Goal: Task Accomplishment & Management: Manage account settings

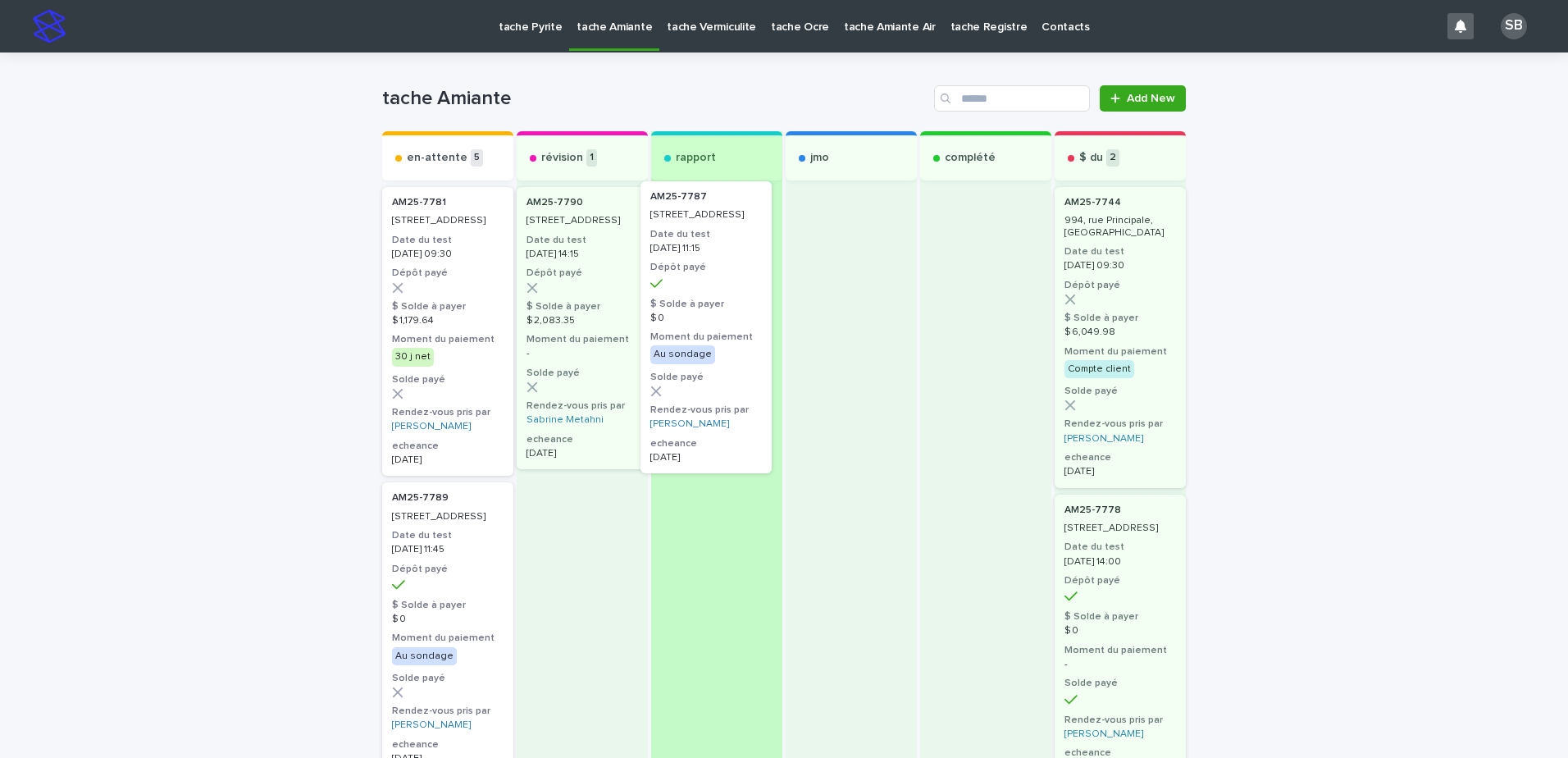
drag, startPoint x: 499, startPoint y: 375, endPoint x: 684, endPoint y: 352, distance: 186.4
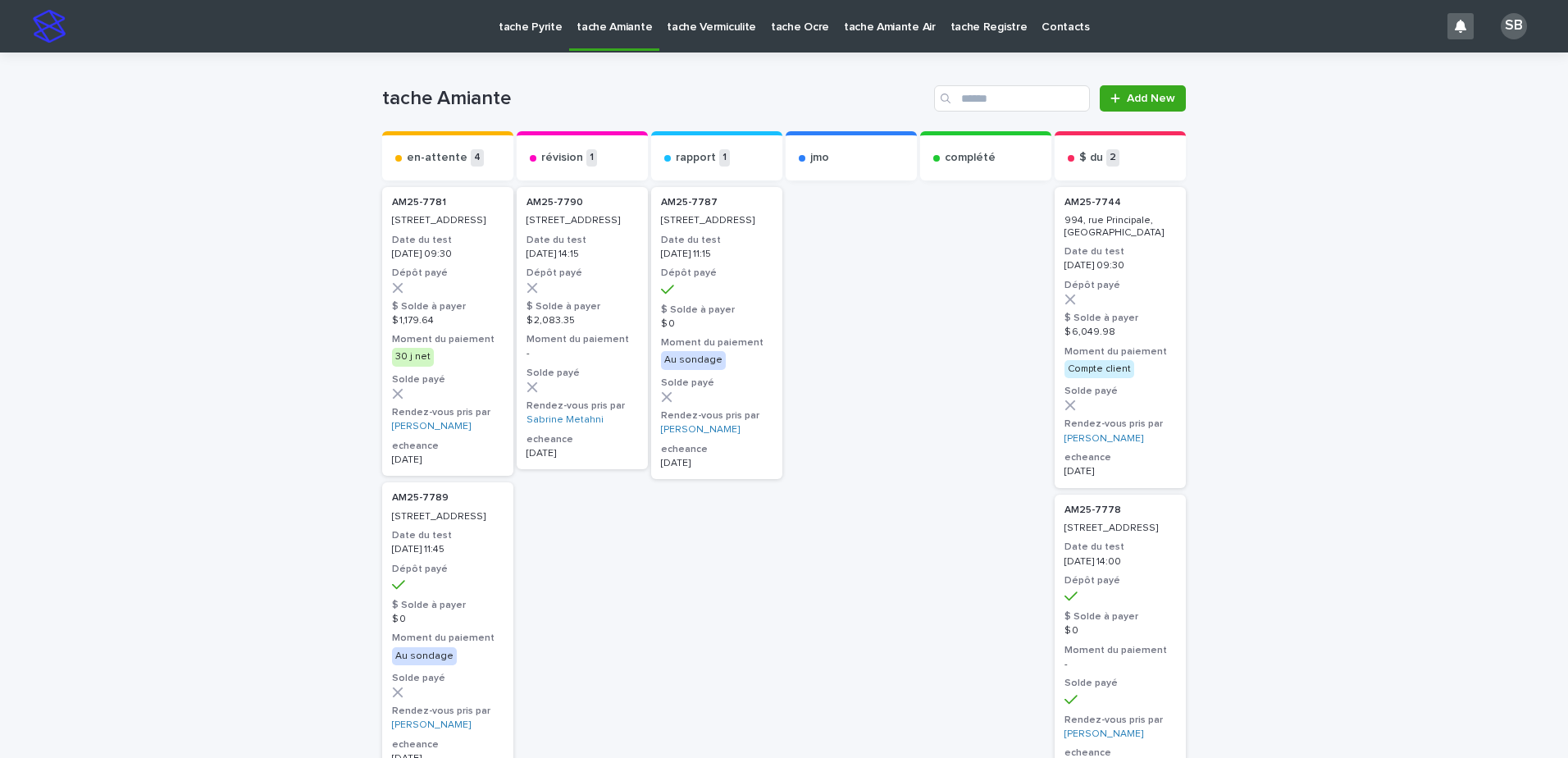
click at [695, 31] on p "tache Vermiculite" at bounding box center [711, 17] width 89 height 34
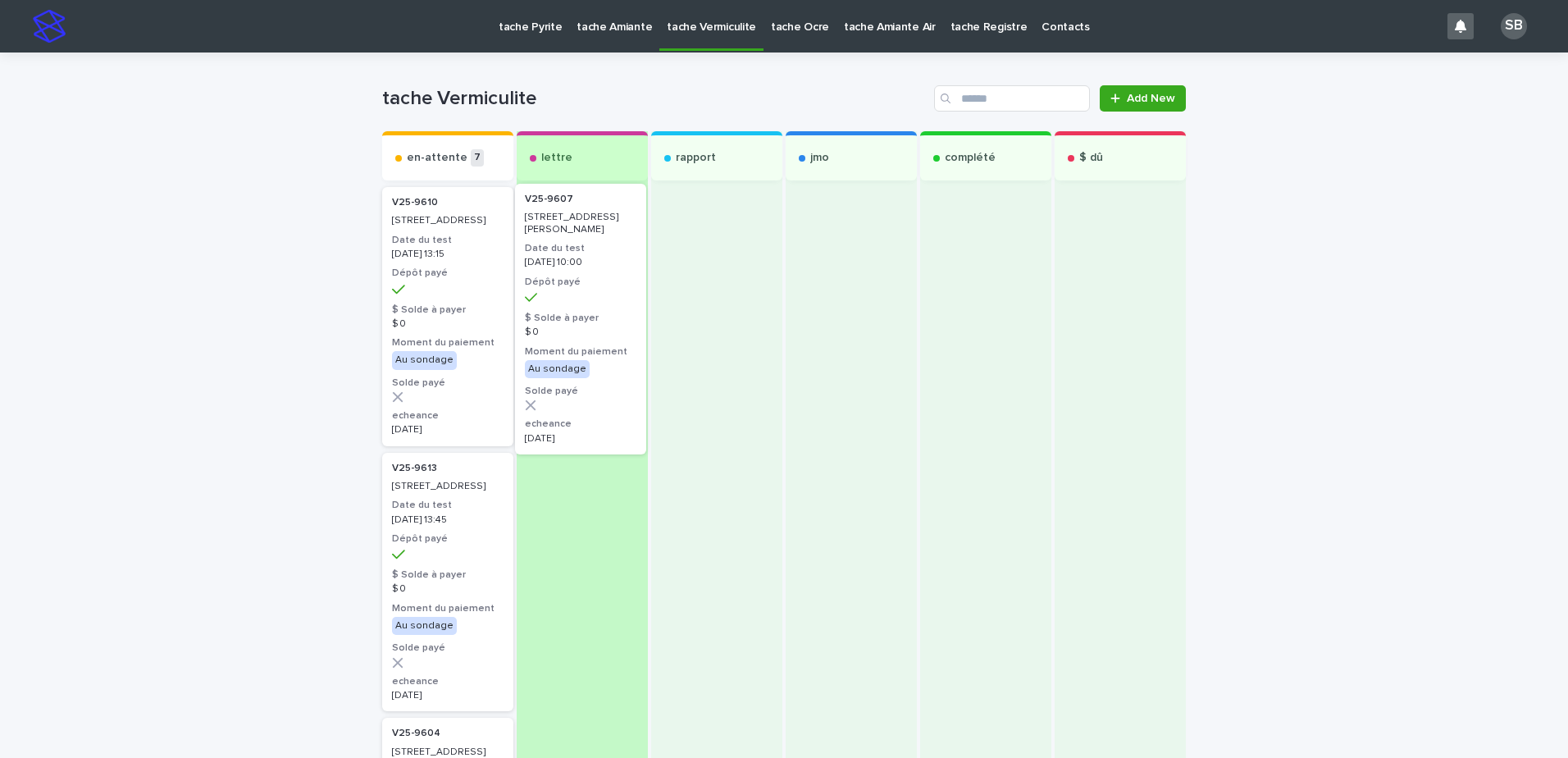
drag, startPoint x: 463, startPoint y: 305, endPoint x: 736, endPoint y: 303, distance: 273.0
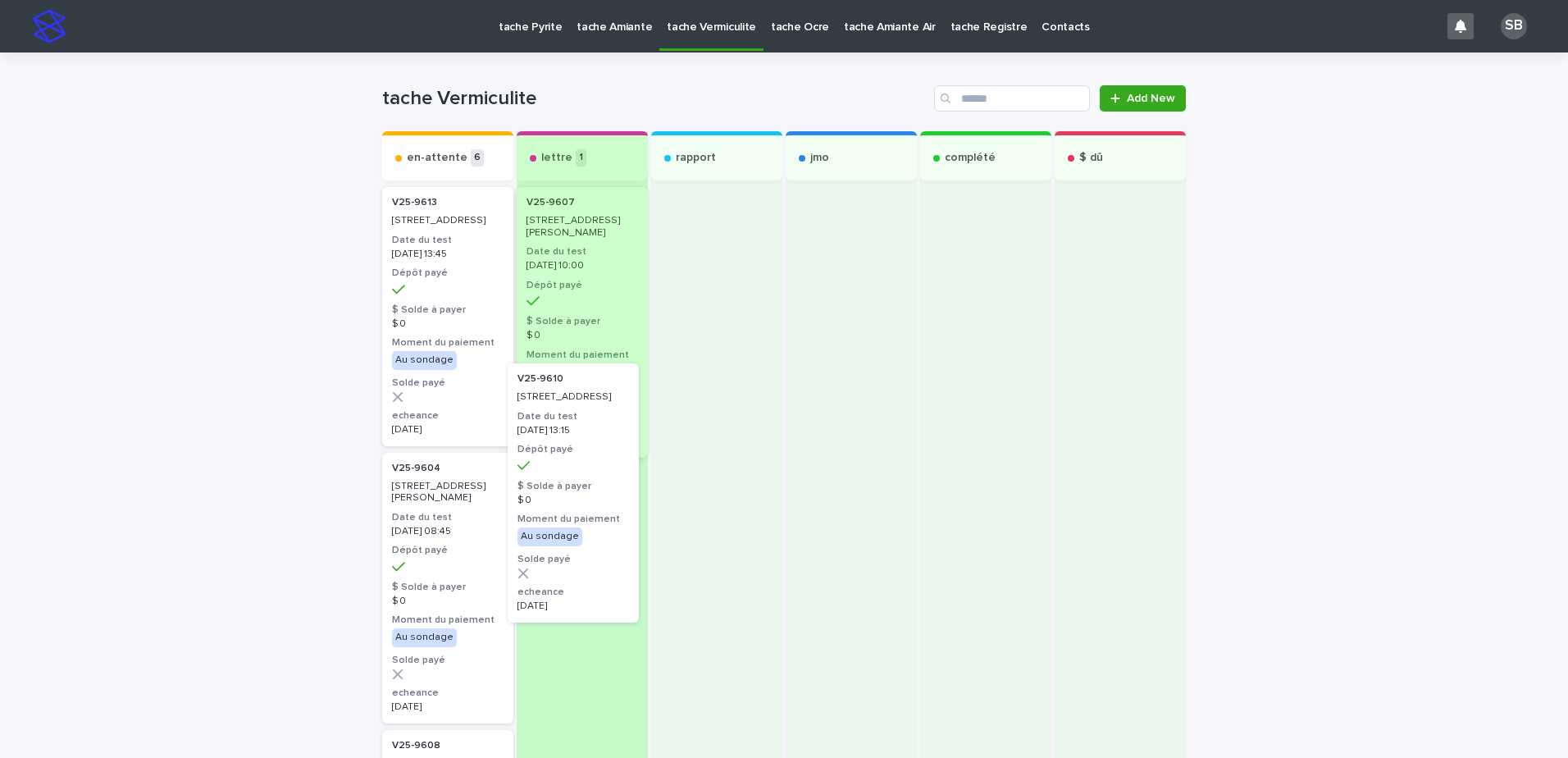
drag, startPoint x: 425, startPoint y: 289, endPoint x: 558, endPoint y: 471, distance: 225.4
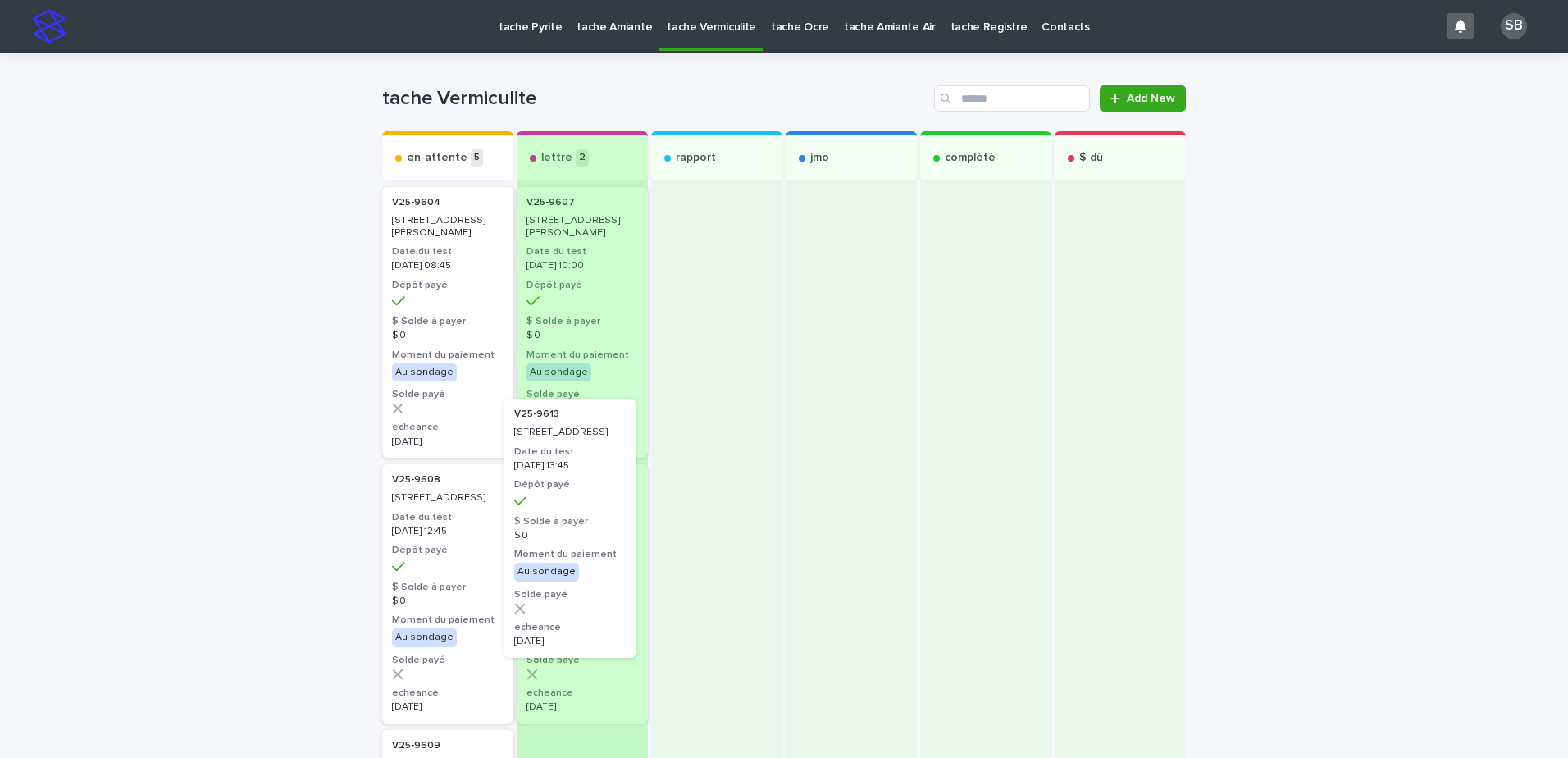
drag, startPoint x: 432, startPoint y: 329, endPoint x: 565, endPoint y: 545, distance: 253.7
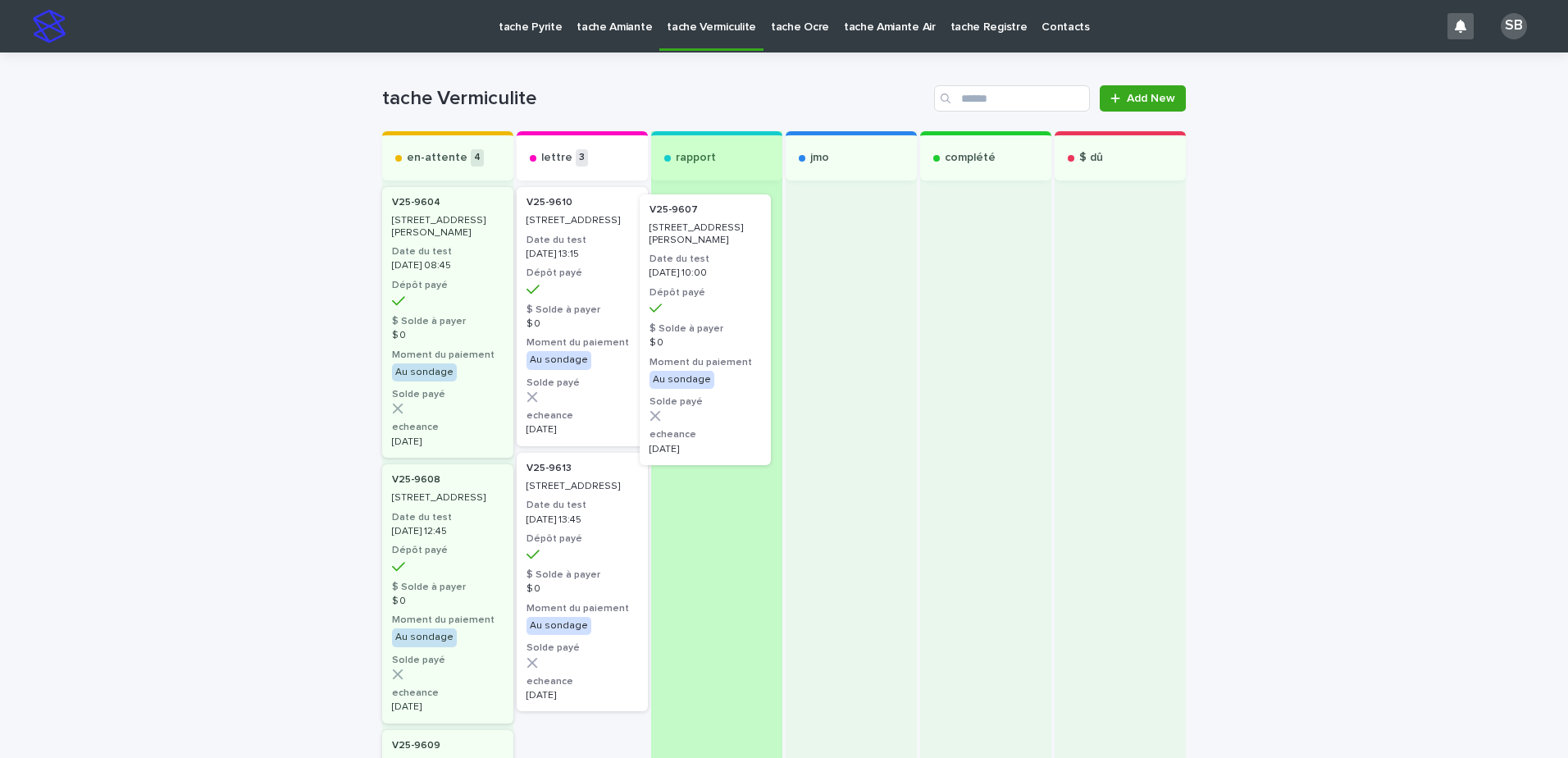
drag, startPoint x: 614, startPoint y: 283, endPoint x: 750, endPoint y: 291, distance: 136.2
click at [749, 292] on div "en-attente 4 V25-9604 5180, rue Honoré-Beaugrand, Montréal Date du test 2025-10…" at bounding box center [784, 739] width 804 height 1217
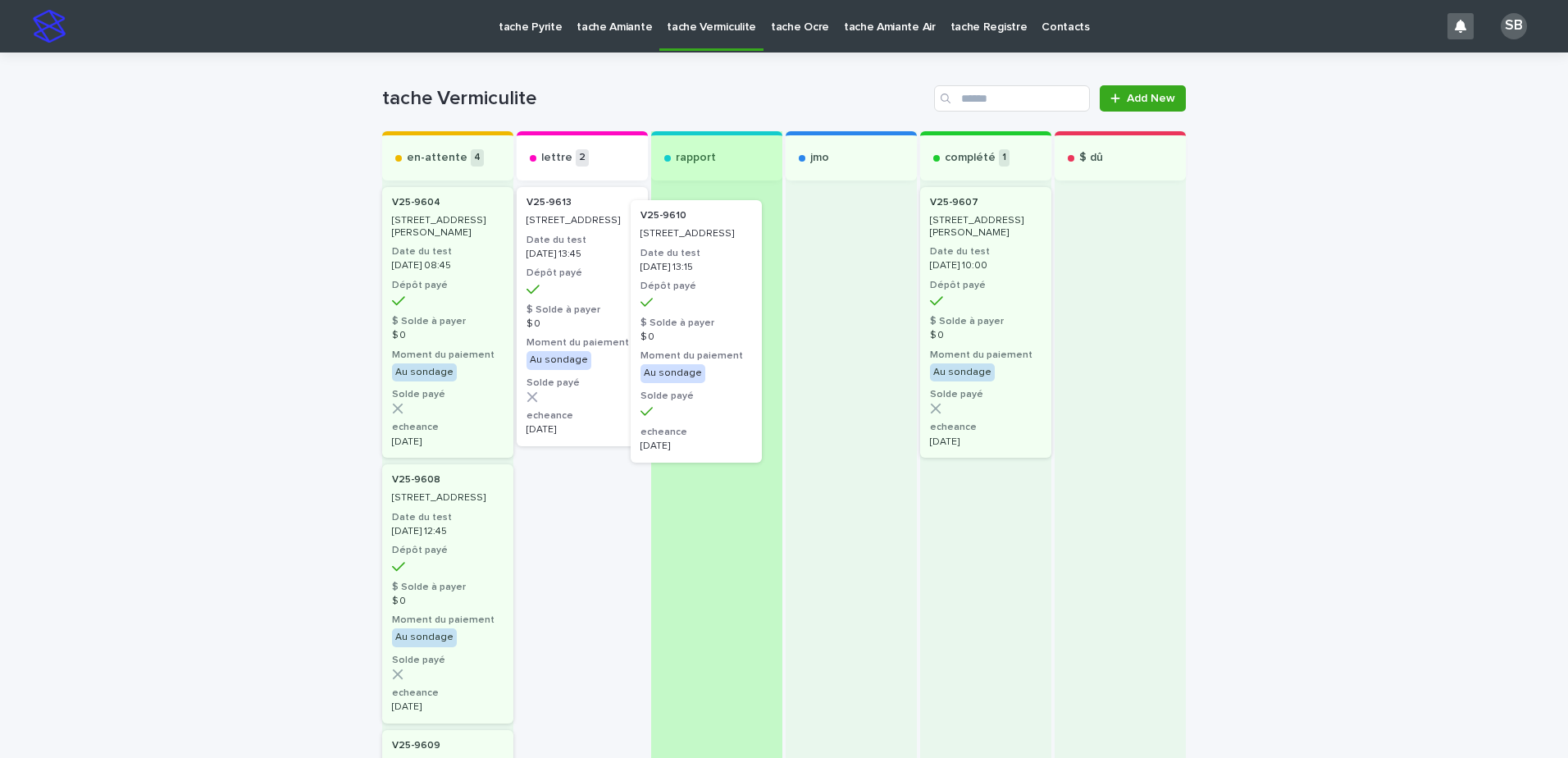
drag, startPoint x: 559, startPoint y: 267, endPoint x: 691, endPoint y: 286, distance: 133.4
click at [691, 286] on div "en-attente 4 V25-9604 5180, rue Honoré-Beaugrand, Montréal Date du test 2025-10…" at bounding box center [784, 739] width 804 height 1217
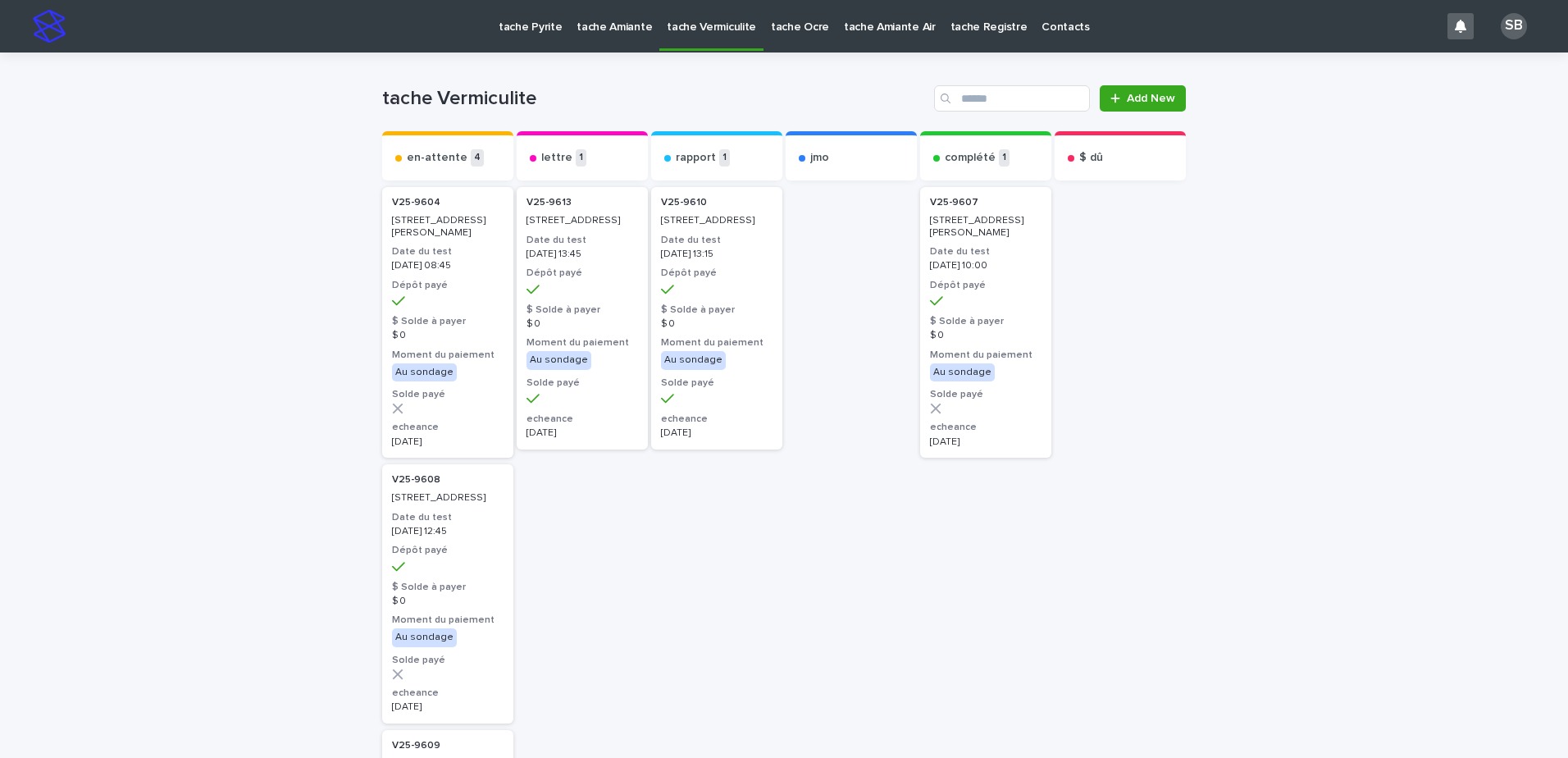
click at [541, 22] on p "tache Pyrite" at bounding box center [530, 17] width 63 height 34
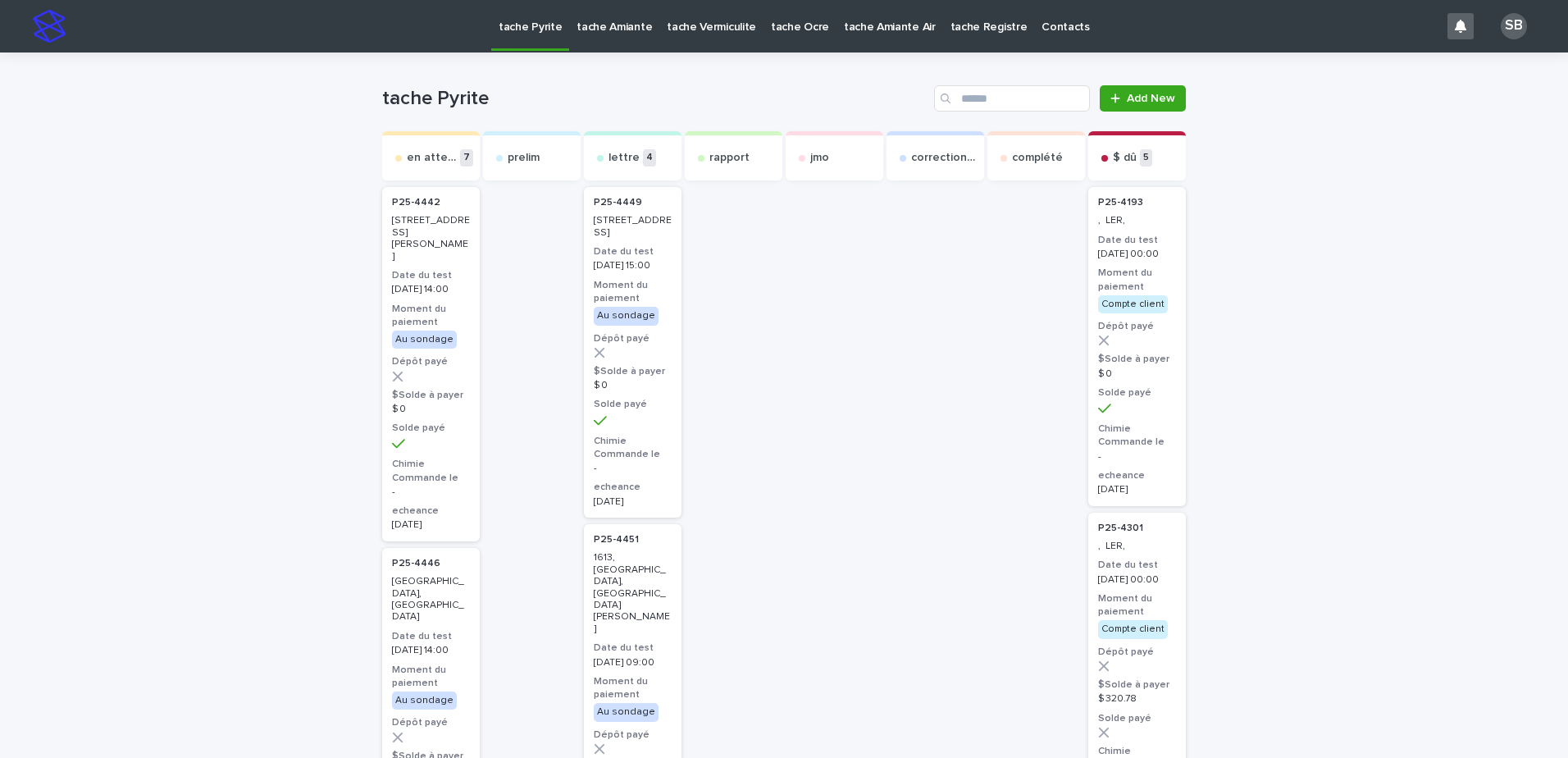
click at [666, 30] on p "tache Vermiculite" at bounding box center [711, 17] width 89 height 34
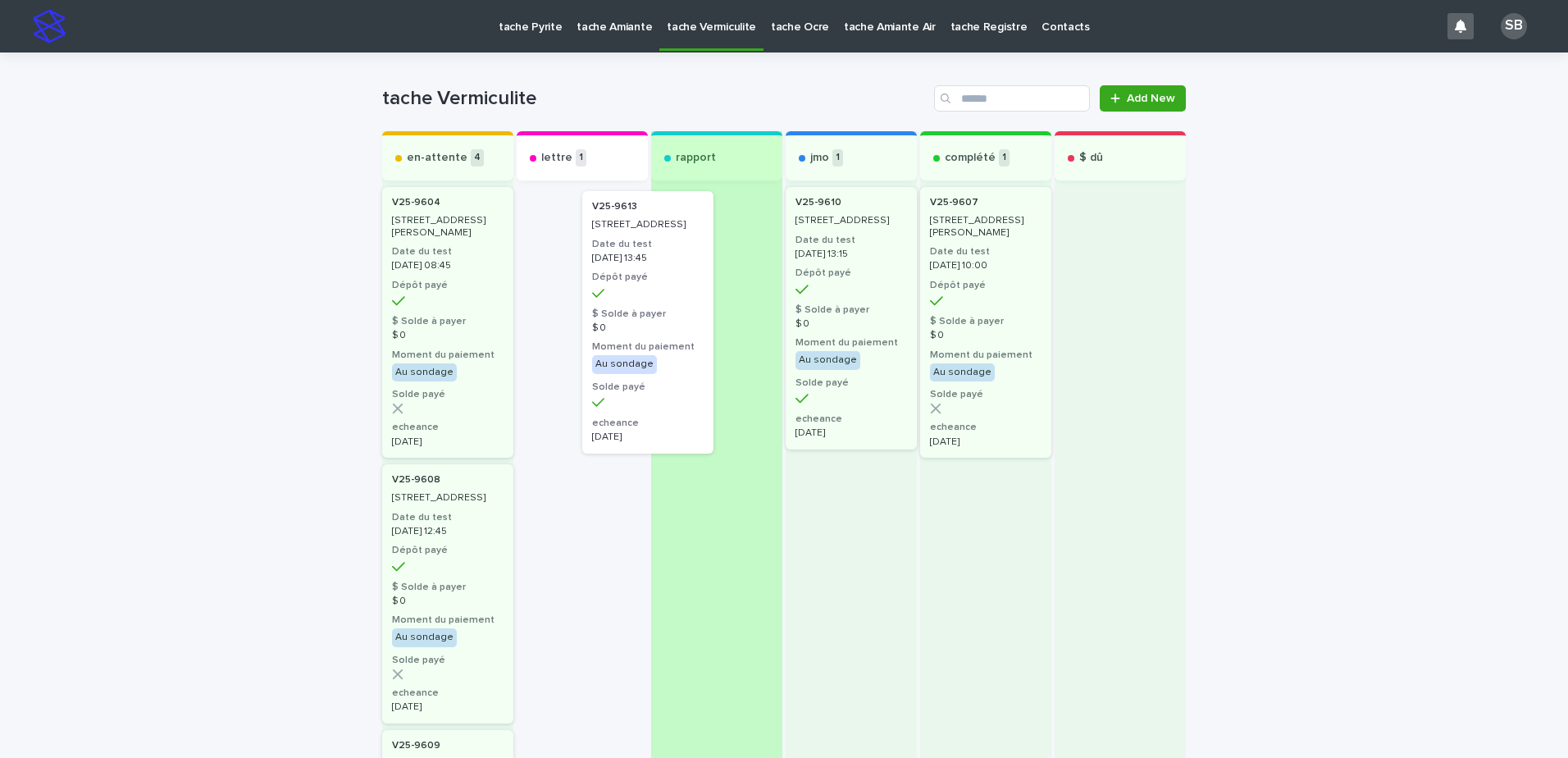
drag, startPoint x: 594, startPoint y: 365, endPoint x: 700, endPoint y: 366, distance: 106.0
click at [700, 366] on div "en-attente 4 V25-9604 5180, rue Honoré-Beaugrand, Montréal Date du test 2025-10…" at bounding box center [784, 739] width 804 height 1217
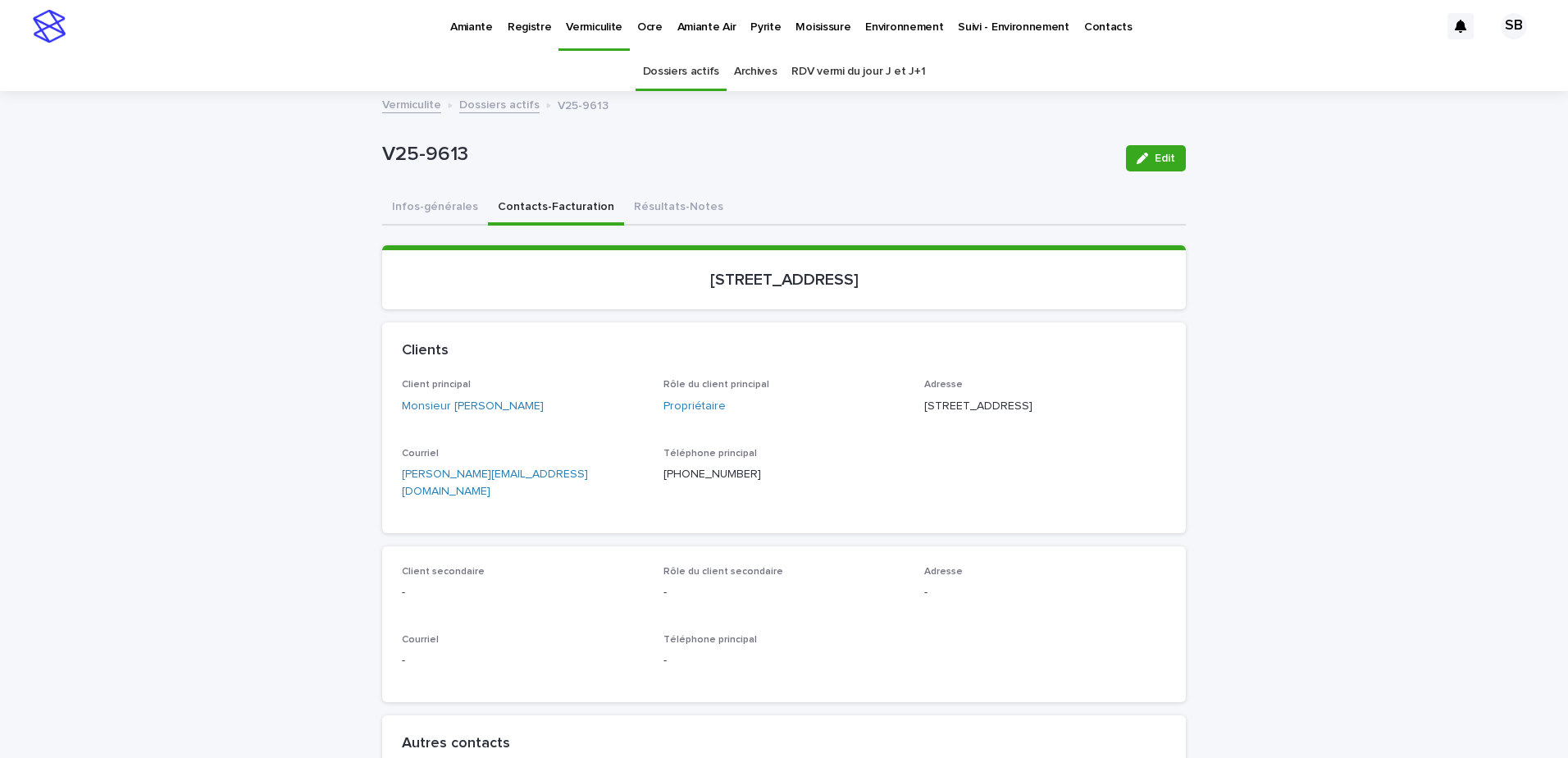
click at [748, 201] on div "Infos-générales Contacts-Facturation Résultats-Notes" at bounding box center [784, 208] width 804 height 34
click at [638, 217] on button "Résultats-Notes" at bounding box center [678, 208] width 109 height 34
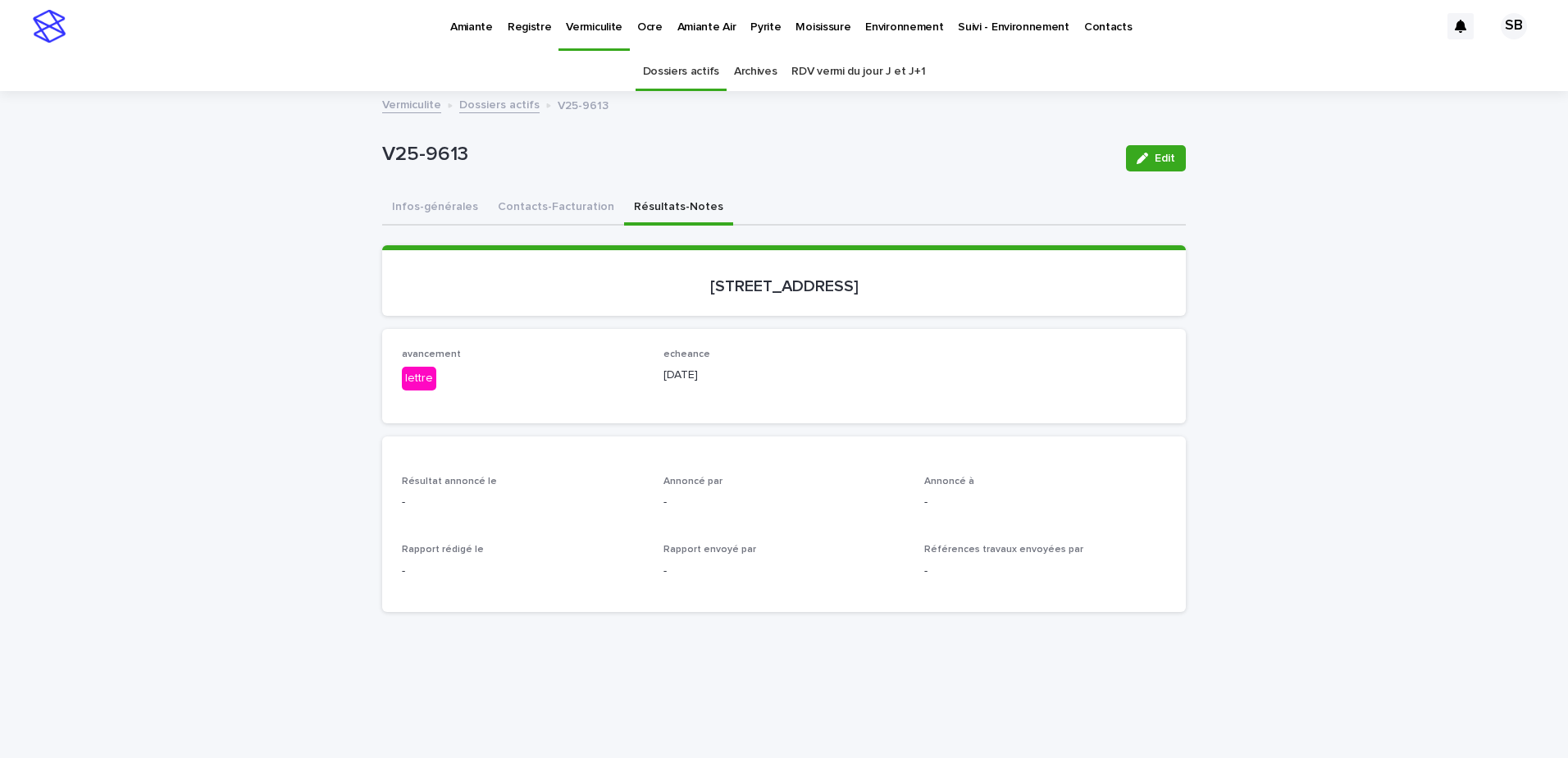
click at [1145, 154] on div "button" at bounding box center [1145, 158] width 18 height 11
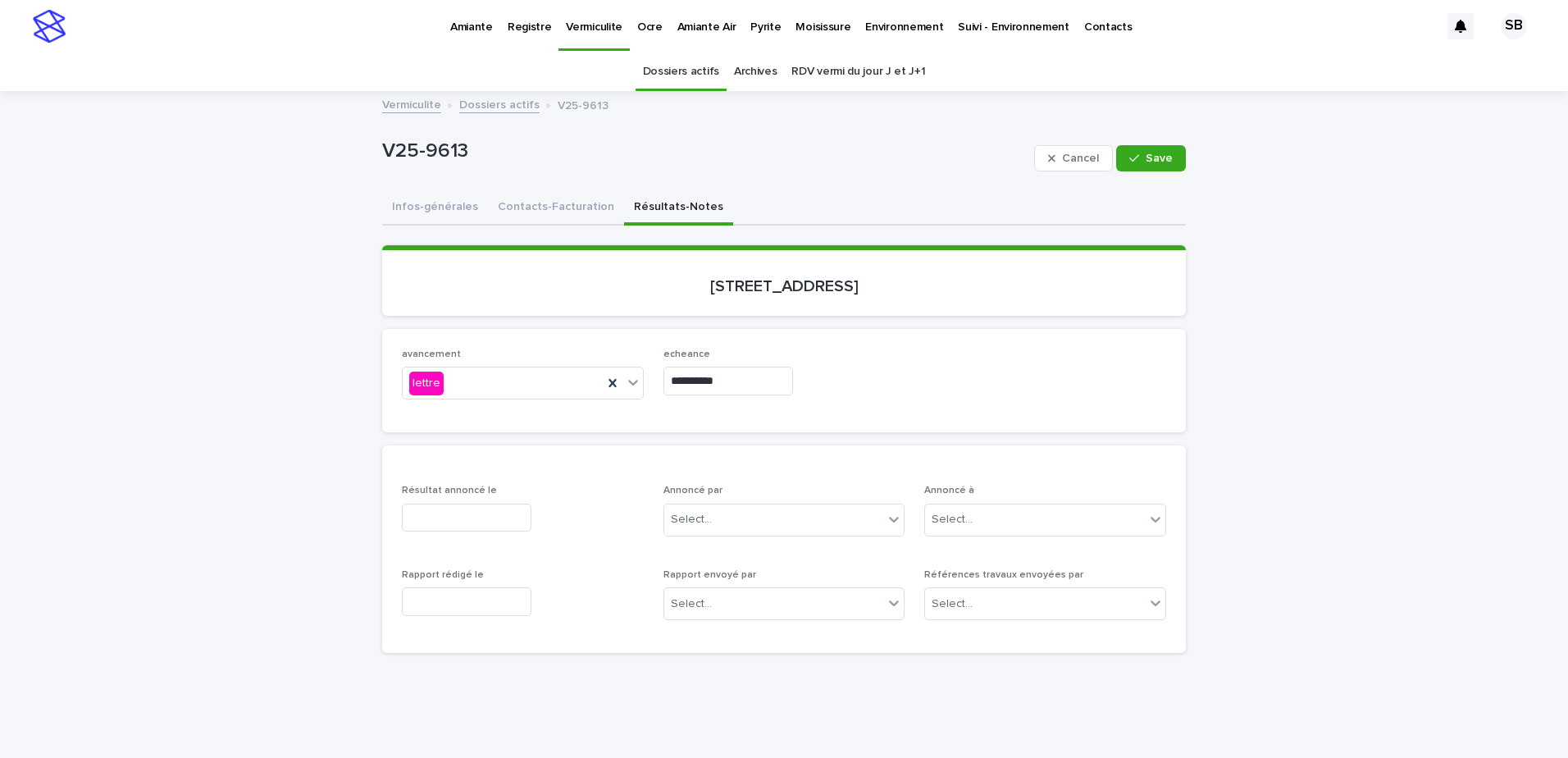
click at [497, 515] on input "text" at bounding box center [466, 518] width 129 height 29
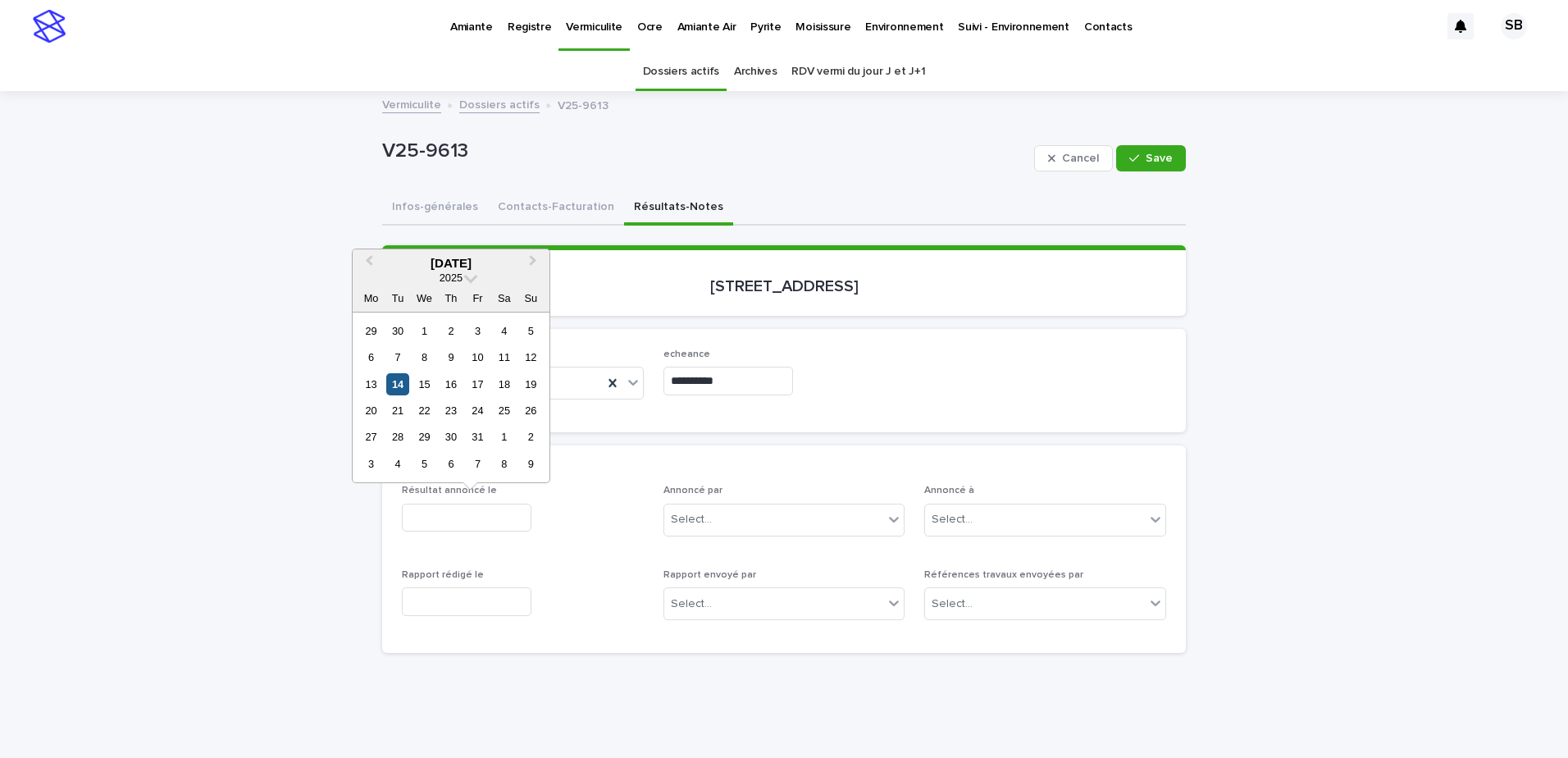
click at [401, 386] on div "14" at bounding box center [398, 384] width 22 height 22
type input "**********"
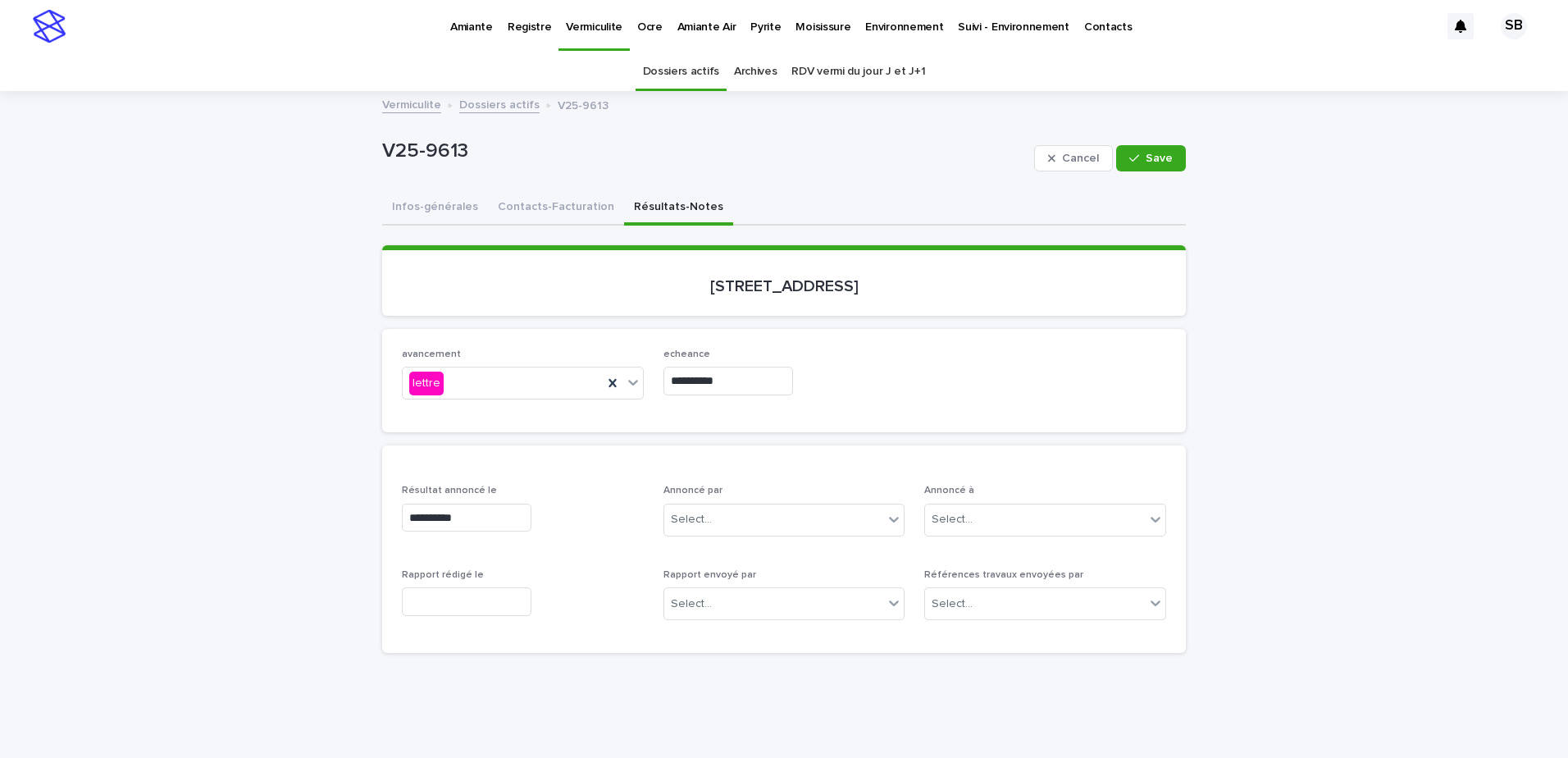
click at [488, 601] on input "text" at bounding box center [466, 602] width 129 height 29
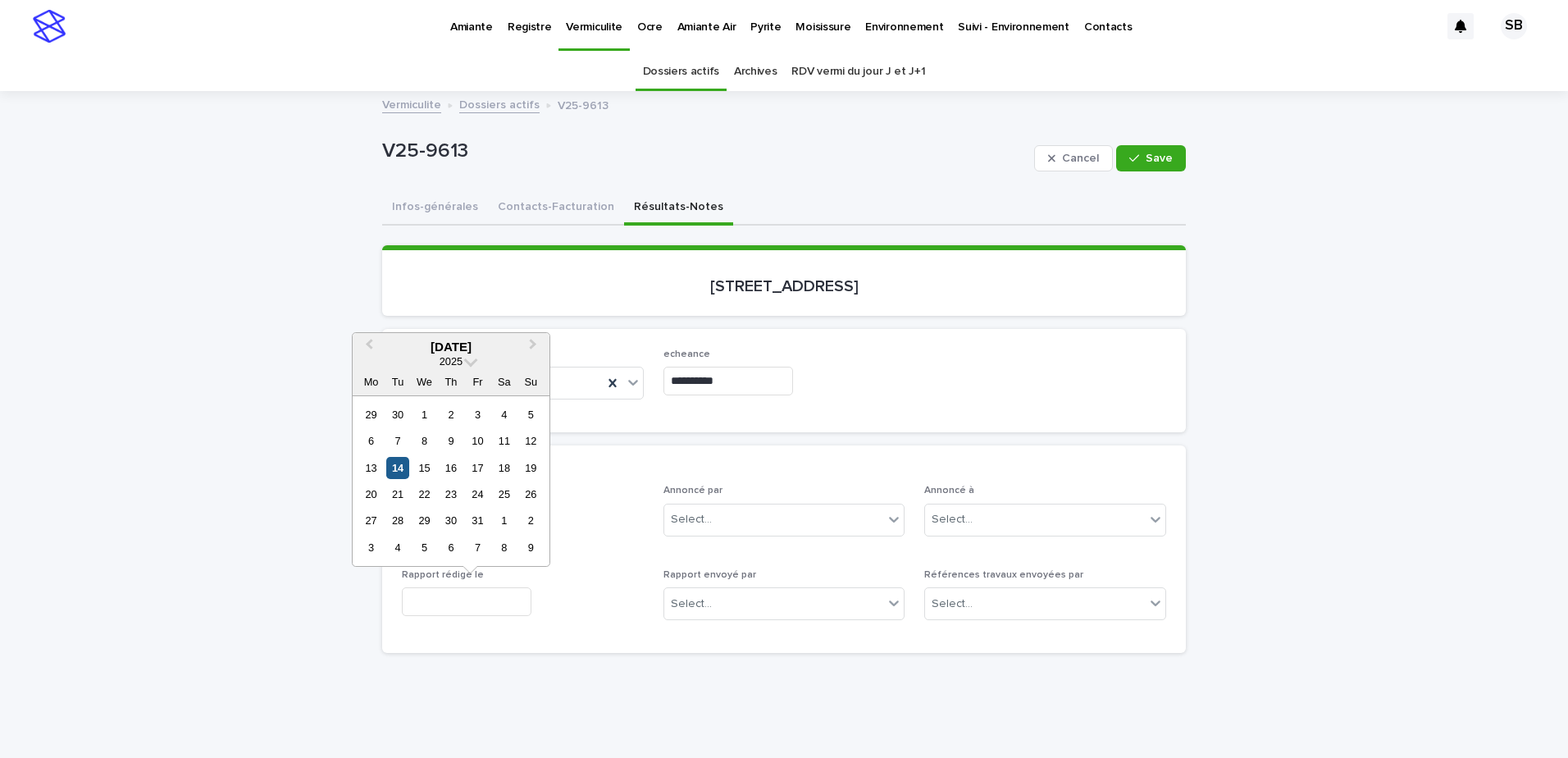
click at [401, 472] on div "14" at bounding box center [398, 468] width 22 height 22
type input "**********"
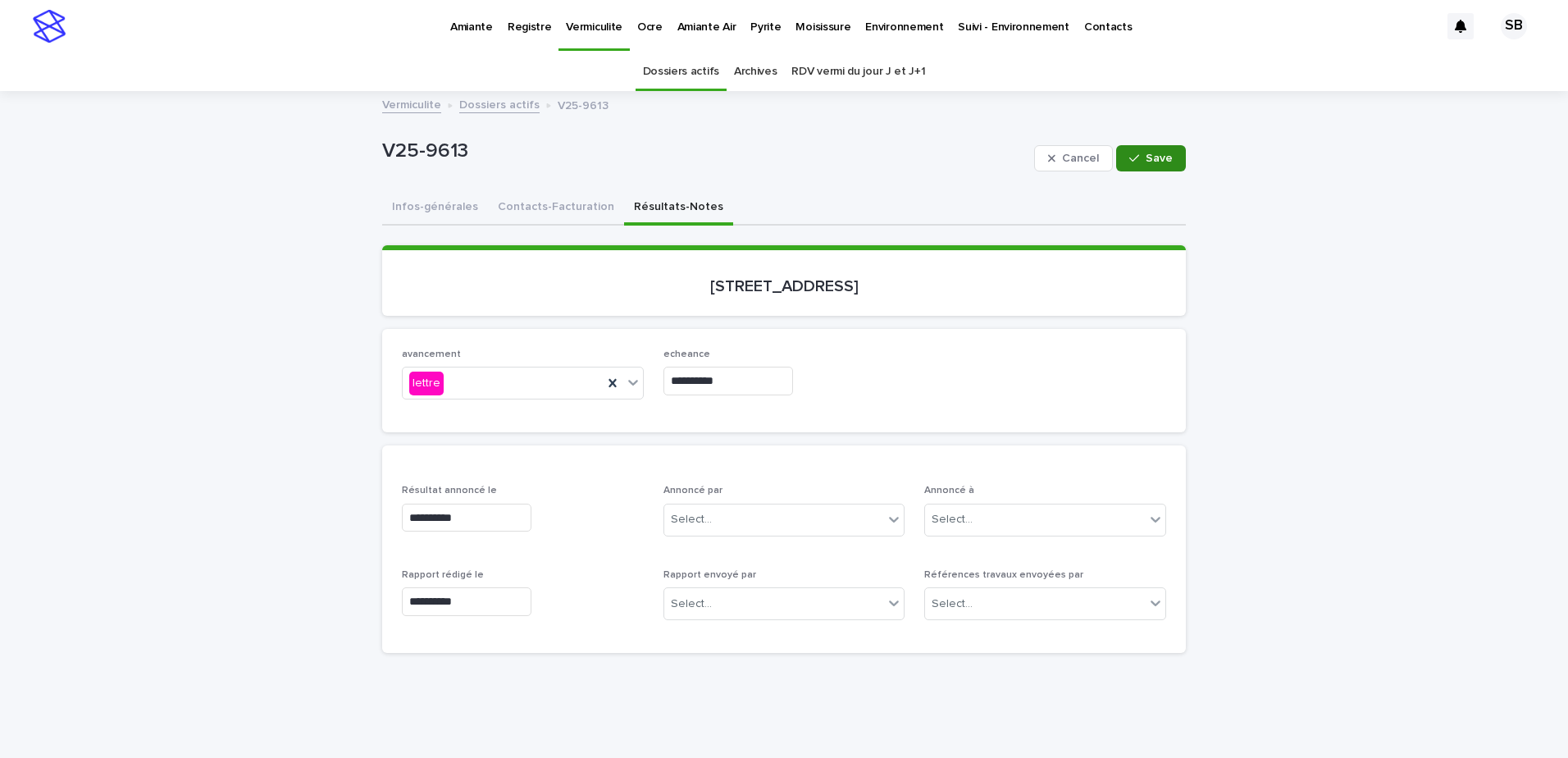
click at [1156, 156] on span "Save" at bounding box center [1159, 158] width 27 height 11
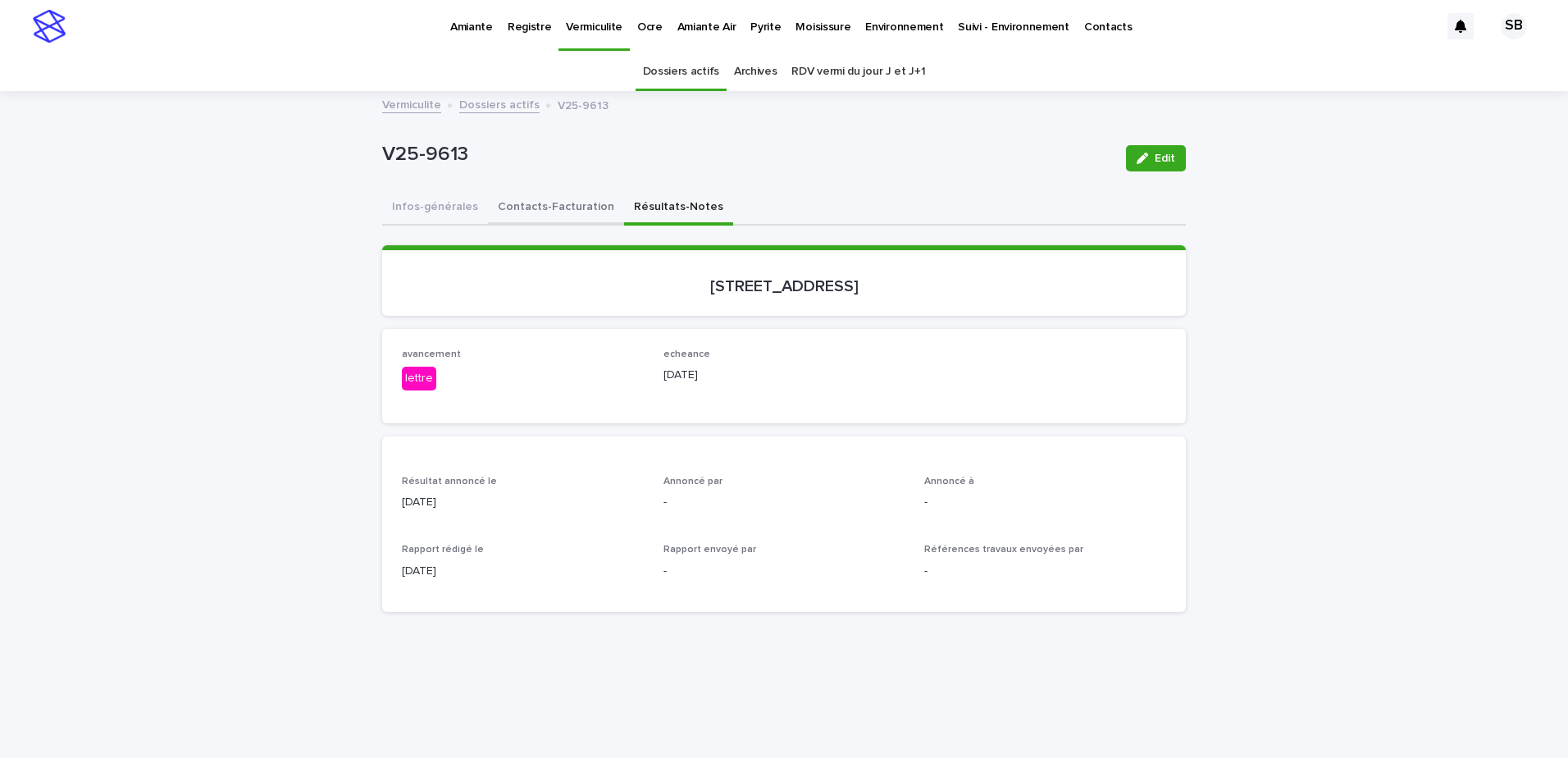
click at [568, 208] on button "Contacts-Facturation" at bounding box center [556, 208] width 136 height 34
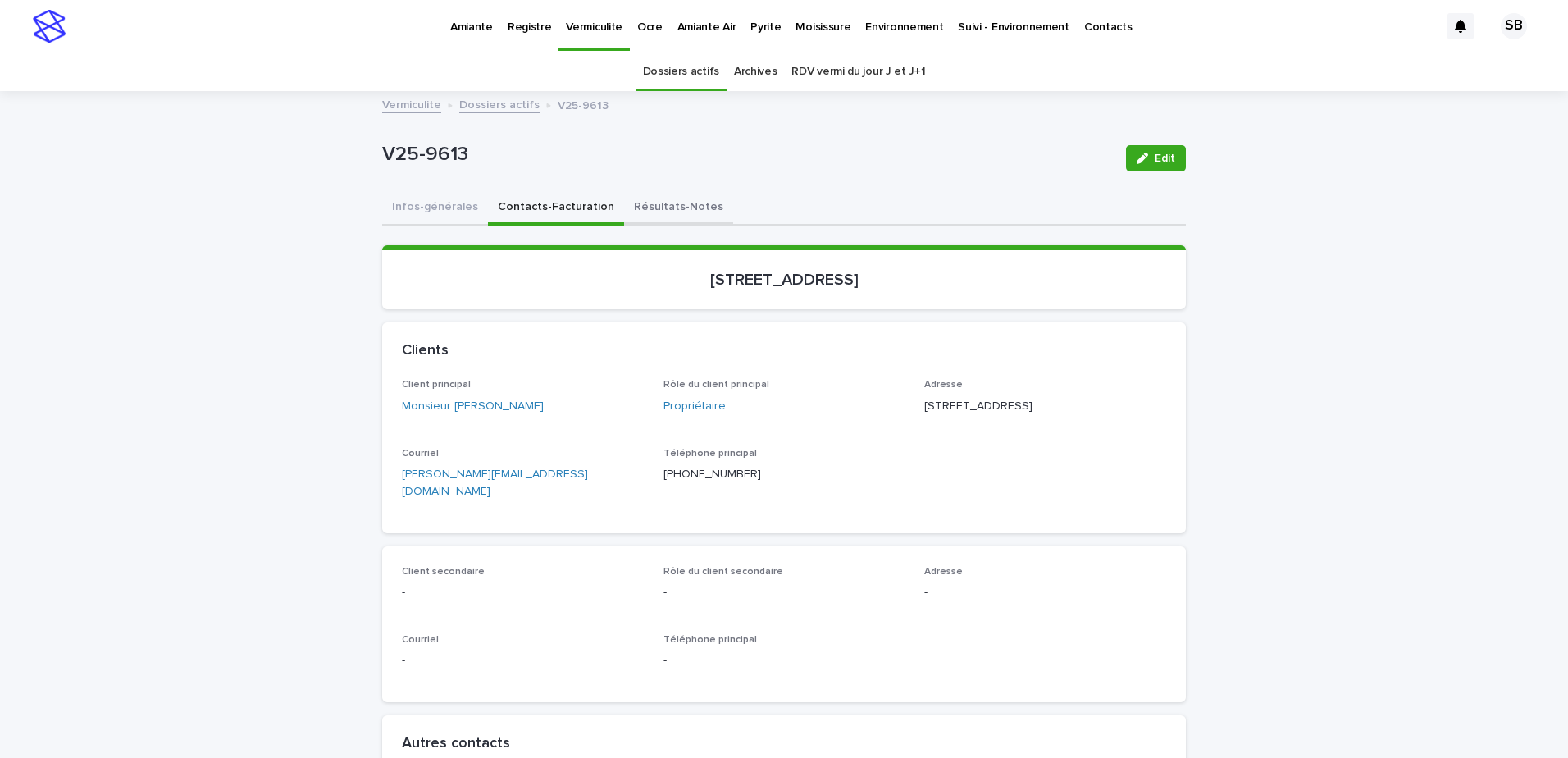
click at [652, 200] on button "Résultats-Notes" at bounding box center [678, 208] width 109 height 34
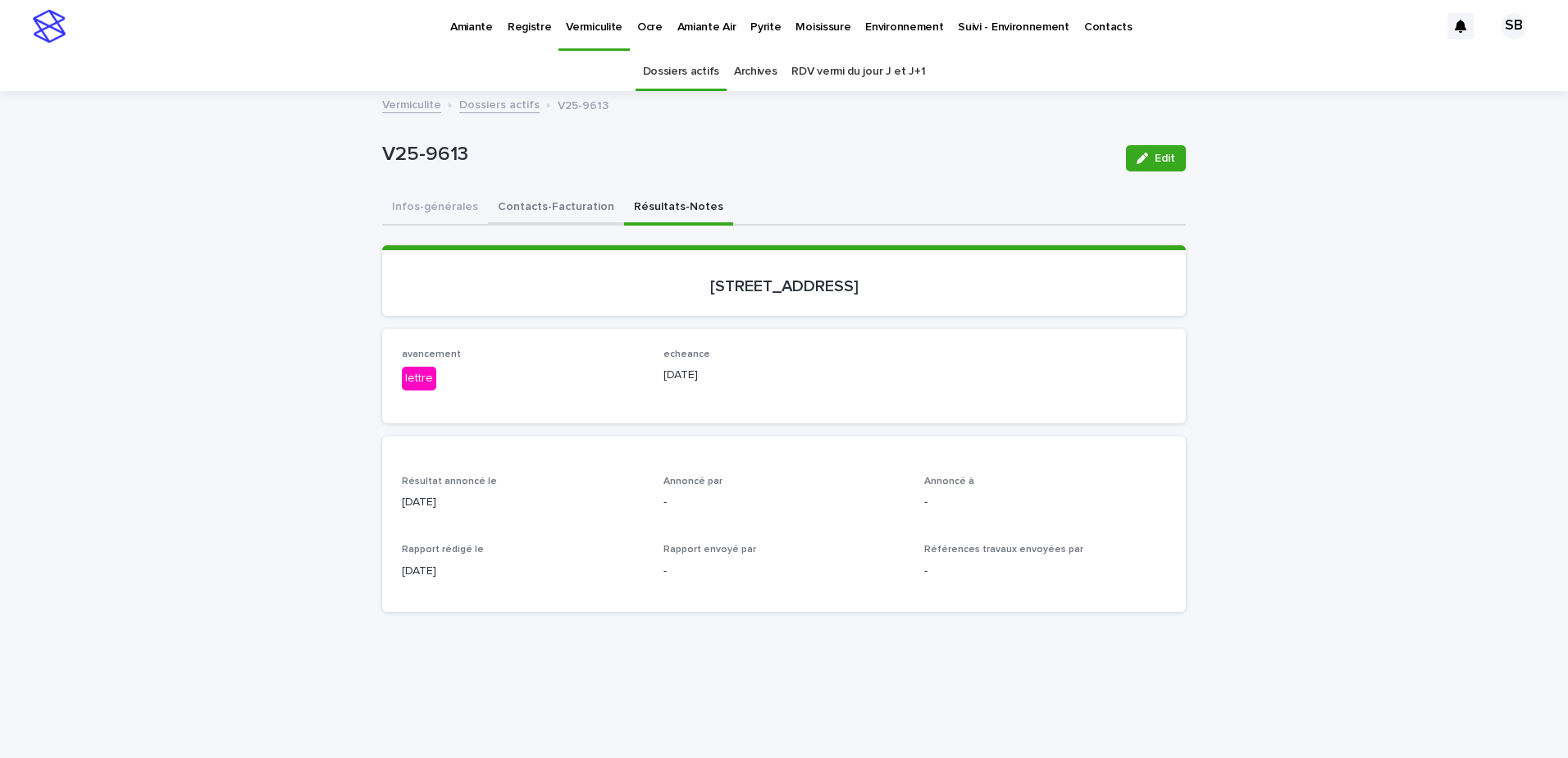
click at [554, 207] on button "Contacts-Facturation" at bounding box center [556, 208] width 136 height 34
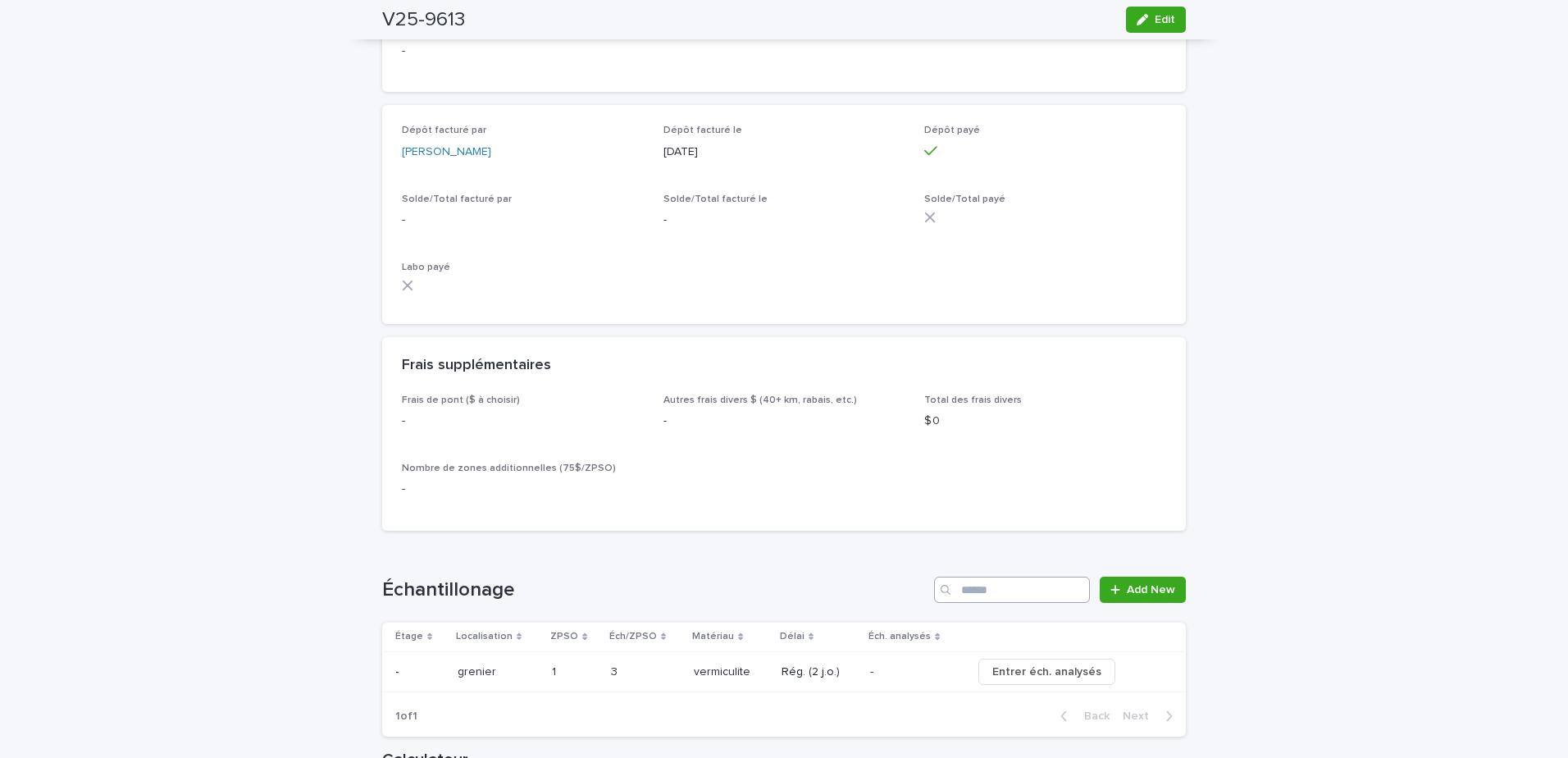
scroll to position [1477, 0]
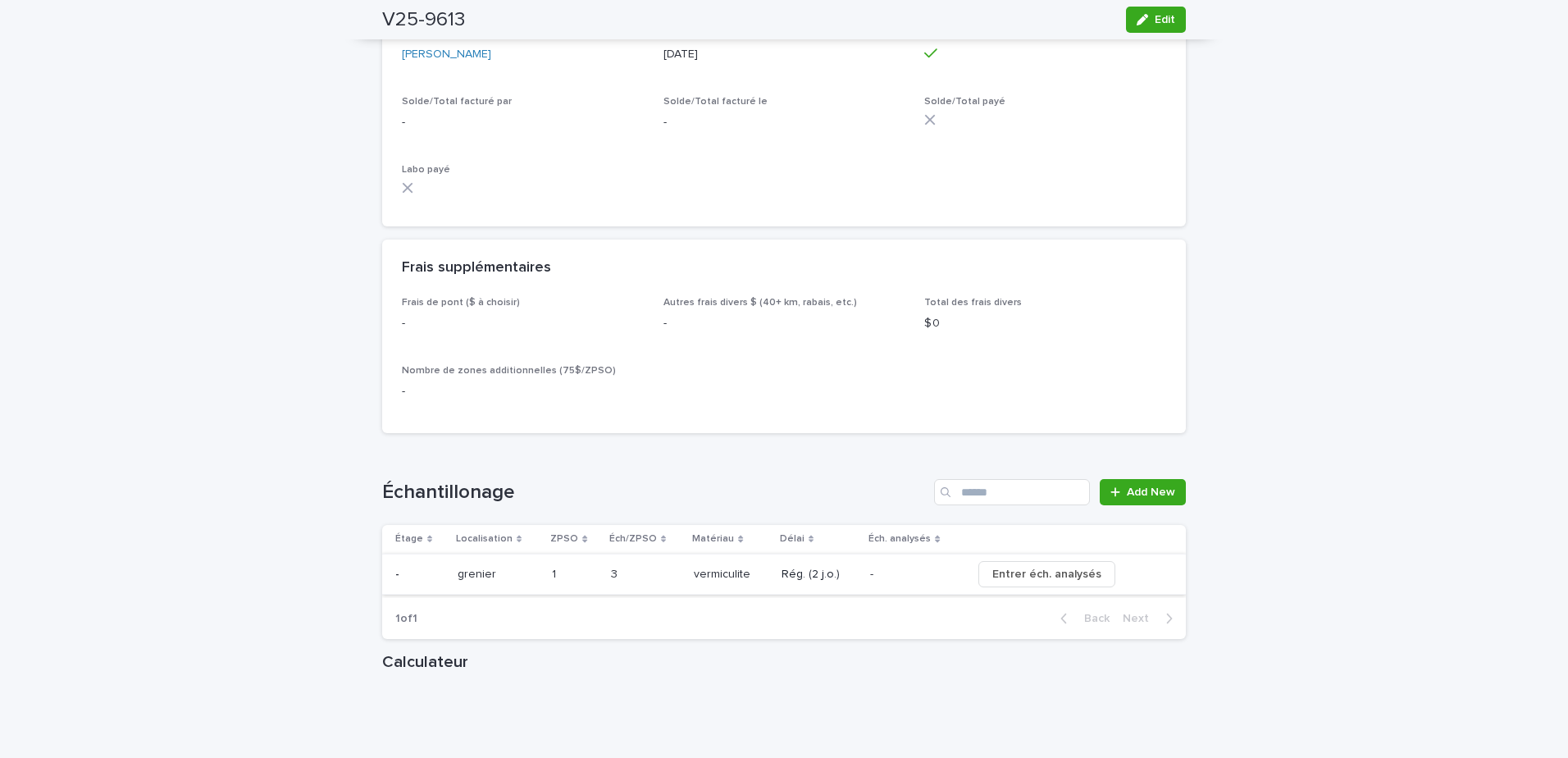
click at [1034, 582] on span "Entrer éch. analysés" at bounding box center [1047, 575] width 109 height 17
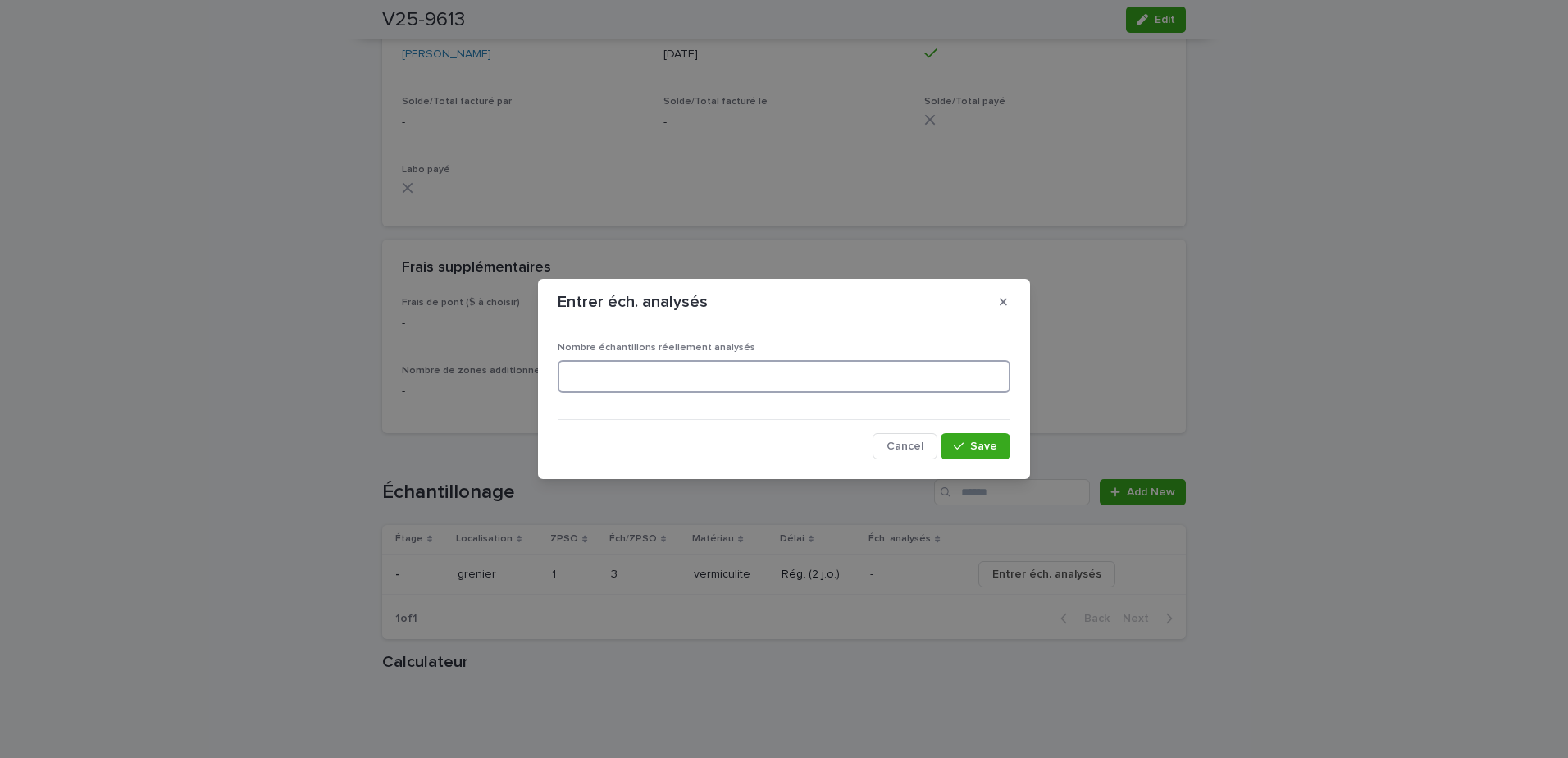
click at [750, 373] on input at bounding box center [784, 376] width 453 height 33
type input "*"
click at [988, 435] on button "Save" at bounding box center [975, 446] width 70 height 26
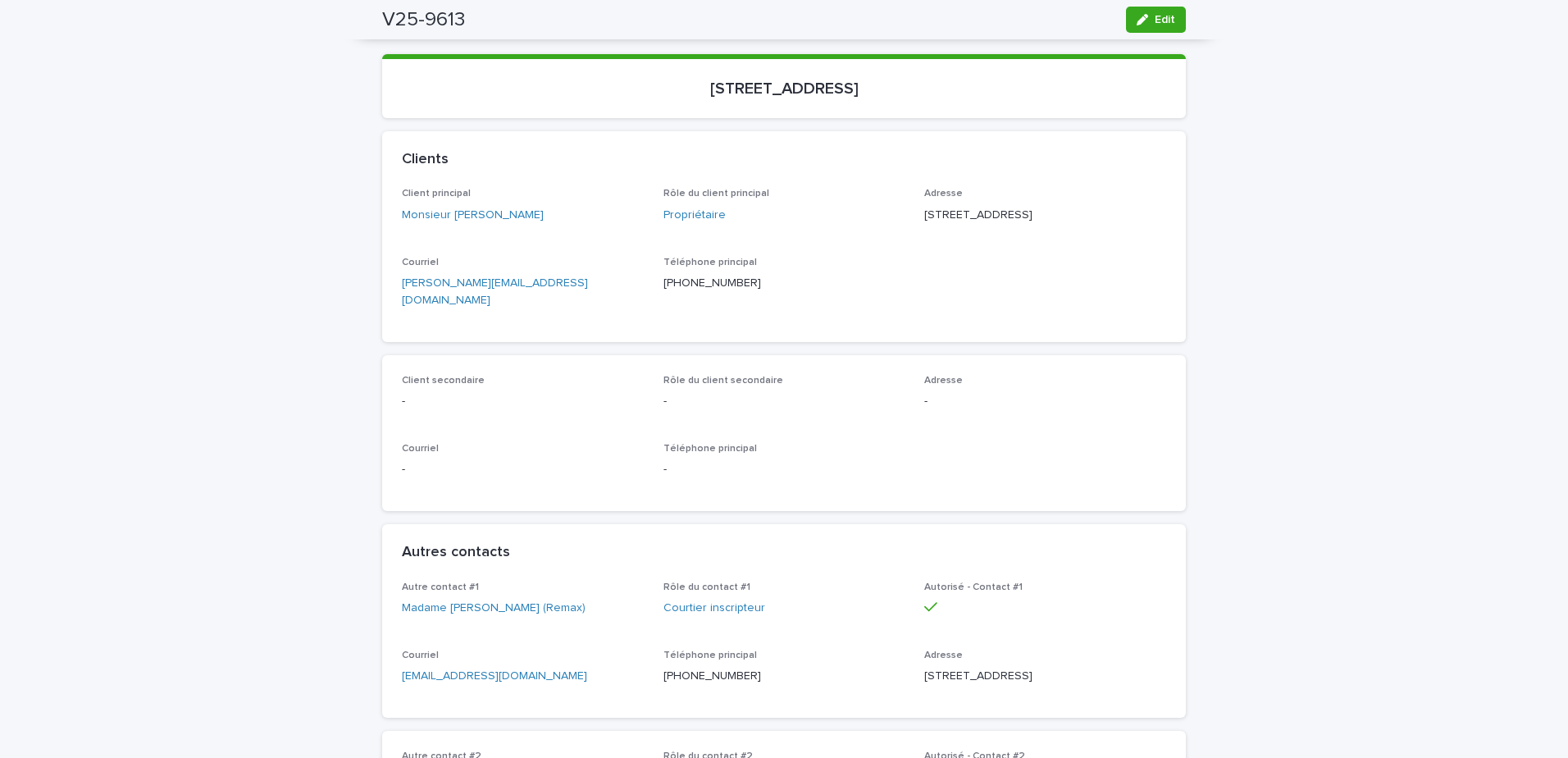
scroll to position [0, 0]
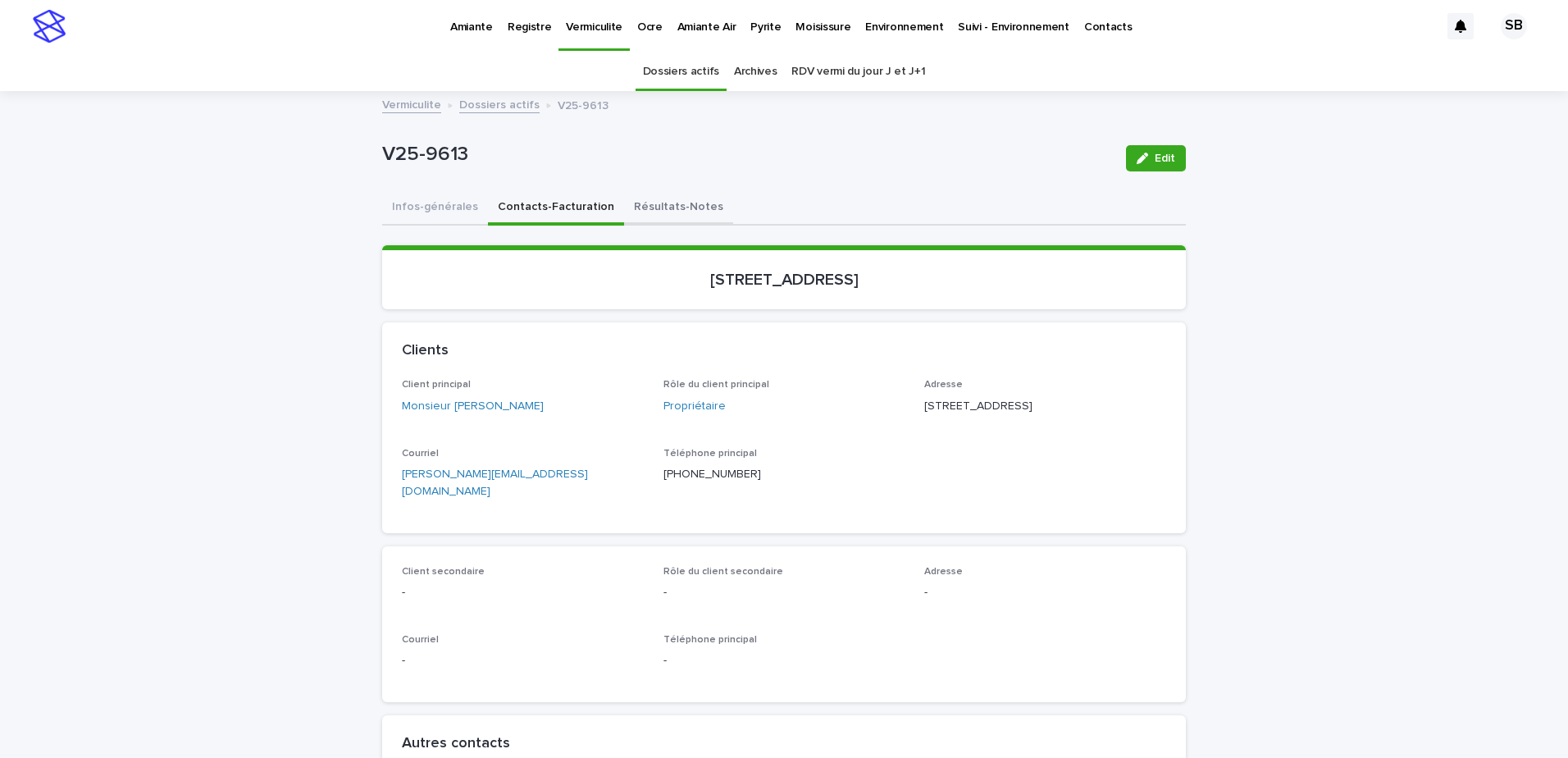
click at [624, 205] on button "Résultats-Notes" at bounding box center [678, 208] width 109 height 34
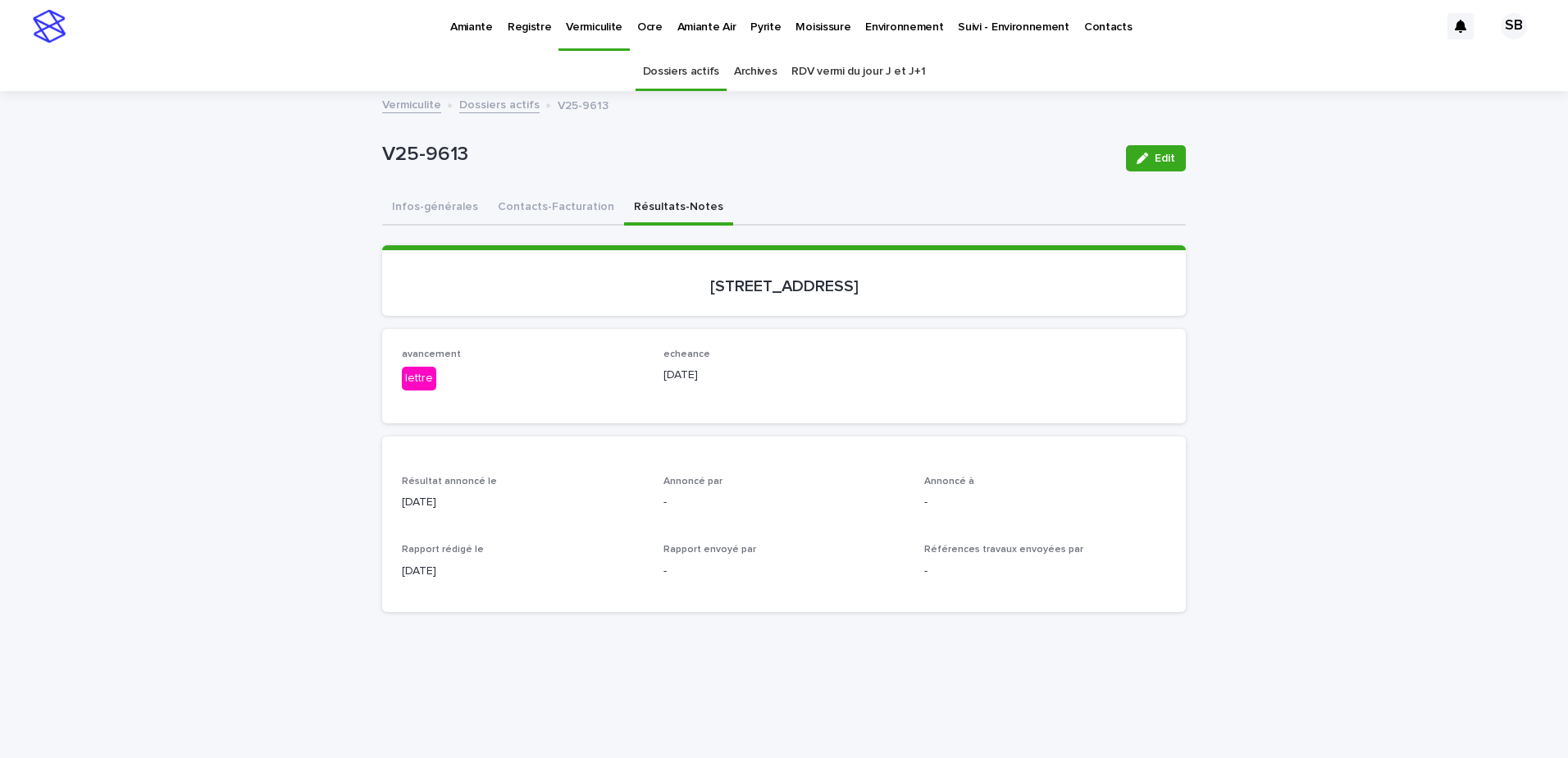
drag, startPoint x: 567, startPoint y: 385, endPoint x: 548, endPoint y: 351, distance: 38.9
click at [567, 385] on p "lettre" at bounding box center [522, 379] width 242 height 24
click at [547, 208] on button "Contacts-Facturation" at bounding box center [556, 208] width 136 height 34
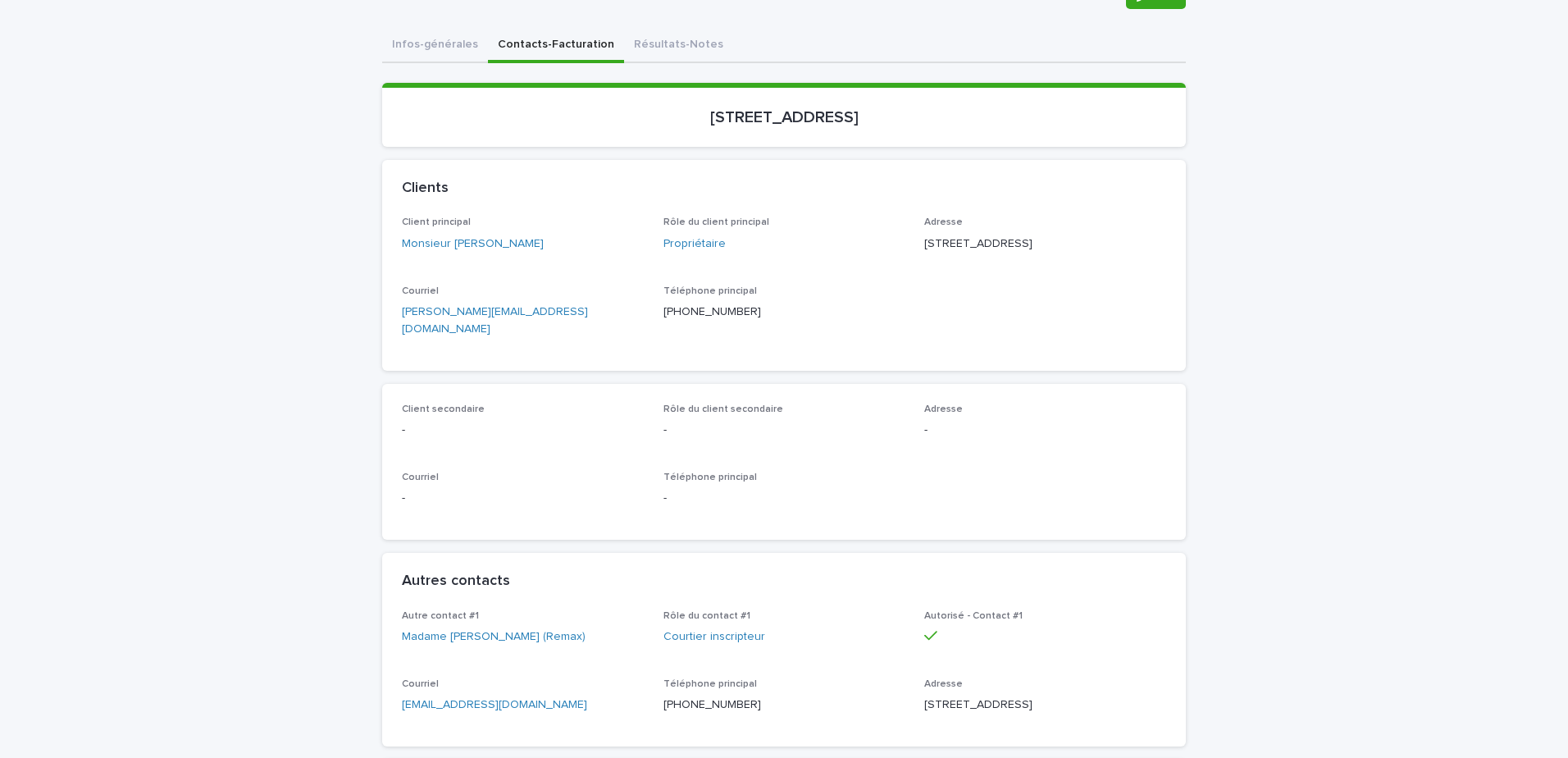
scroll to position [164, 0]
drag, startPoint x: 747, startPoint y: 331, endPoint x: 659, endPoint y: 339, distance: 88.4
click at [664, 332] on div "Téléphone principal (514) 909-5806" at bounding box center [784, 308] width 242 height 48
copy p "514) 909-5806"
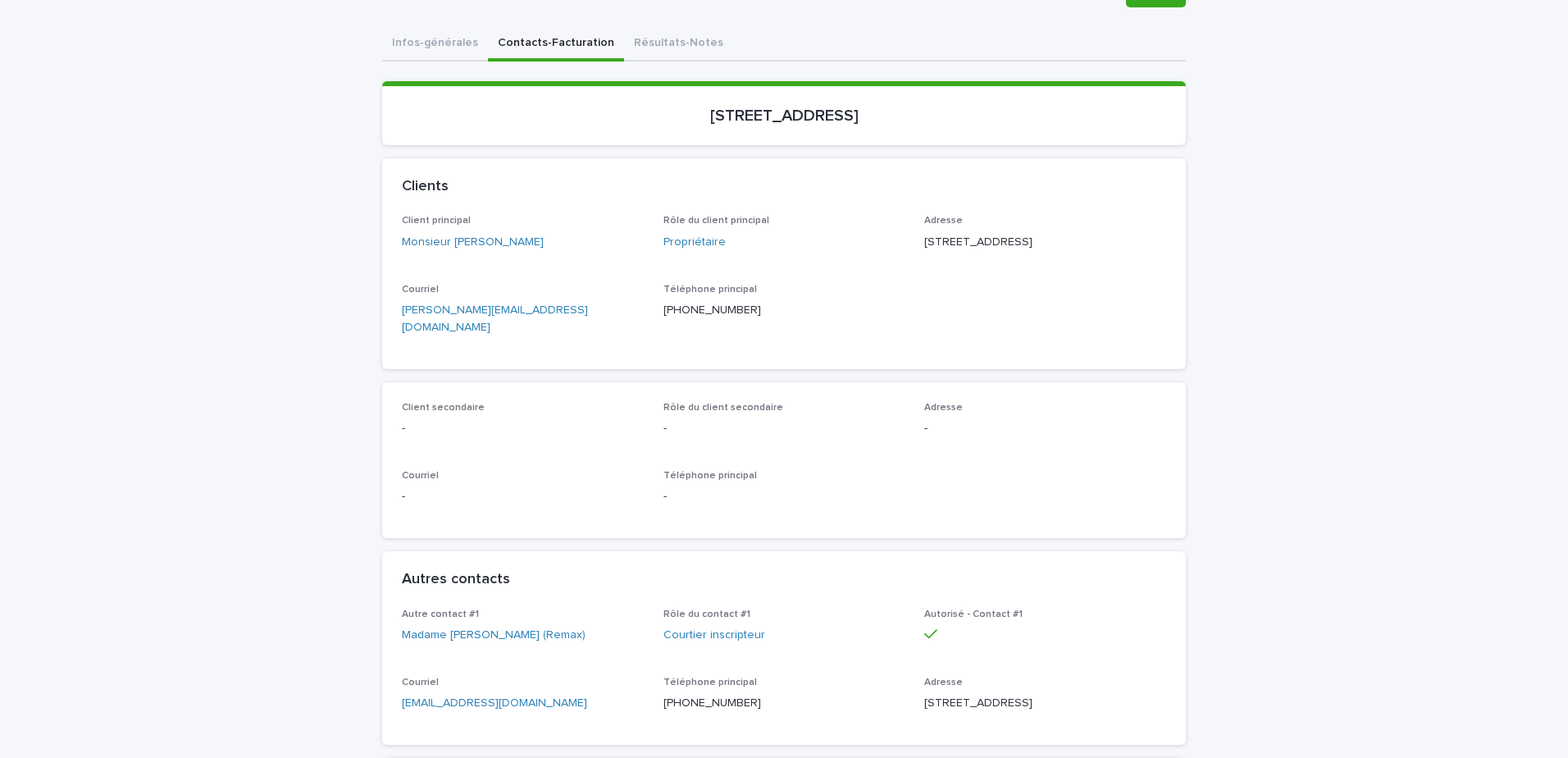
scroll to position [0, 0]
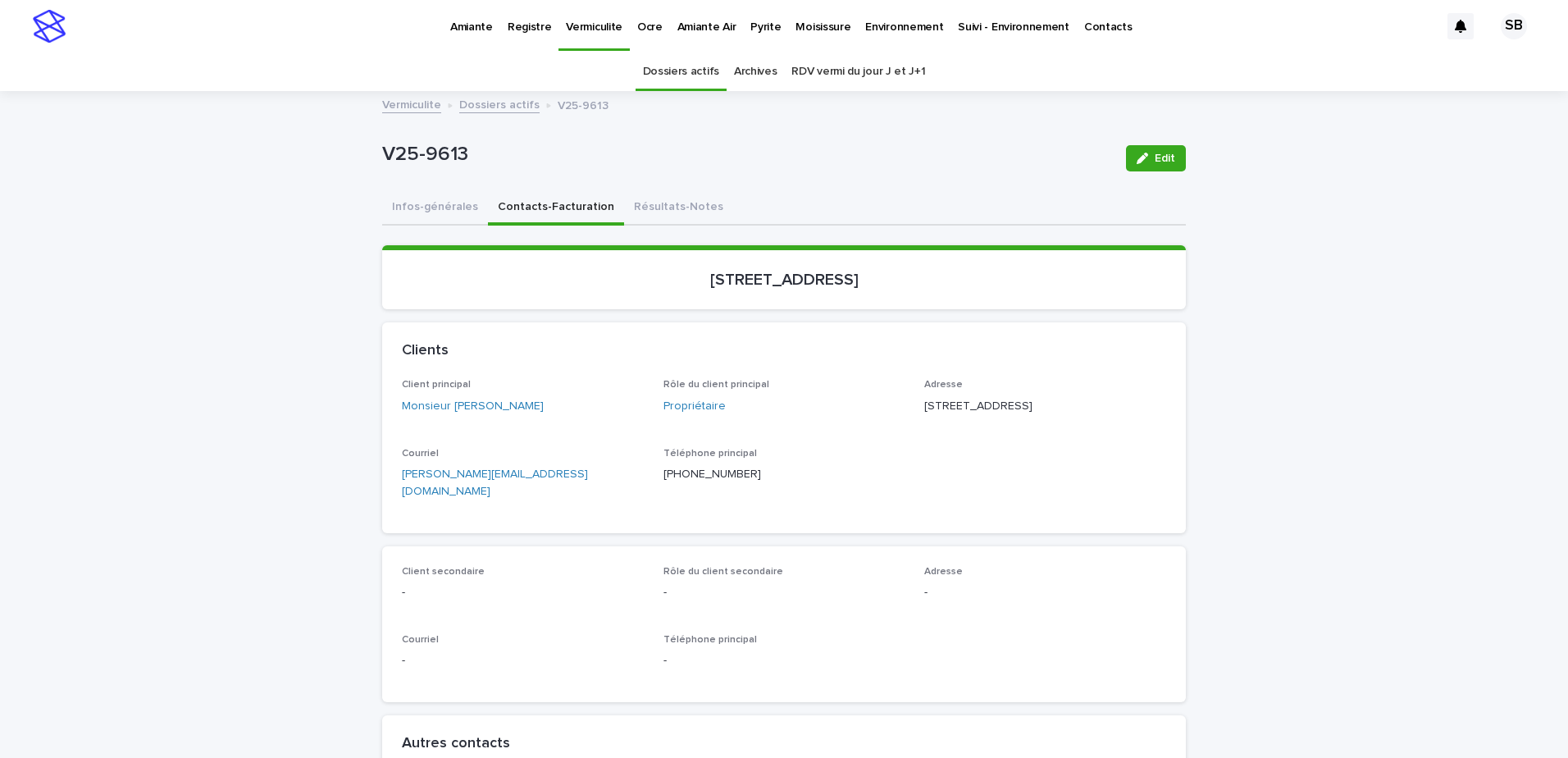
click at [475, 88] on div "Dossiers actifs Archives RDV vermi du jour J et J+1" at bounding box center [784, 71] width 1568 height 38
click at [476, 101] on link "Dossiers actifs" at bounding box center [499, 103] width 80 height 19
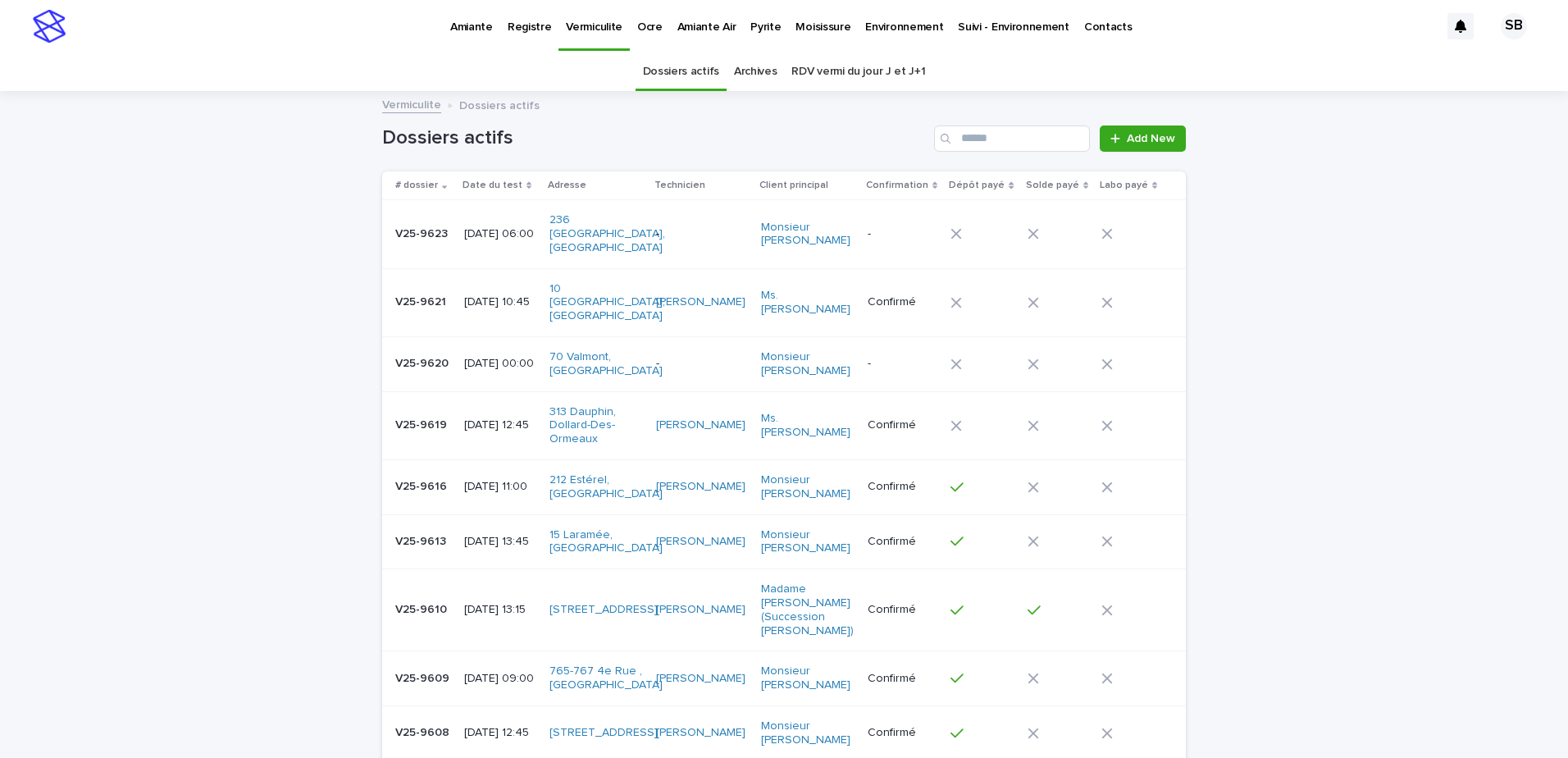
scroll to position [52, 0]
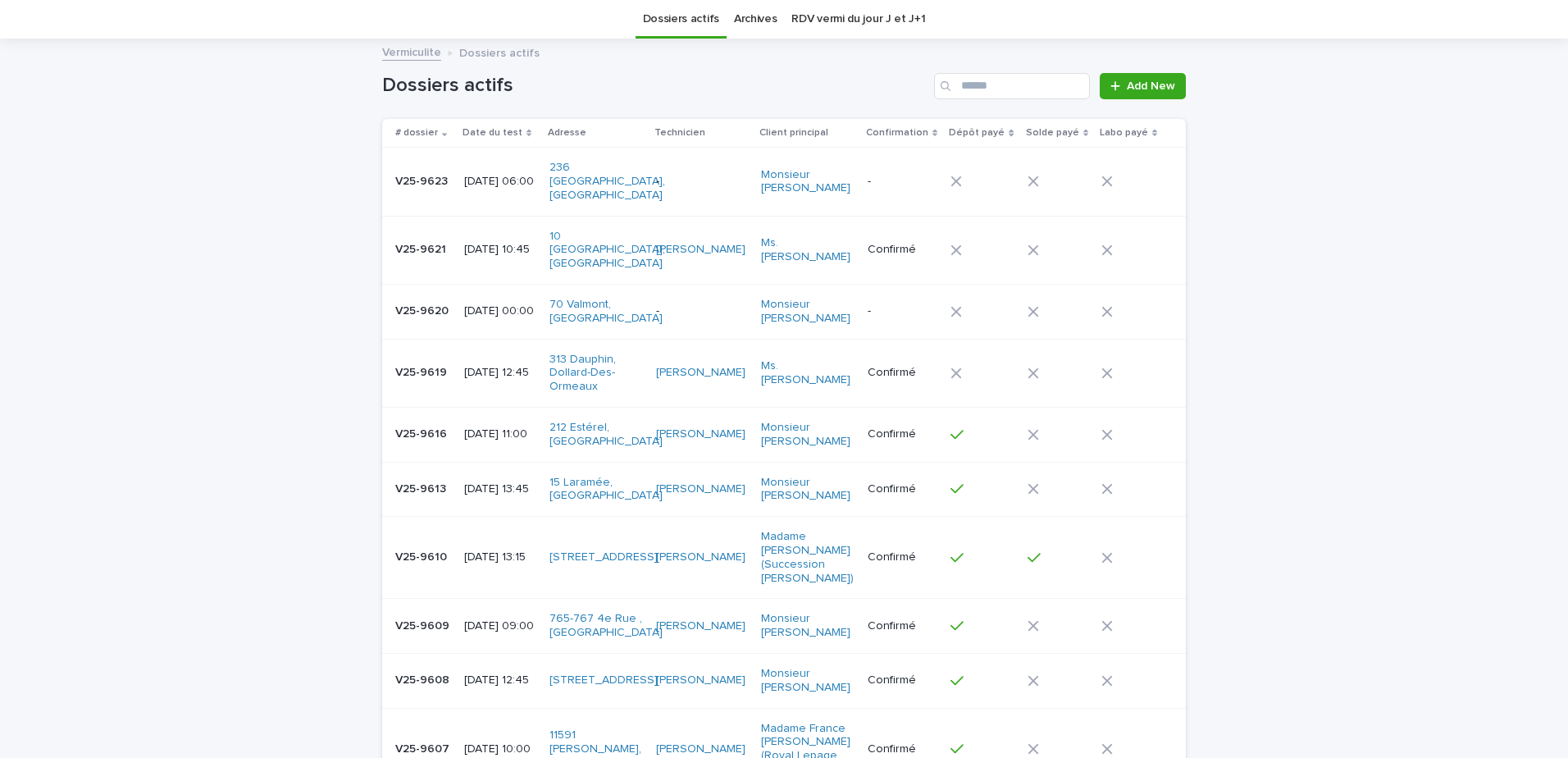
click at [1082, 255] on td at bounding box center [1057, 249] width 73 height 68
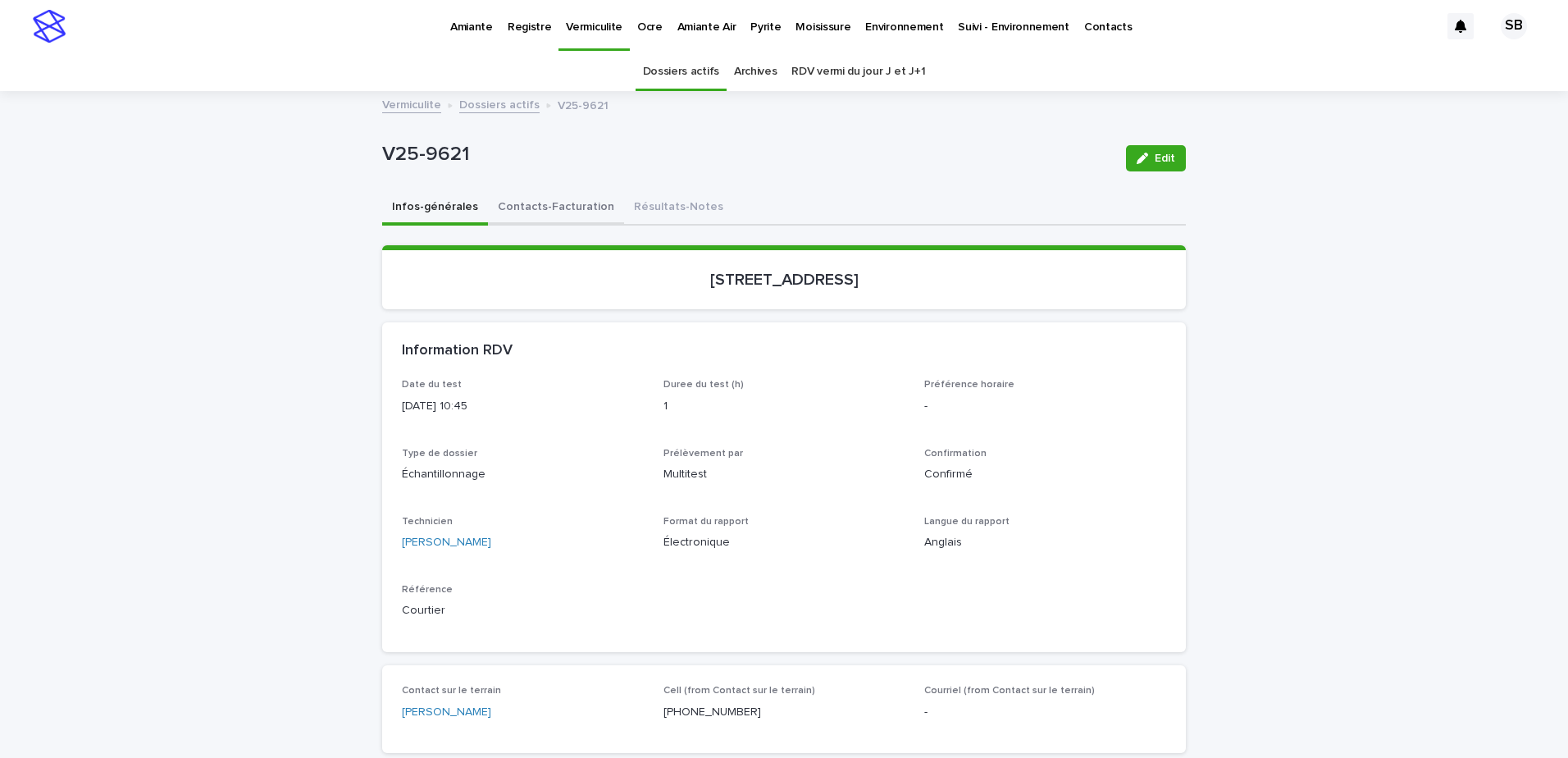
click at [536, 219] on button "Contacts-Facturation" at bounding box center [556, 208] width 136 height 34
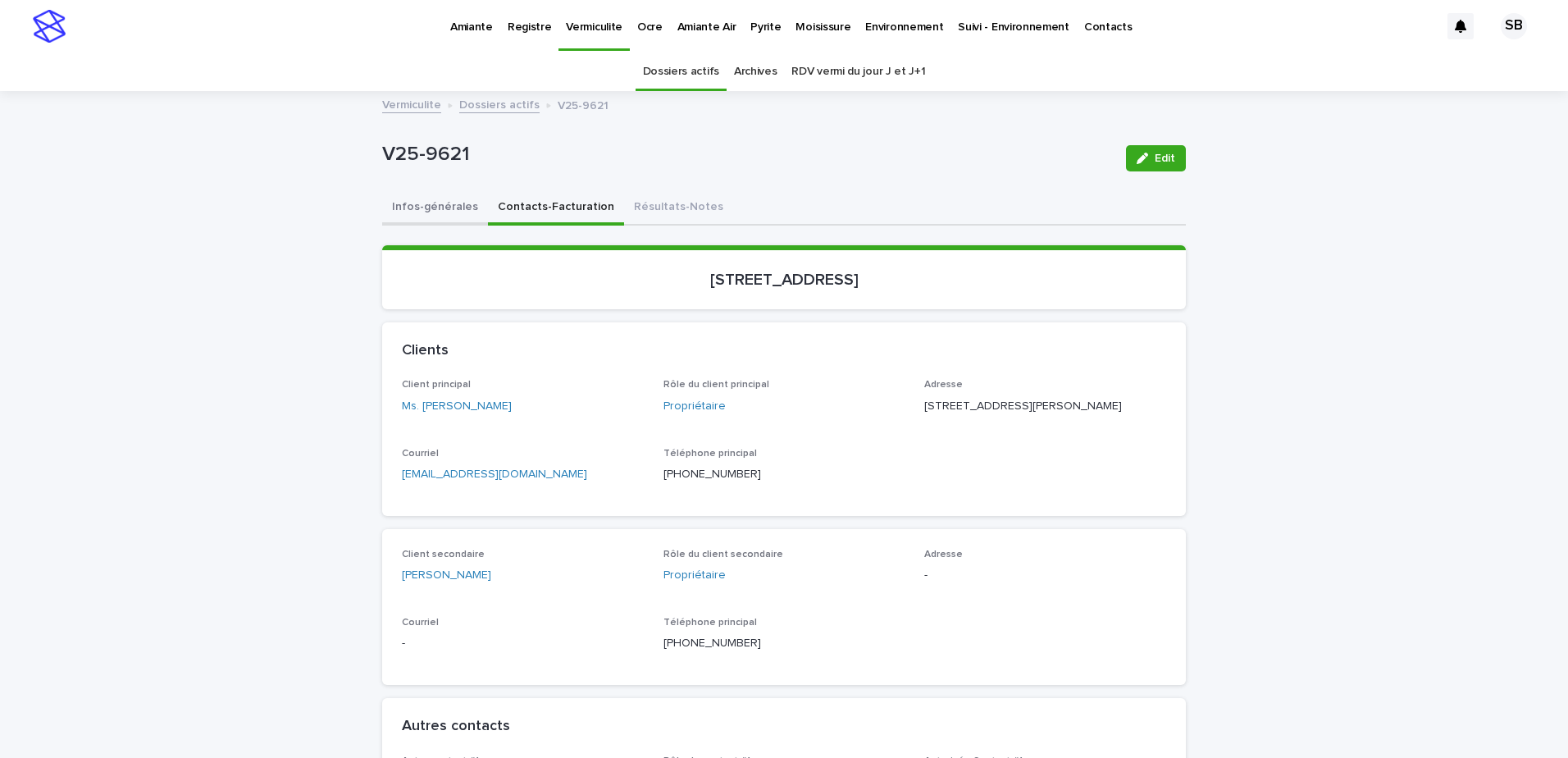
click at [456, 206] on button "Infos-générales" at bounding box center [435, 208] width 106 height 34
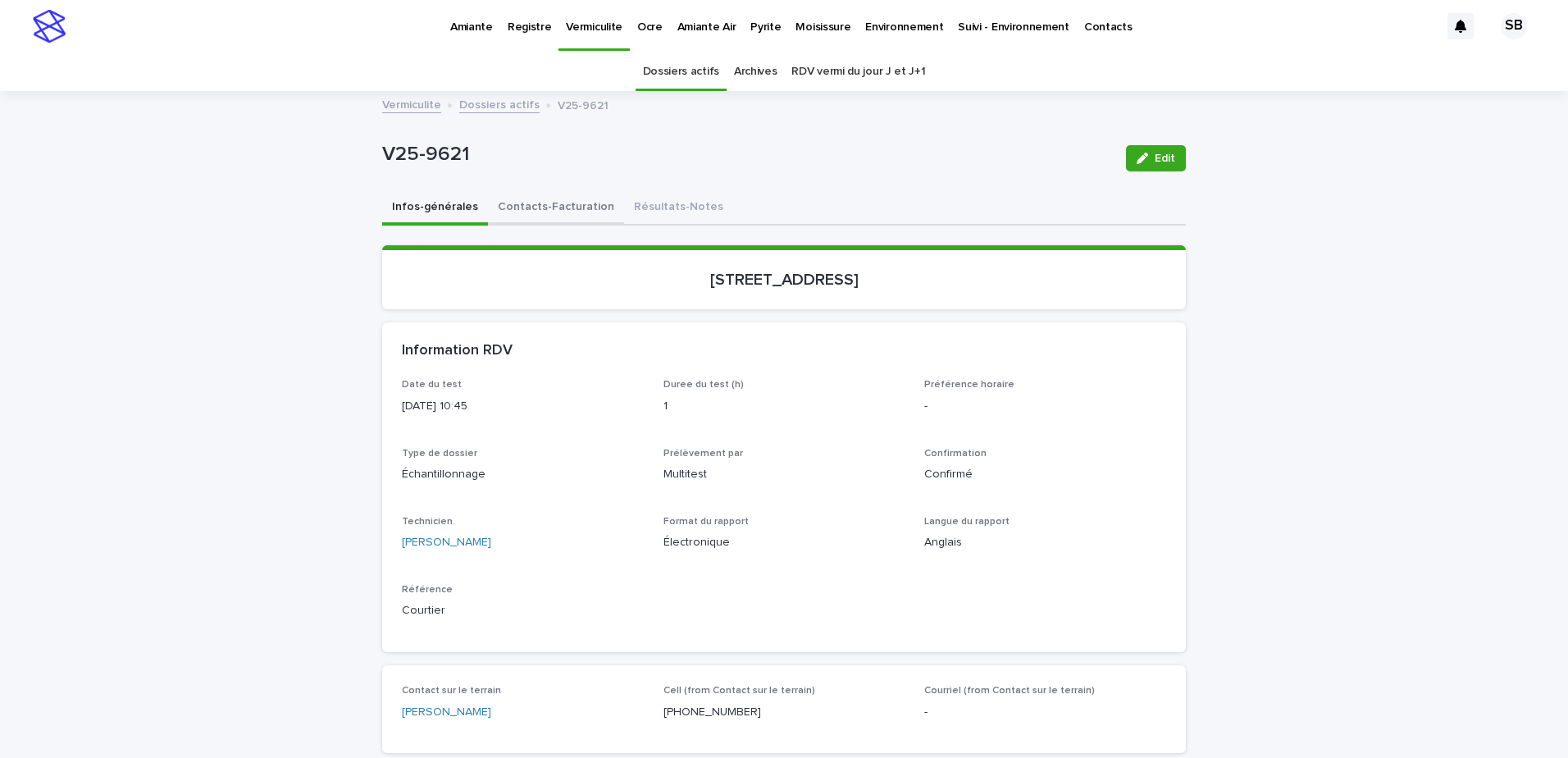
click at [530, 216] on button "Contacts-Facturation" at bounding box center [556, 208] width 136 height 34
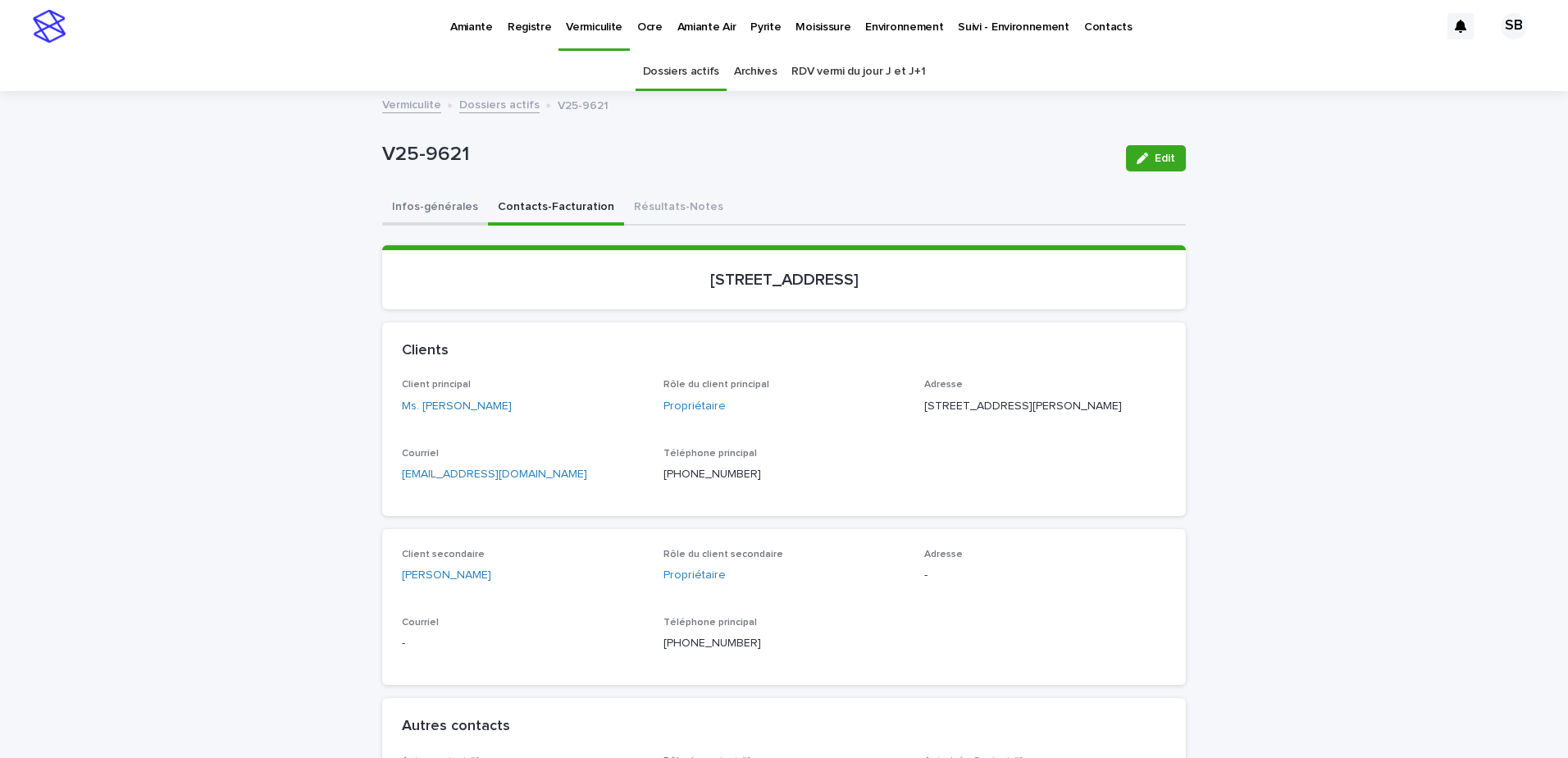
click at [403, 200] on button "Infos-générales" at bounding box center [435, 208] width 106 height 34
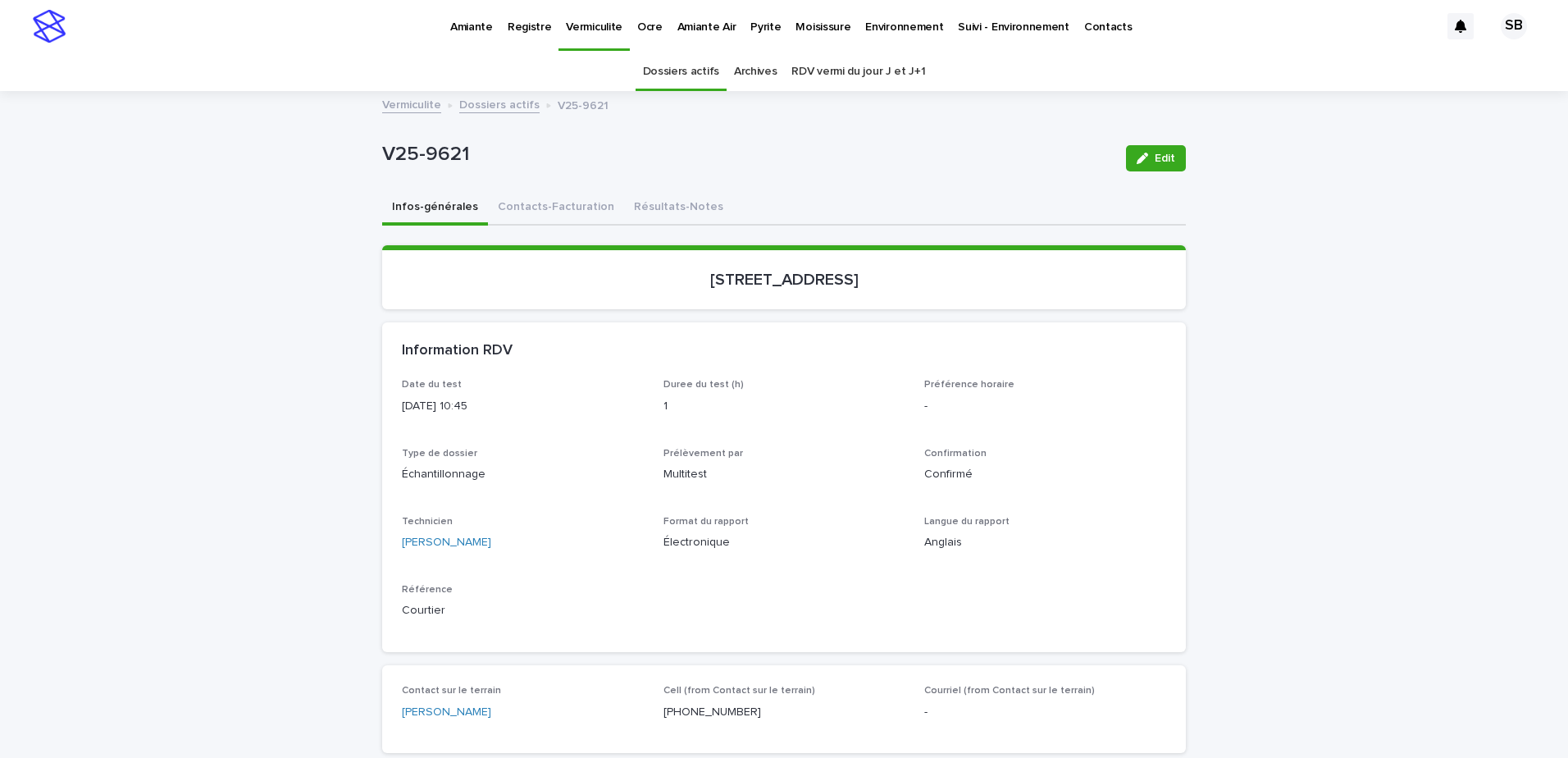
drag, startPoint x: 530, startPoint y: 200, endPoint x: 476, endPoint y: 88, distance: 124.3
click at [530, 200] on button "Contacts-Facturation" at bounding box center [556, 208] width 136 height 34
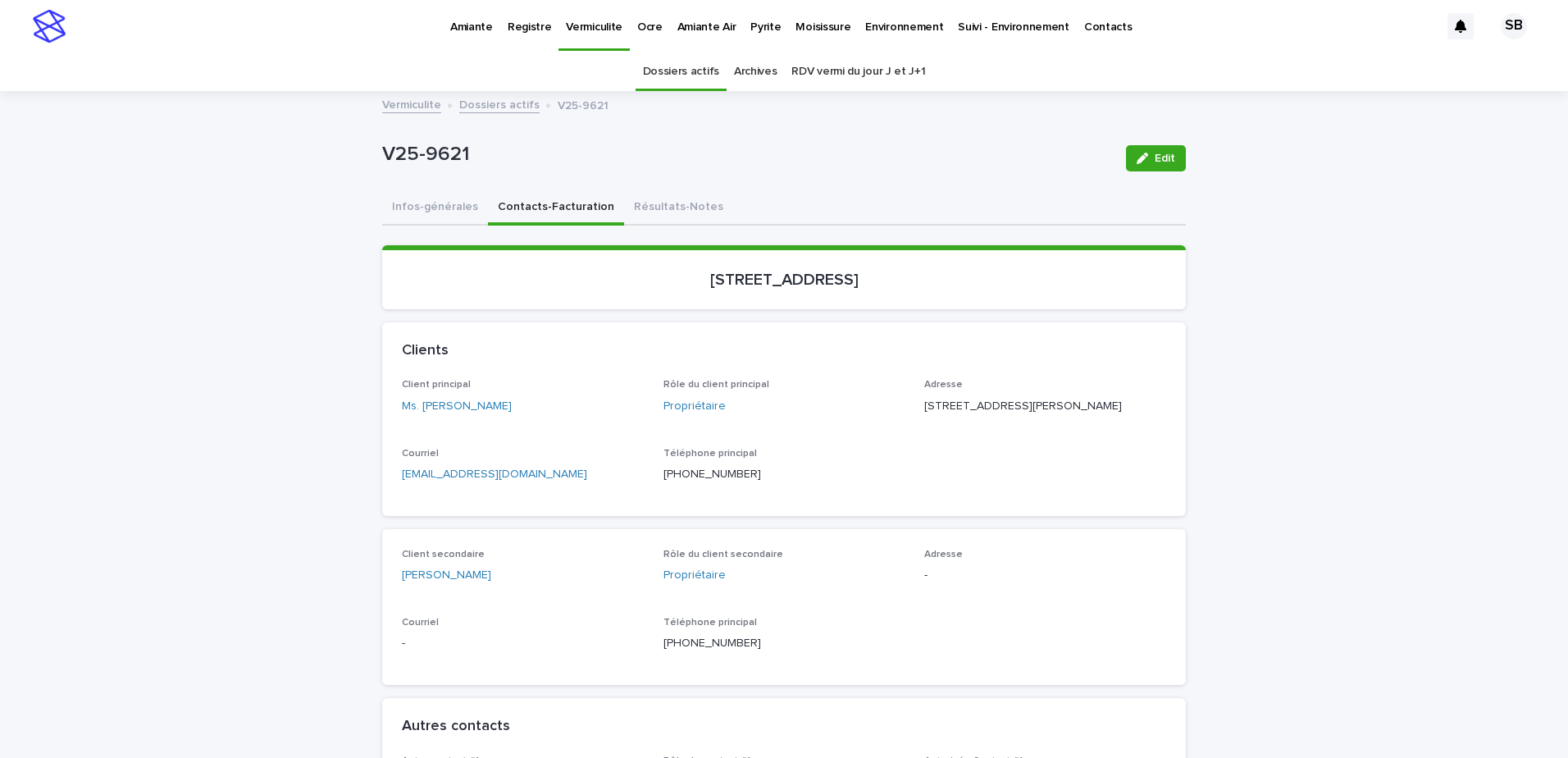
click at [476, 94] on link "Dossiers actifs" at bounding box center [499, 103] width 80 height 19
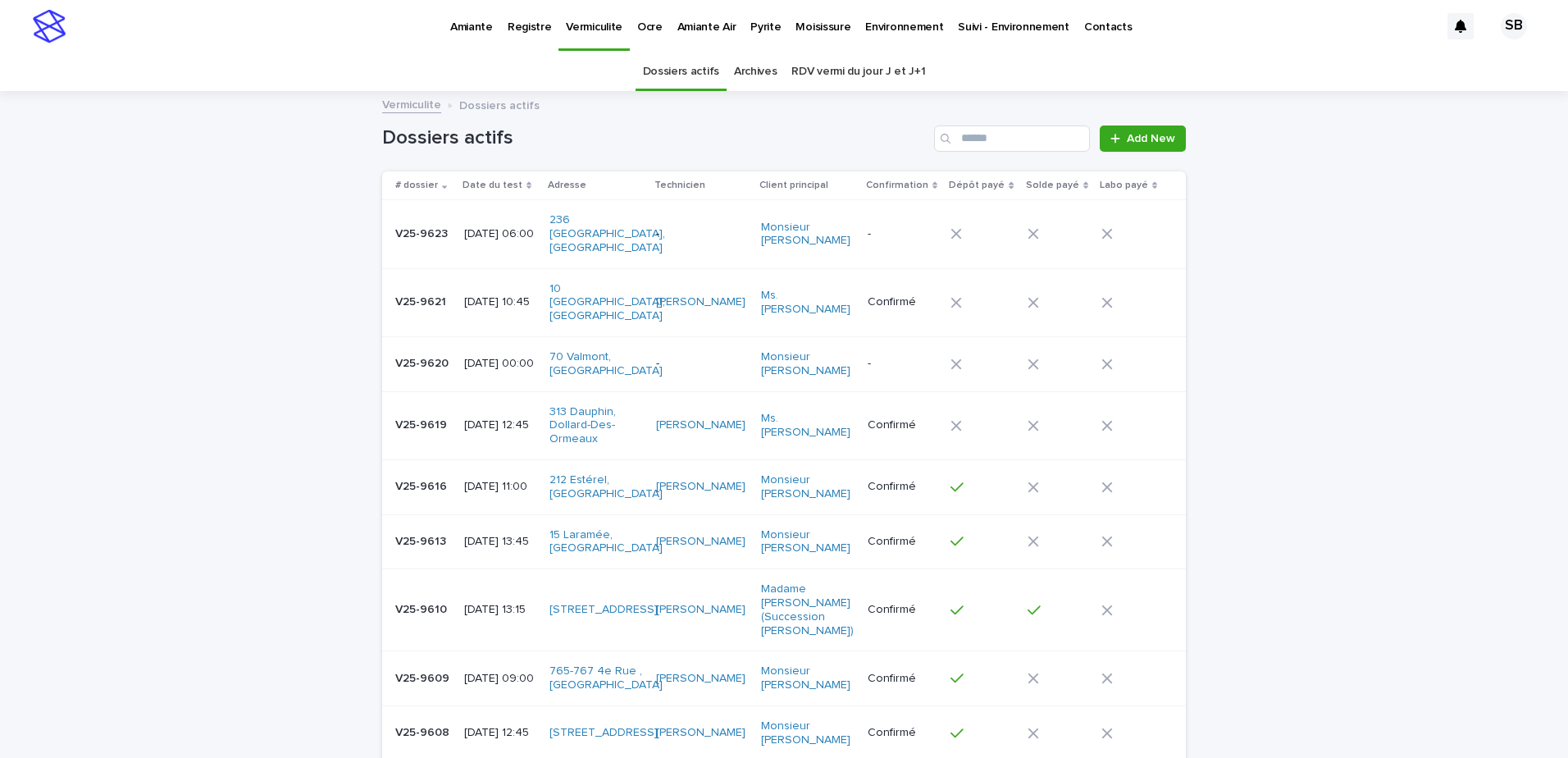
scroll to position [52, 0]
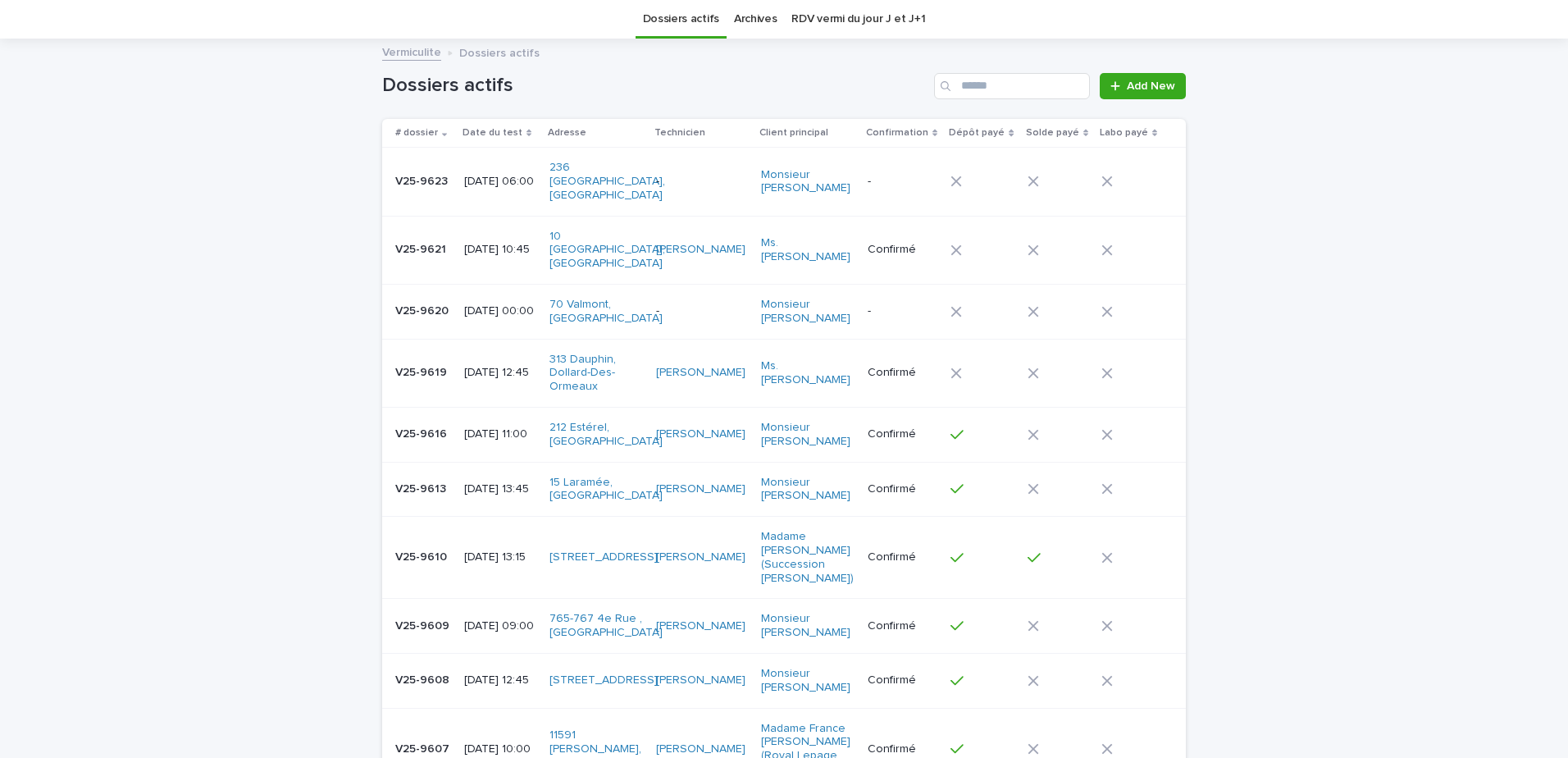
click at [425, 479] on p "V25-9613" at bounding box center [422, 487] width 54 height 18
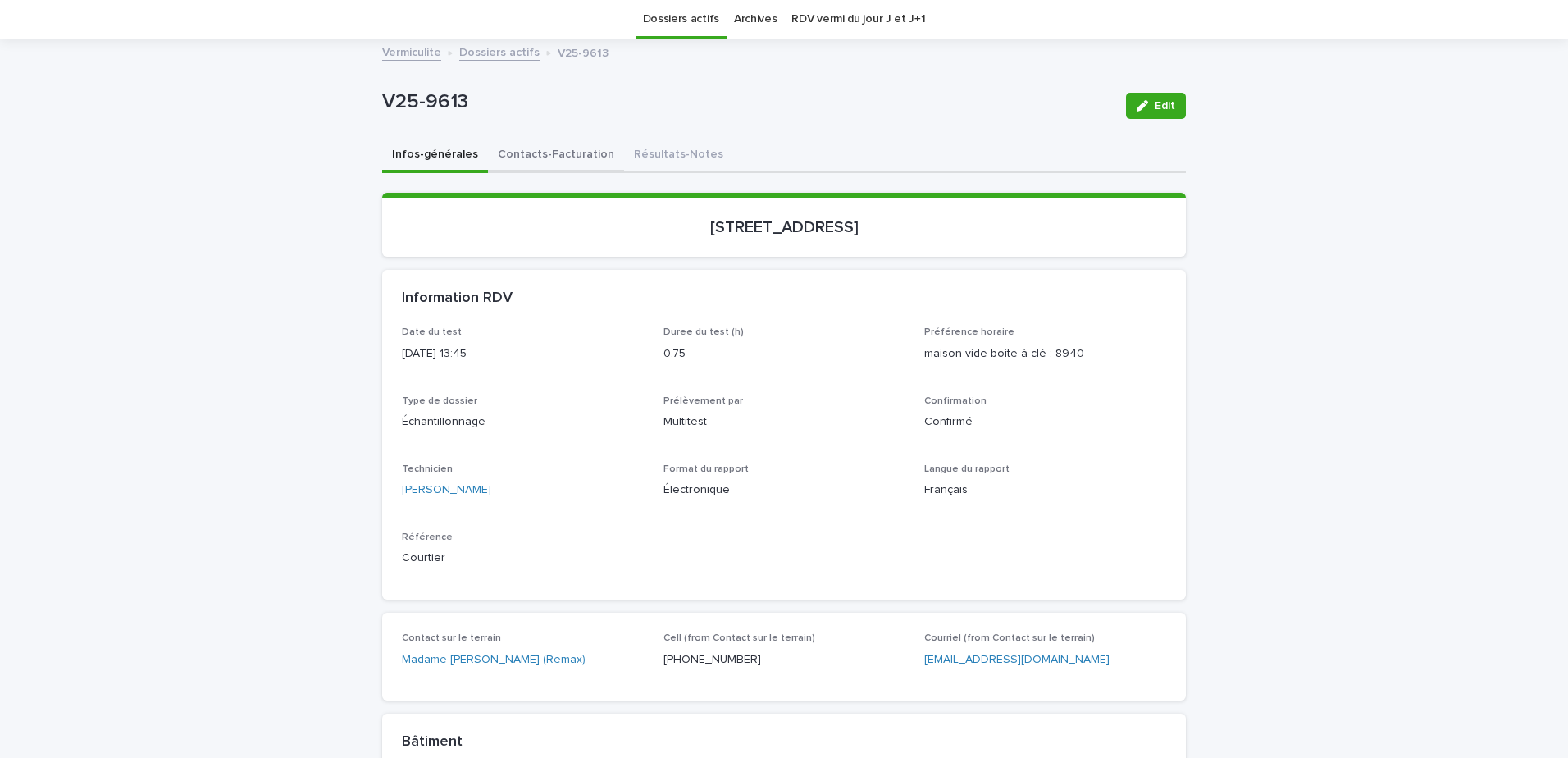
click at [530, 142] on button "Contacts-Facturation" at bounding box center [556, 155] width 136 height 34
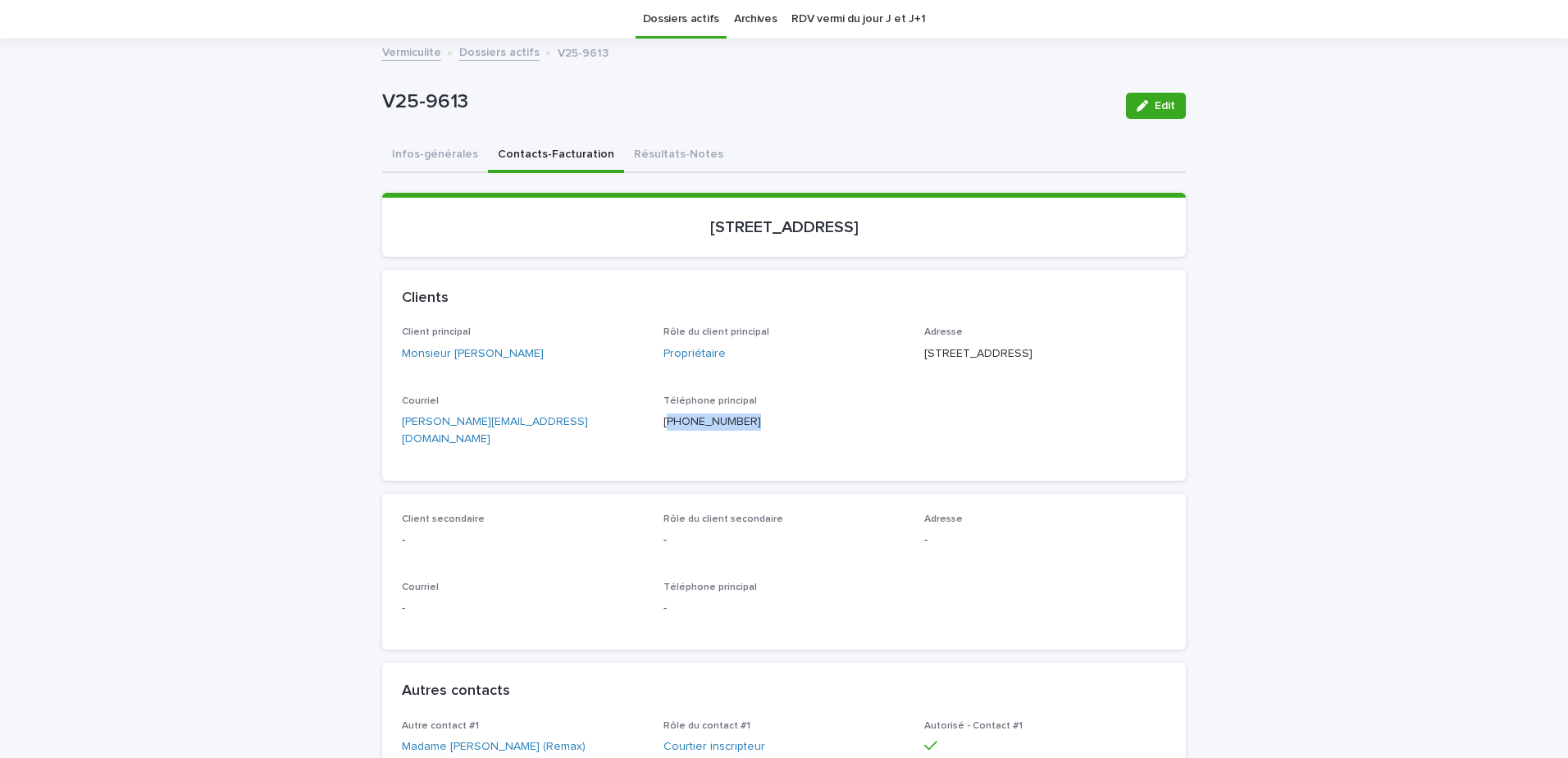
drag, startPoint x: 748, startPoint y: 449, endPoint x: 658, endPoint y: 457, distance: 90.4
click at [664, 444] on div "Téléphone principal (514) 909-5806" at bounding box center [784, 419] width 242 height 48
copy p "514) 909-5806"
click at [667, 154] on button "Résultats-Notes" at bounding box center [678, 155] width 109 height 34
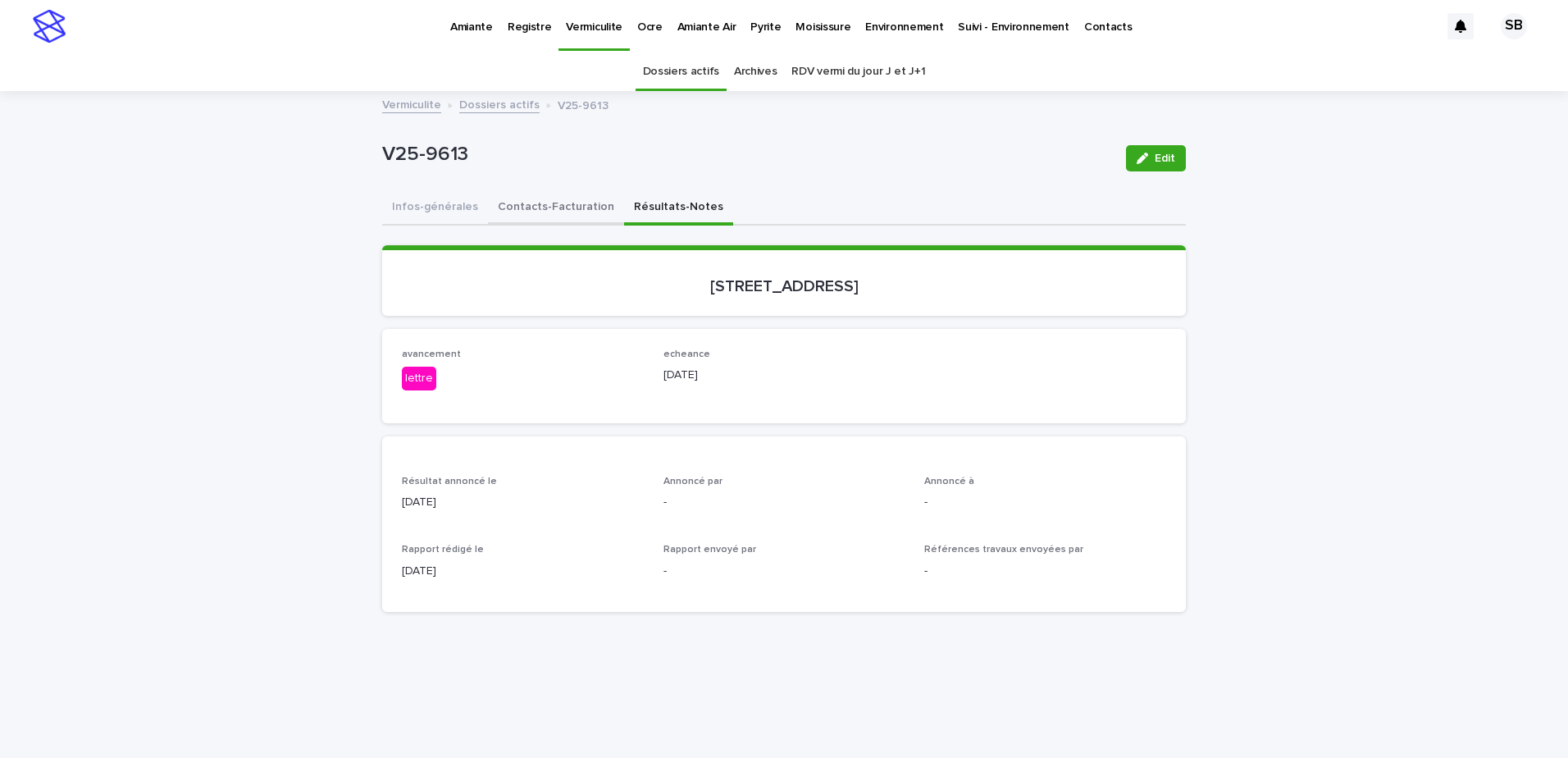
click at [551, 219] on button "Contacts-Facturation" at bounding box center [556, 208] width 136 height 34
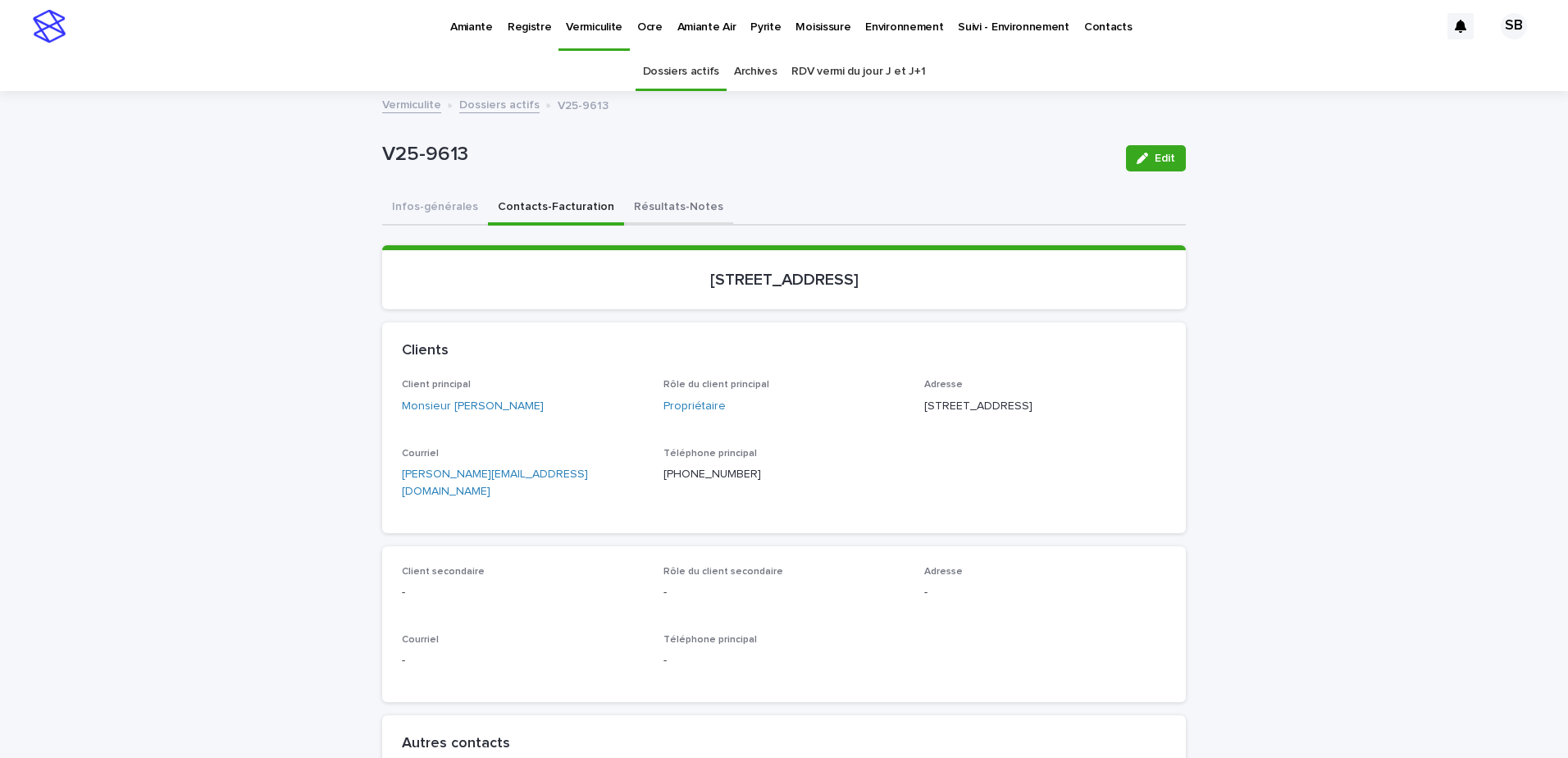
click at [669, 213] on button "Résultats-Notes" at bounding box center [678, 208] width 109 height 34
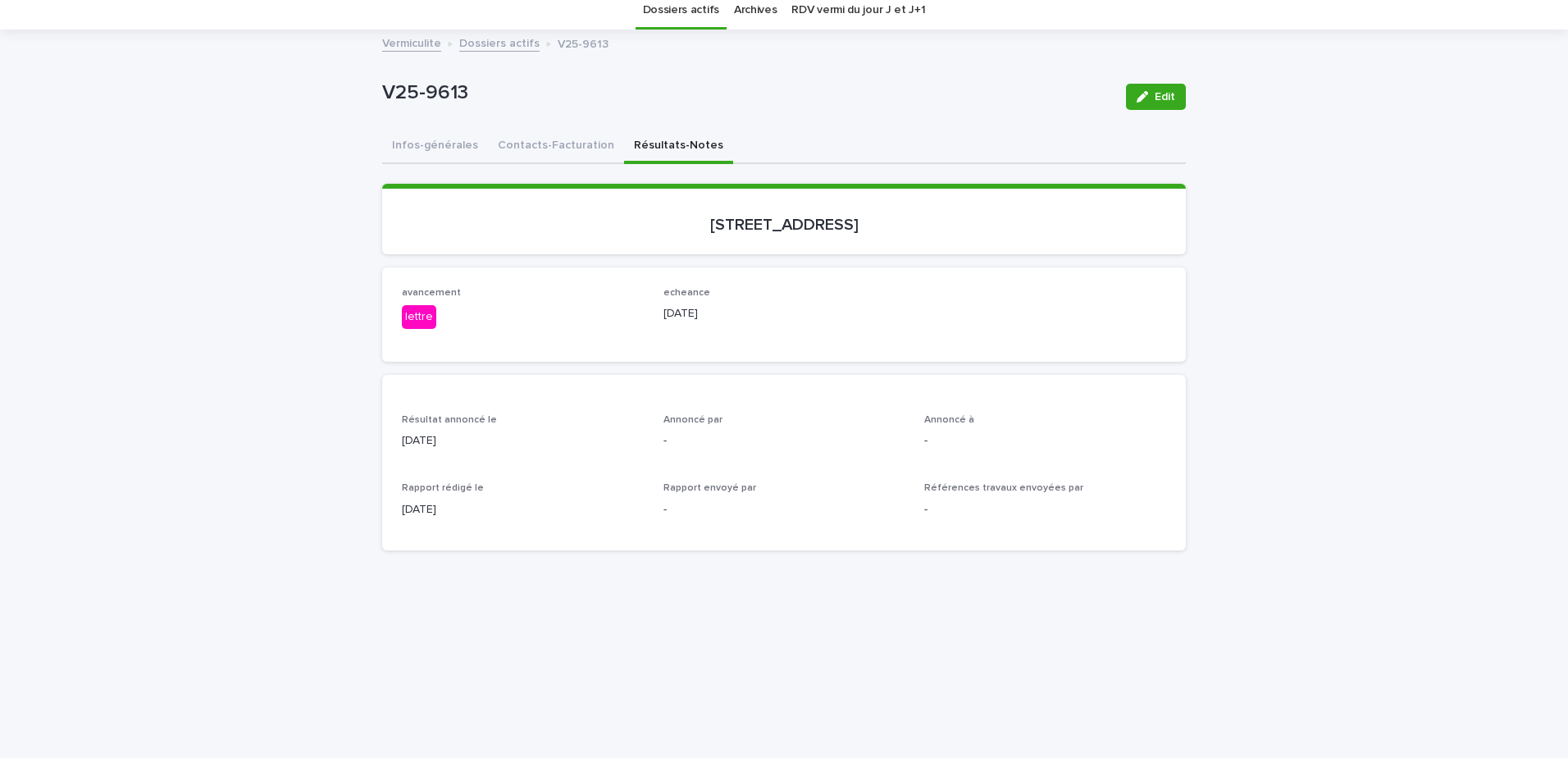
scroll to position [82, 0]
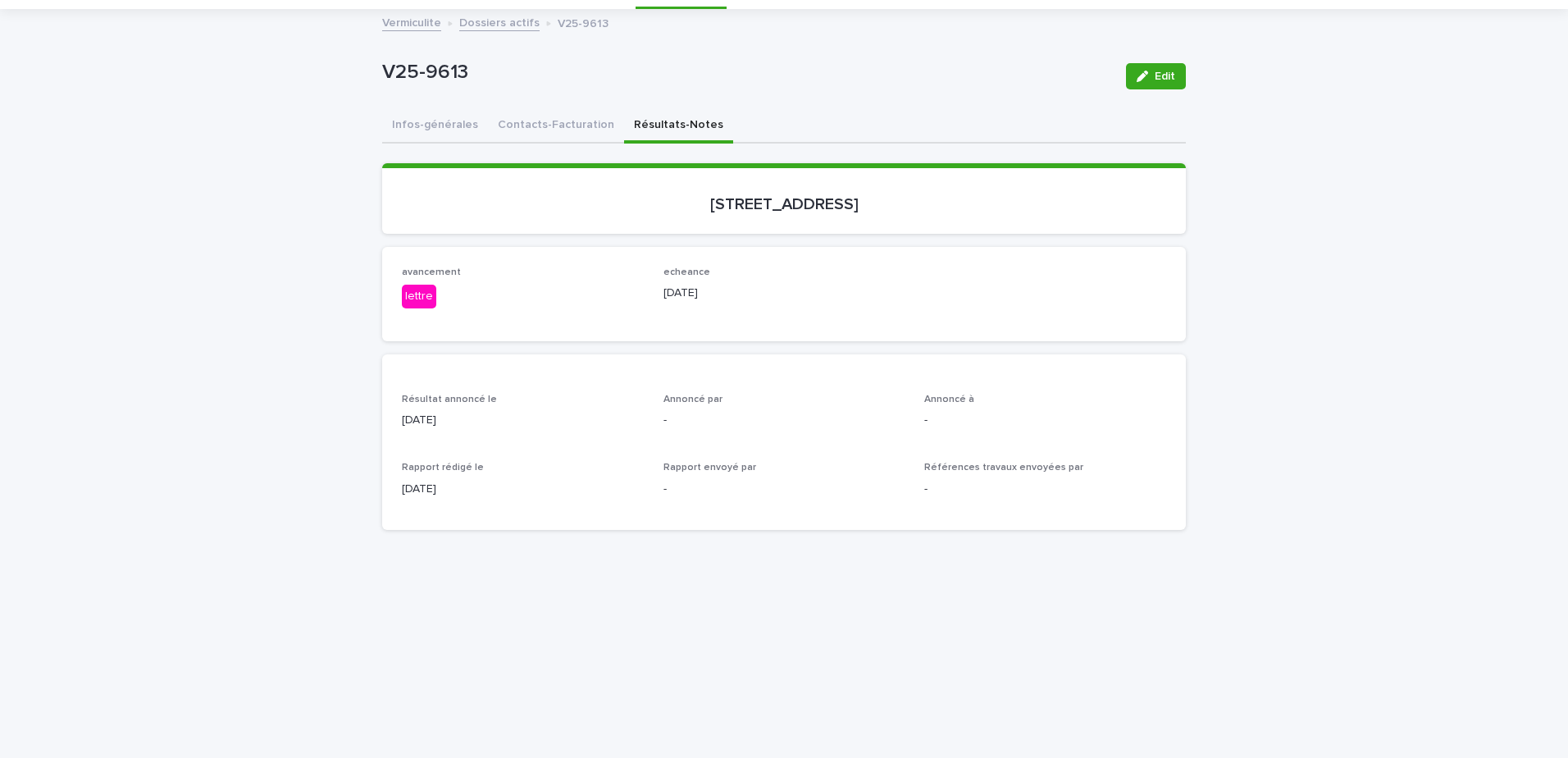
drag, startPoint x: 1154, startPoint y: 82, endPoint x: 1131, endPoint y: 151, distance: 72.7
click at [1154, 82] on button "Edit" at bounding box center [1155, 76] width 59 height 26
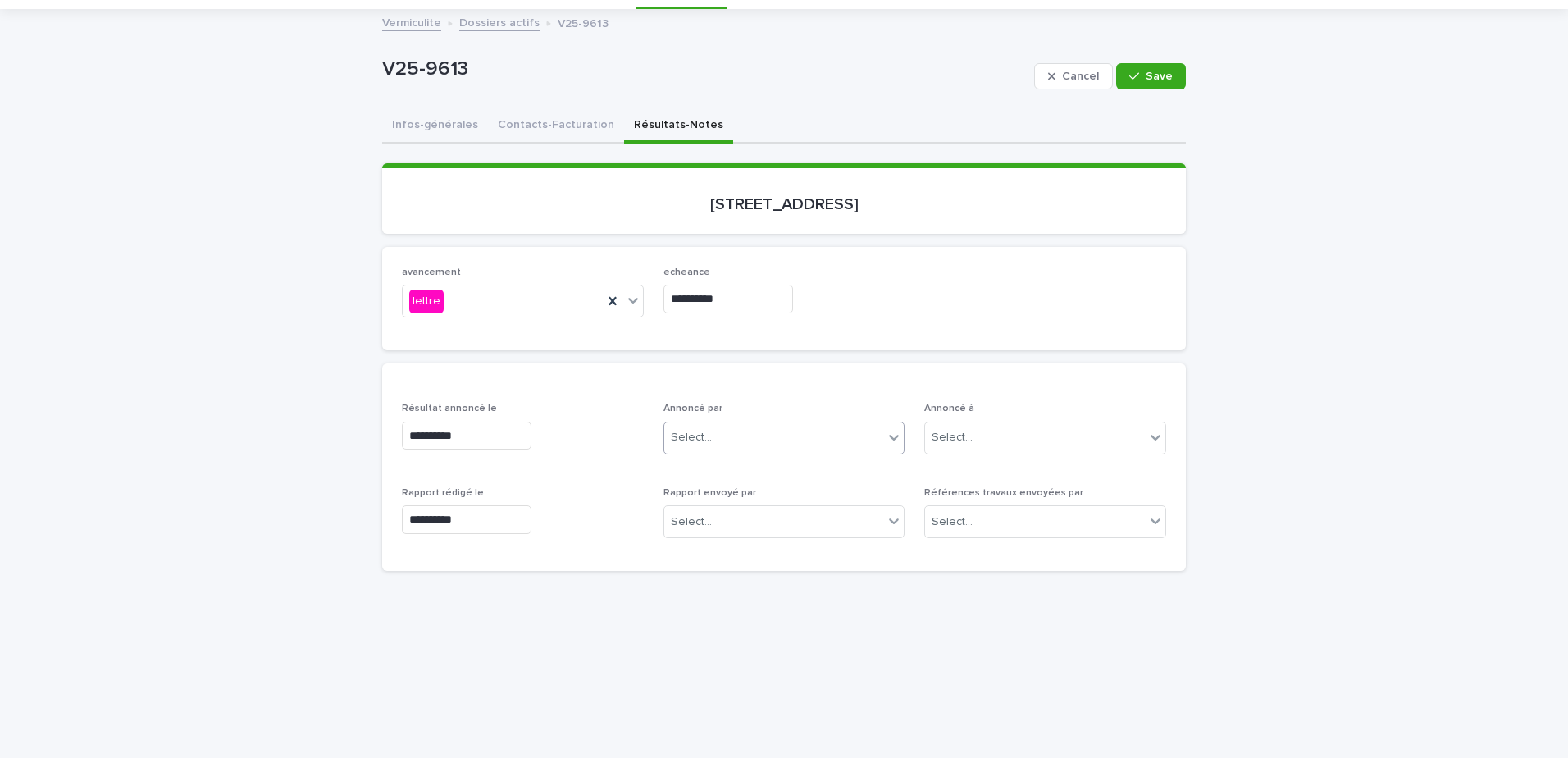
click at [760, 430] on div "Select..." at bounding box center [774, 437] width 219 height 27
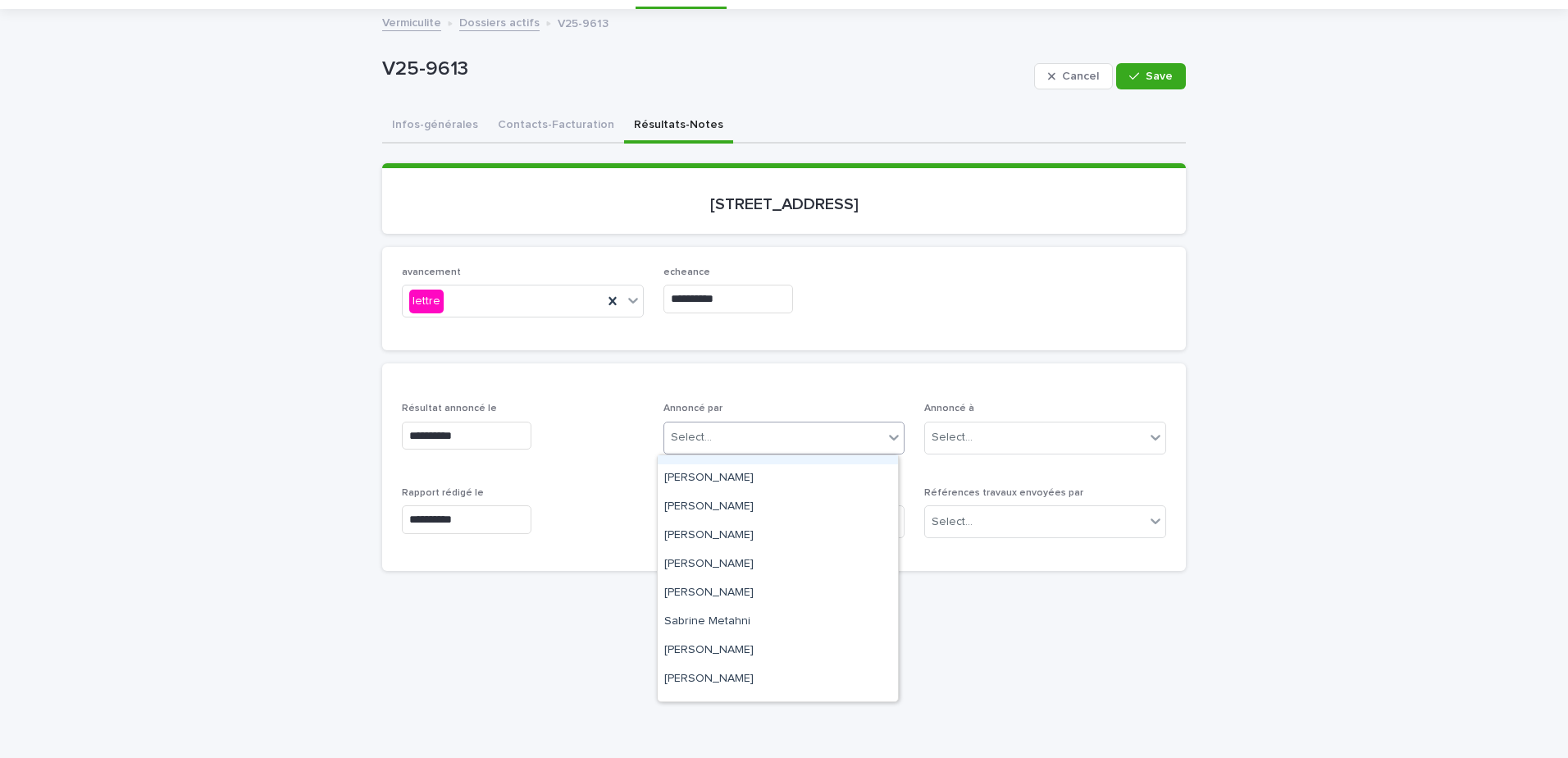
scroll to position [213, 0]
click at [756, 575] on div "Sandrine Bérubé" at bounding box center [778, 572] width 241 height 29
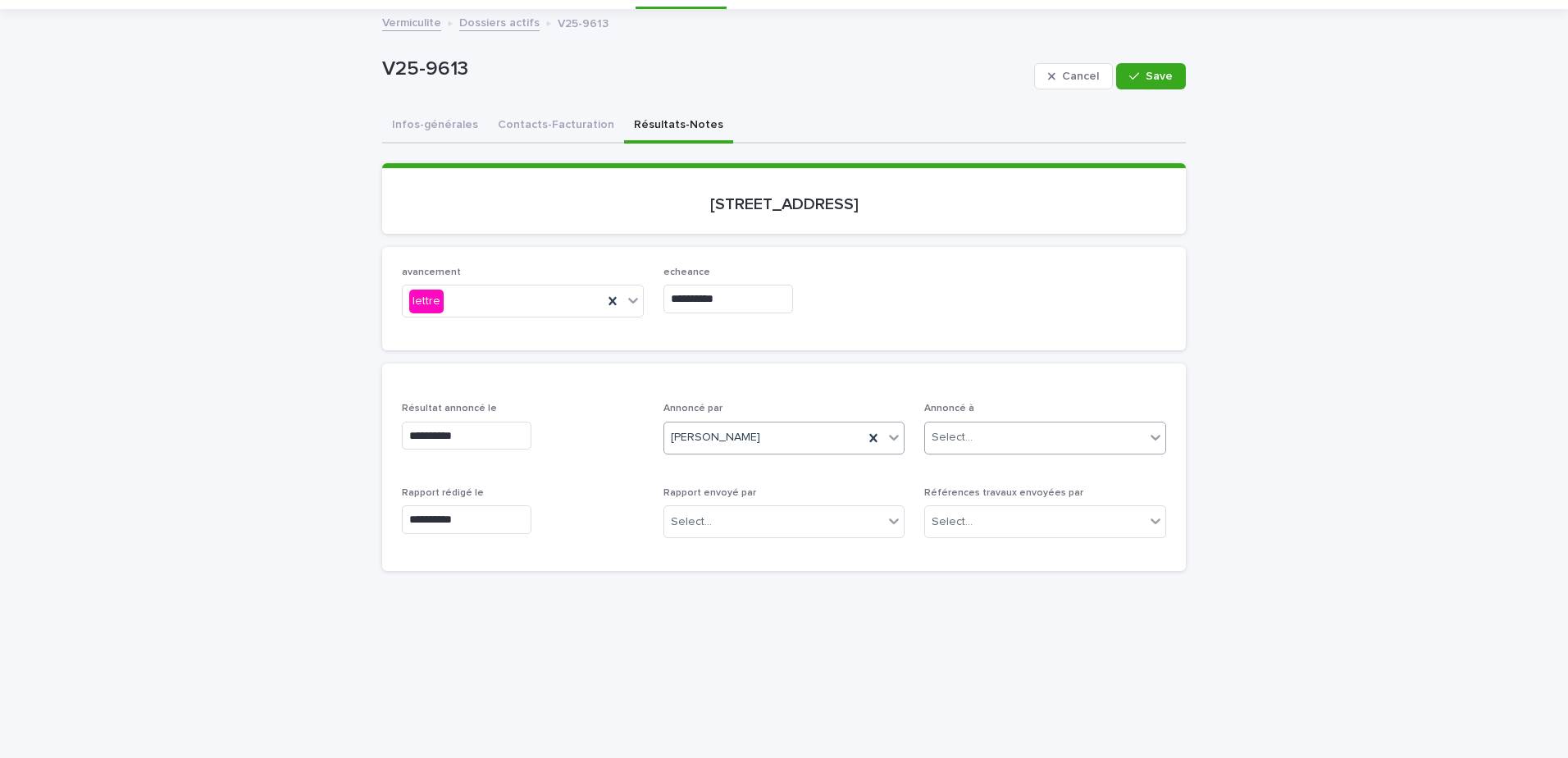
click at [1010, 439] on div "Select..." at bounding box center [1034, 437] width 219 height 27
type input "*********"
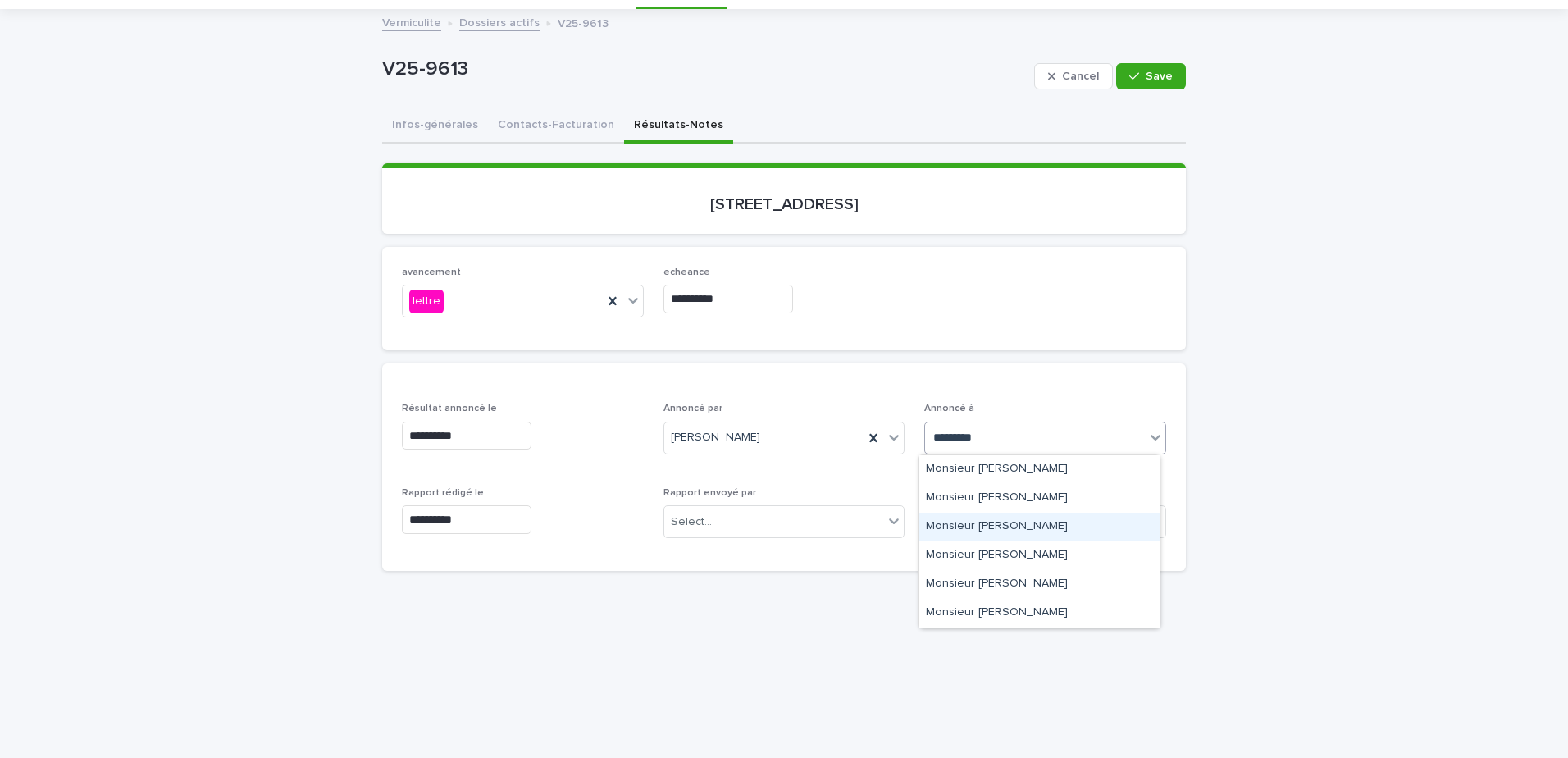
click at [1057, 532] on div "Monsieur Robert Lafrenière" at bounding box center [1039, 526] width 241 height 29
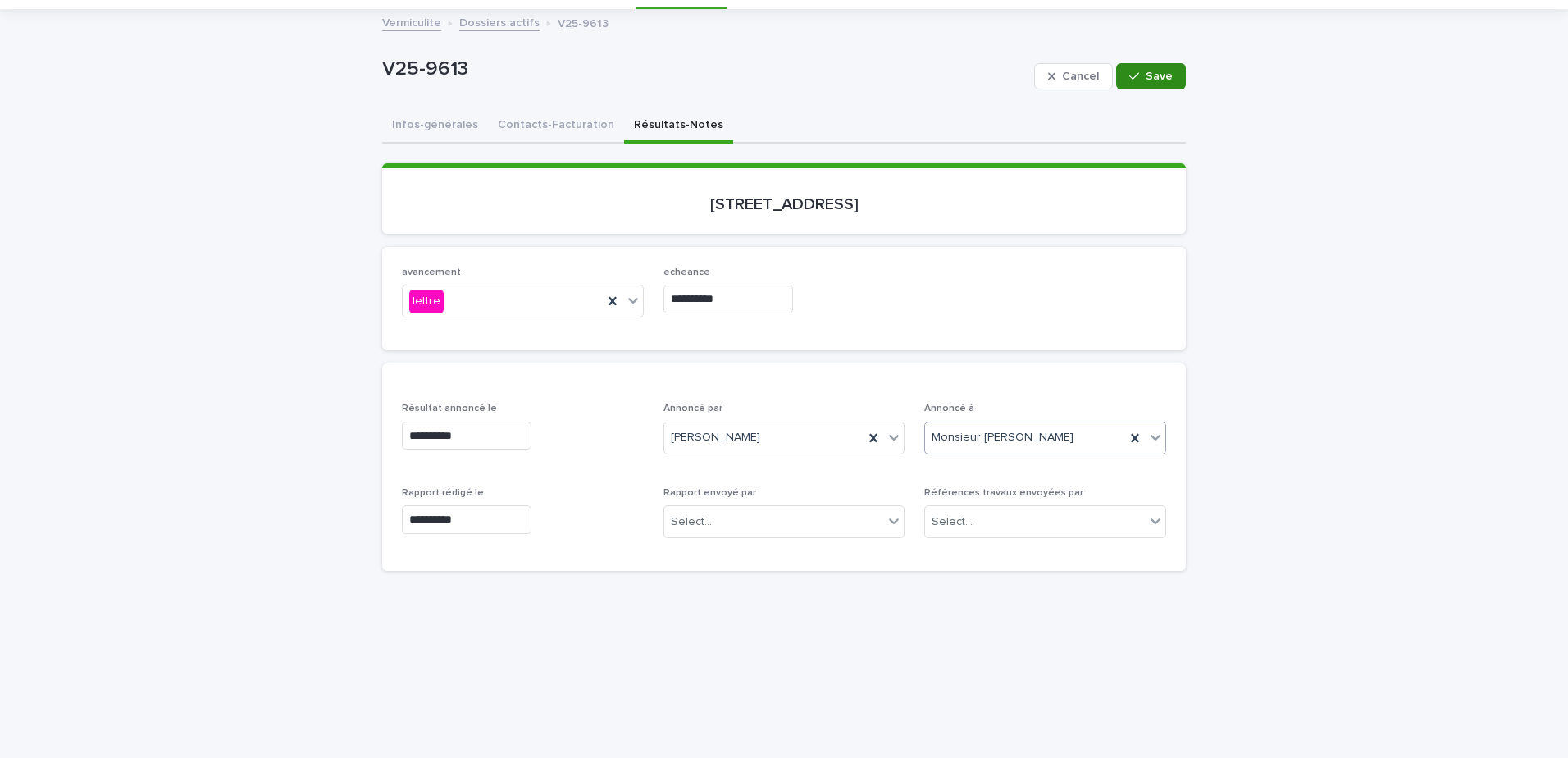
click at [1154, 71] on span "Save" at bounding box center [1159, 76] width 27 height 11
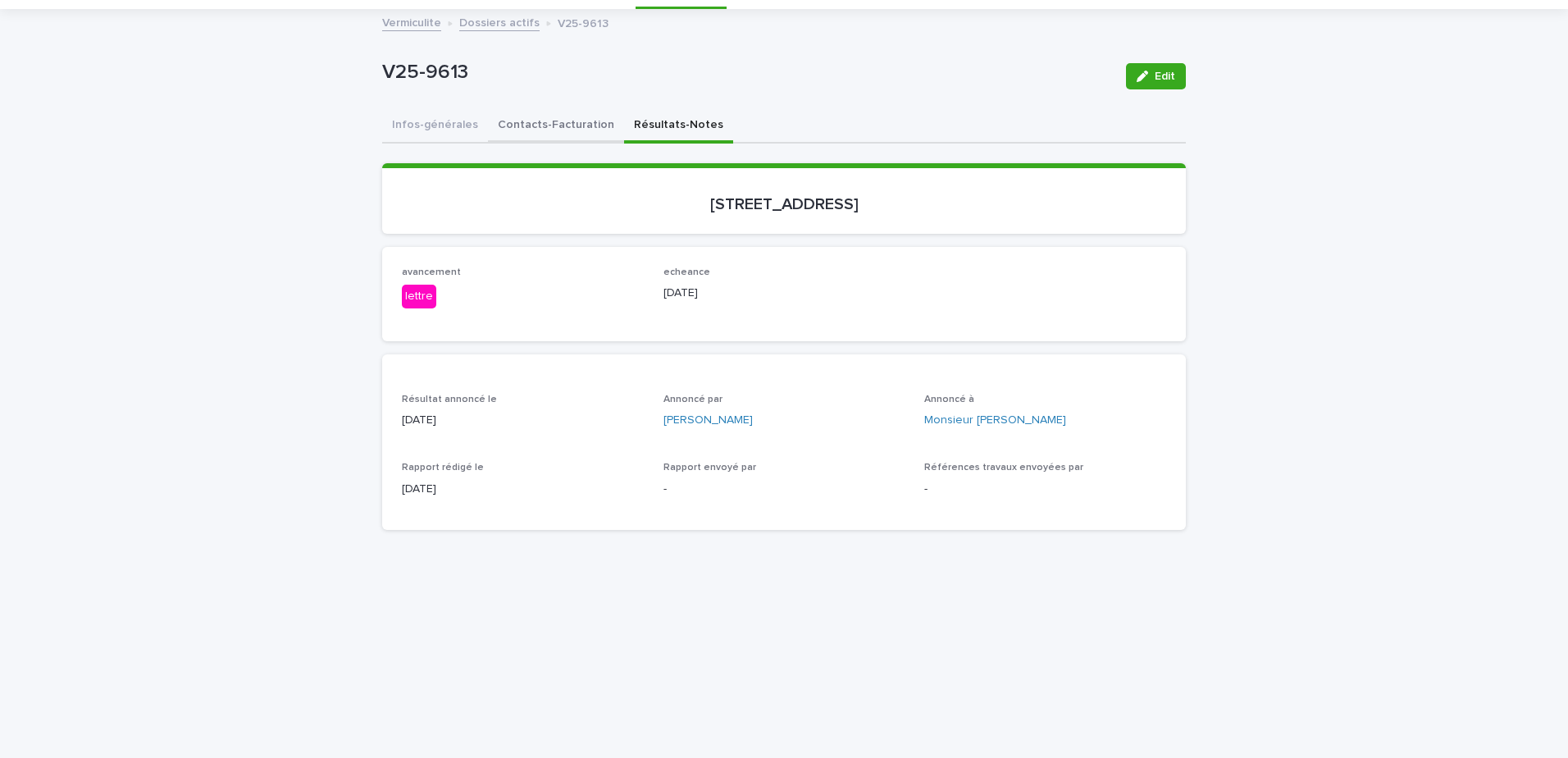
click at [526, 116] on button "Contacts-Facturation" at bounding box center [556, 126] width 136 height 34
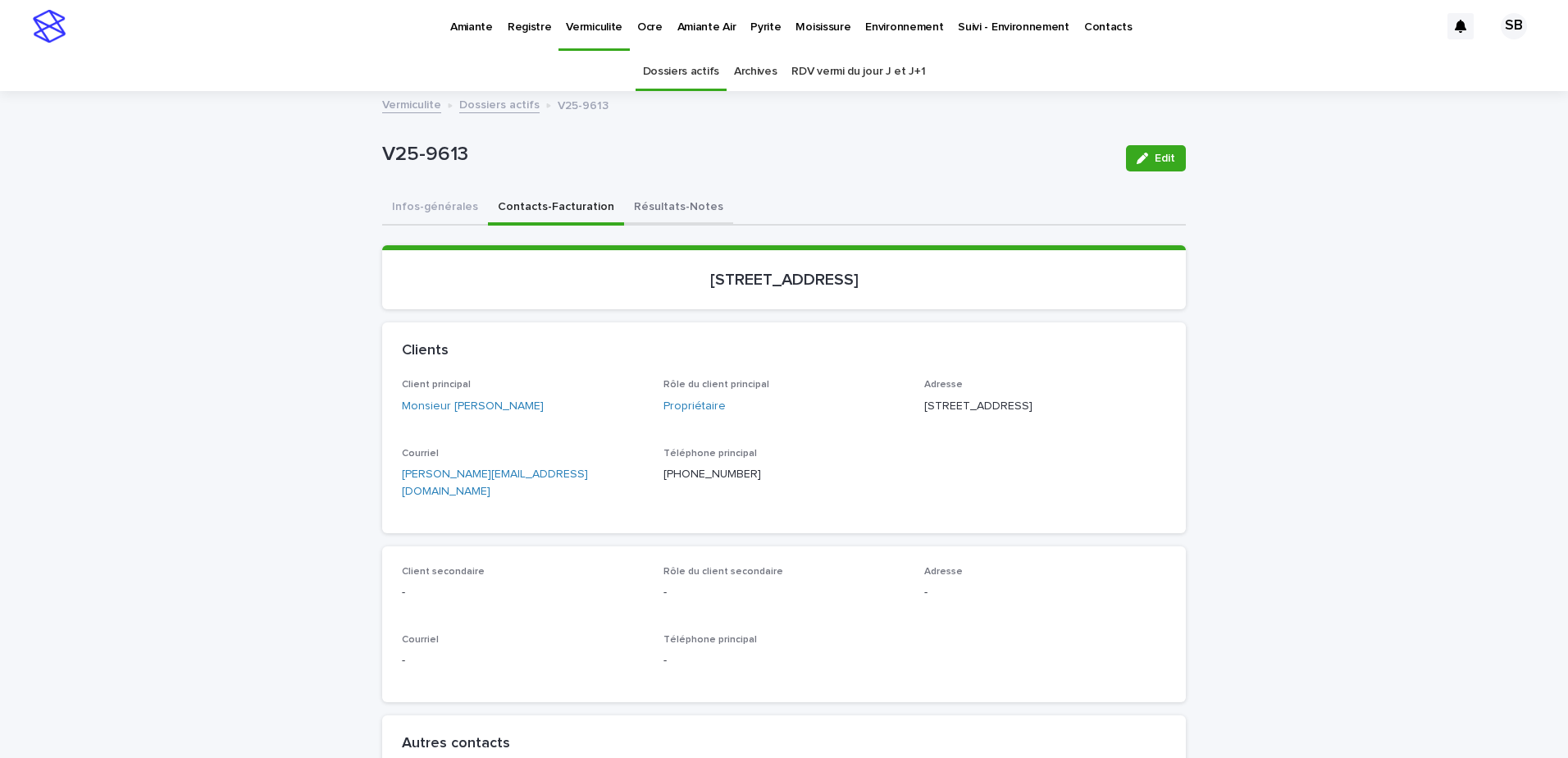
click at [681, 213] on button "Résultats-Notes" at bounding box center [678, 208] width 109 height 34
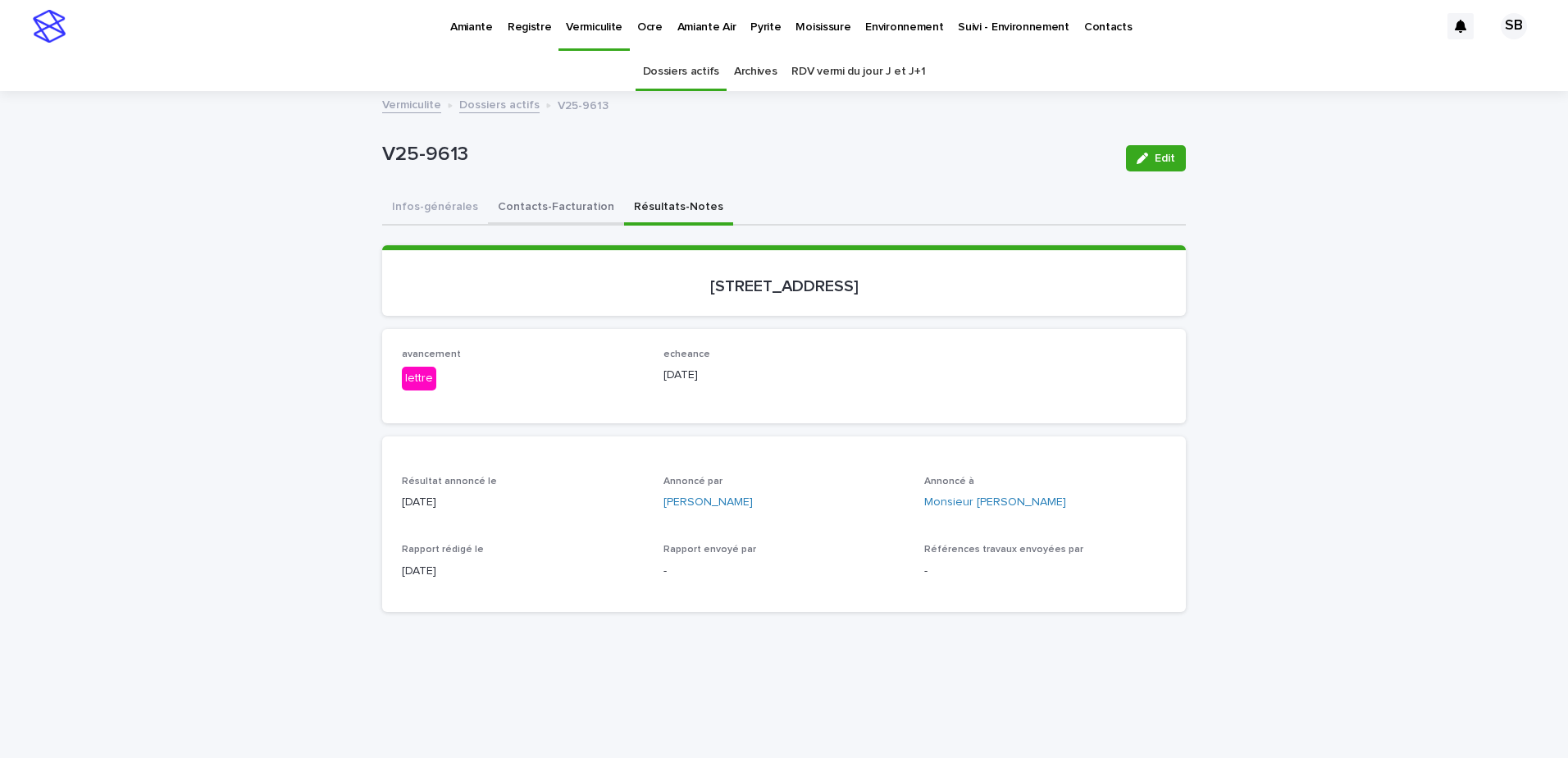
click at [560, 206] on button "Contacts-Facturation" at bounding box center [556, 208] width 136 height 34
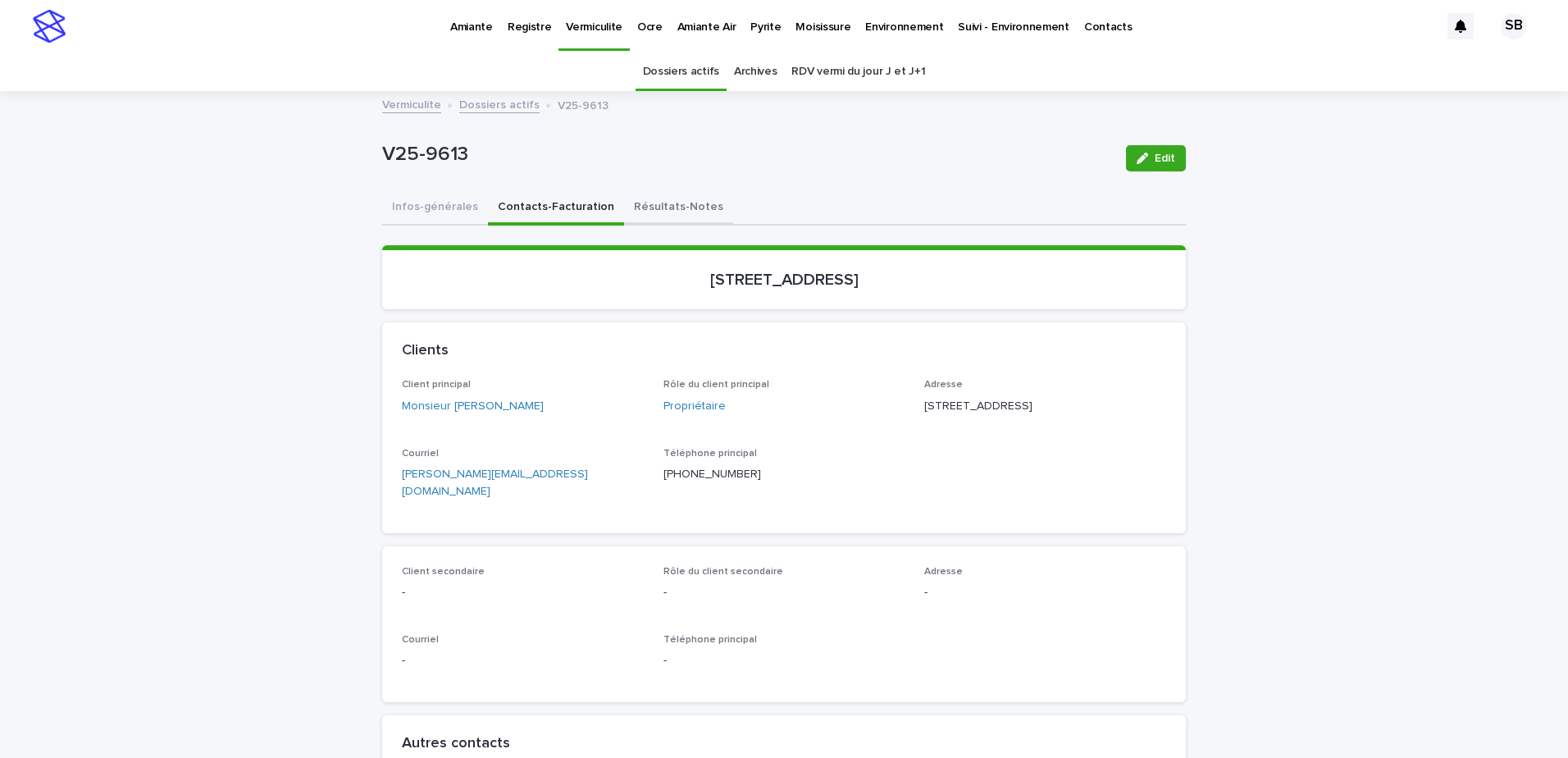
click at [674, 218] on button "Résultats-Notes" at bounding box center [678, 208] width 109 height 34
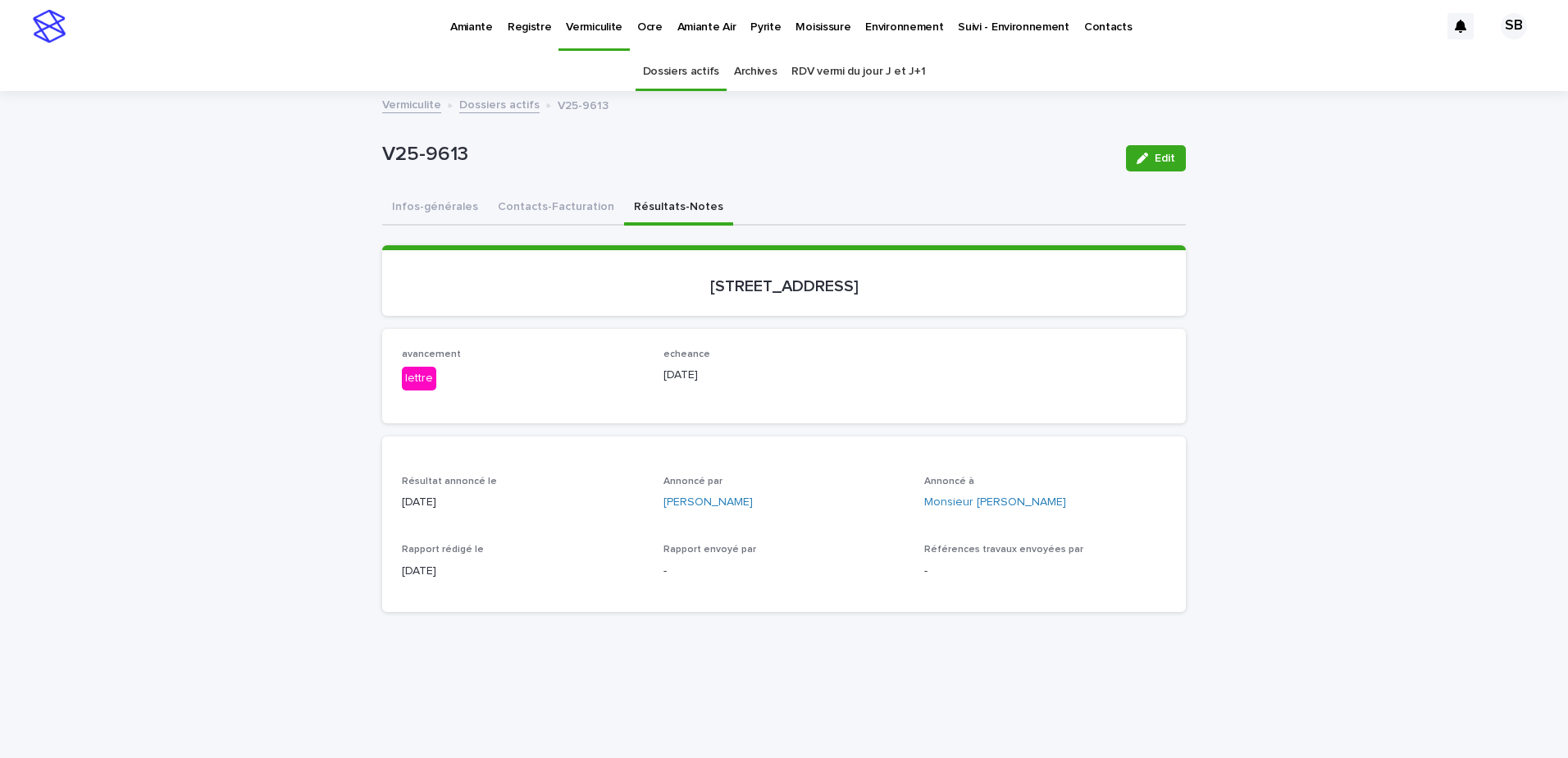
click at [468, 22] on p "Amiante" at bounding box center [471, 17] width 43 height 34
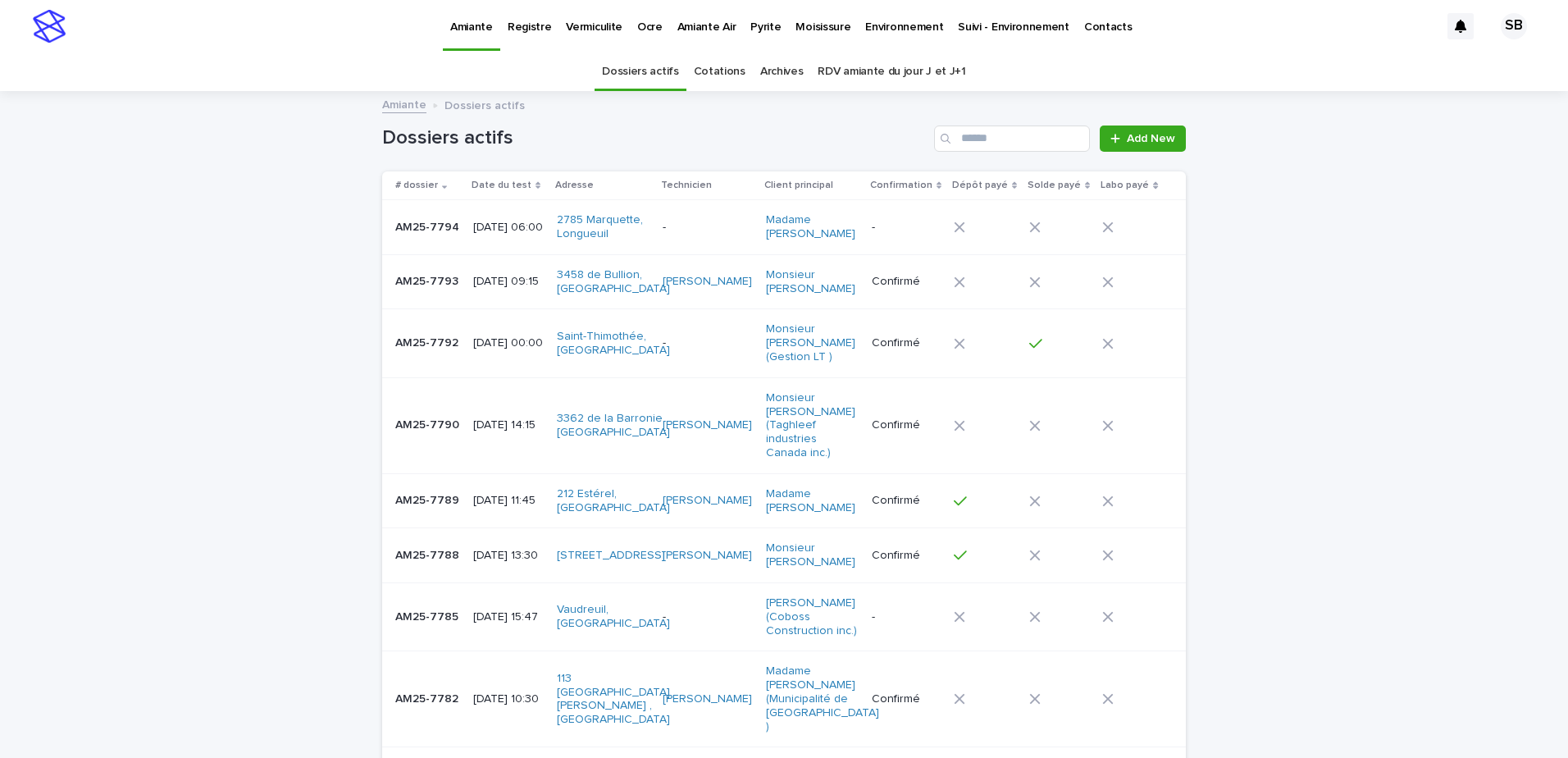
click at [573, 33] on p "Vermiculite" at bounding box center [594, 17] width 57 height 34
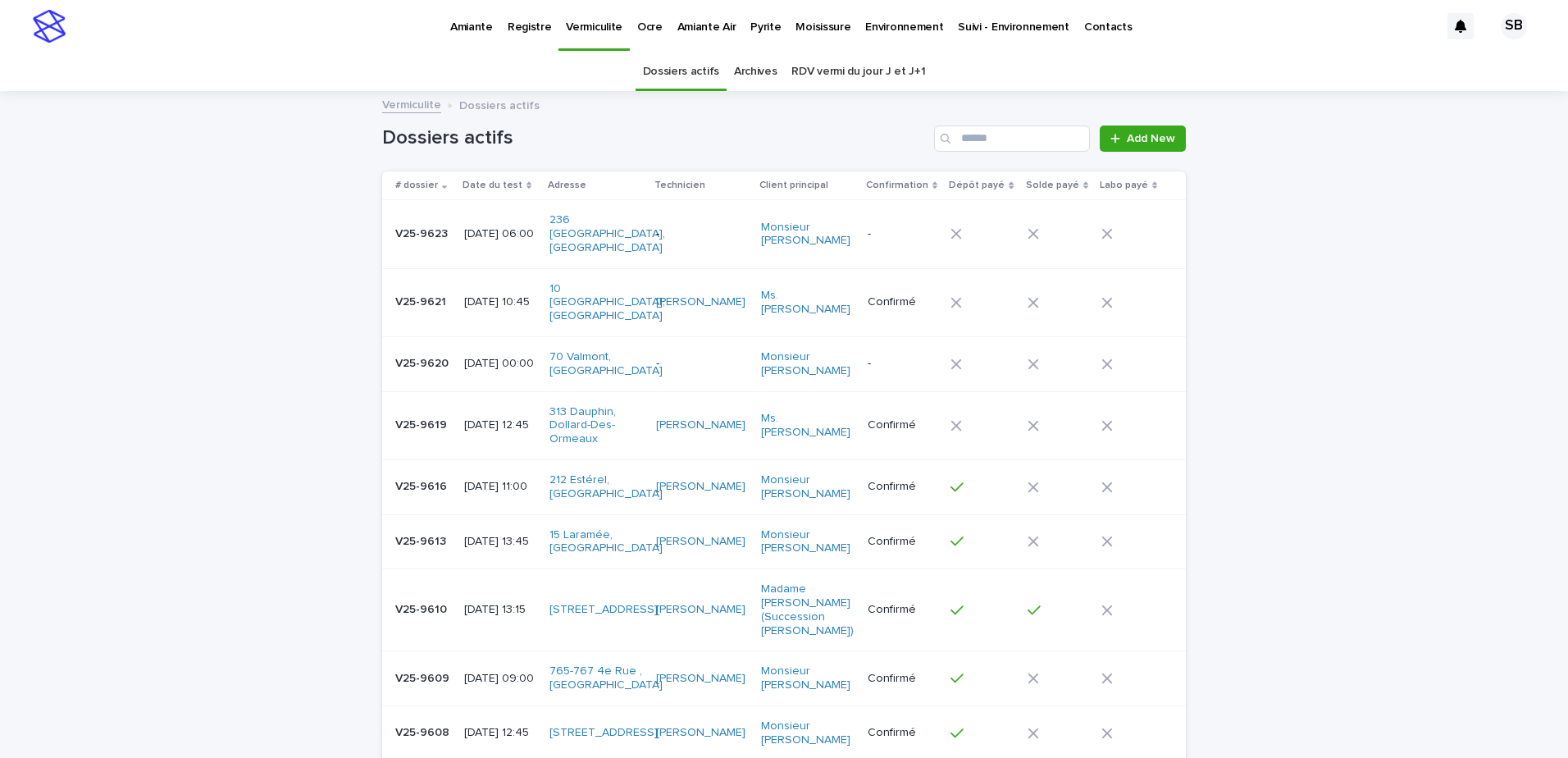
click at [415, 532] on p "V25-9613" at bounding box center [422, 540] width 54 height 18
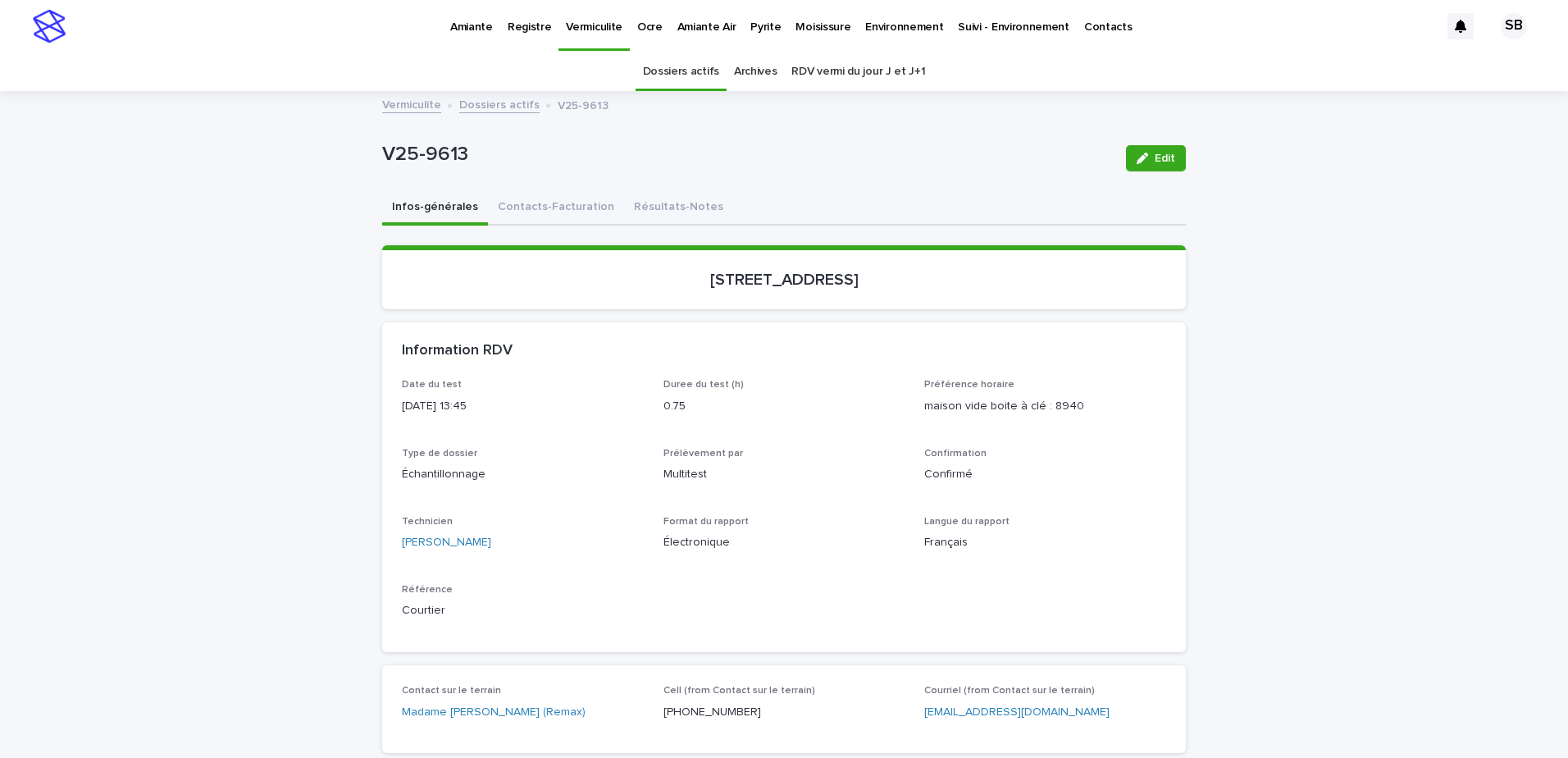
scroll to position [52, 0]
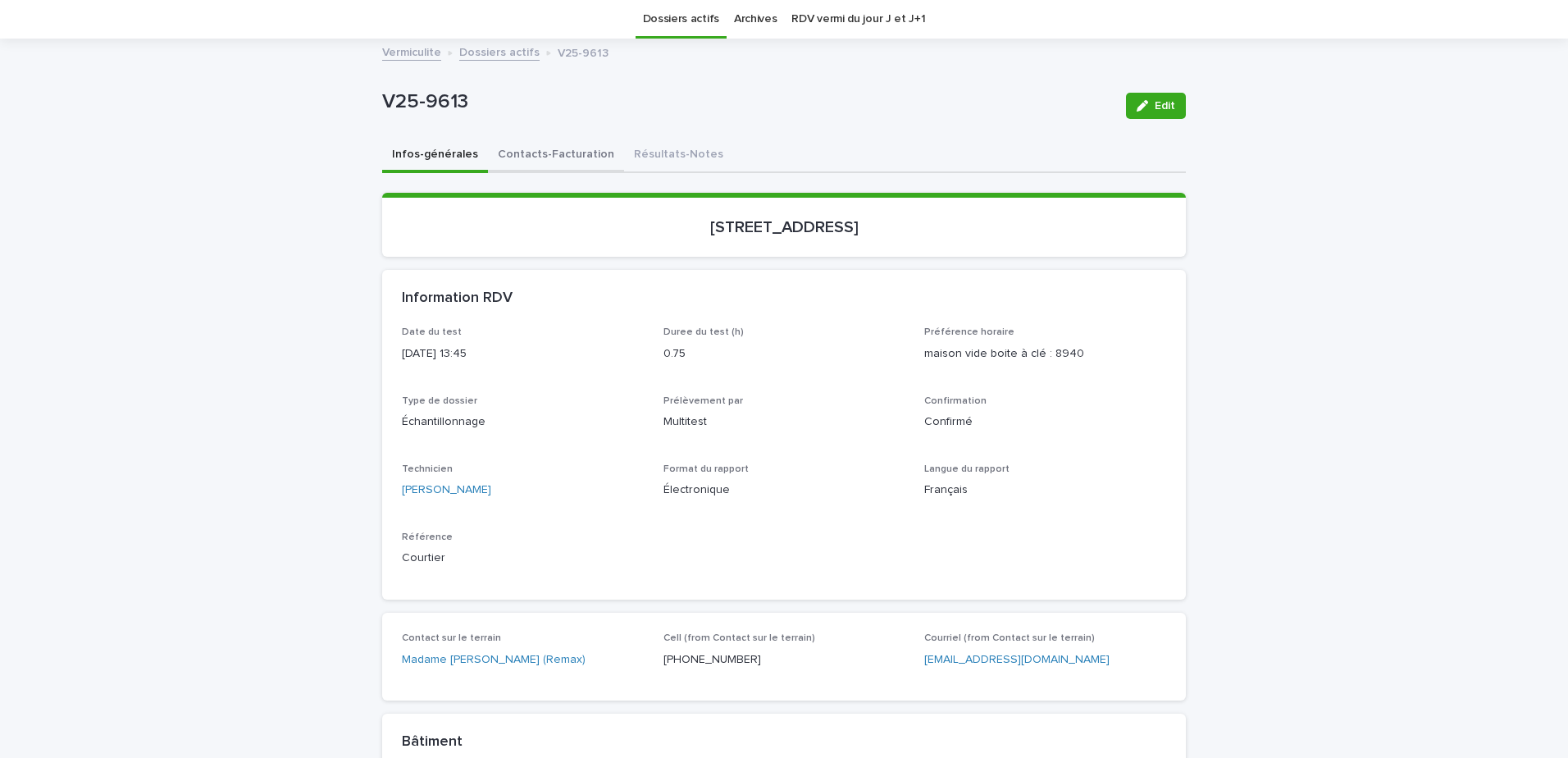
click at [580, 145] on button "Contacts-Facturation" at bounding box center [556, 155] width 136 height 34
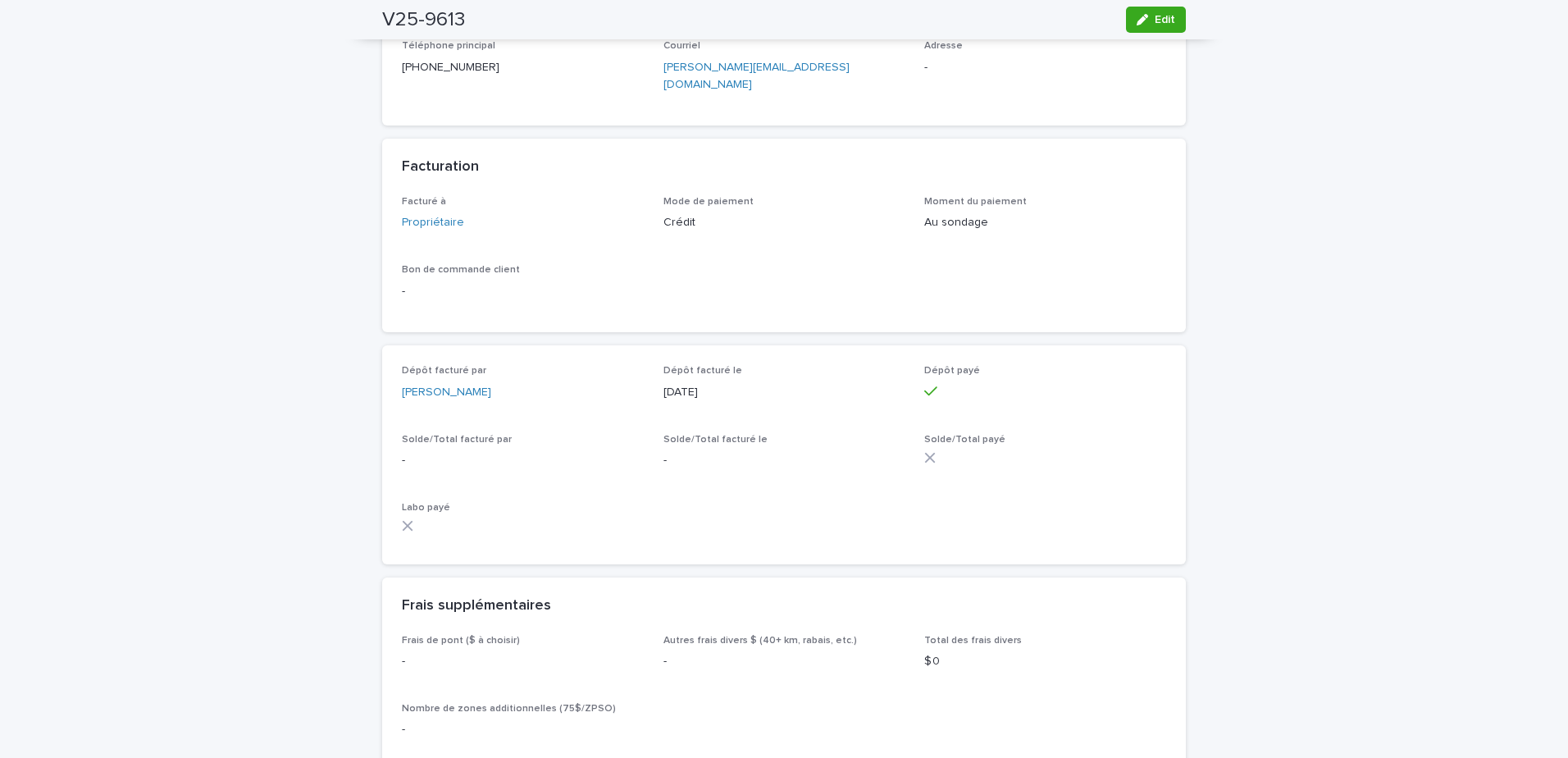
scroll to position [1132, 0]
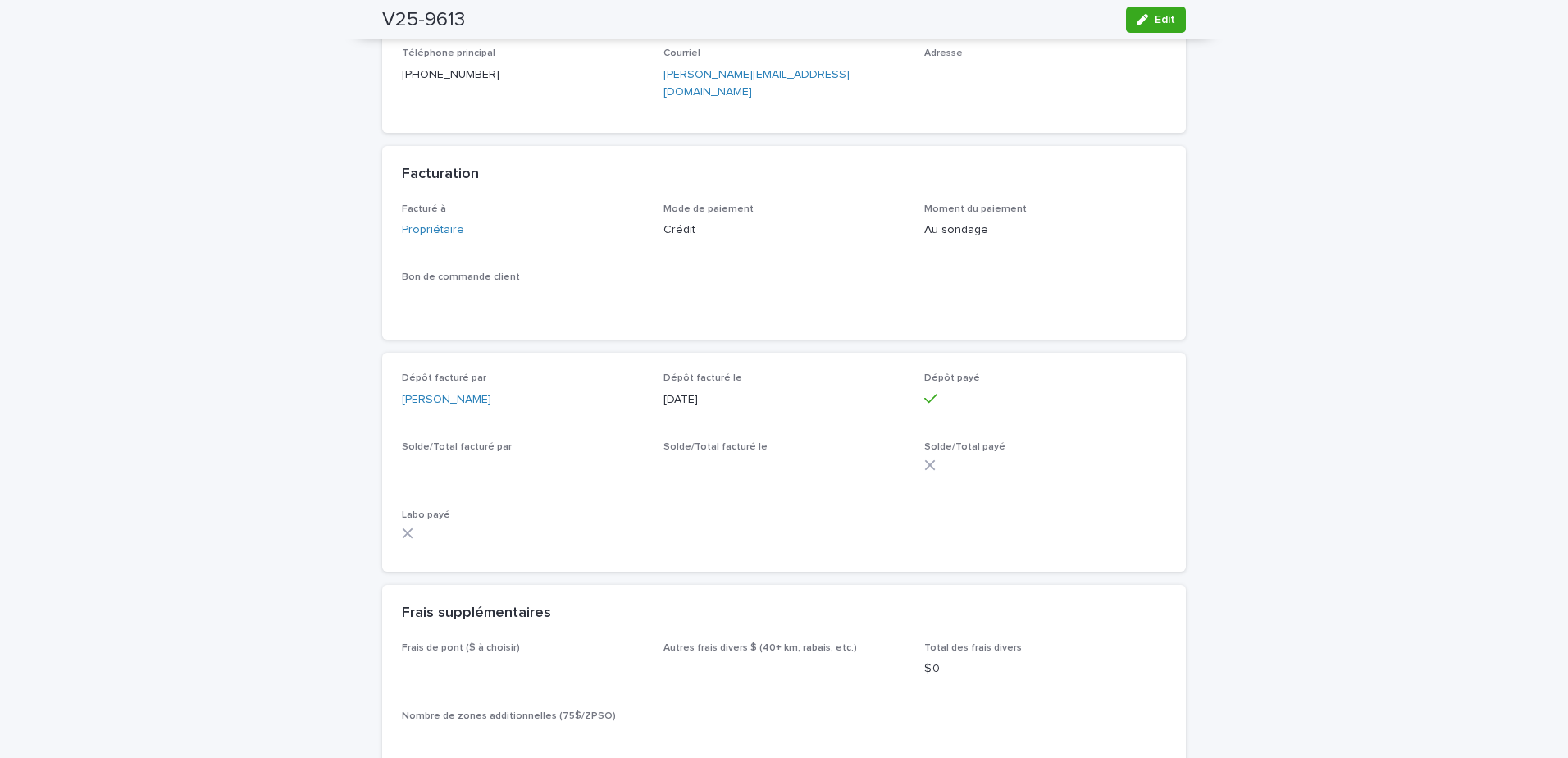
drag, startPoint x: 286, startPoint y: 422, endPoint x: 376, endPoint y: 489, distance: 112.2
click at [286, 422] on div "Loading... Saving… Loading... Saving… V25-9613 Edit V25-9613 Edit Sorry, there …" at bounding box center [784, 410] width 1568 height 2899
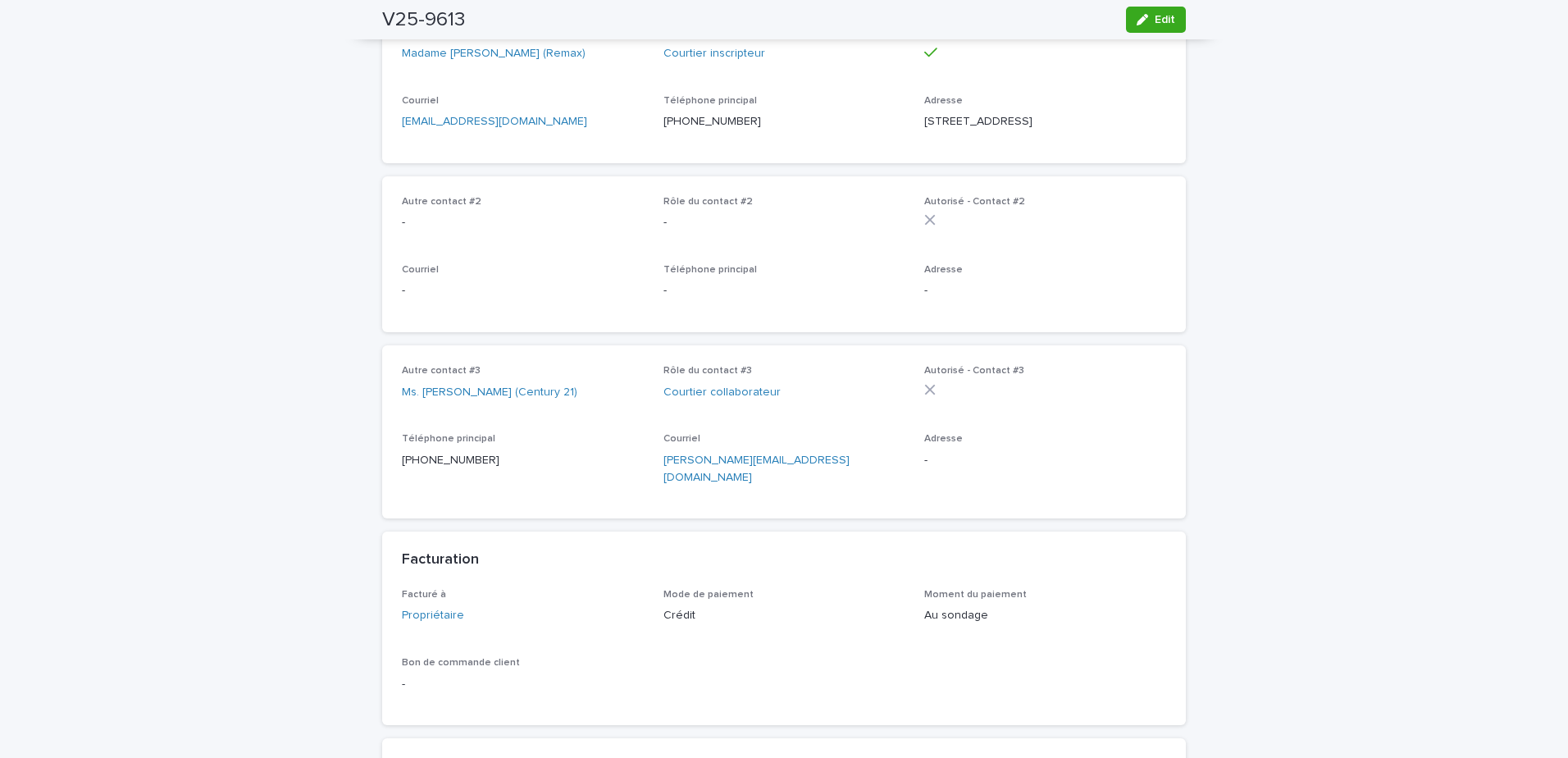
scroll to position [820, 0]
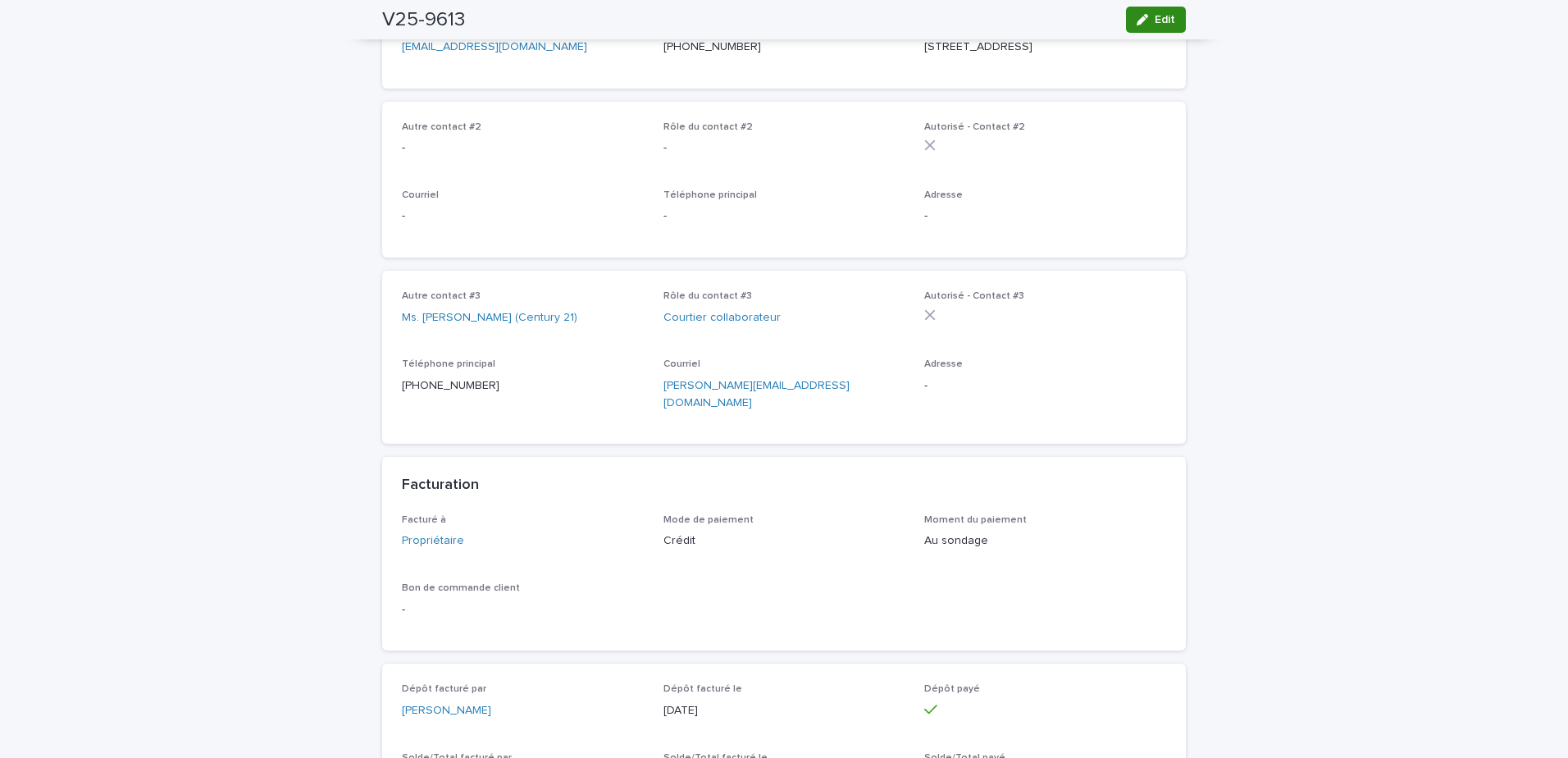
drag, startPoint x: 1133, startPoint y: 5, endPoint x: 1142, endPoint y: 32, distance: 28.5
click at [1133, 5] on div "V25-9613 Edit" at bounding box center [784, 20] width 804 height 39
click at [1154, 24] on span "Edit" at bounding box center [1165, 20] width 20 height 11
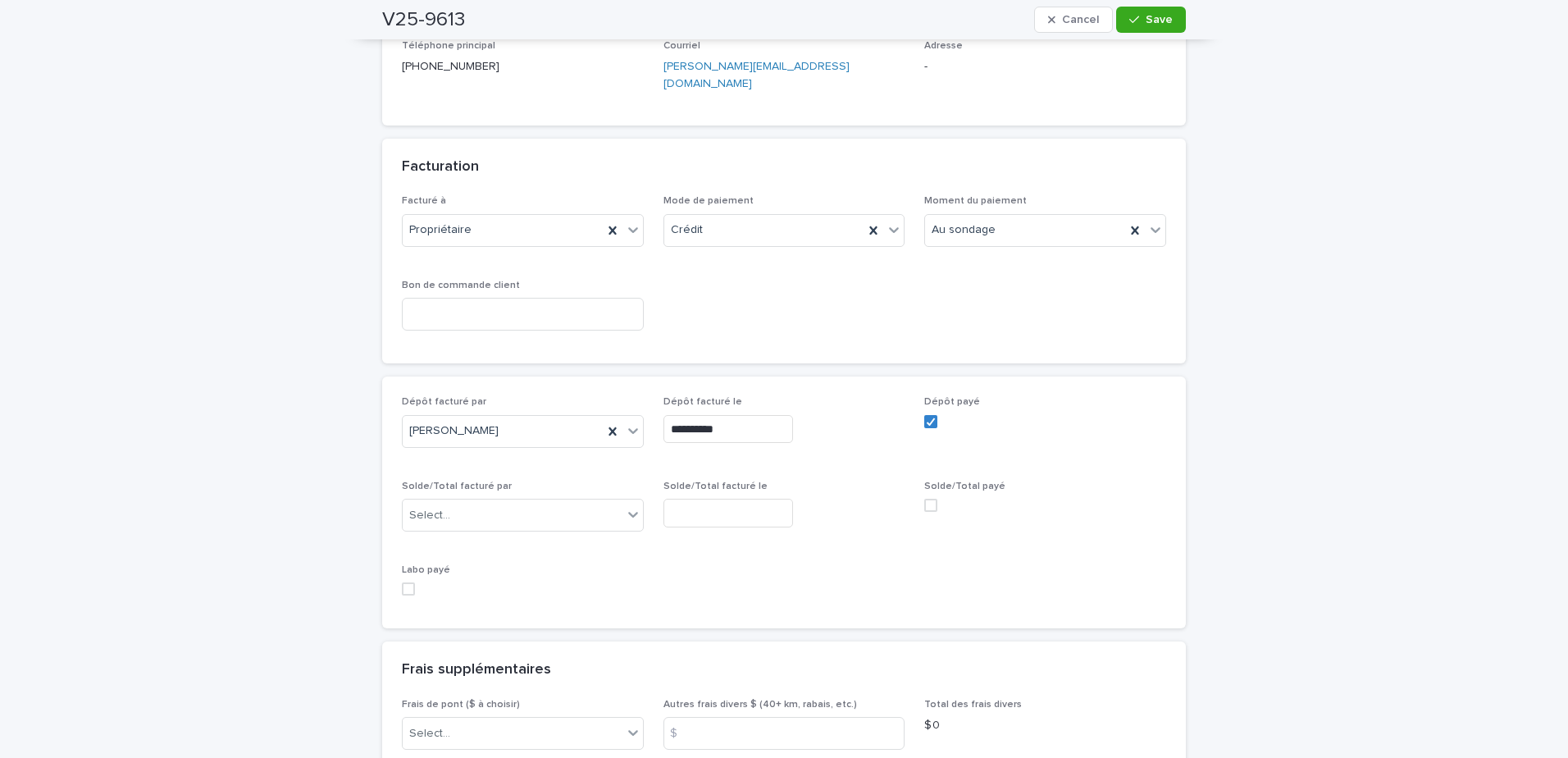
scroll to position [1309, 0]
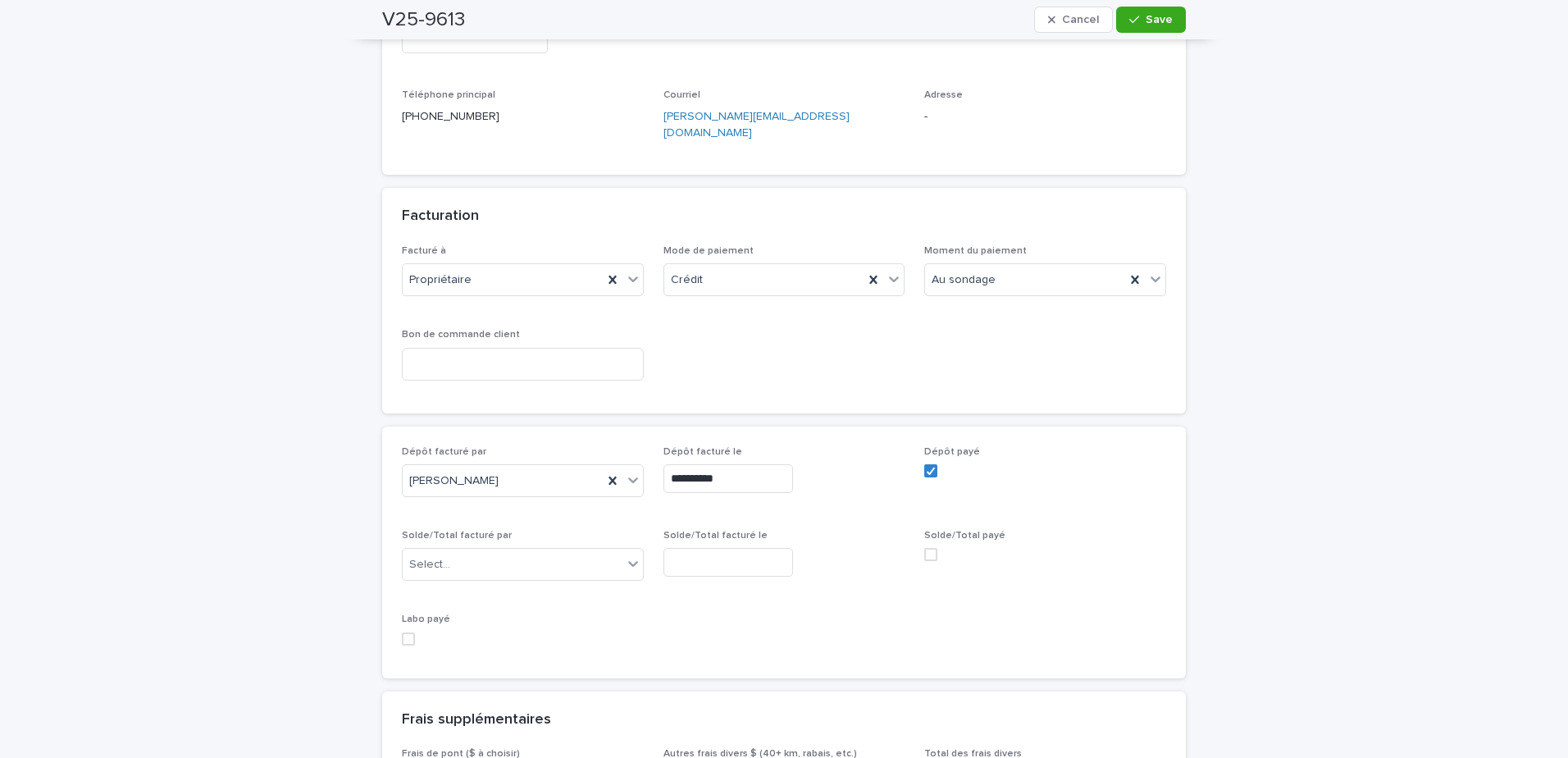
click at [924, 548] on span at bounding box center [930, 554] width 13 height 13
click at [1161, 21] on span "Save" at bounding box center [1159, 20] width 27 height 11
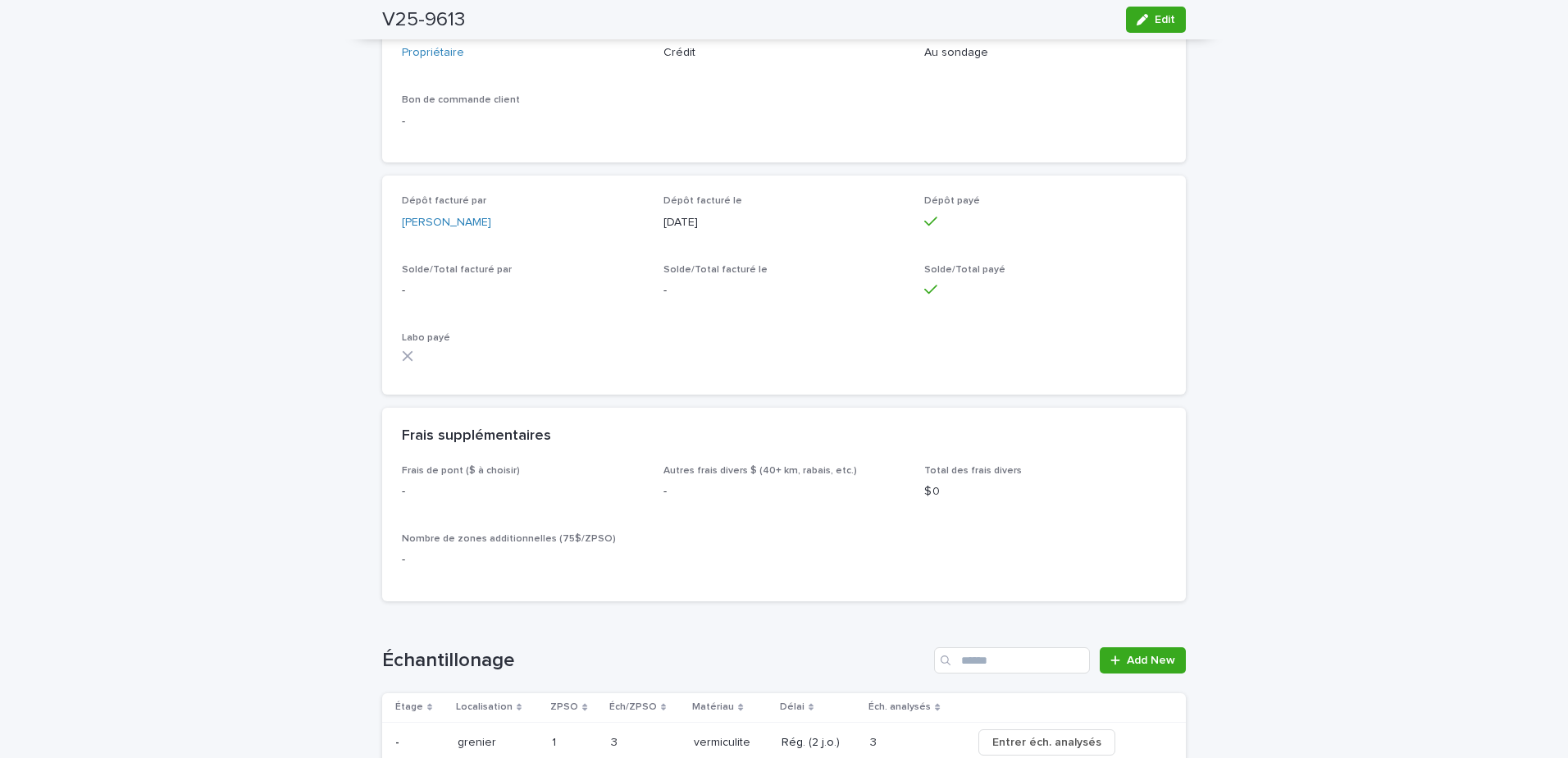
scroll to position [1149, 0]
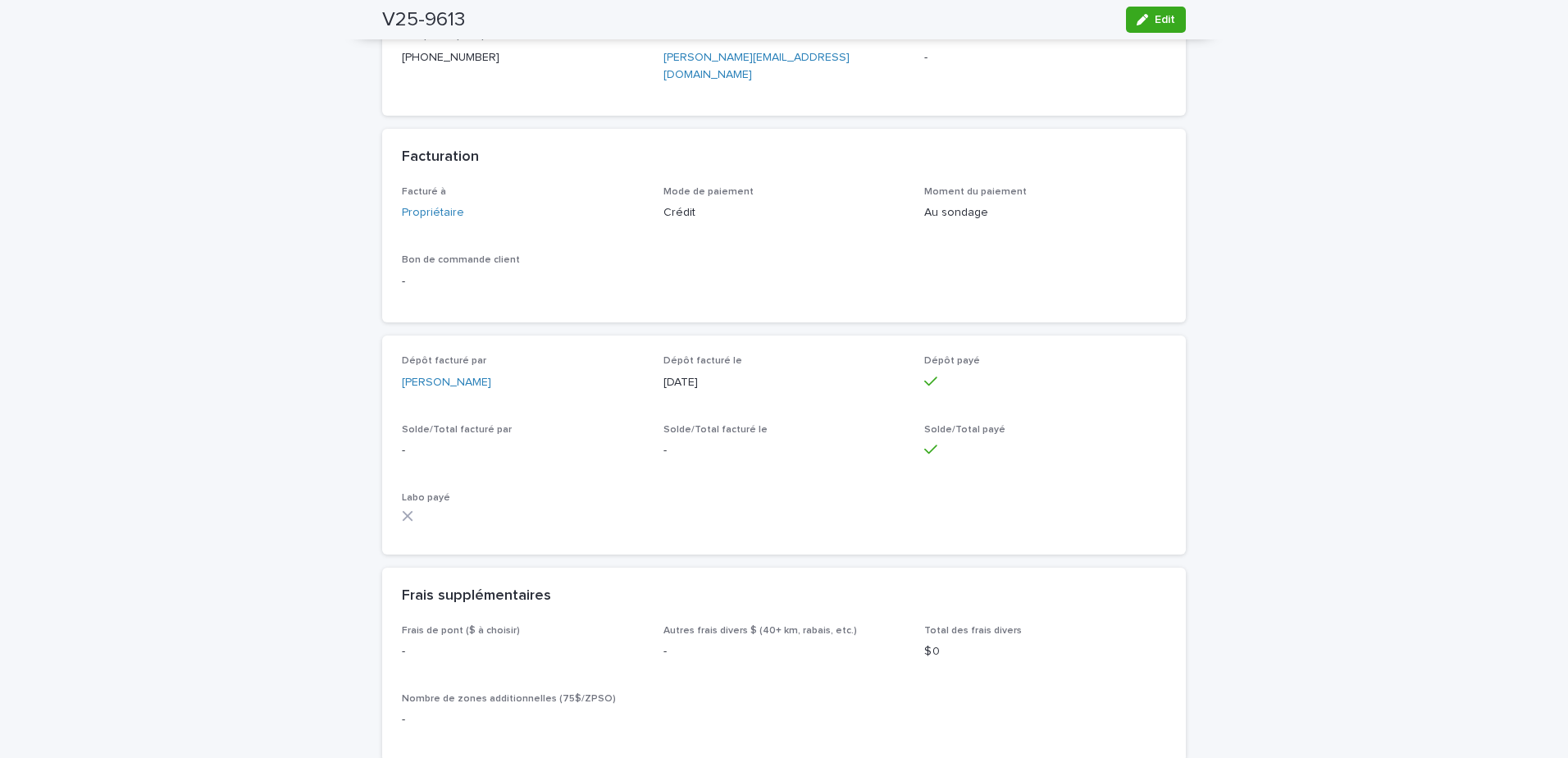
click at [256, 409] on div "Loading... Saving… Loading... Saving… V25-9613 Edit V25-9613 Edit Sorry, there …" at bounding box center [784, 393] width 1568 height 2899
click at [229, 417] on div "Loading... Saving… Loading... Saving… V25-9613 Edit V25-9613 Edit Sorry, there …" at bounding box center [784, 393] width 1568 height 2899
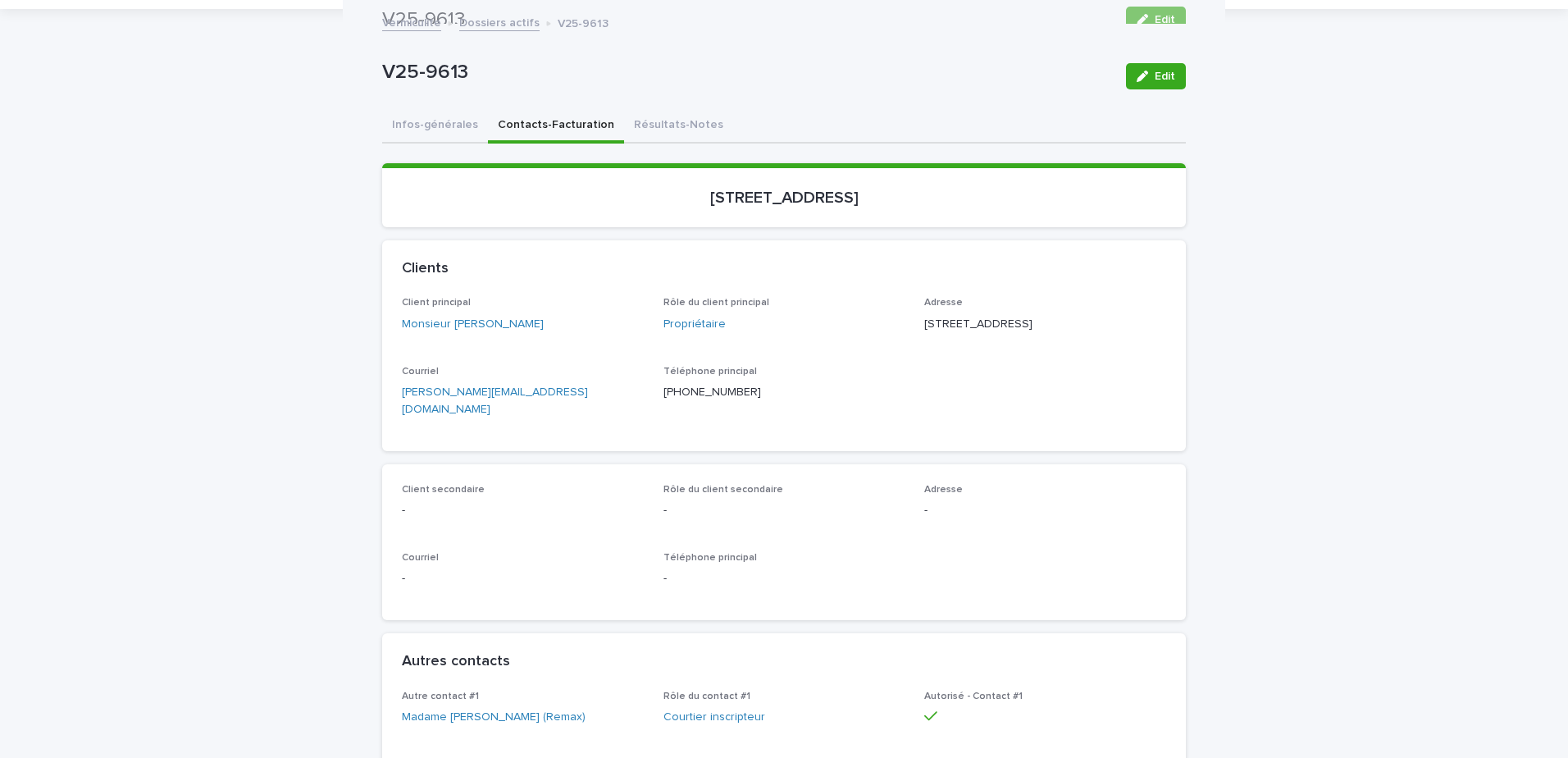
scroll to position [0, 0]
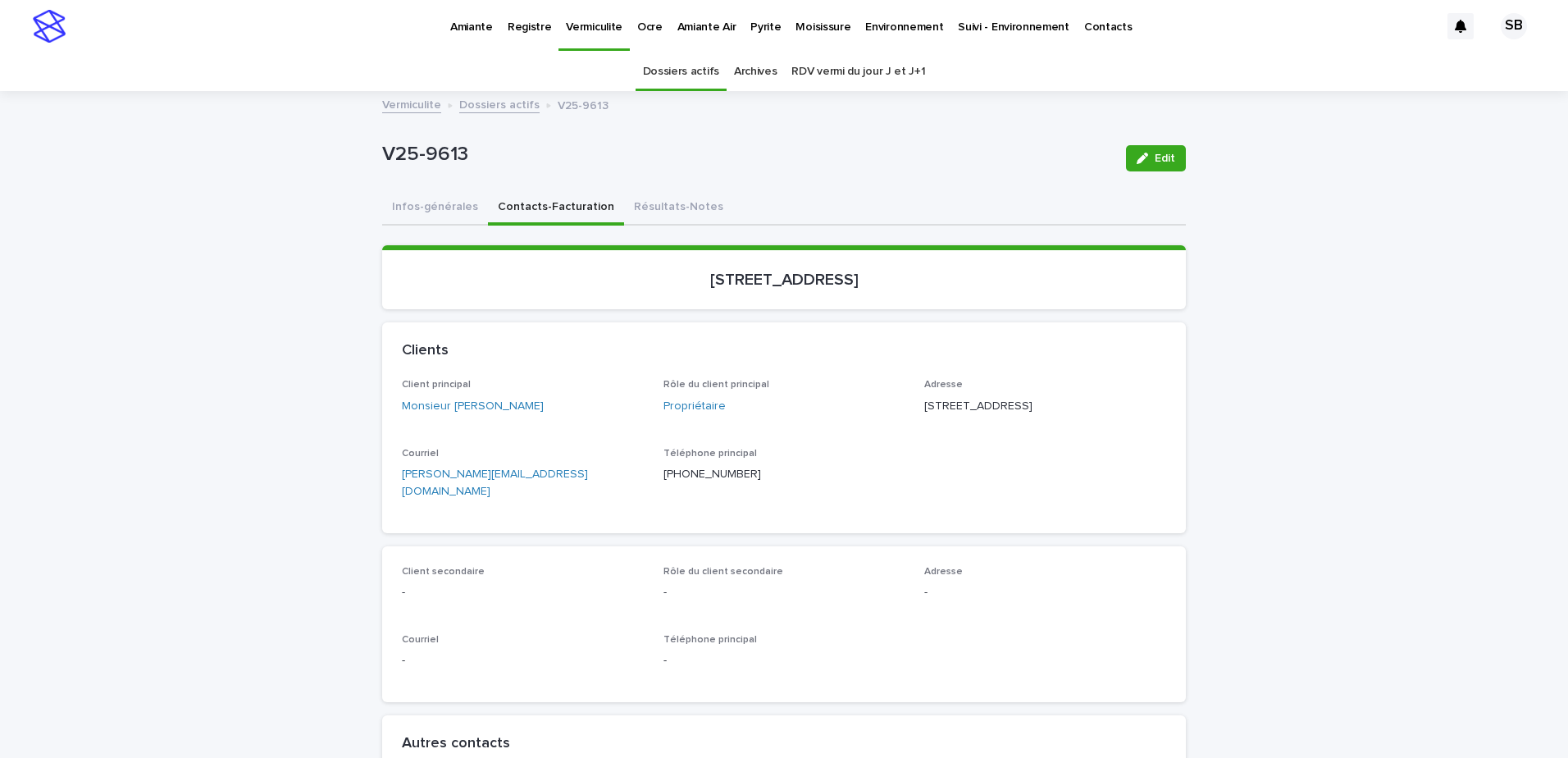
drag, startPoint x: 303, startPoint y: 266, endPoint x: 329, endPoint y: 261, distance: 26.5
click at [502, 91] on div "Vermiculite Dossiers actifs V25-9613" at bounding box center [784, 92] width 1568 height 2
click at [750, 21] on p "Pyrite" at bounding box center [765, 17] width 31 height 34
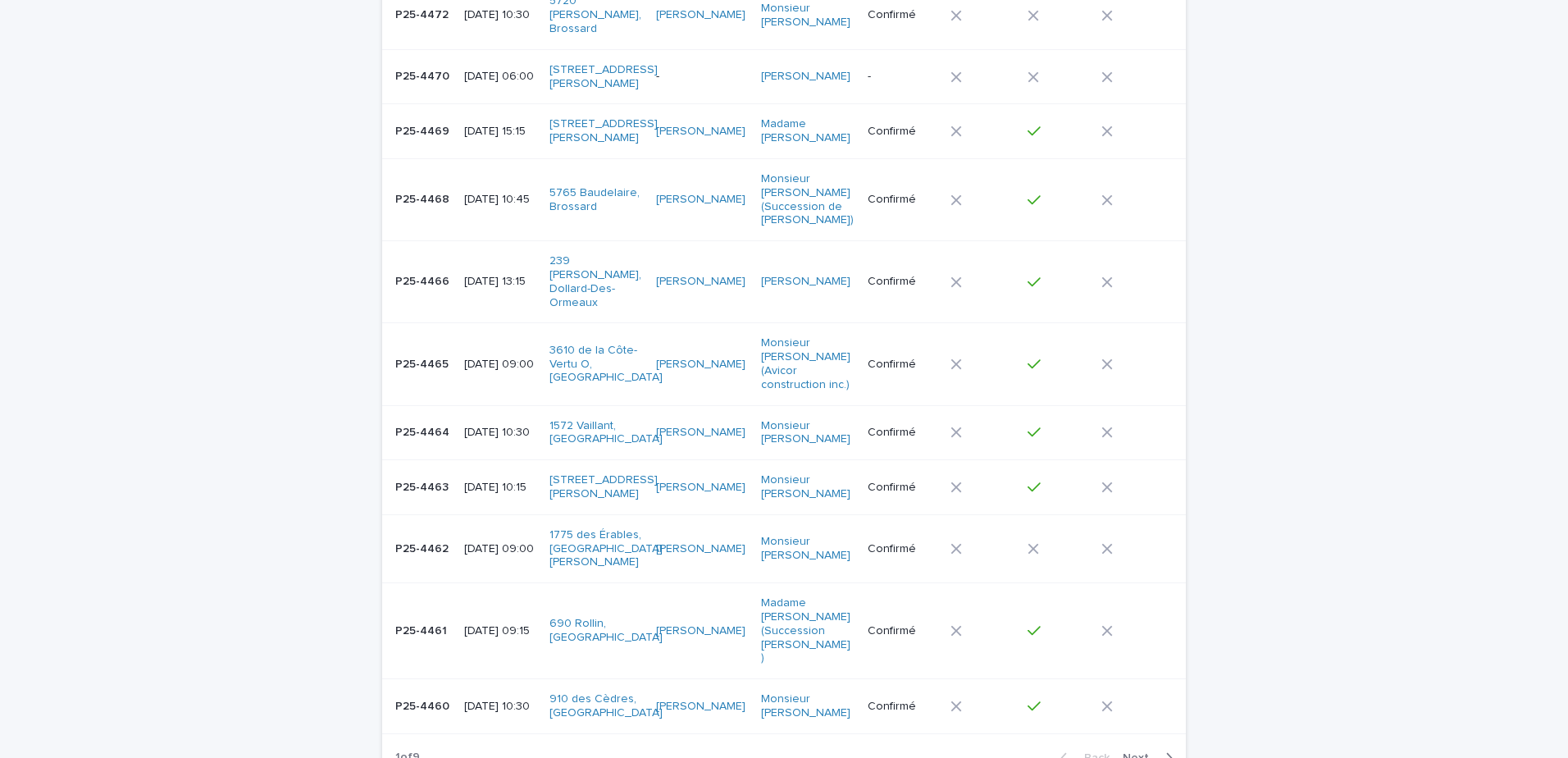
scroll to position [1559, 0]
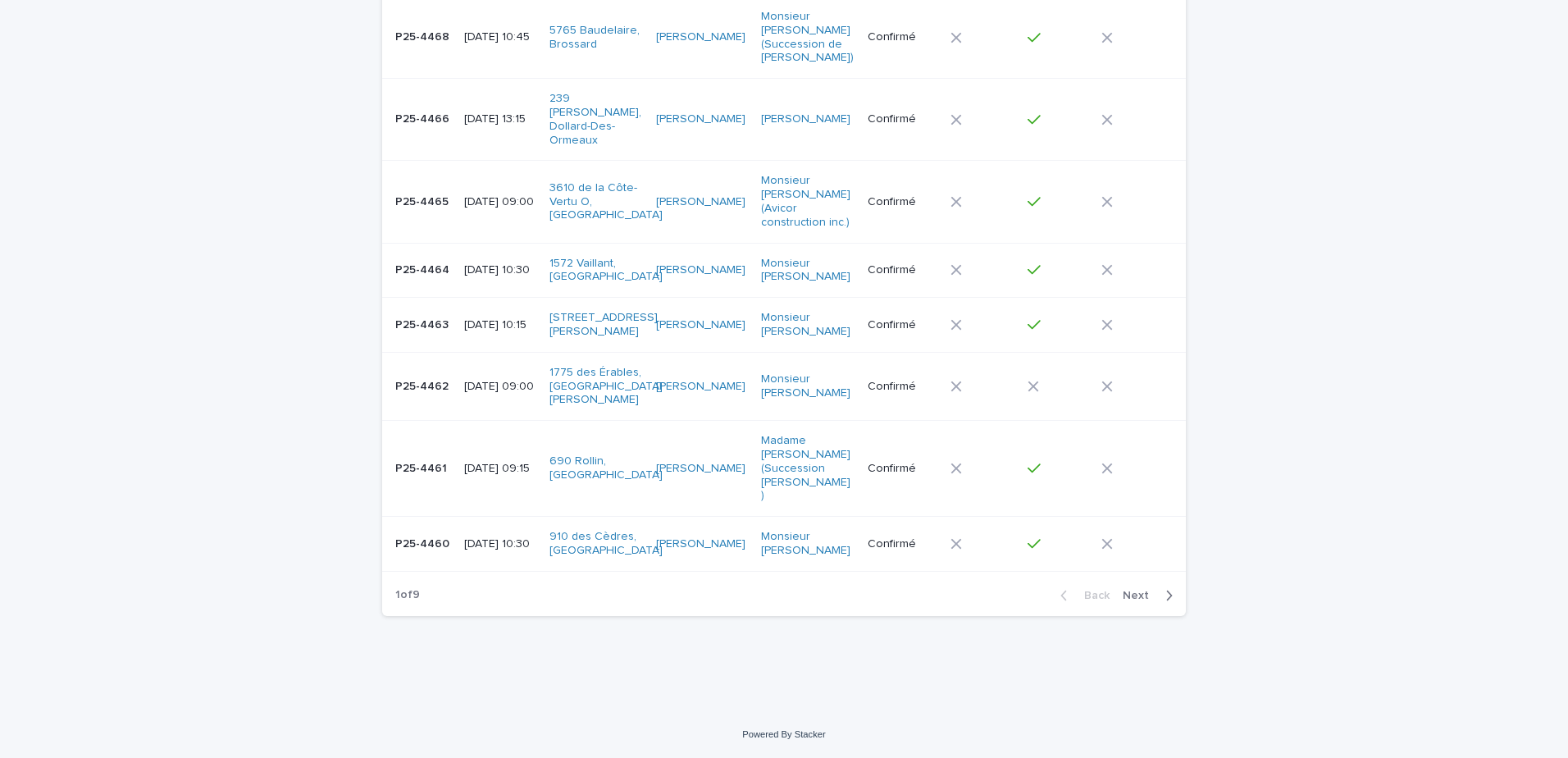
click at [433, 476] on p "P25-4461" at bounding box center [422, 467] width 55 height 18
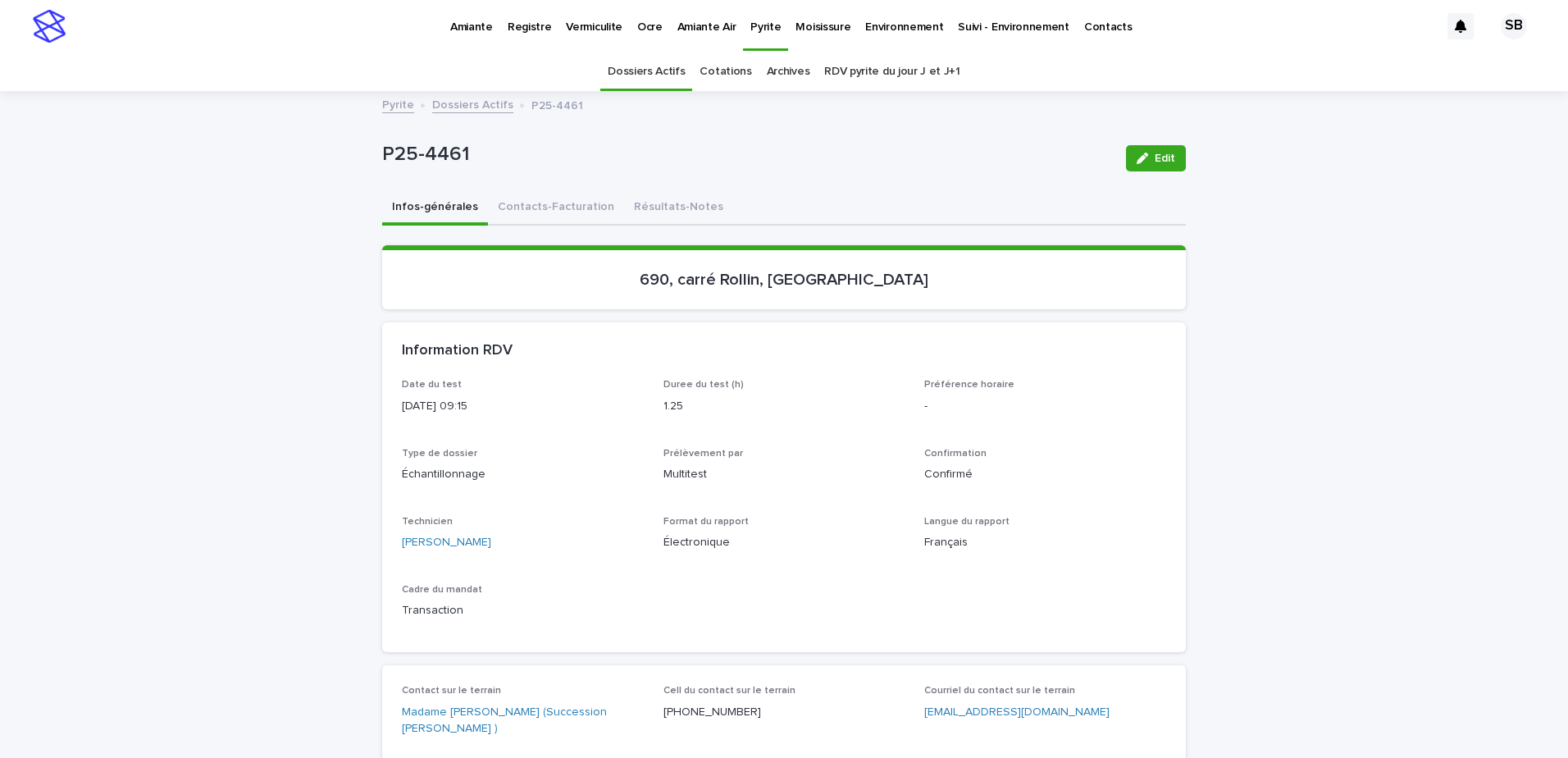
click at [679, 207] on button "Résultats-Notes" at bounding box center [678, 208] width 109 height 34
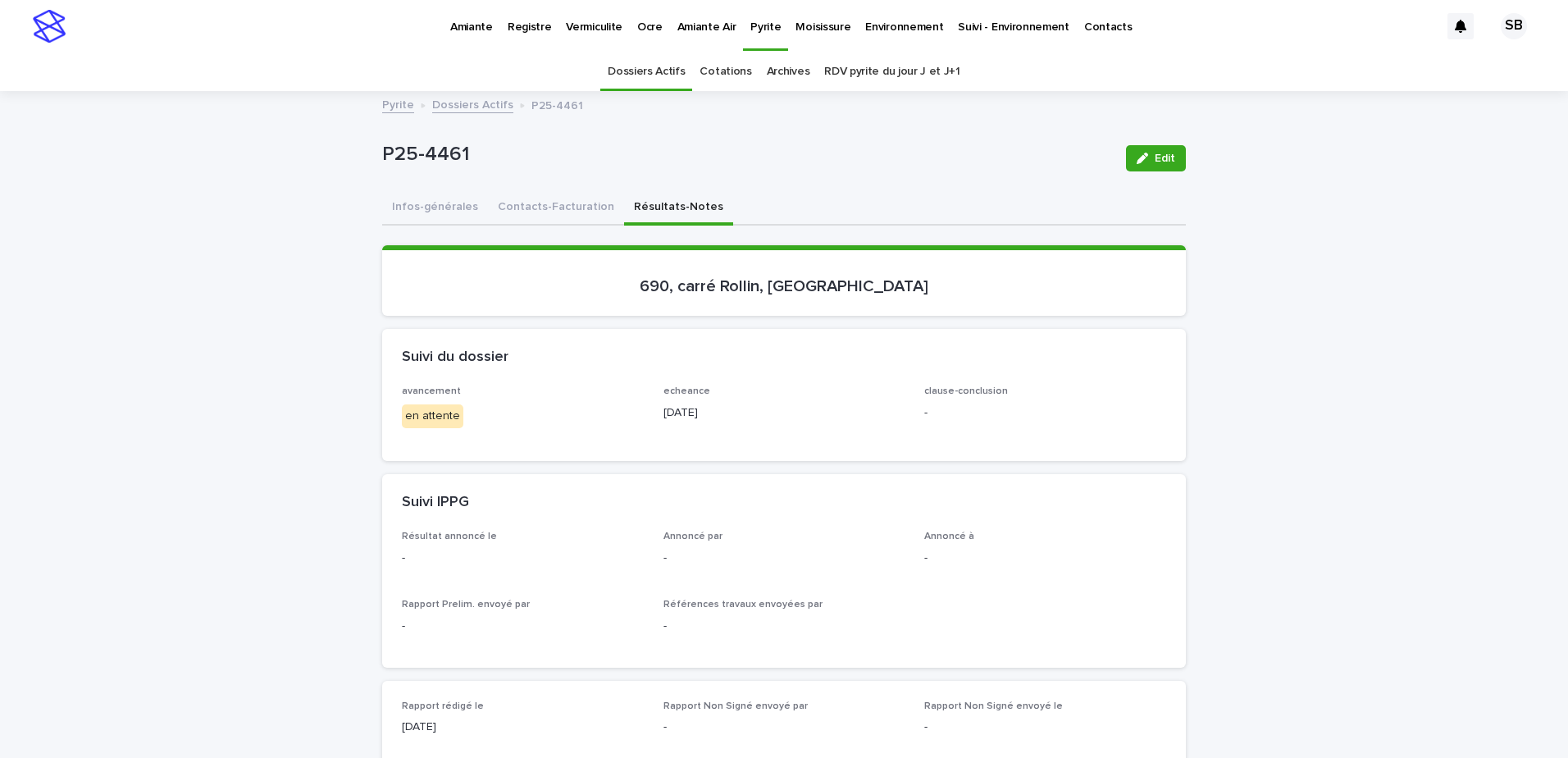
click at [479, 109] on link "Dossiers Actifs" at bounding box center [472, 103] width 81 height 19
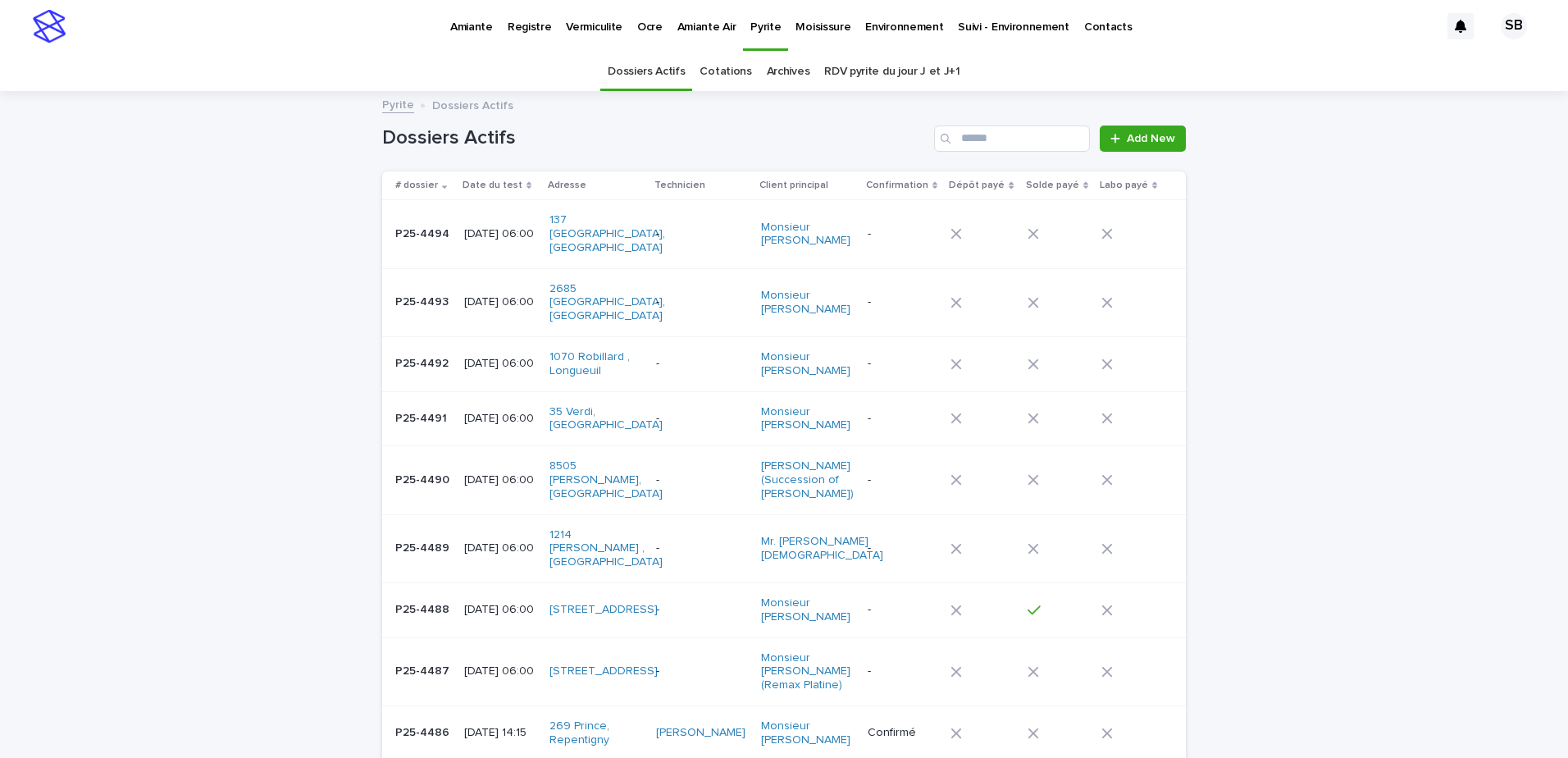
click at [704, 413] on p "-" at bounding box center [702, 419] width 91 height 14
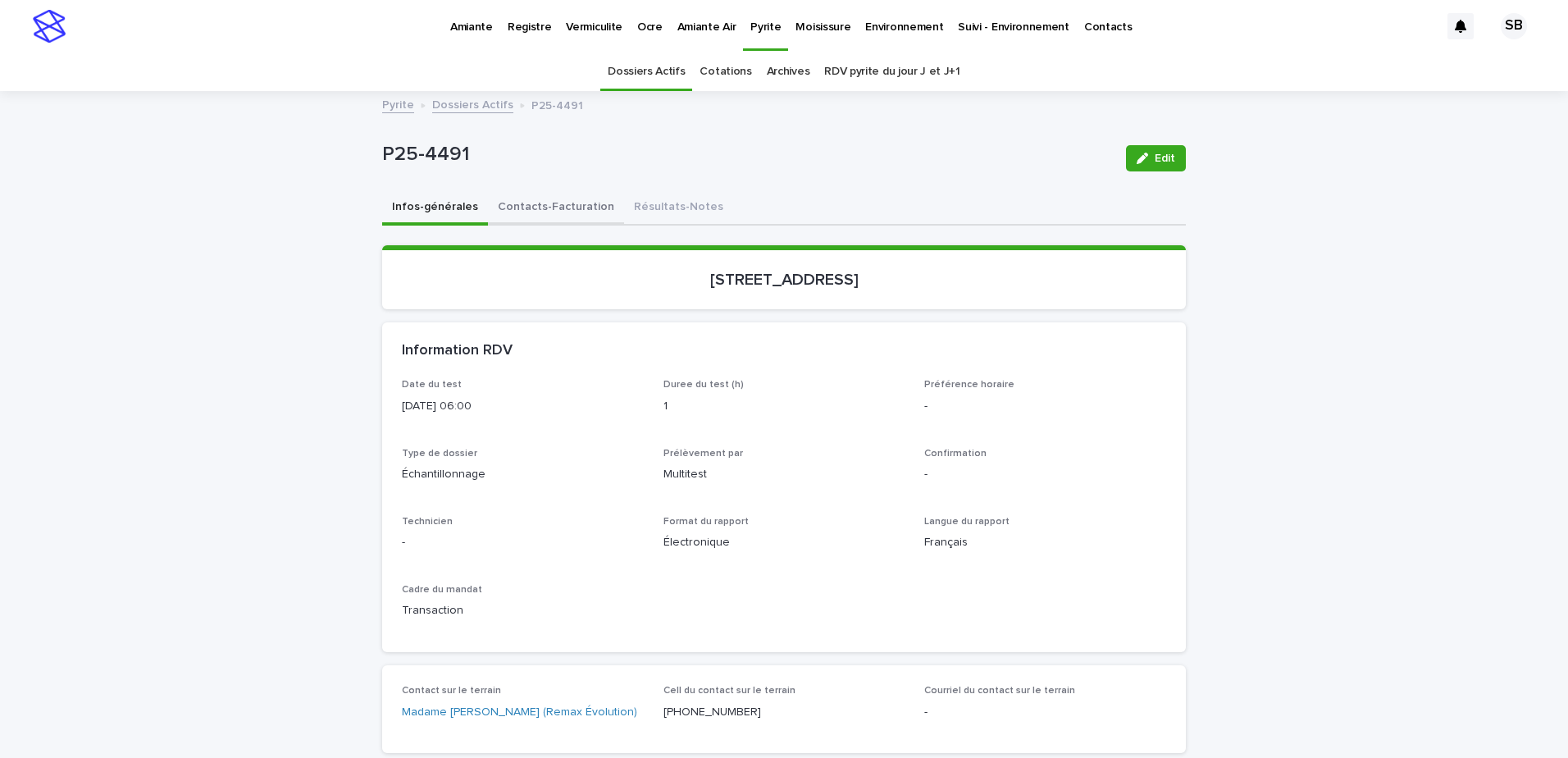
click at [571, 200] on button "Contacts-Facturation" at bounding box center [556, 208] width 136 height 34
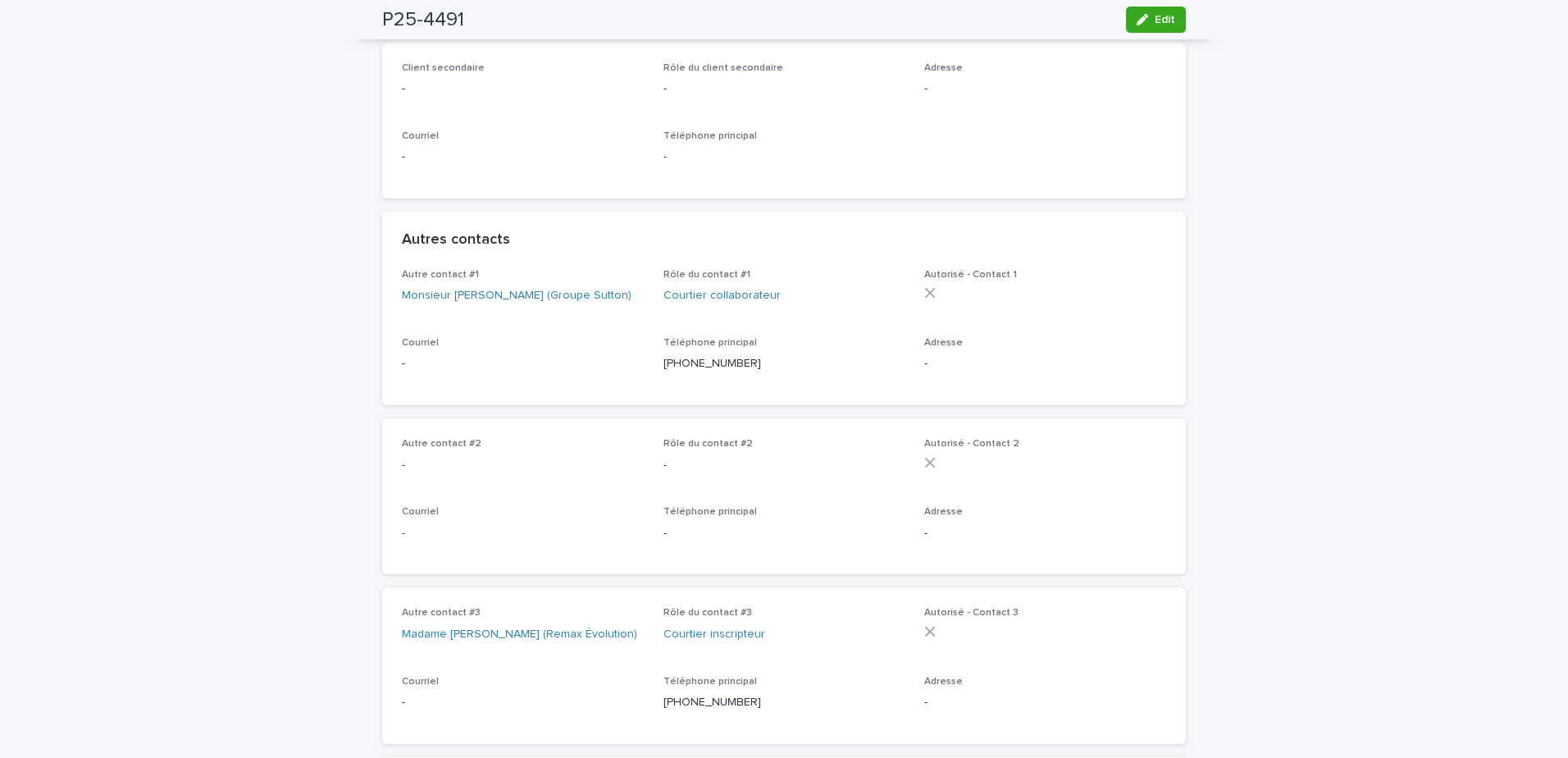
scroll to position [657, 0]
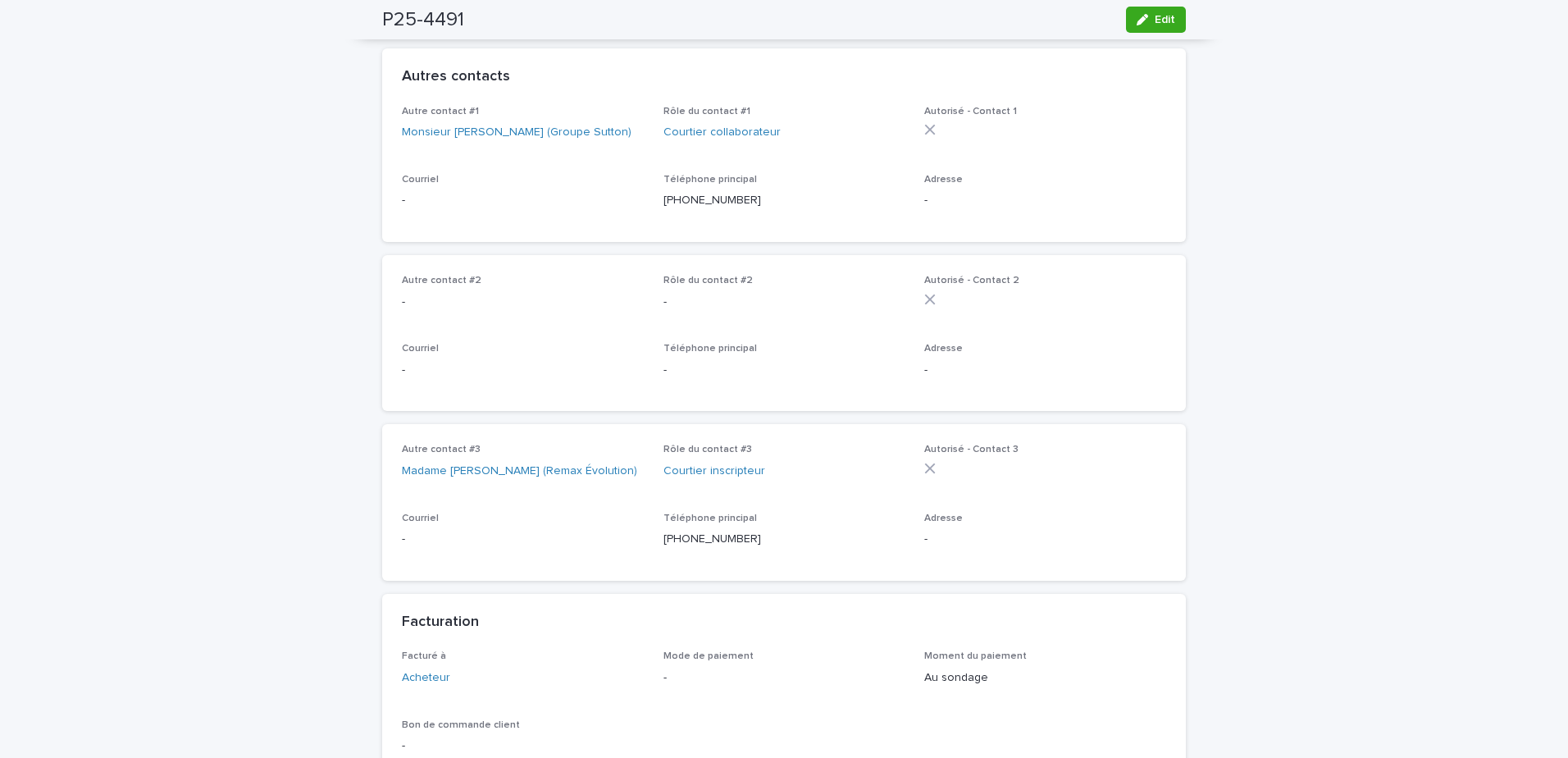
drag, startPoint x: 1153, startPoint y: 25, endPoint x: 44, endPoint y: 406, distance: 1172.6
click at [1153, 25] on button "Edit" at bounding box center [1155, 20] width 59 height 26
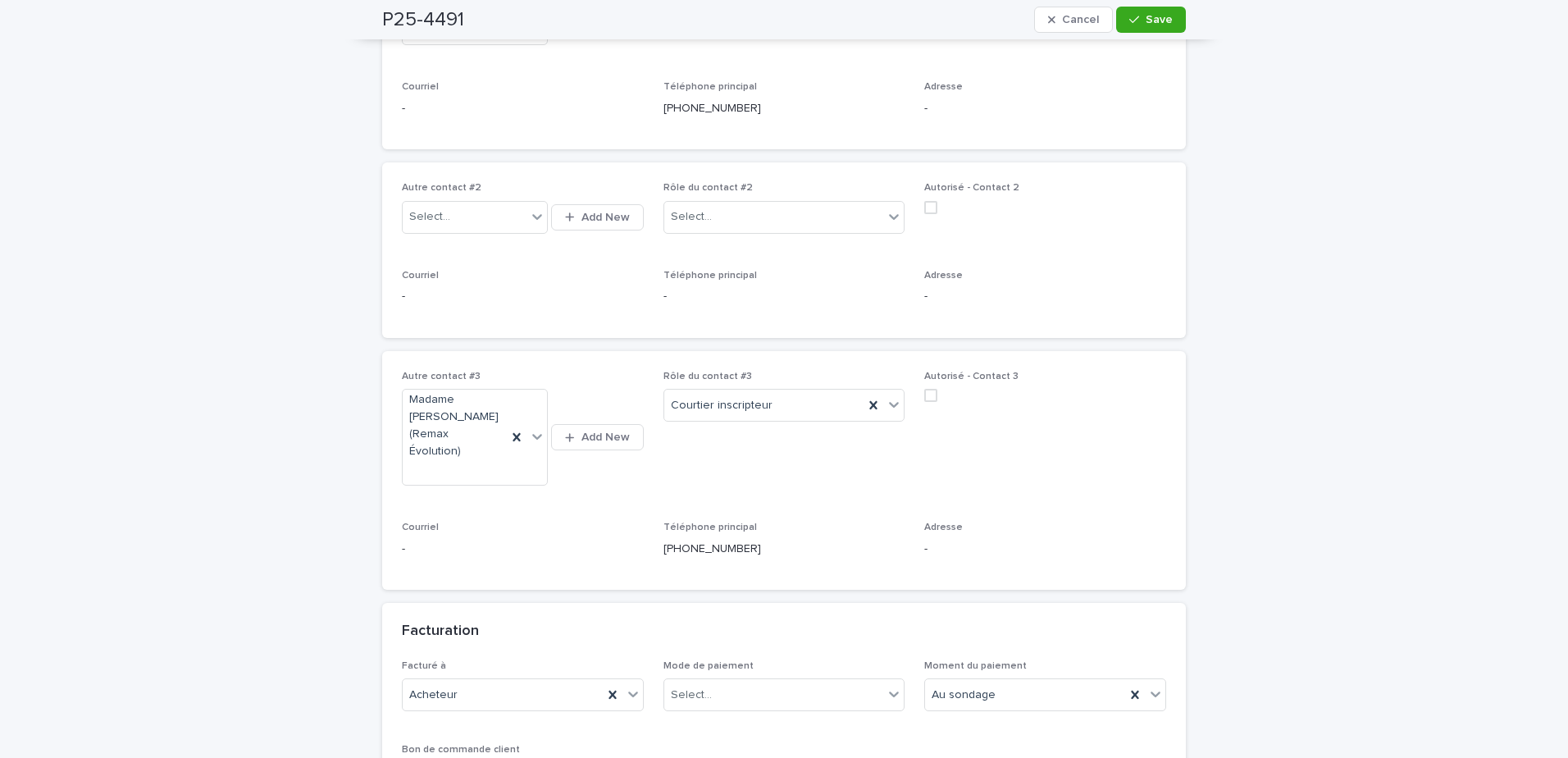
scroll to position [902, 0]
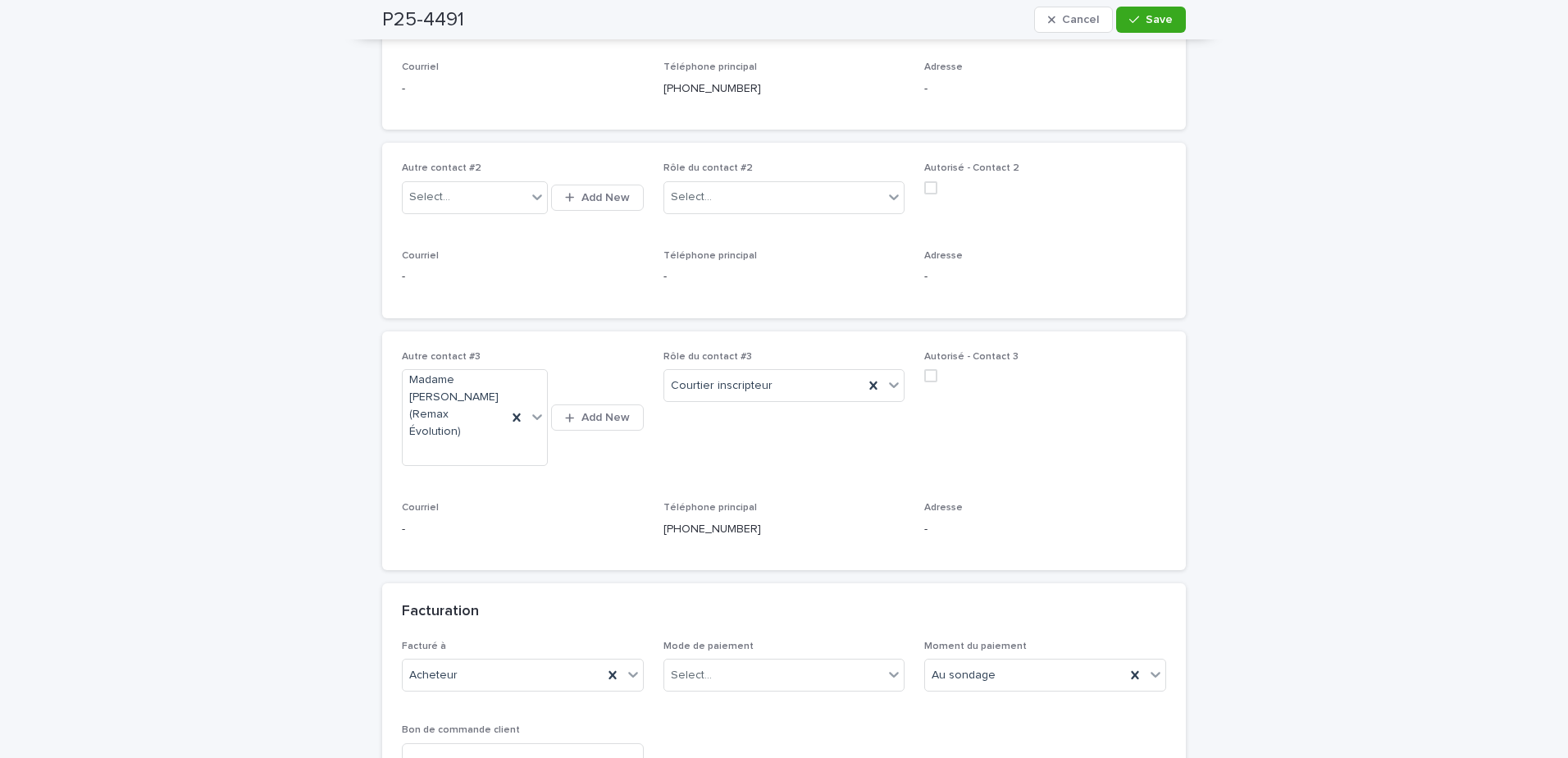
drag, startPoint x: 393, startPoint y: 269, endPoint x: 333, endPoint y: 296, distance: 65.8
click at [393, 269] on div "Autre contact #2 Select... Add New Rôle du contact #2 Select... Autorisé - Cont…" at bounding box center [784, 231] width 804 height 176
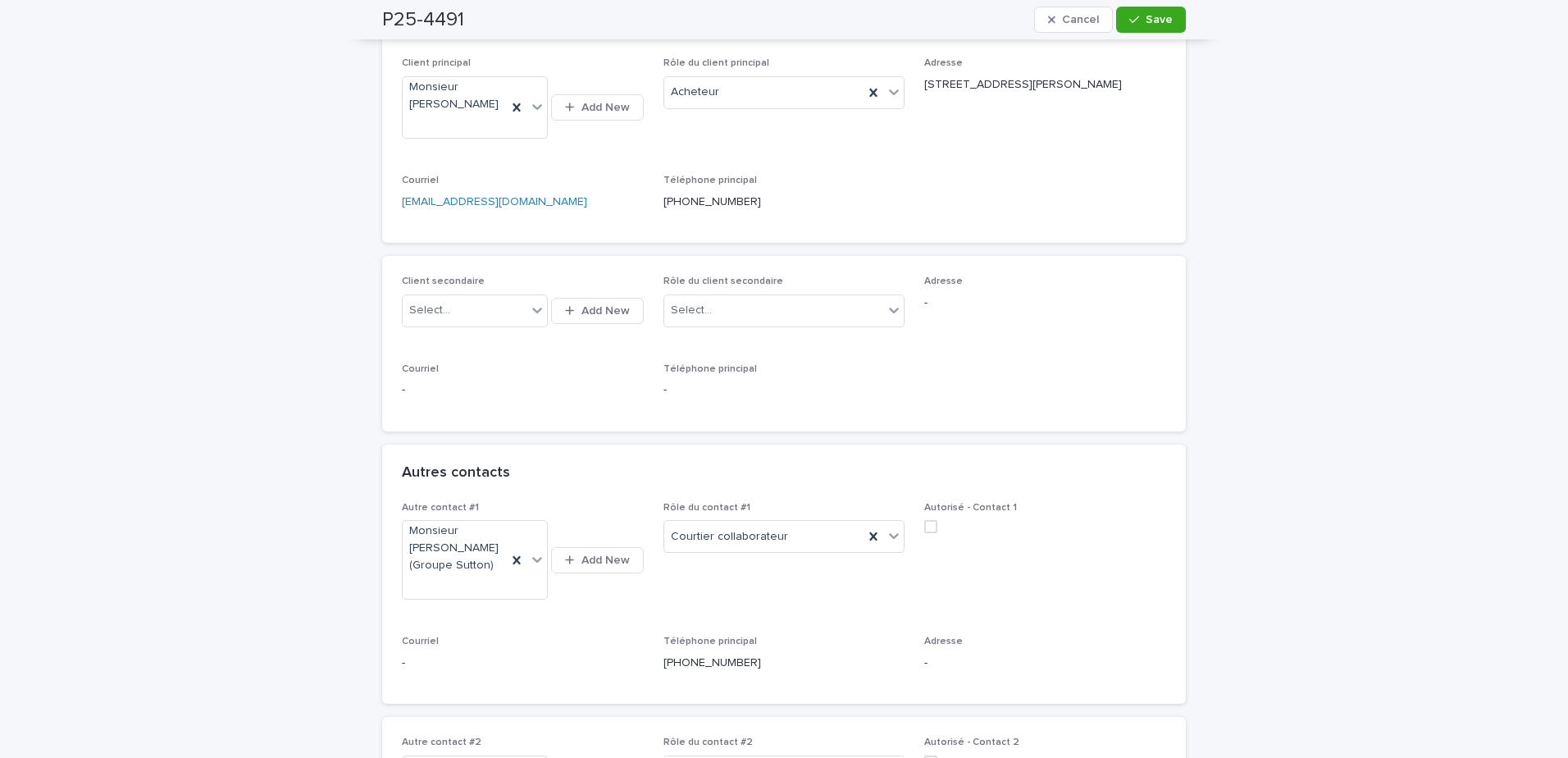
scroll to position [575, 0]
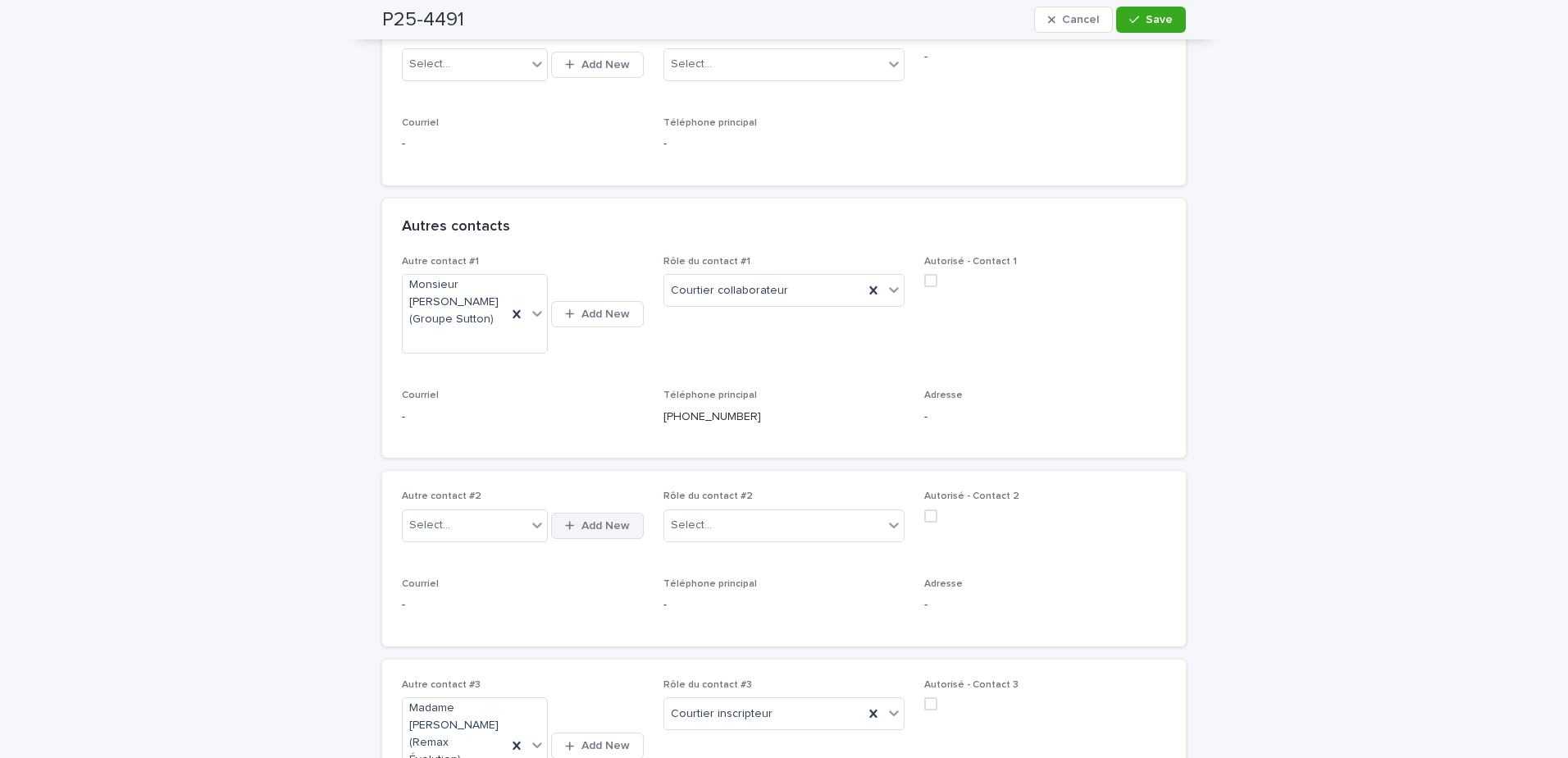
click at [595, 531] on span "Add New" at bounding box center [606, 525] width 48 height 11
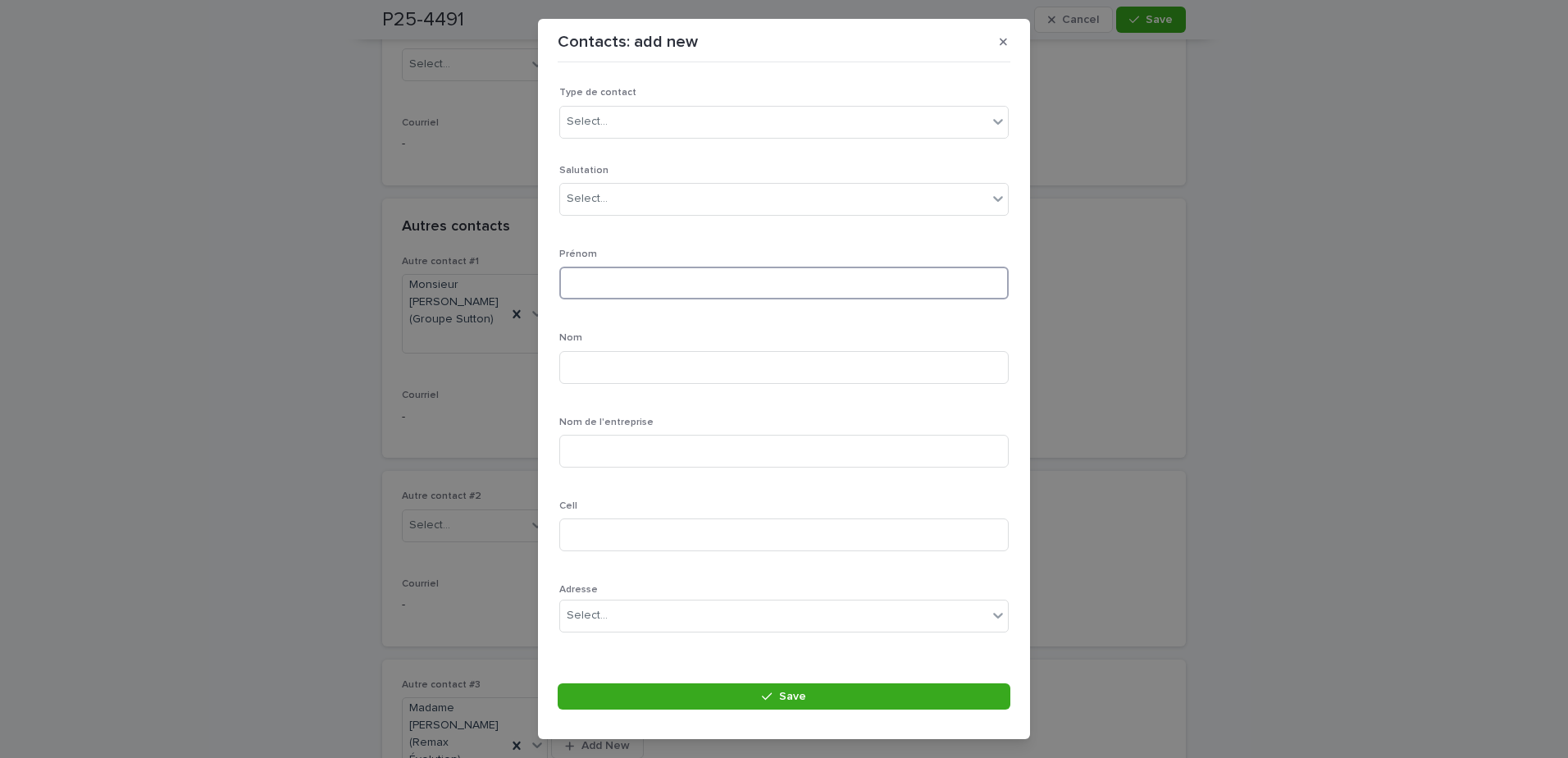
click at [636, 290] on input at bounding box center [784, 283] width 449 height 33
type input "*********"
click at [627, 202] on div "Select..." at bounding box center [774, 198] width 428 height 27
click at [627, 239] on div "Monsieur" at bounding box center [778, 231] width 435 height 29
click at [639, 115] on div "Select..." at bounding box center [774, 121] width 428 height 27
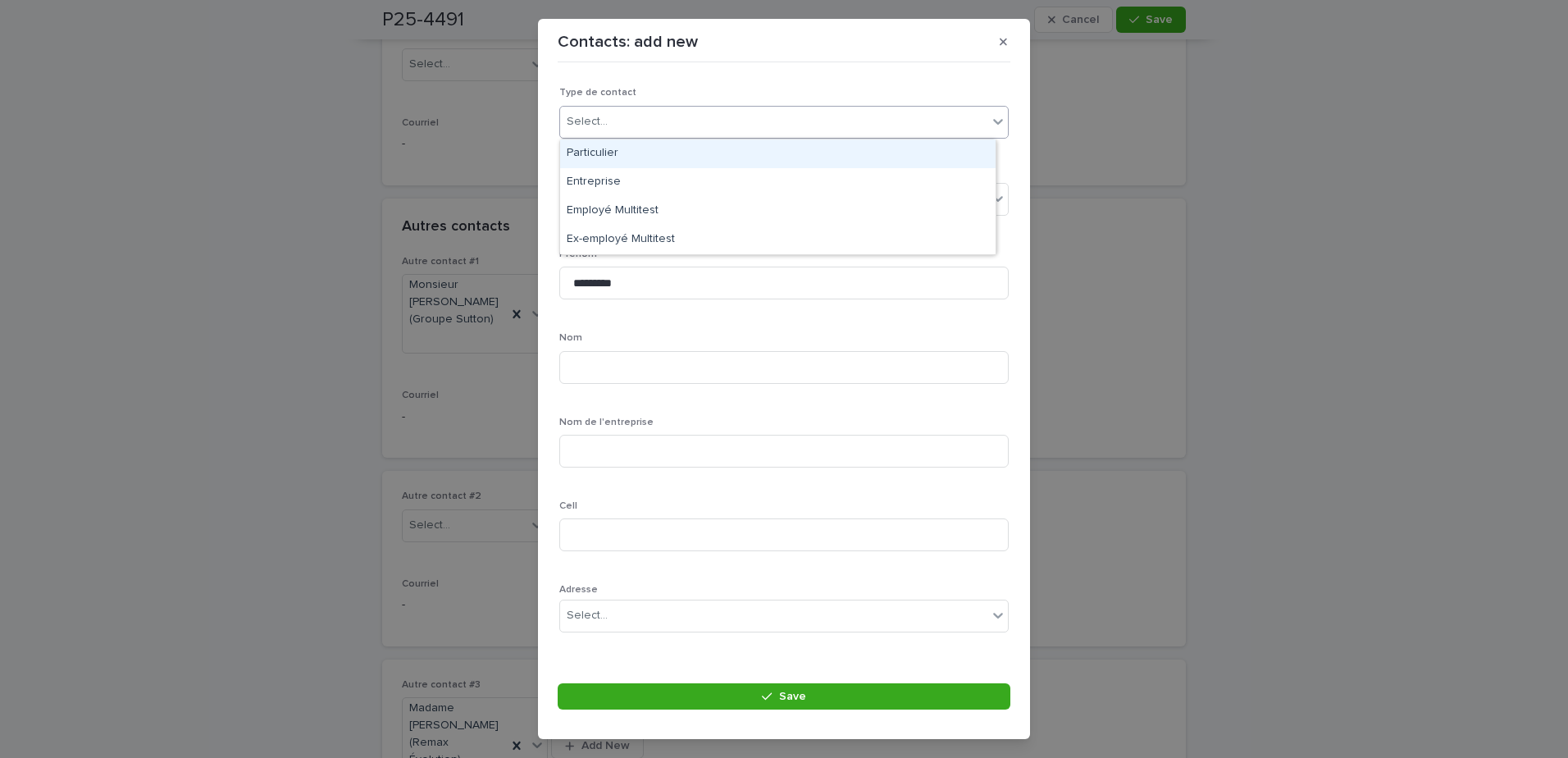
click at [638, 153] on div "Particulier" at bounding box center [778, 153] width 435 height 29
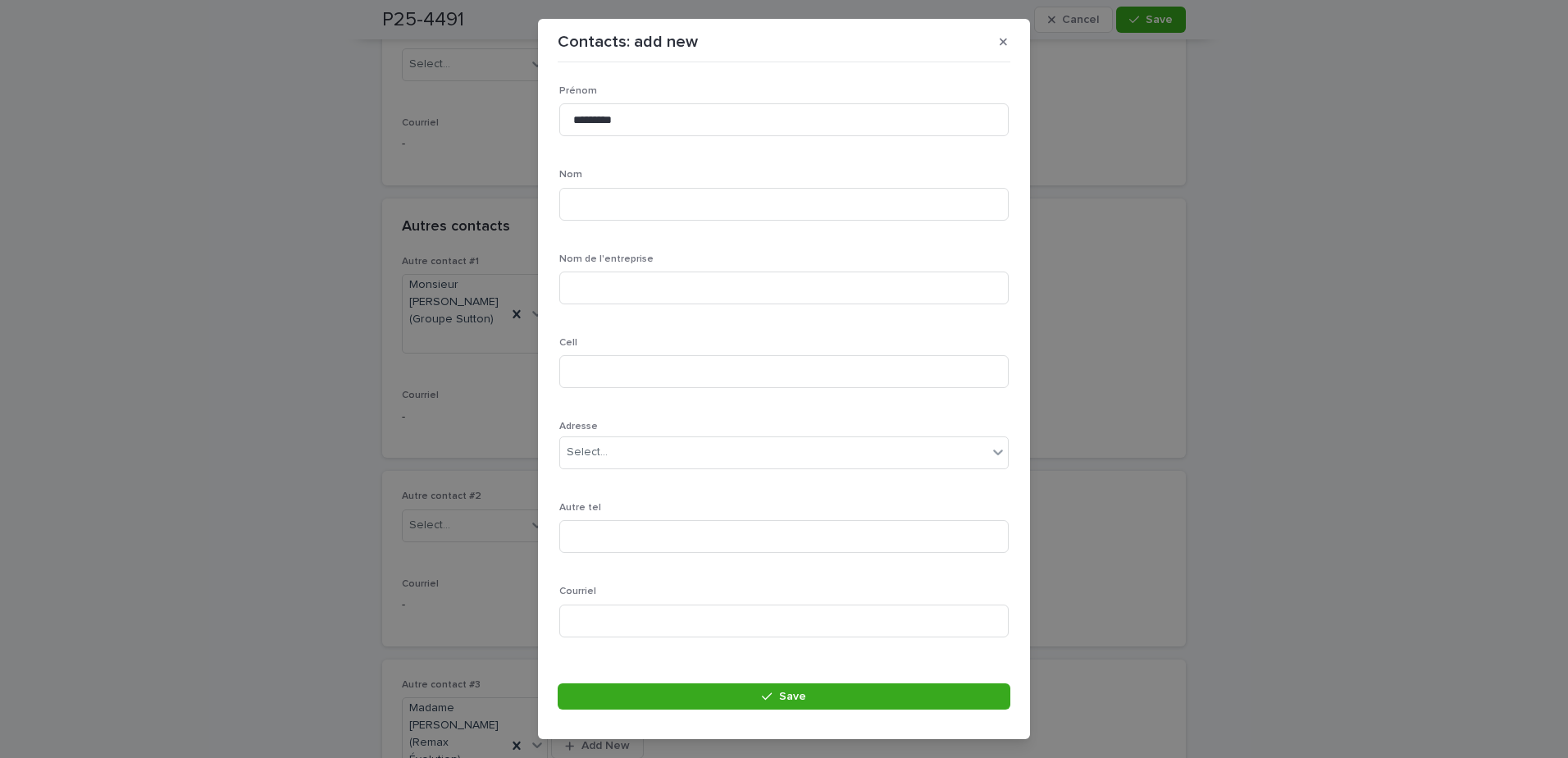
scroll to position [164, 0]
click at [655, 208] on input at bounding box center [784, 203] width 449 height 33
type input "******"
click at [647, 369] on input at bounding box center [784, 370] width 449 height 33
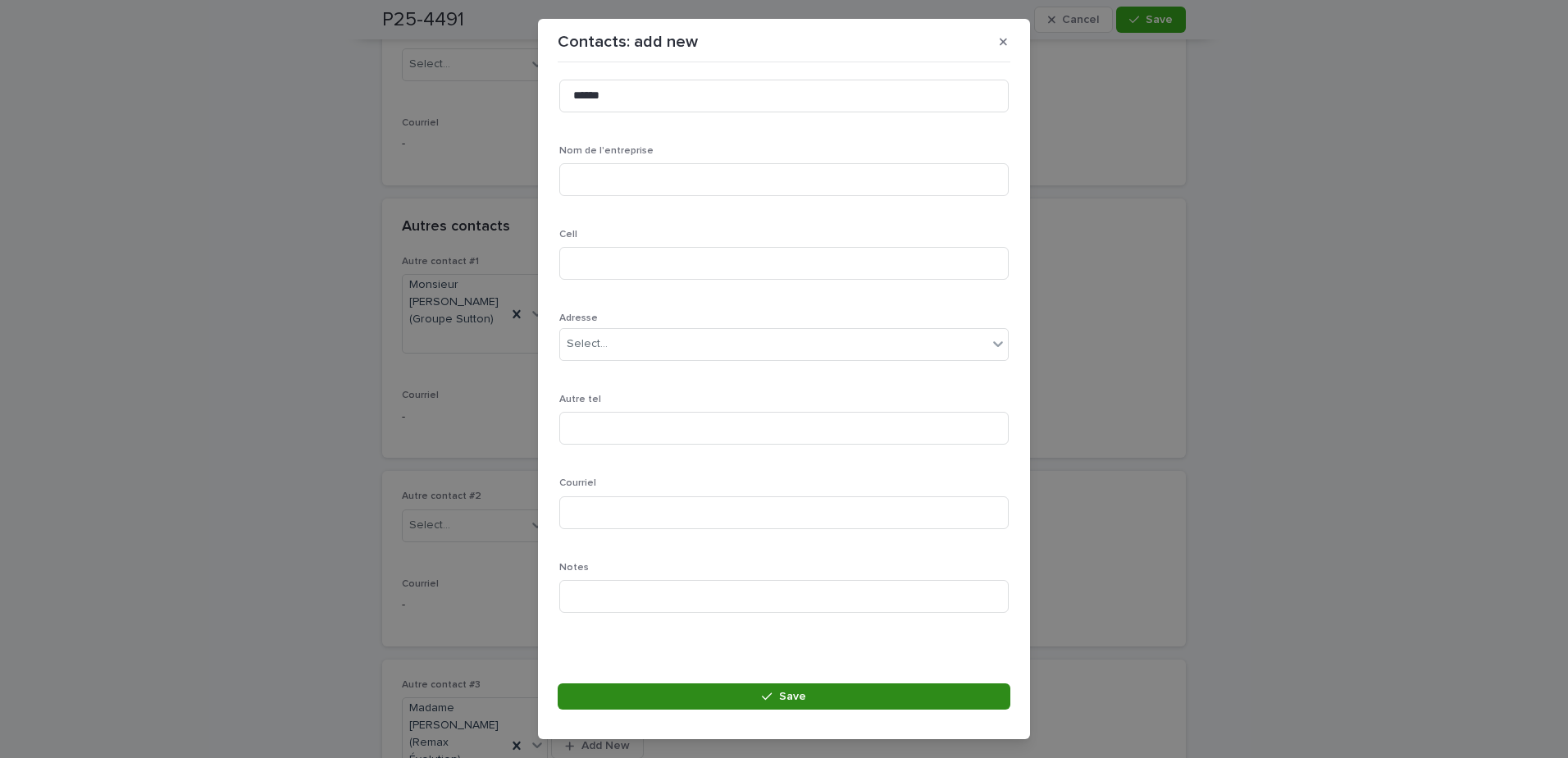
click at [723, 700] on button "Save" at bounding box center [784, 697] width 453 height 26
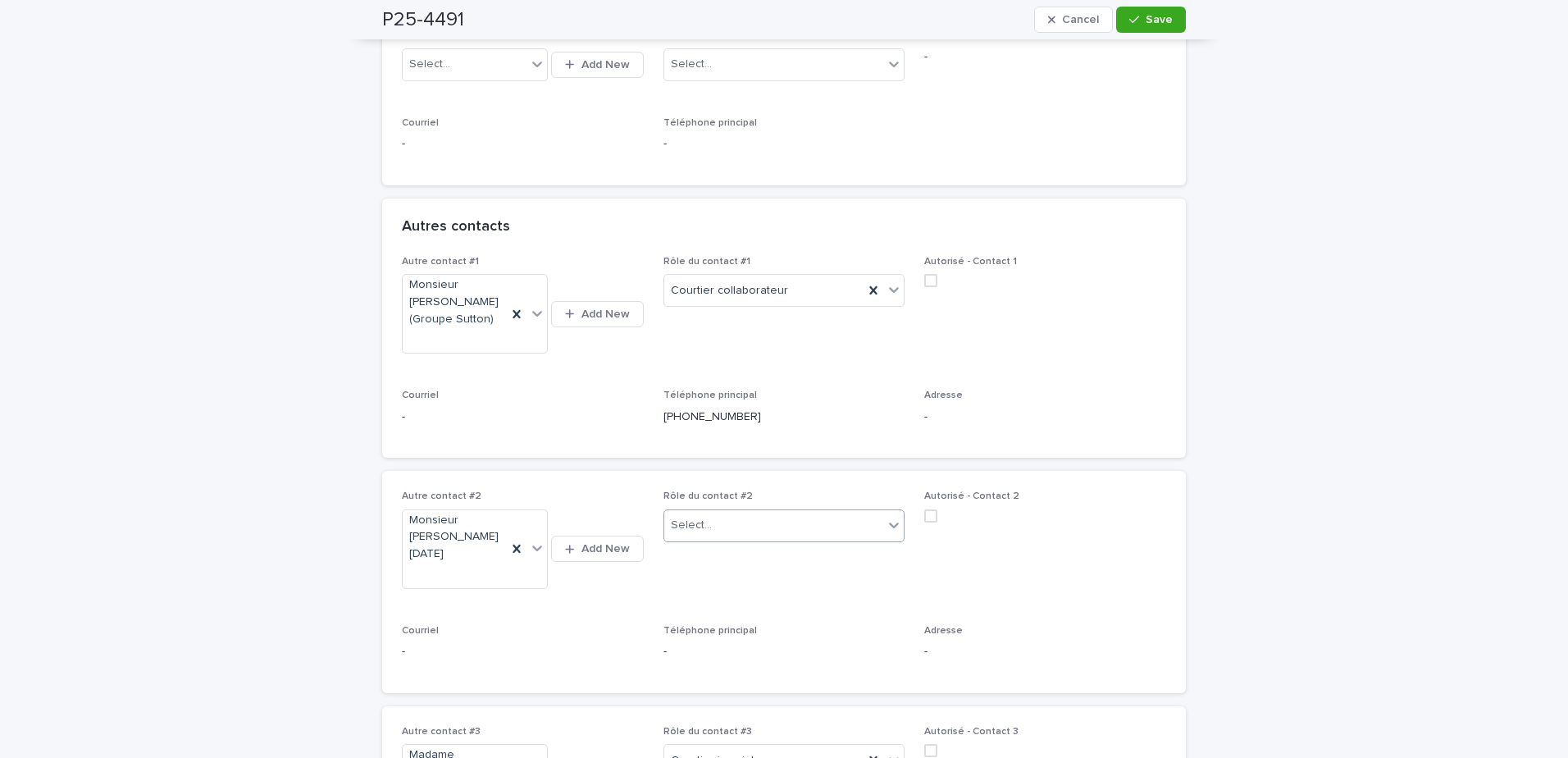
click at [765, 526] on div "Select..." at bounding box center [774, 525] width 219 height 27
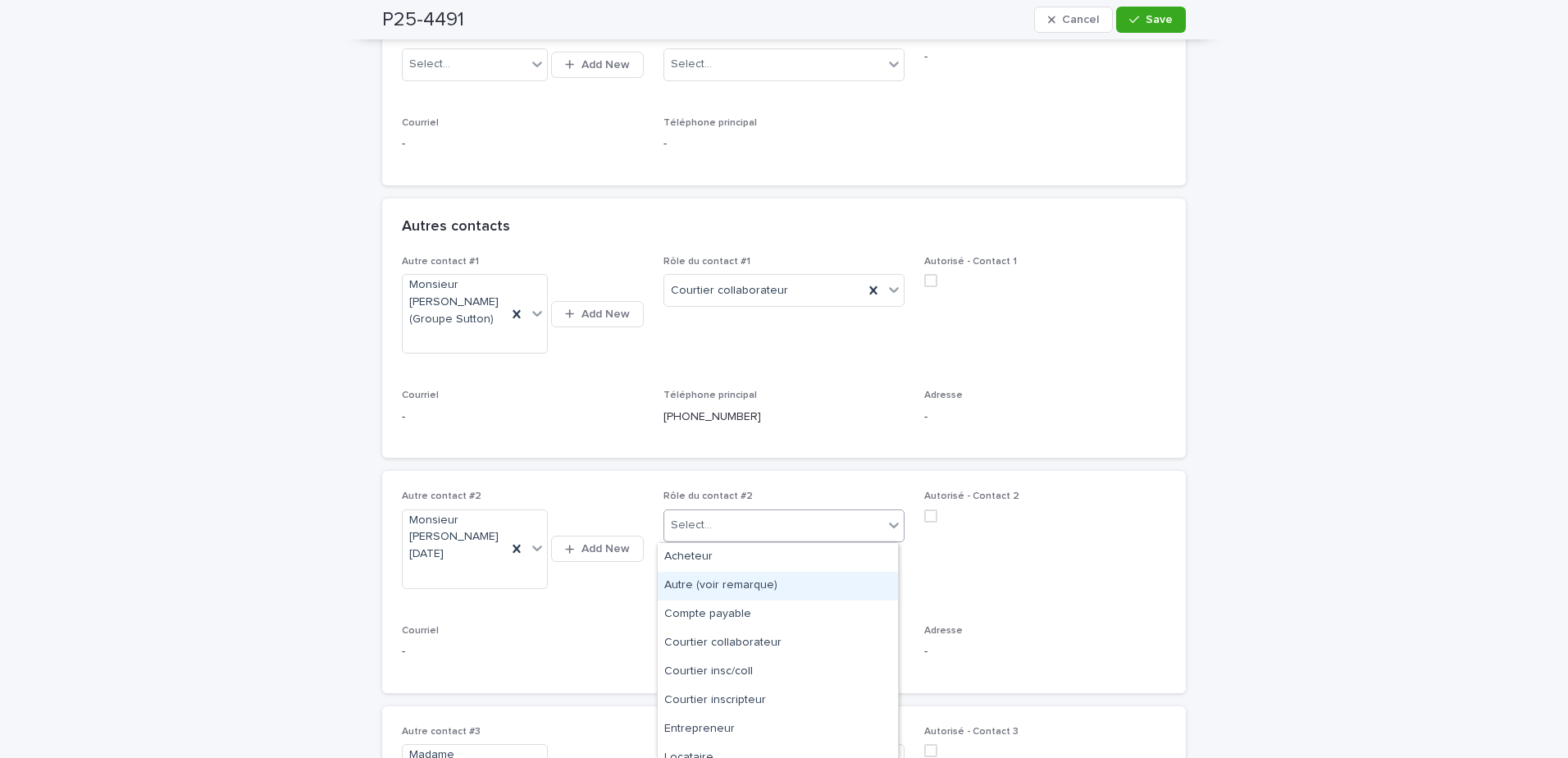
click at [781, 586] on div "Autre (voir remarque)" at bounding box center [778, 586] width 241 height 29
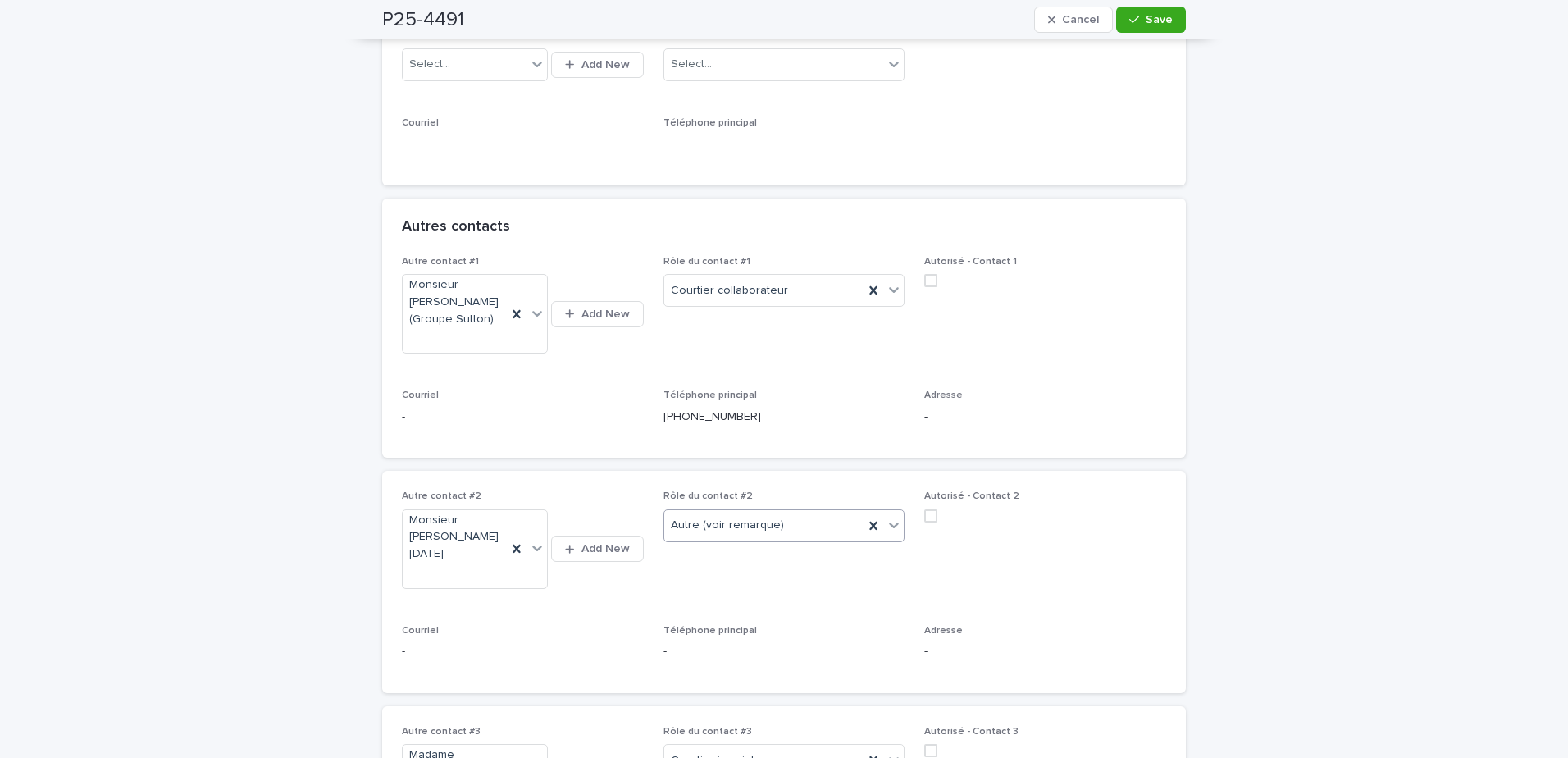
click at [1167, 25] on button "Save" at bounding box center [1151, 20] width 70 height 26
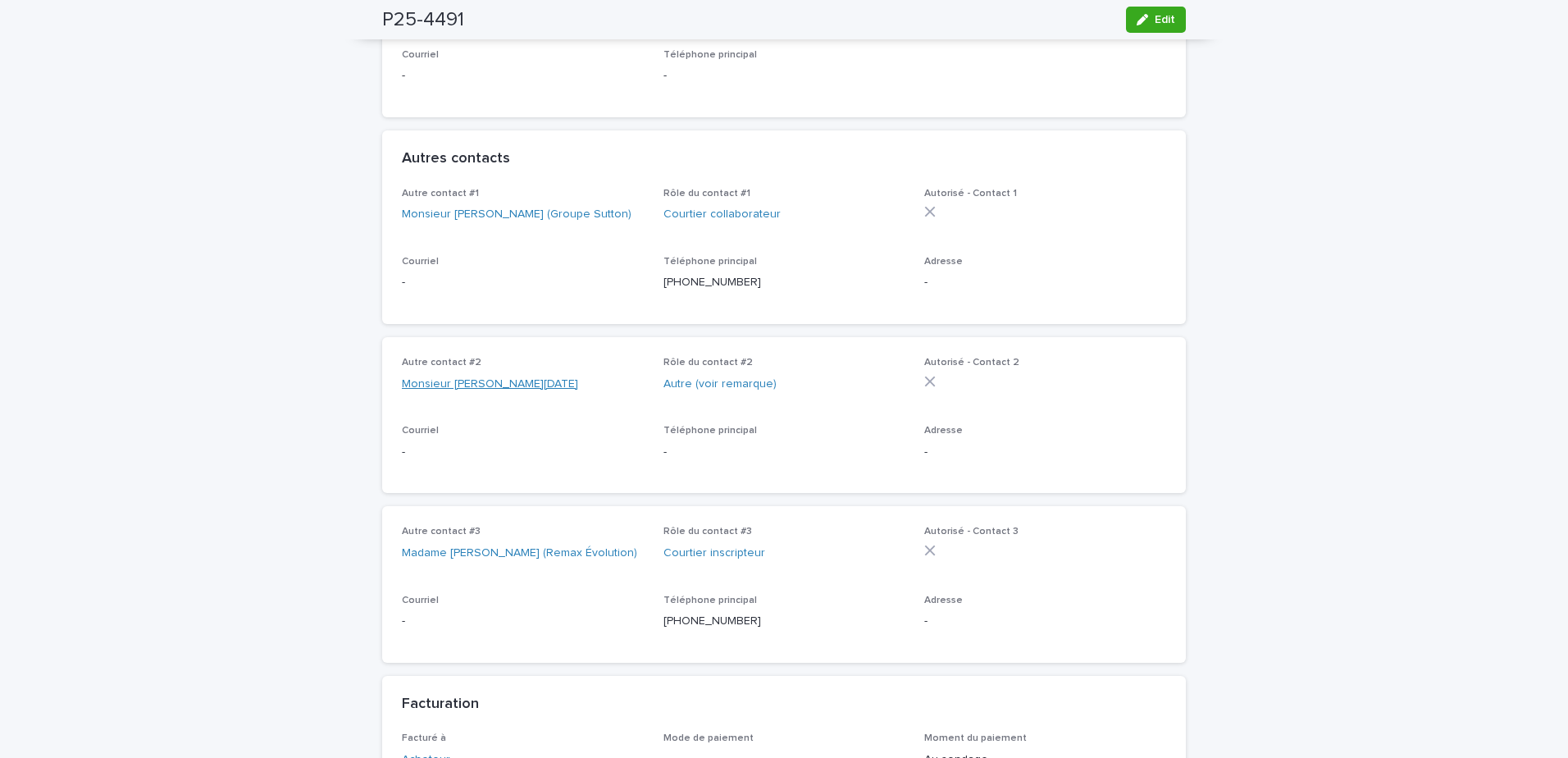
click at [475, 393] on link "Monsieur Jean-Noel Basque" at bounding box center [490, 384] width 177 height 18
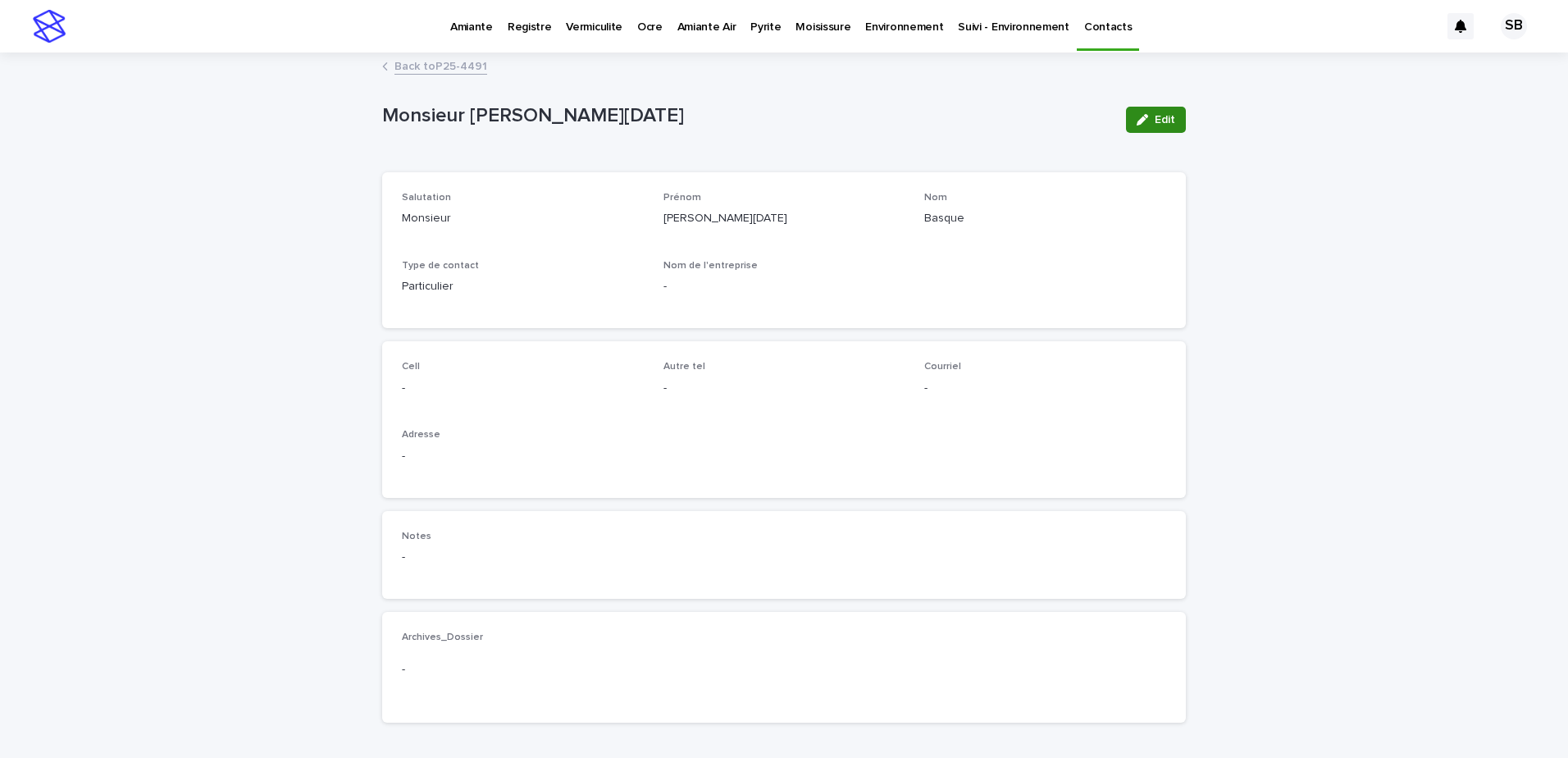
click at [1154, 114] on span "Edit" at bounding box center [1165, 120] width 20 height 11
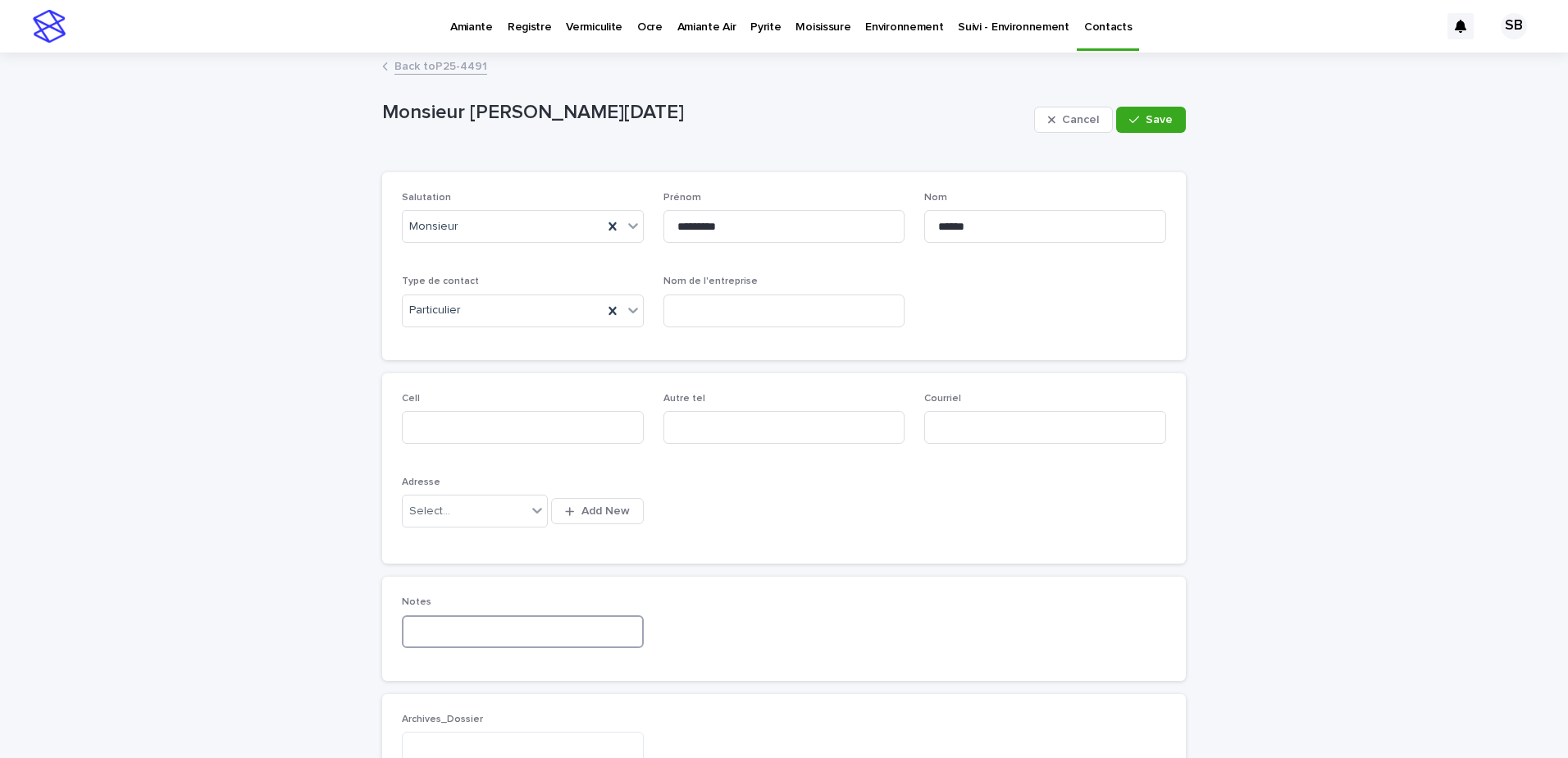
click at [509, 634] on input at bounding box center [522, 632] width 242 height 33
type input "**********"
click at [1146, 122] on span "Save" at bounding box center [1159, 120] width 27 height 11
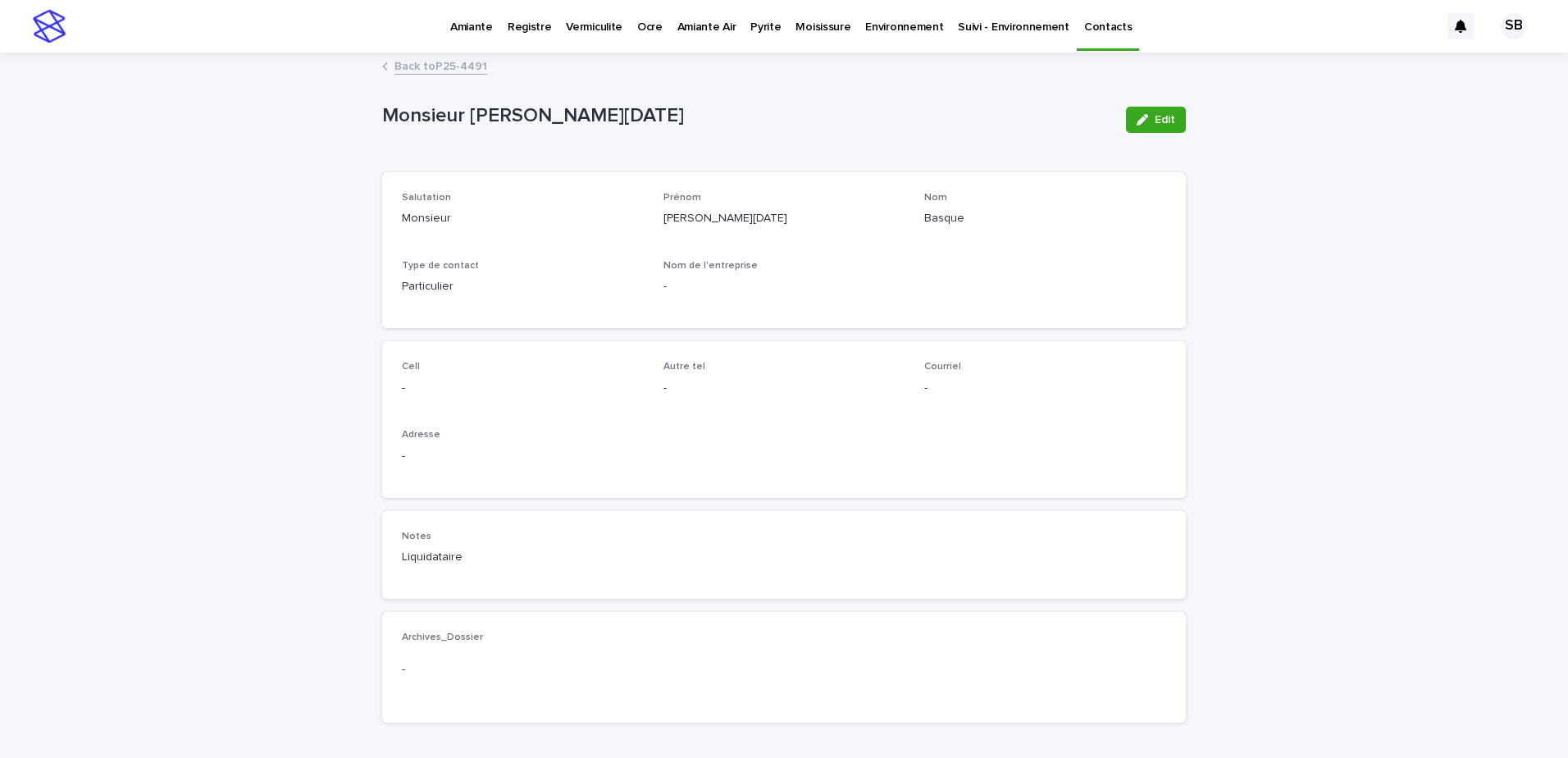
click at [467, 70] on link "Back to P25-4491" at bounding box center [441, 65] width 93 height 19
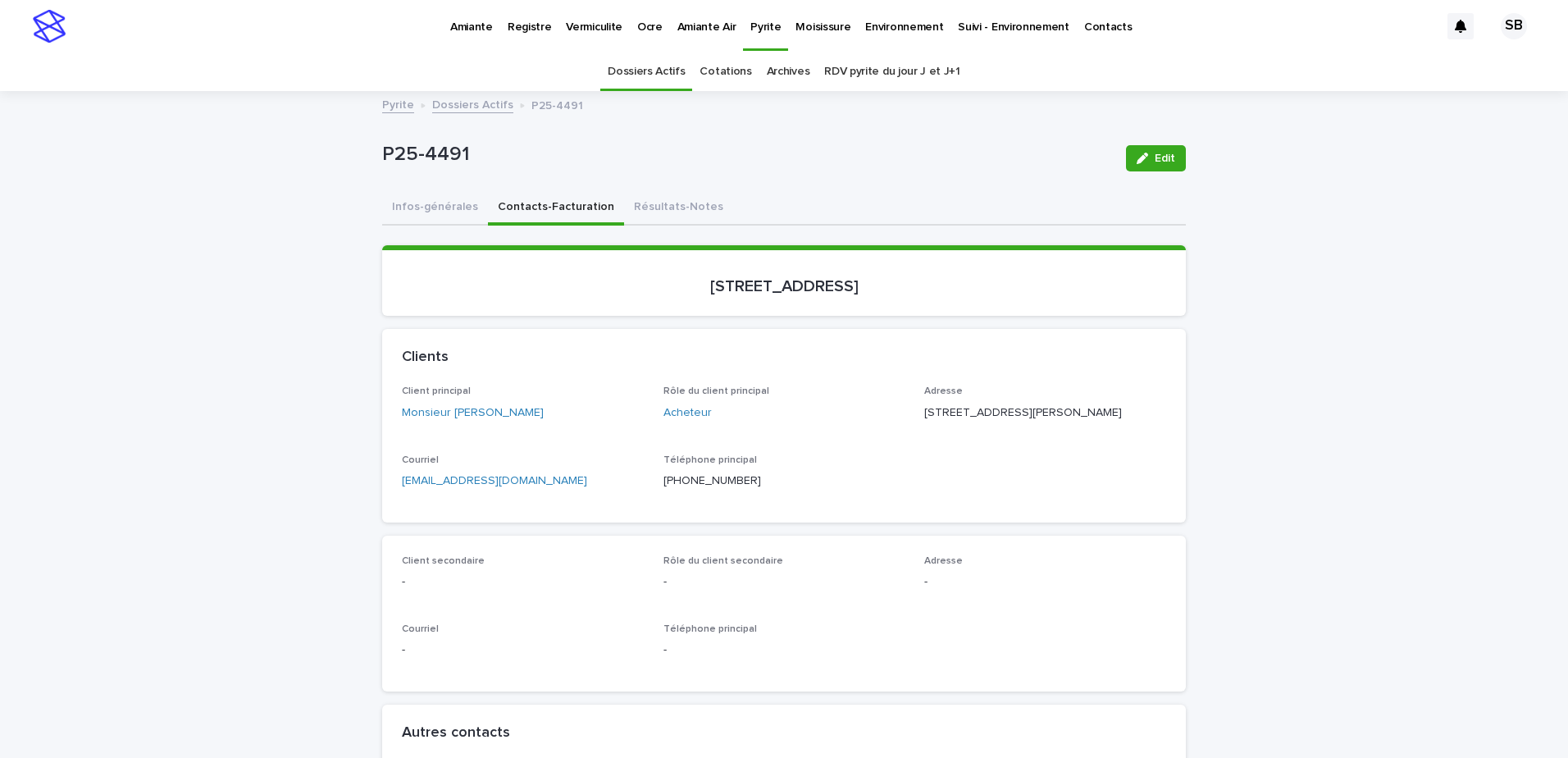
scroll to position [52, 0]
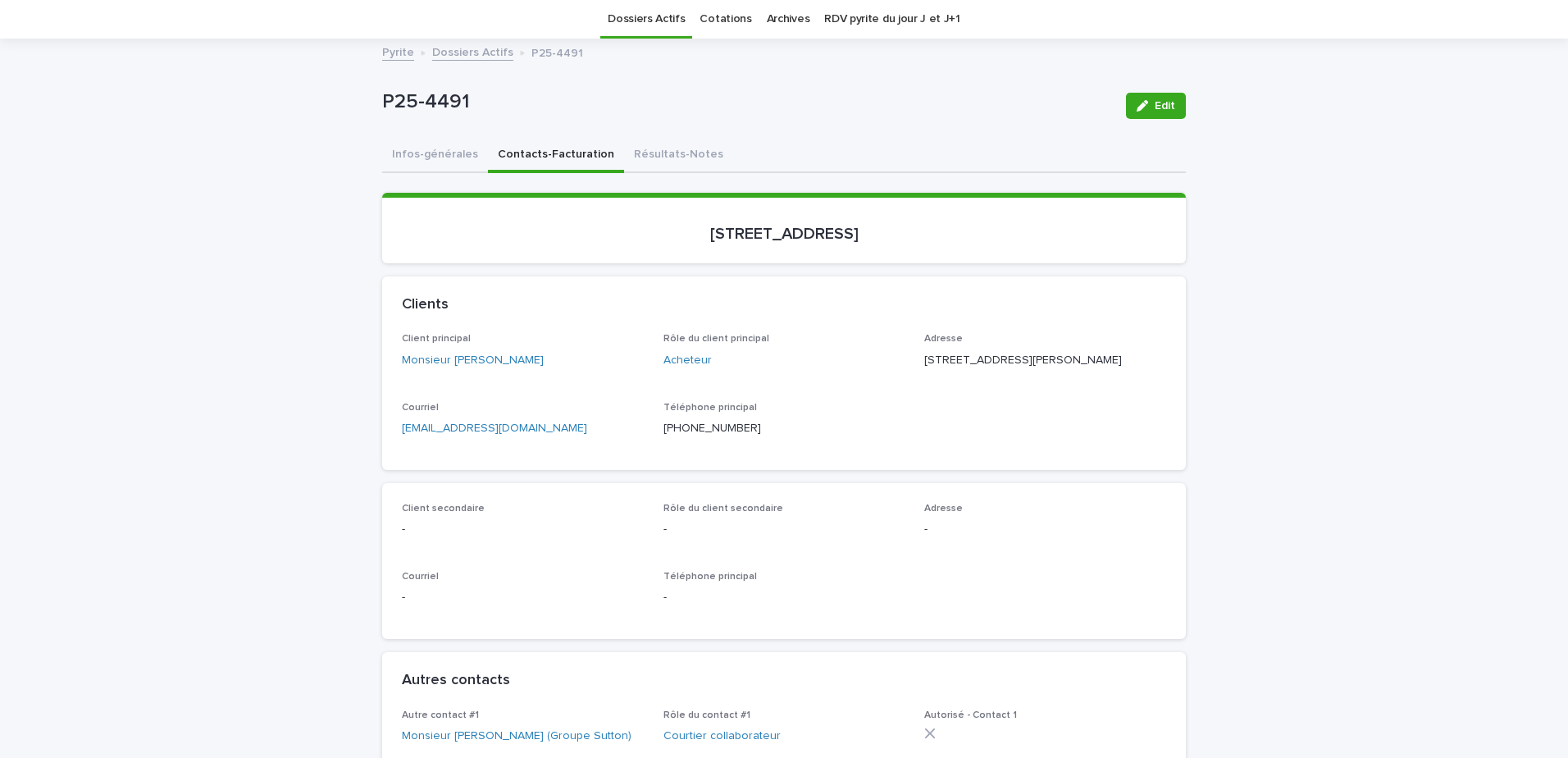
click at [450, 157] on button "Infos-générales" at bounding box center [435, 155] width 106 height 34
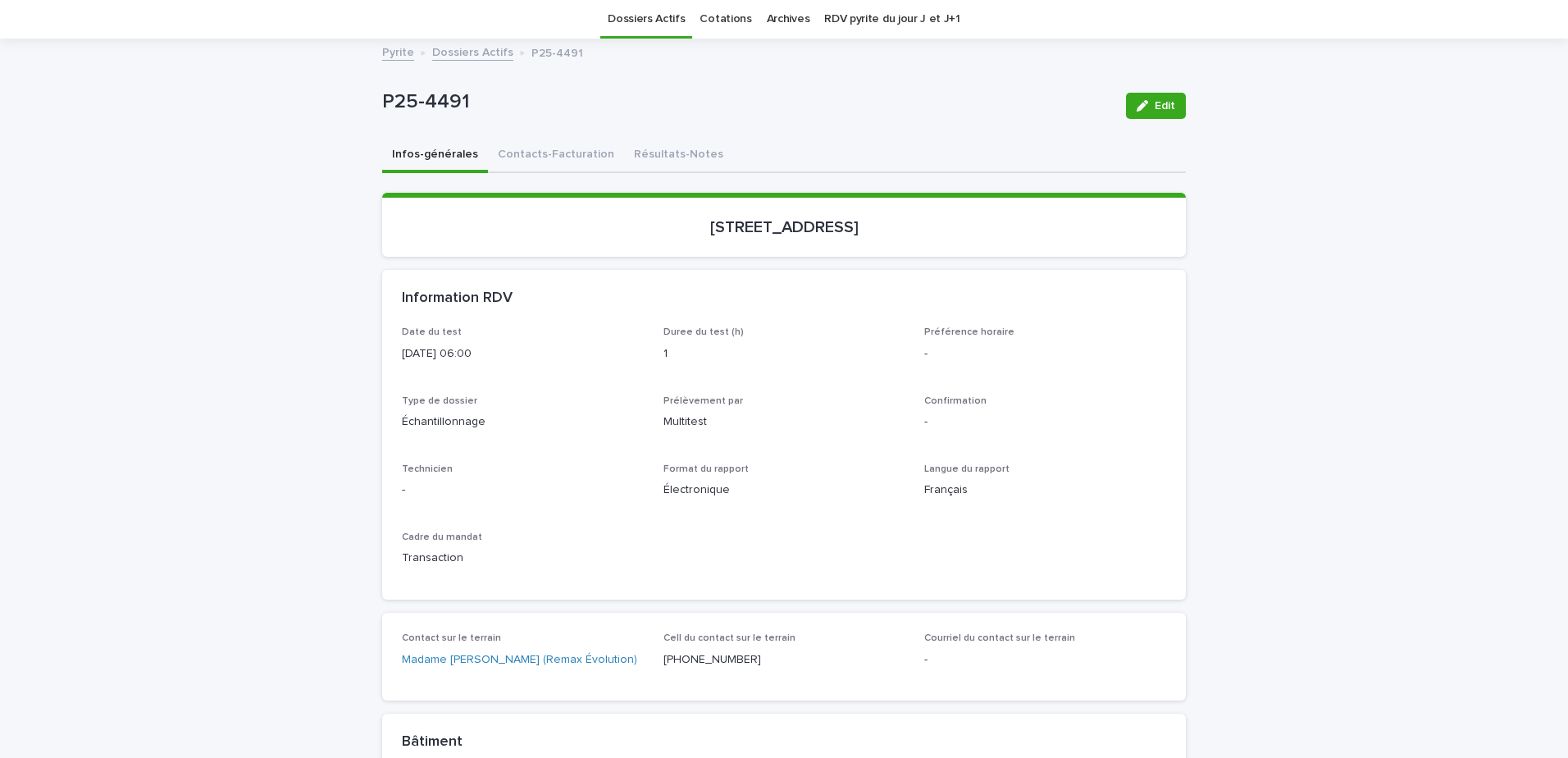
click at [449, 57] on link "Dossiers Actifs" at bounding box center [472, 51] width 81 height 19
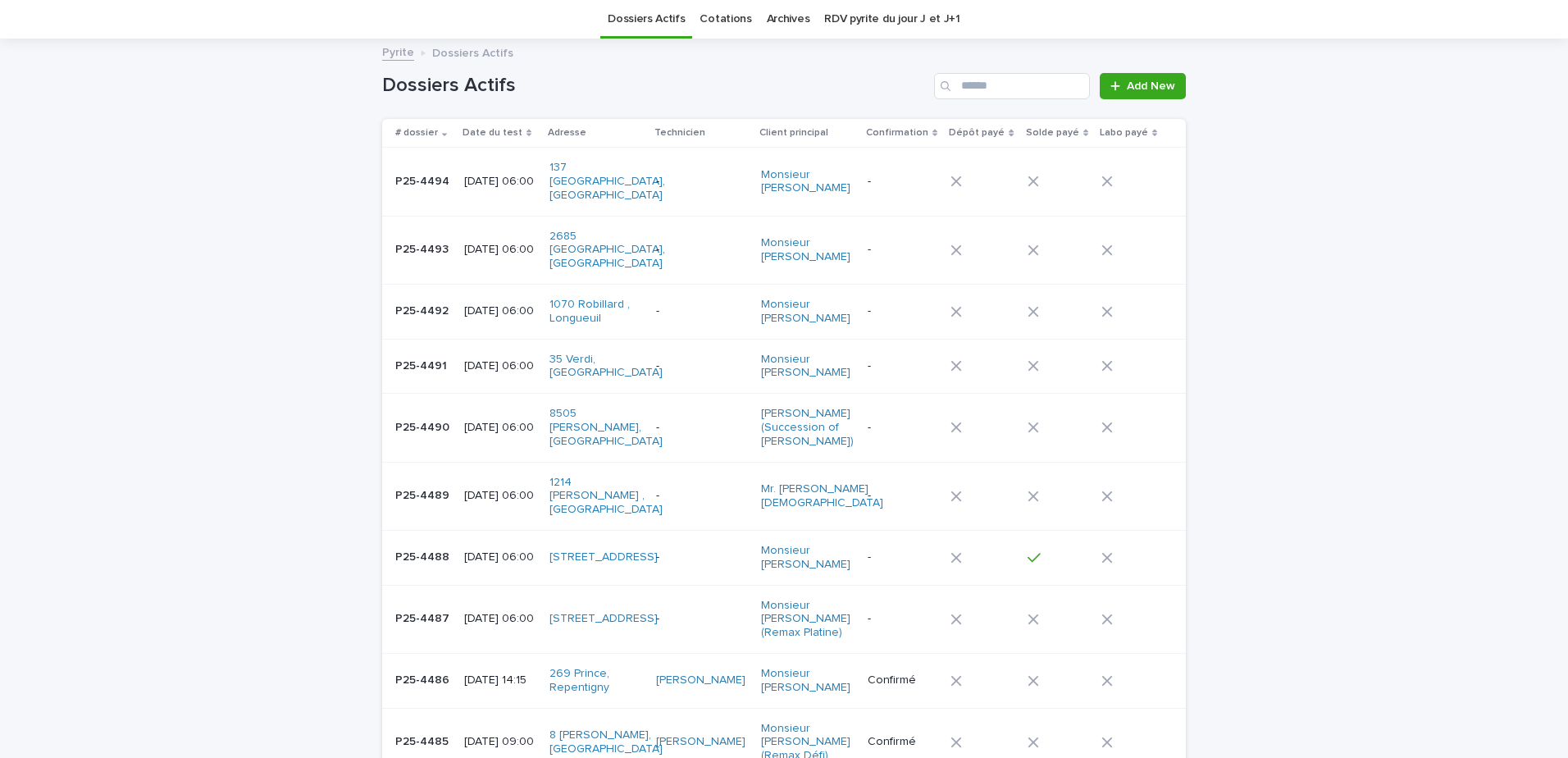
scroll to position [52, 0]
drag, startPoint x: 351, startPoint y: 187, endPoint x: 327, endPoint y: 98, distance: 92.2
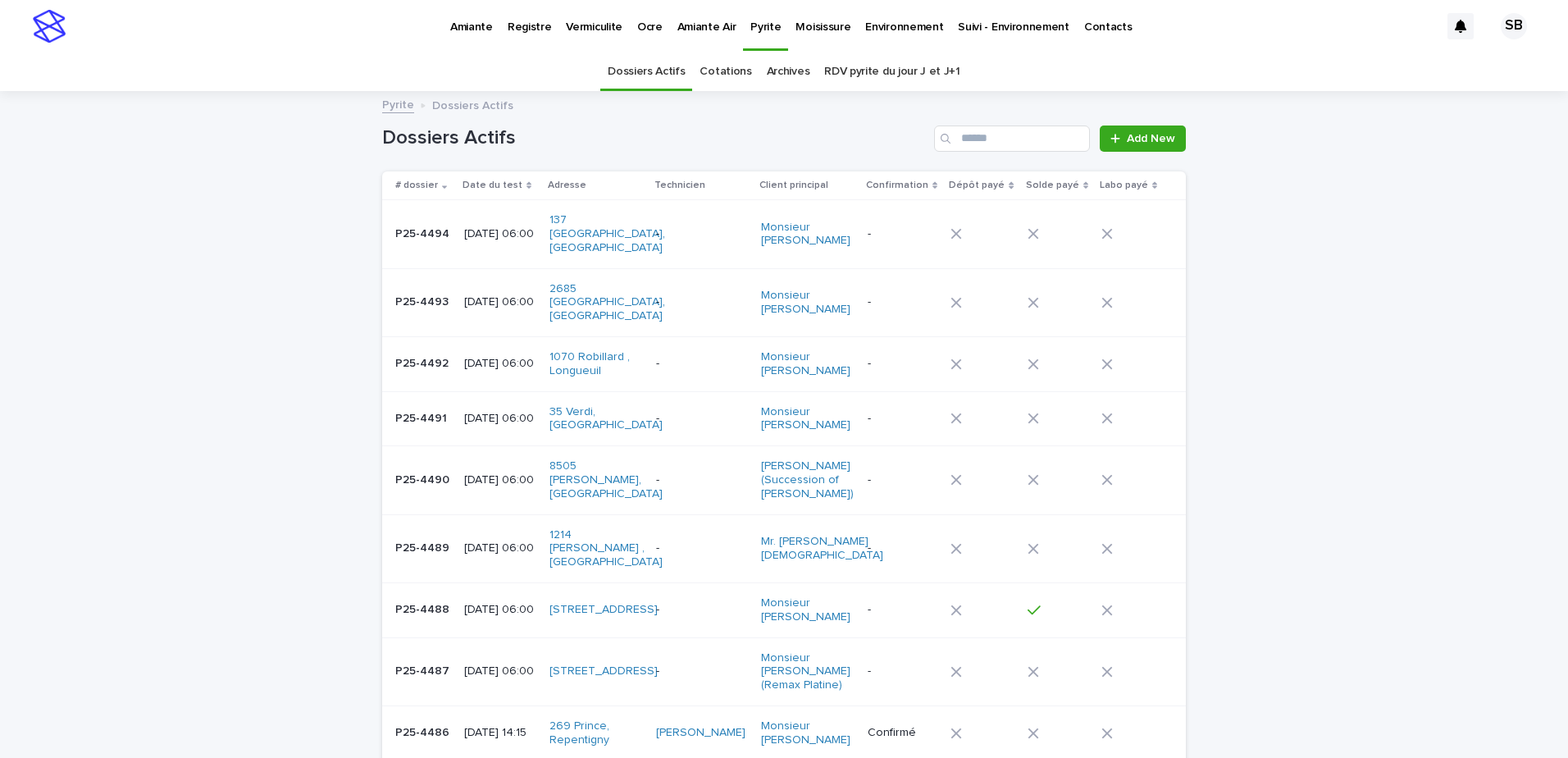
click at [597, 36] on link "Vermiculite" at bounding box center [594, 25] width 72 height 51
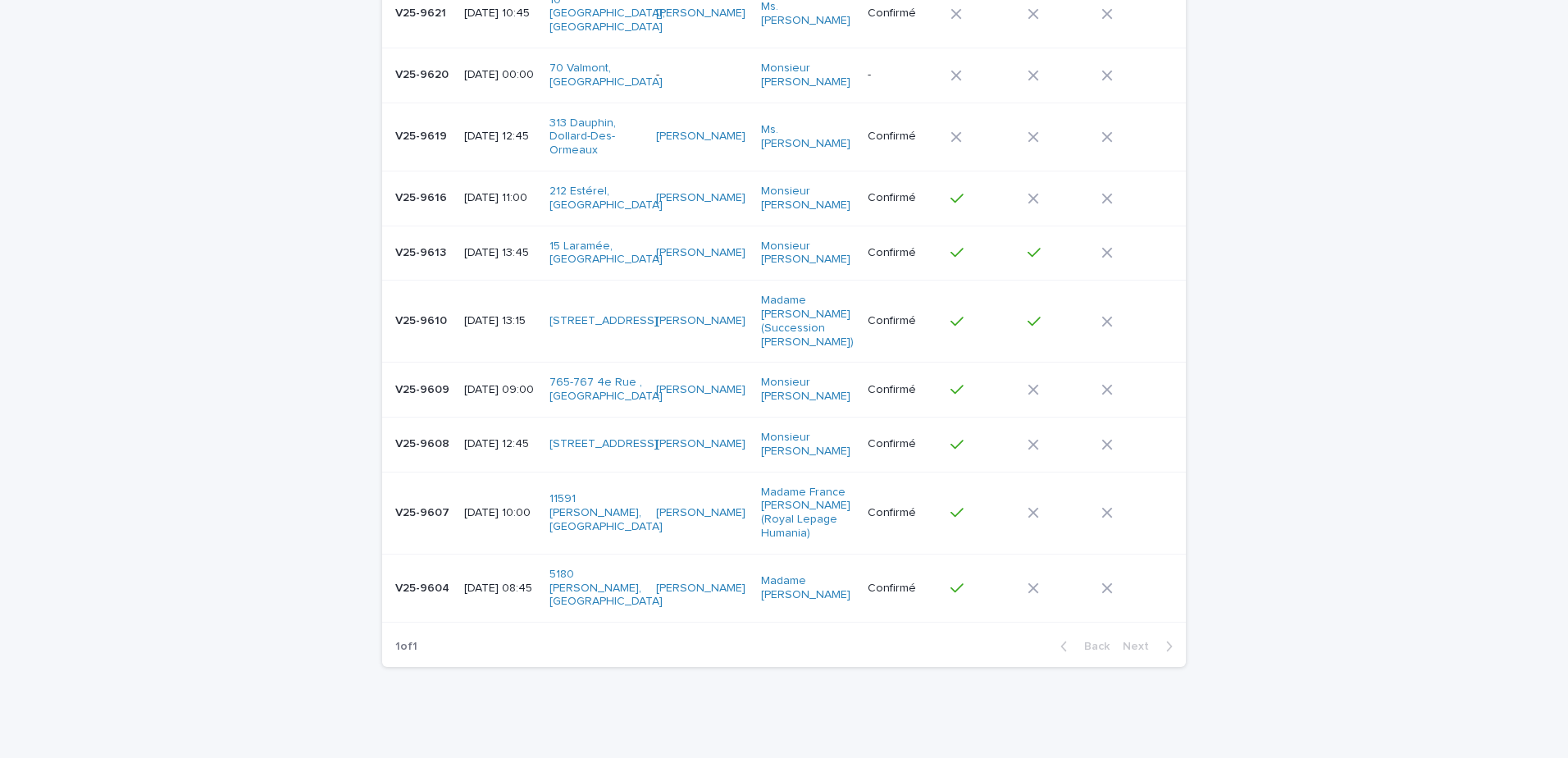
scroll to position [312, 0]
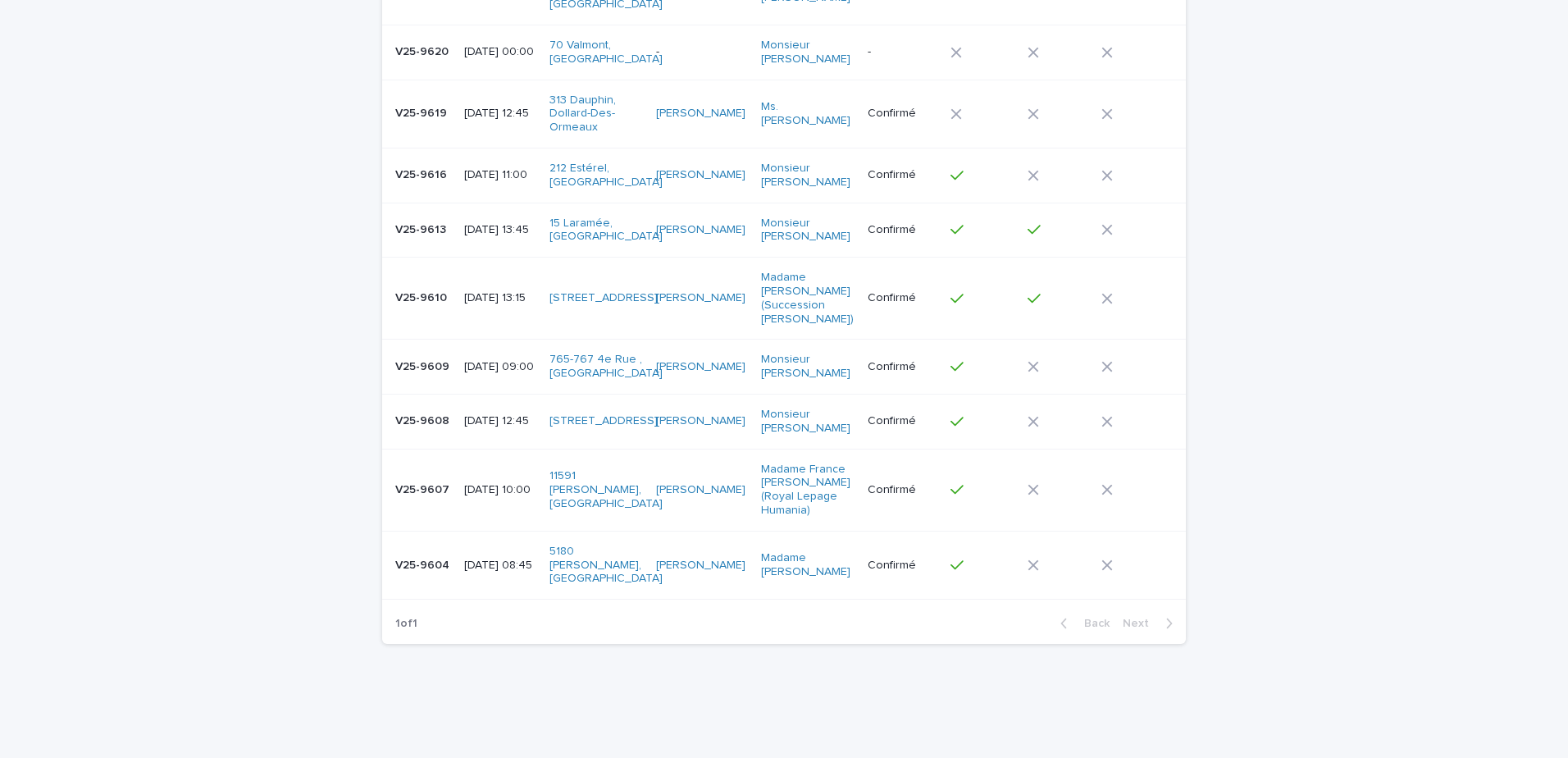
click at [435, 480] on p "V25-9607" at bounding box center [424, 488] width 58 height 18
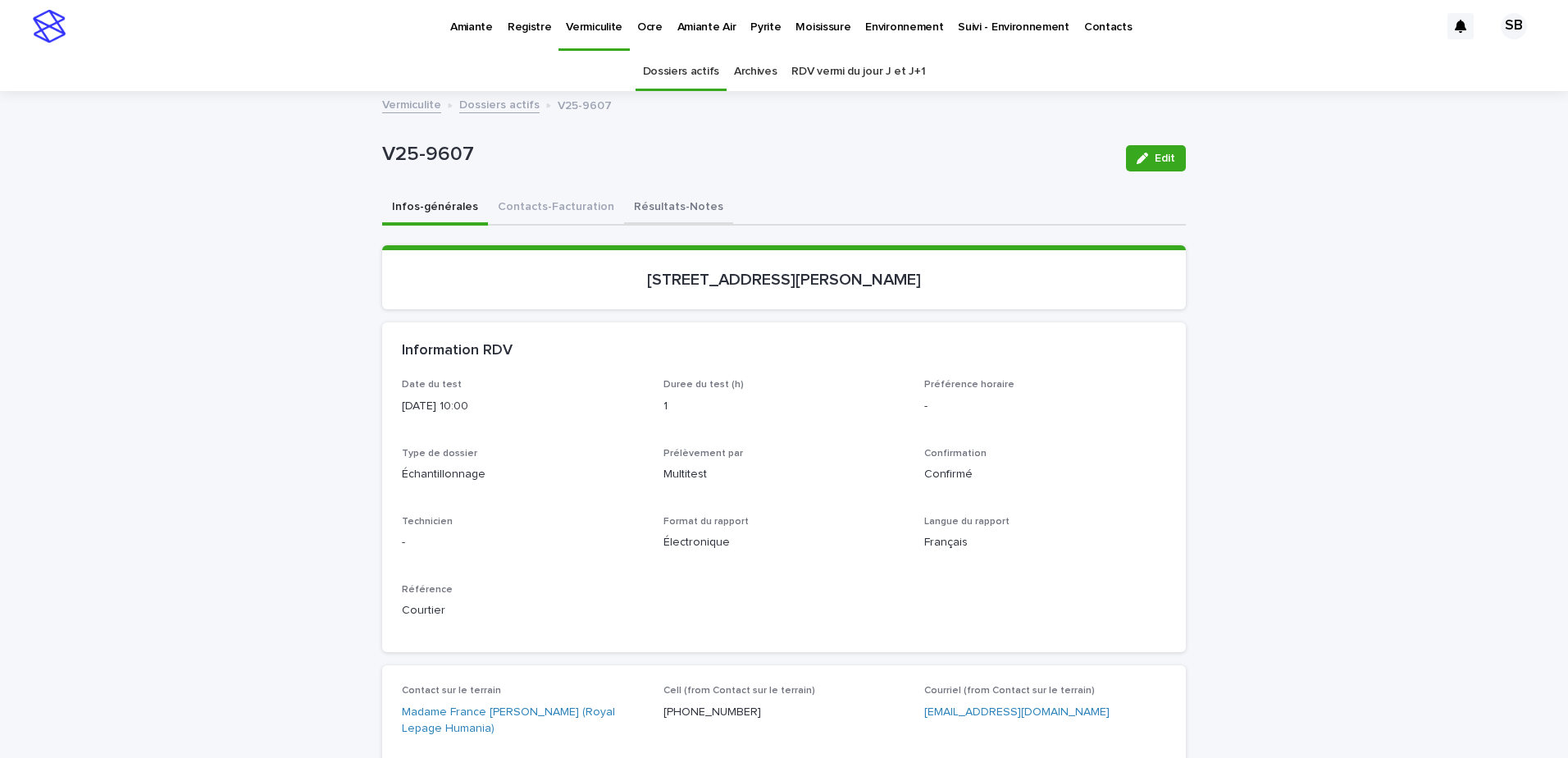
click at [627, 206] on button "Résultats-Notes" at bounding box center [678, 208] width 109 height 34
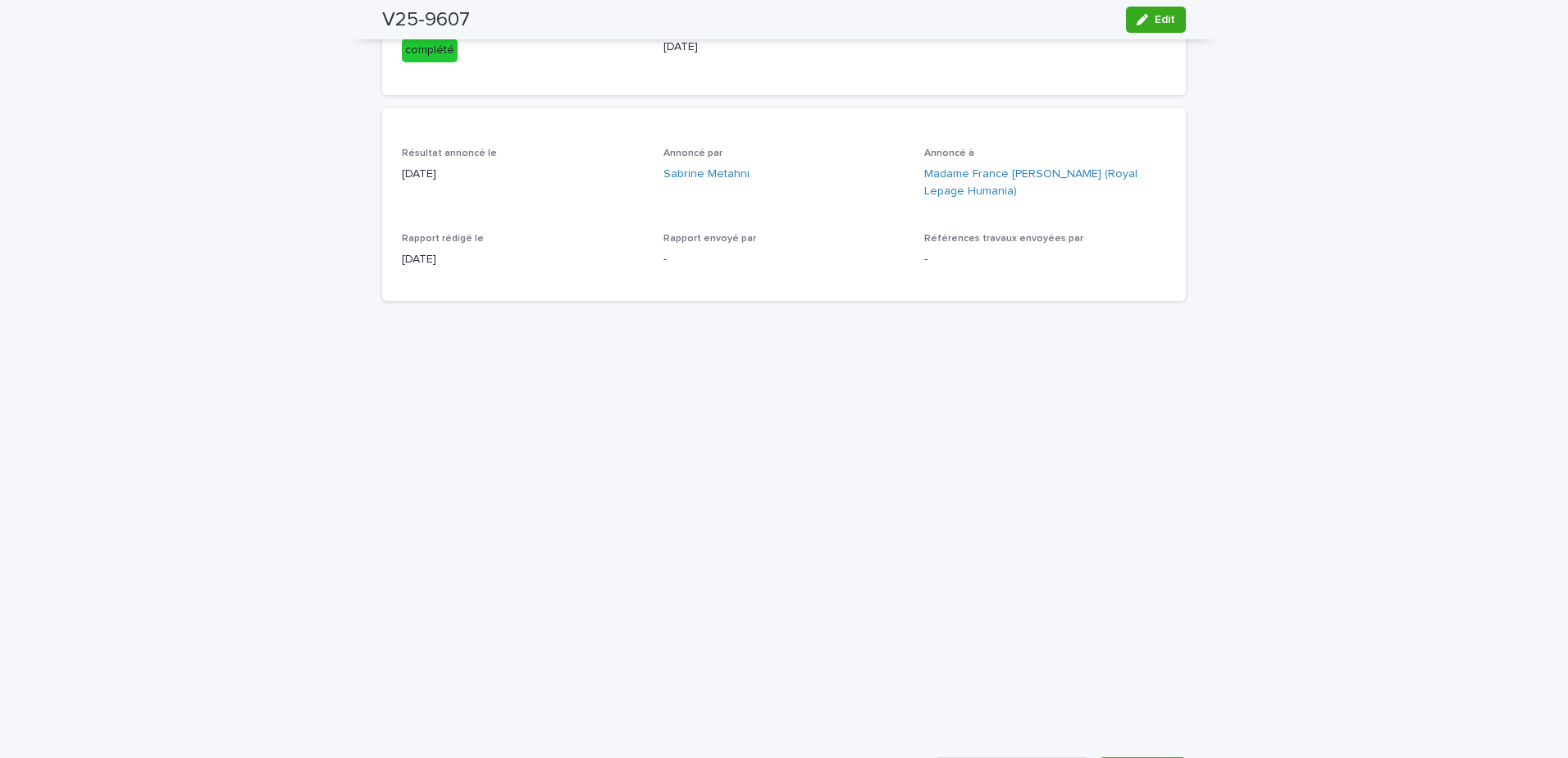
scroll to position [82, 0]
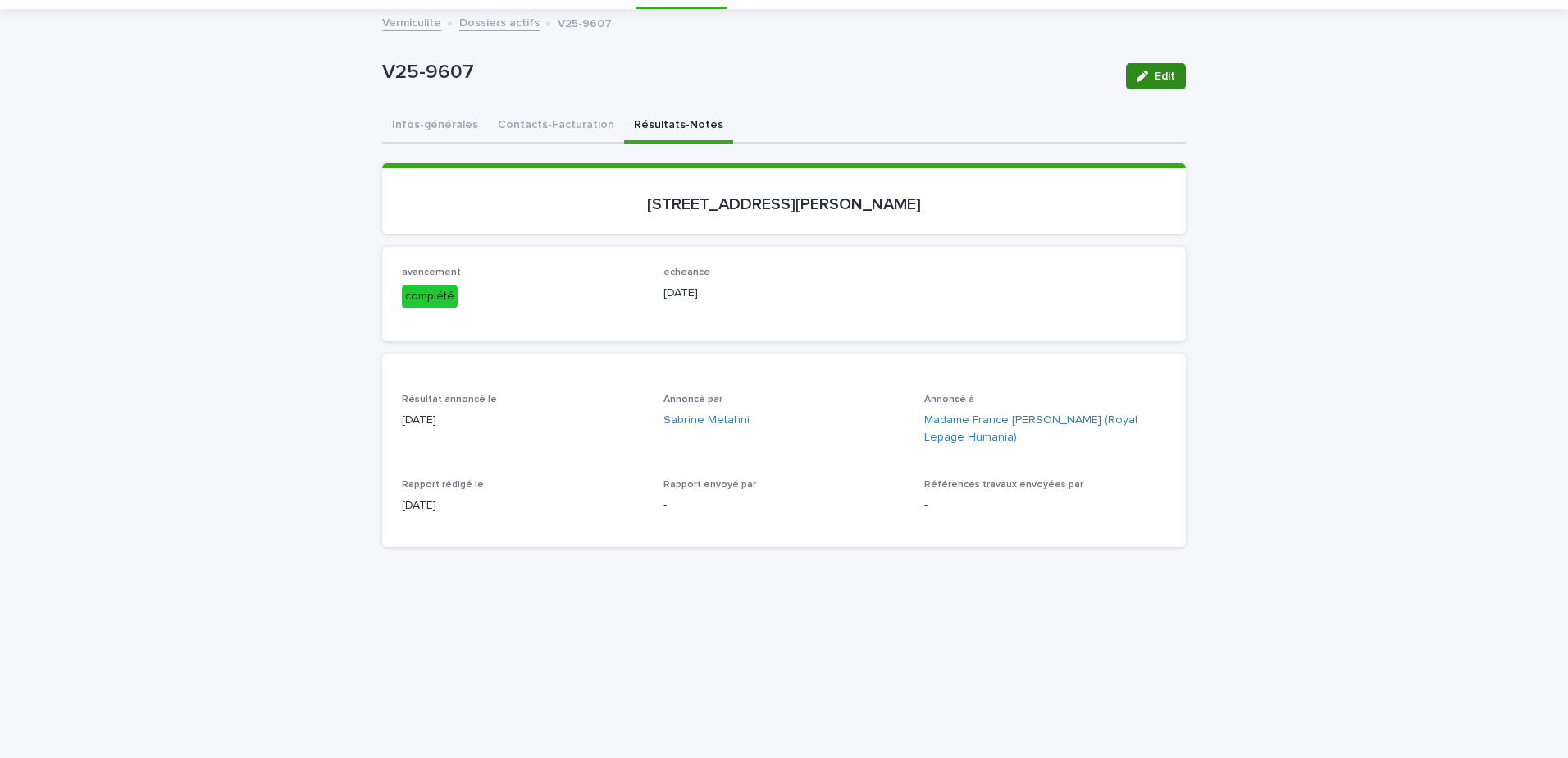
click at [1154, 75] on span "Edit" at bounding box center [1165, 76] width 20 height 11
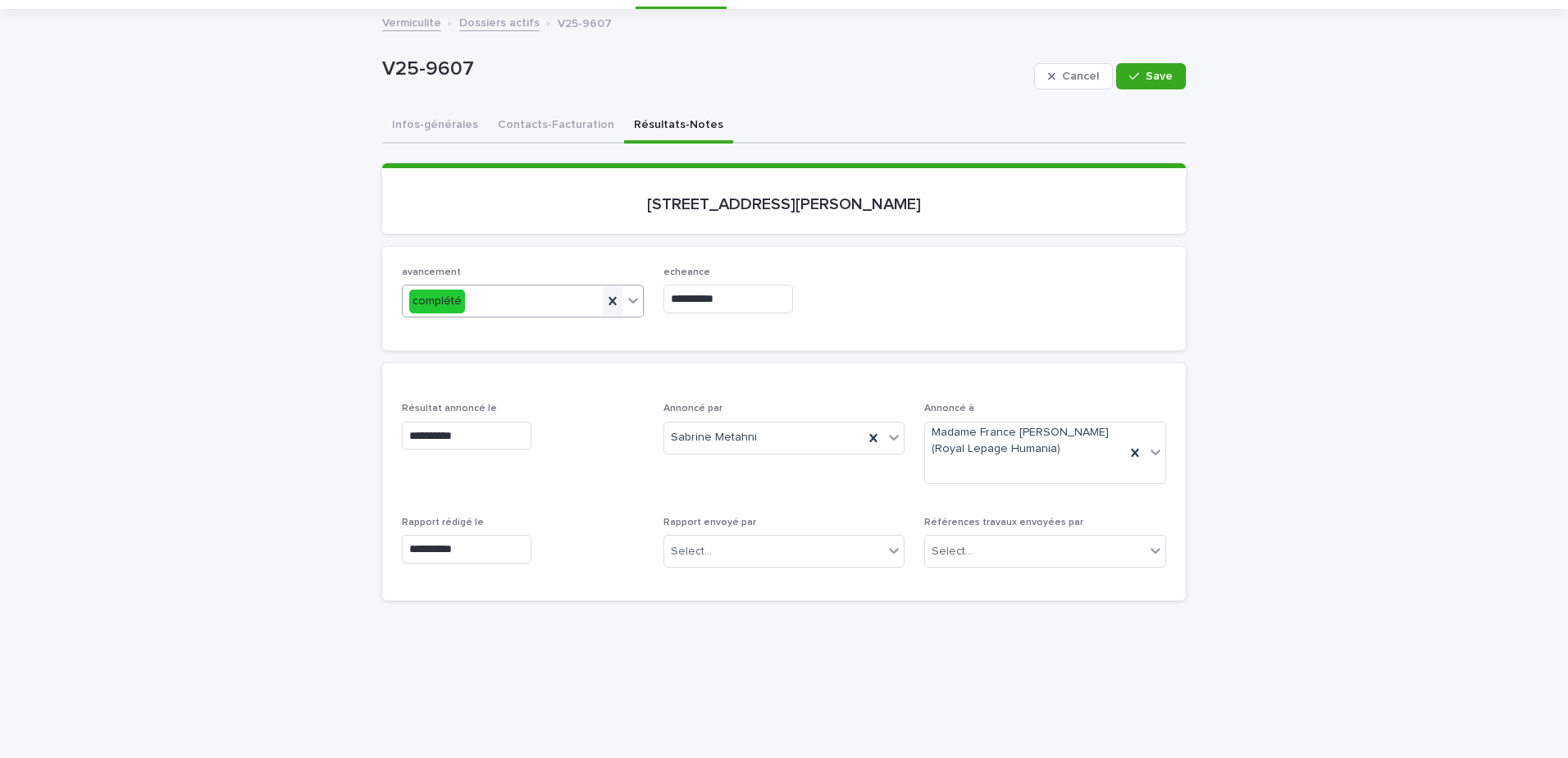
click at [604, 303] on icon at bounding box center [613, 301] width 17 height 17
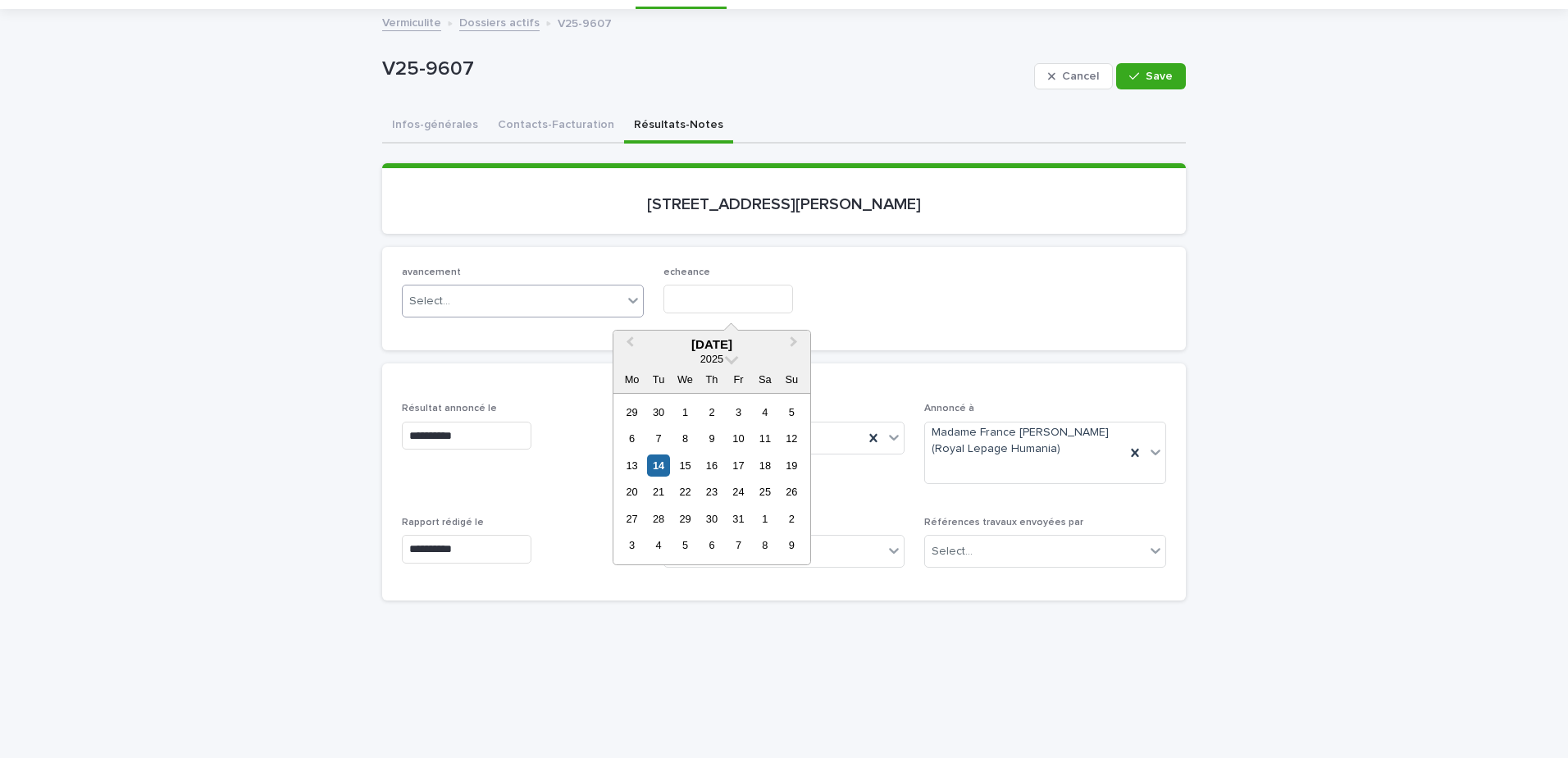
drag, startPoint x: 721, startPoint y: 297, endPoint x: 598, endPoint y: 297, distance: 123.0
click at [598, 297] on div "avancement Select... echeance" at bounding box center [784, 299] width 764 height 64
click at [985, 309] on div "avancement Select... echeance" at bounding box center [784, 299] width 764 height 64
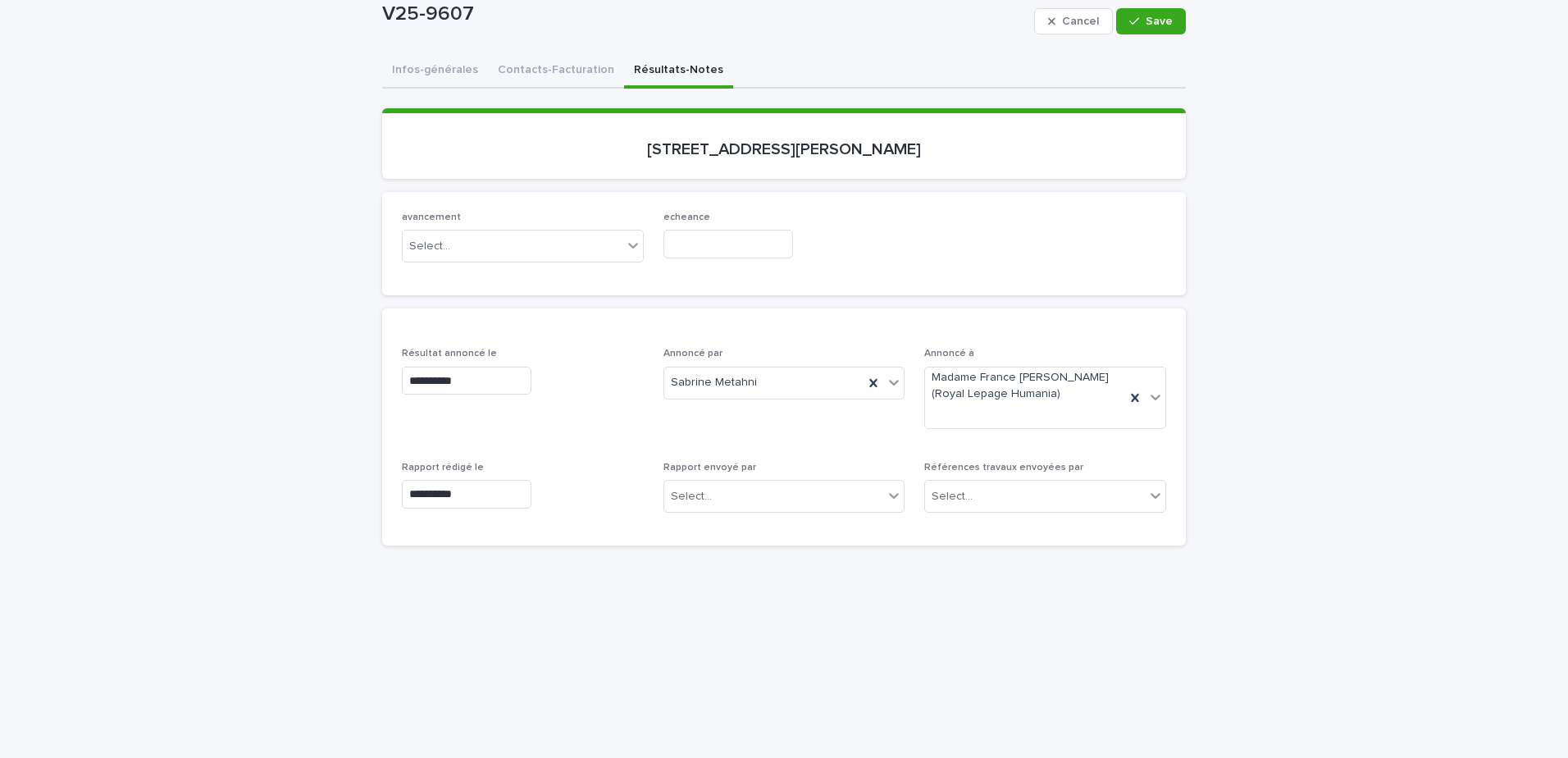
scroll to position [246, 0]
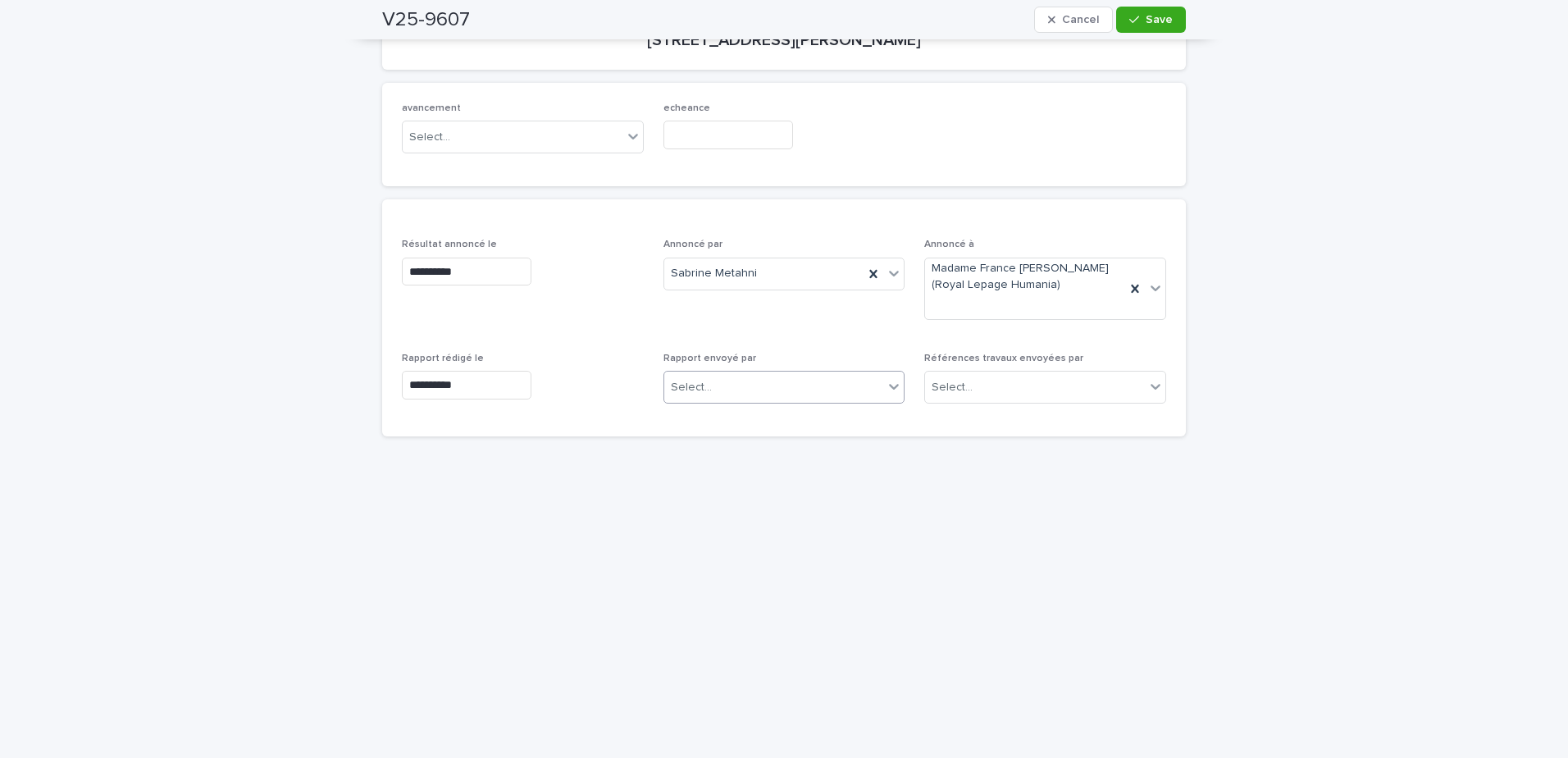
click at [799, 372] on div "Select..." at bounding box center [784, 387] width 242 height 33
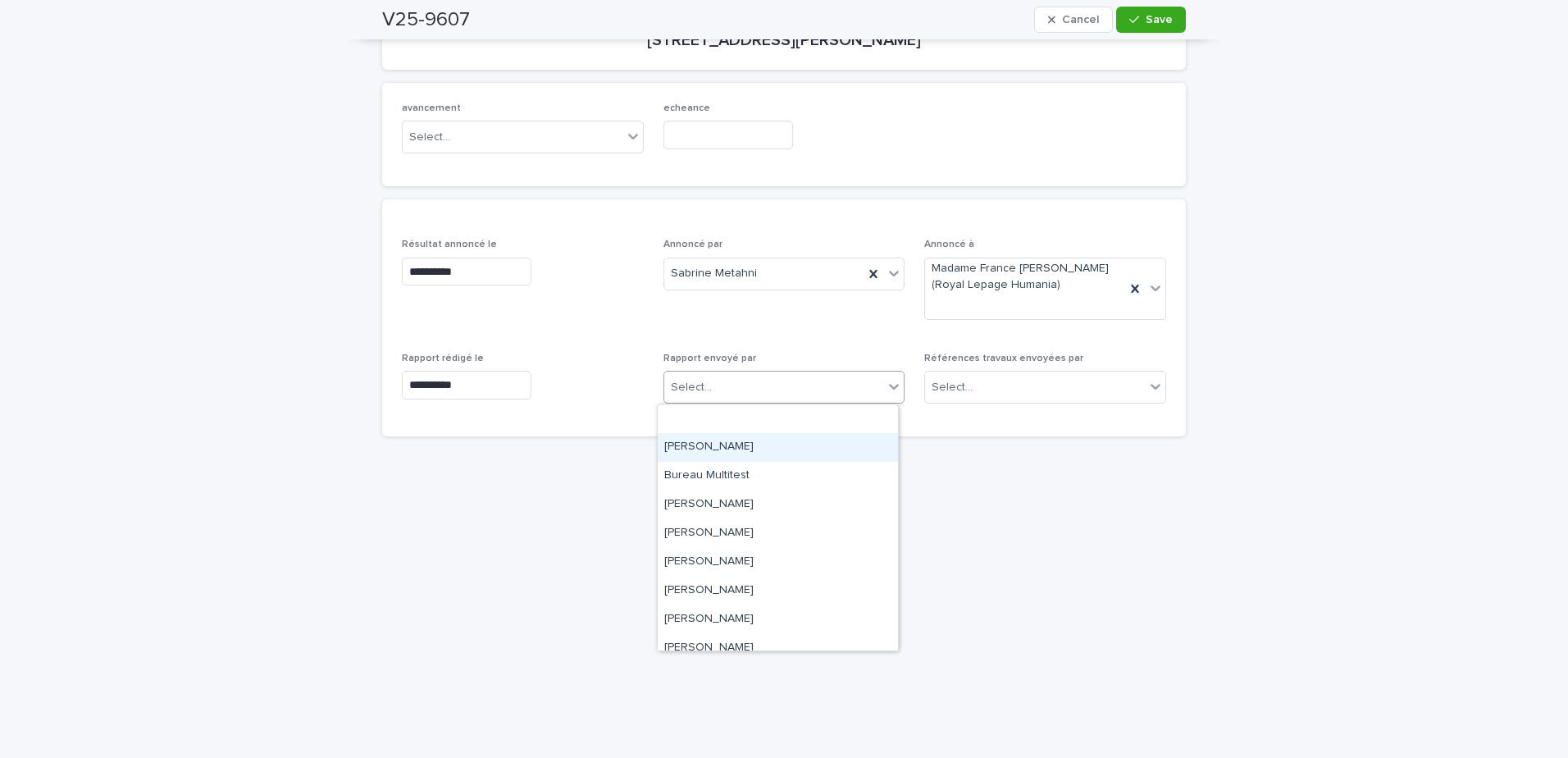
scroll to position [213, 0]
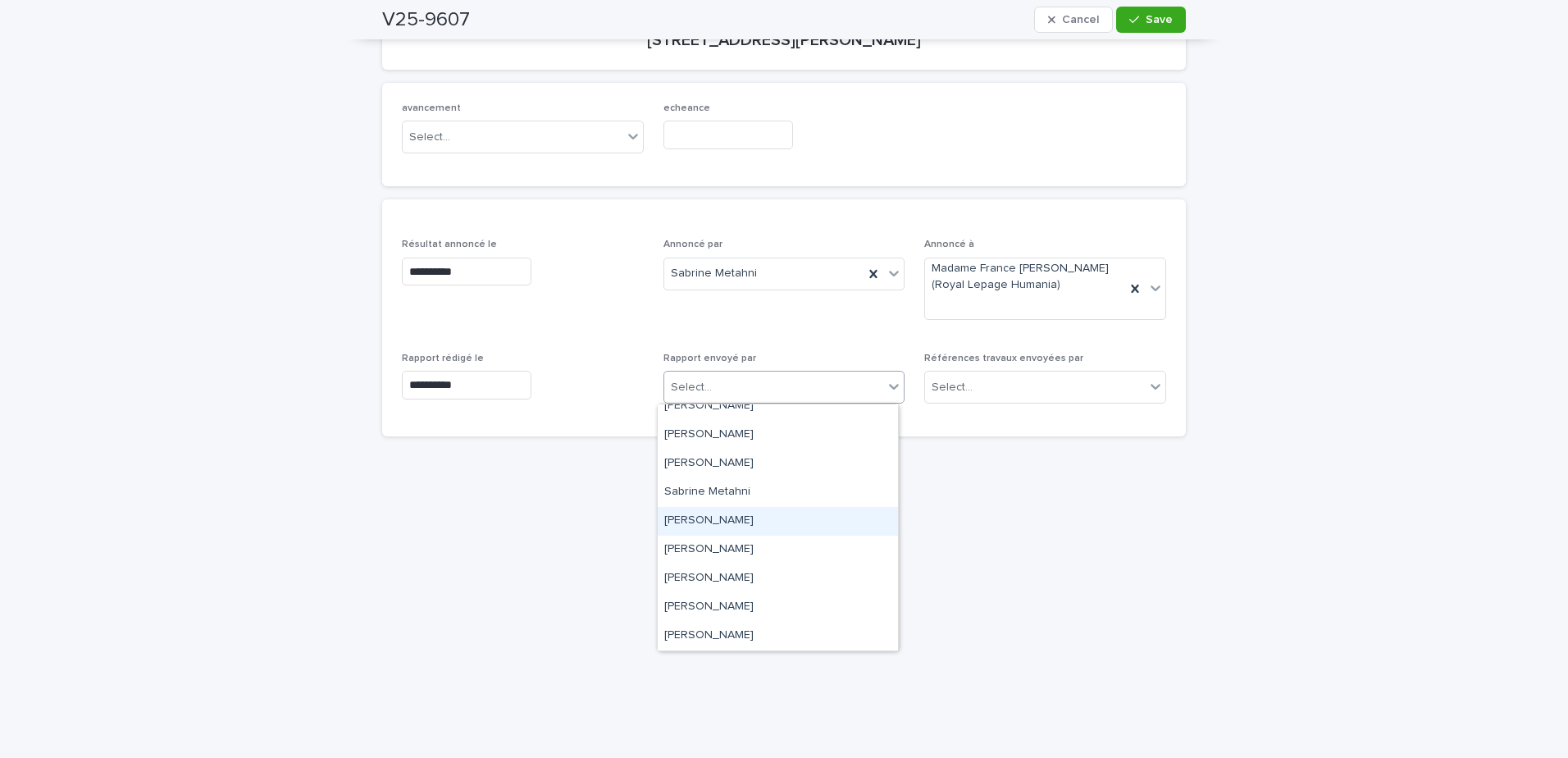
click at [777, 524] on div "Sandrine Bérubé" at bounding box center [778, 521] width 241 height 29
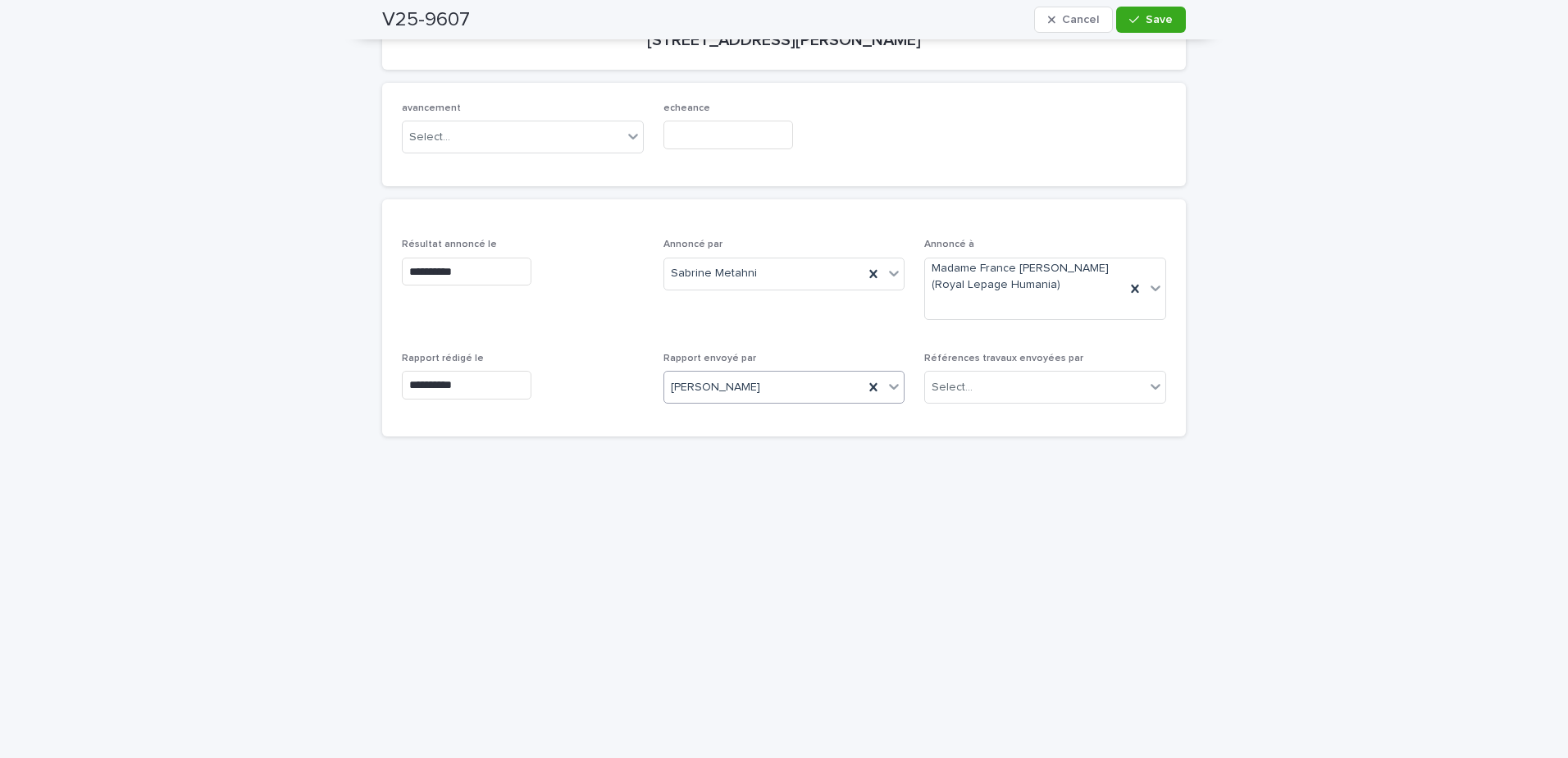
scroll to position [82, 0]
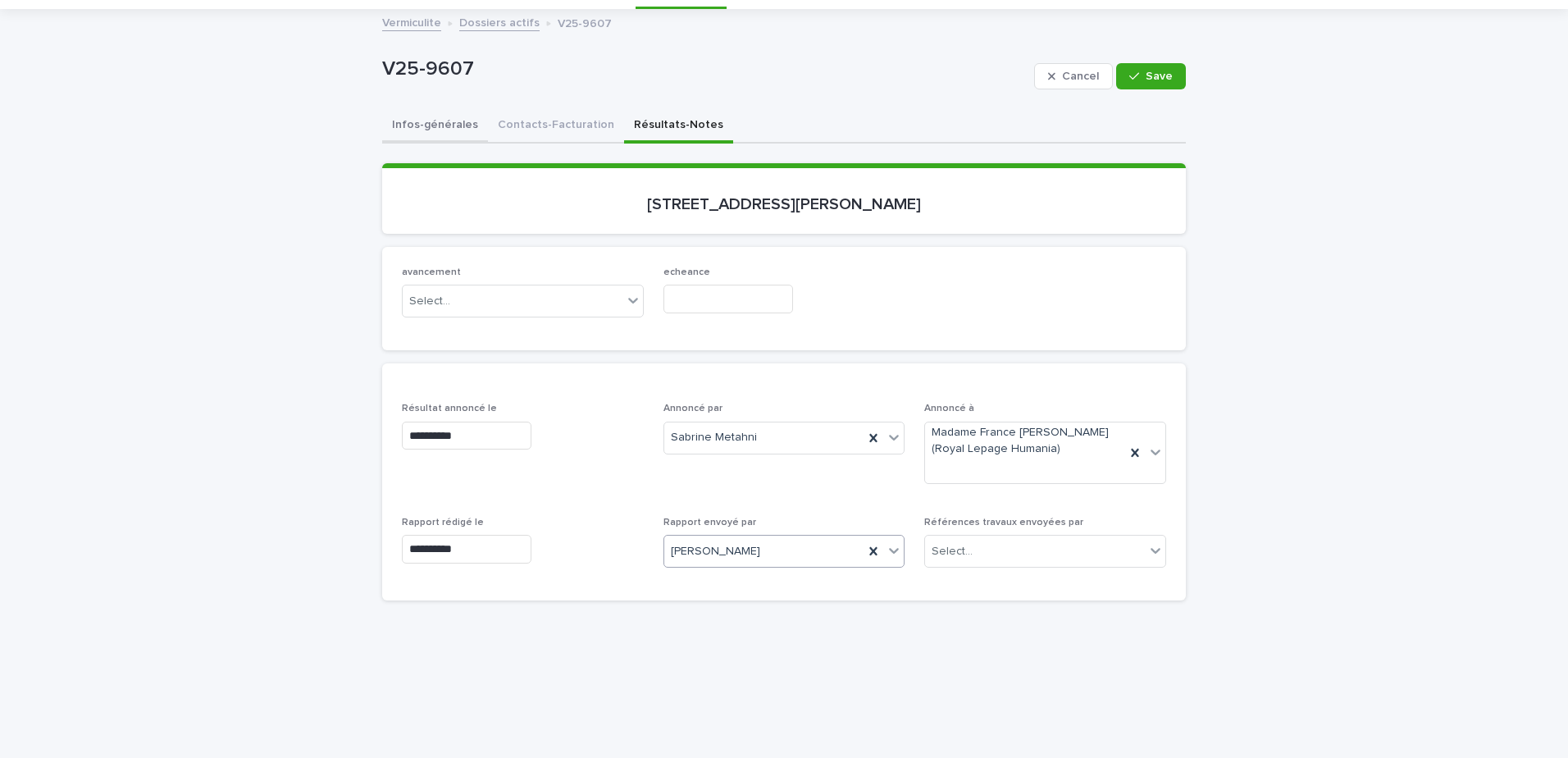
click at [442, 126] on button "Infos-générales" at bounding box center [435, 126] width 106 height 34
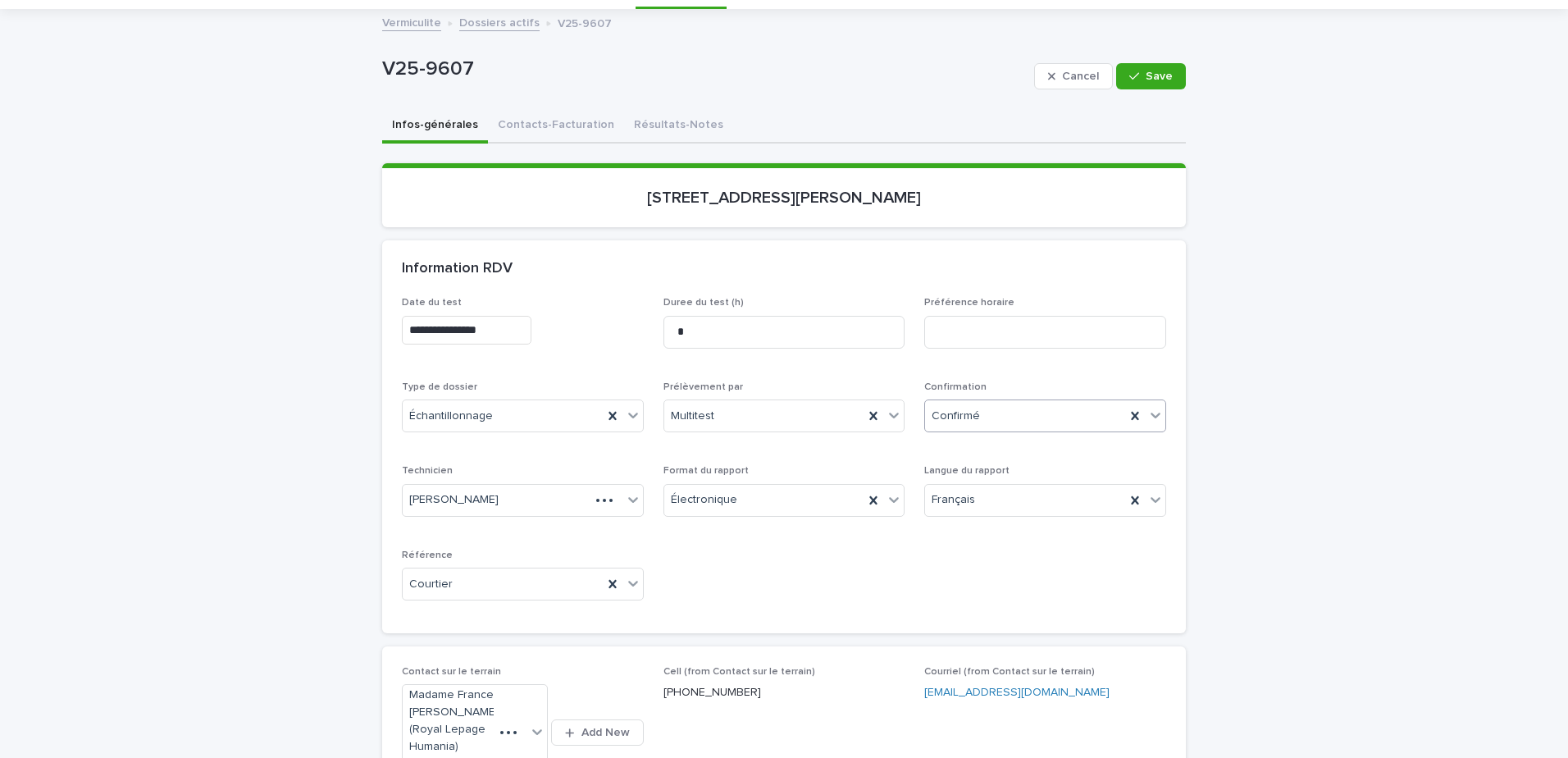
click at [1008, 421] on div "Confirmé" at bounding box center [1024, 416] width 200 height 27
click at [1003, 658] on div "Archivé" at bounding box center [1039, 648] width 241 height 29
click at [1153, 84] on button "Save" at bounding box center [1151, 76] width 70 height 26
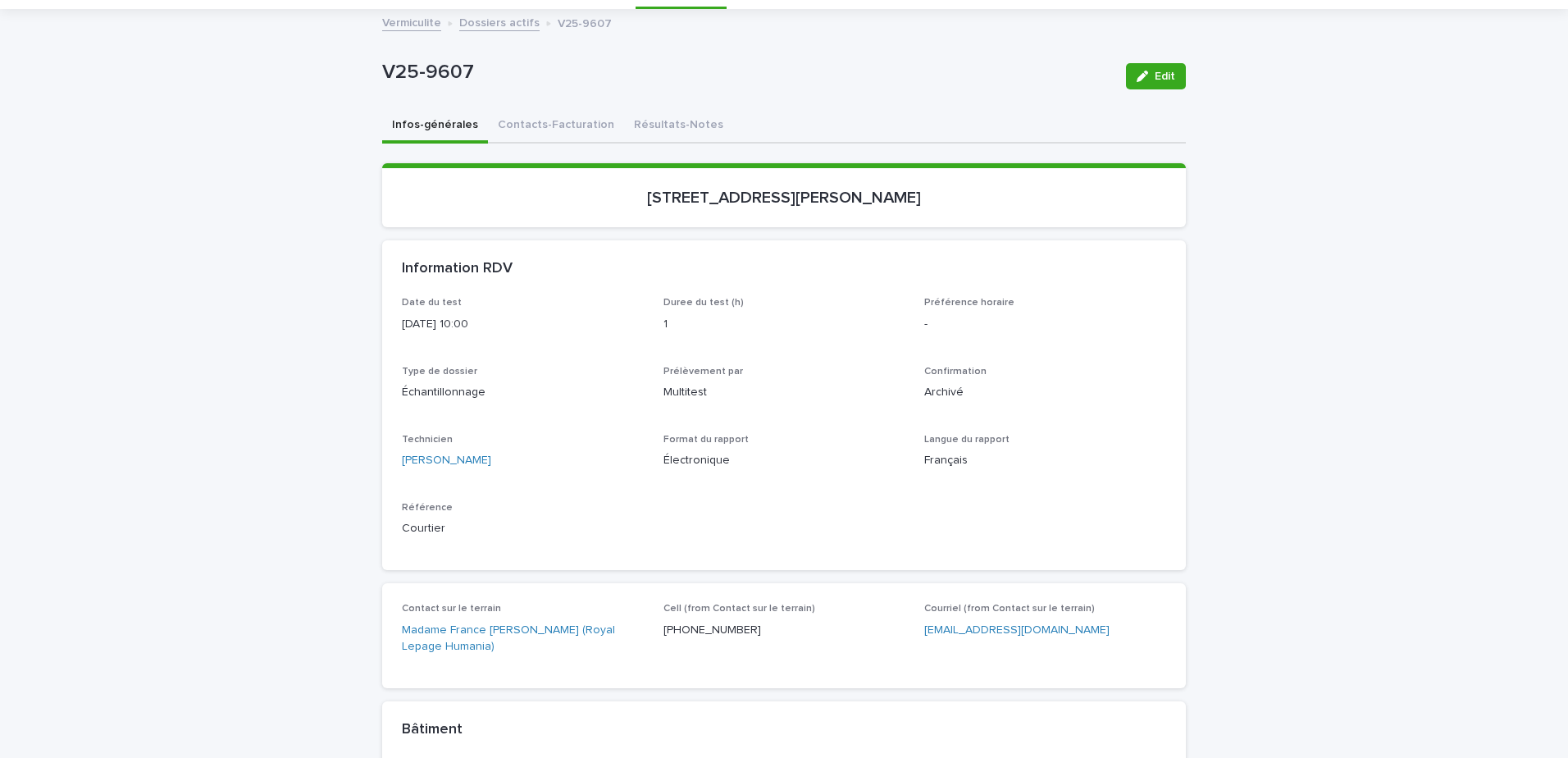
click at [491, 22] on link "Dossiers actifs" at bounding box center [499, 21] width 80 height 19
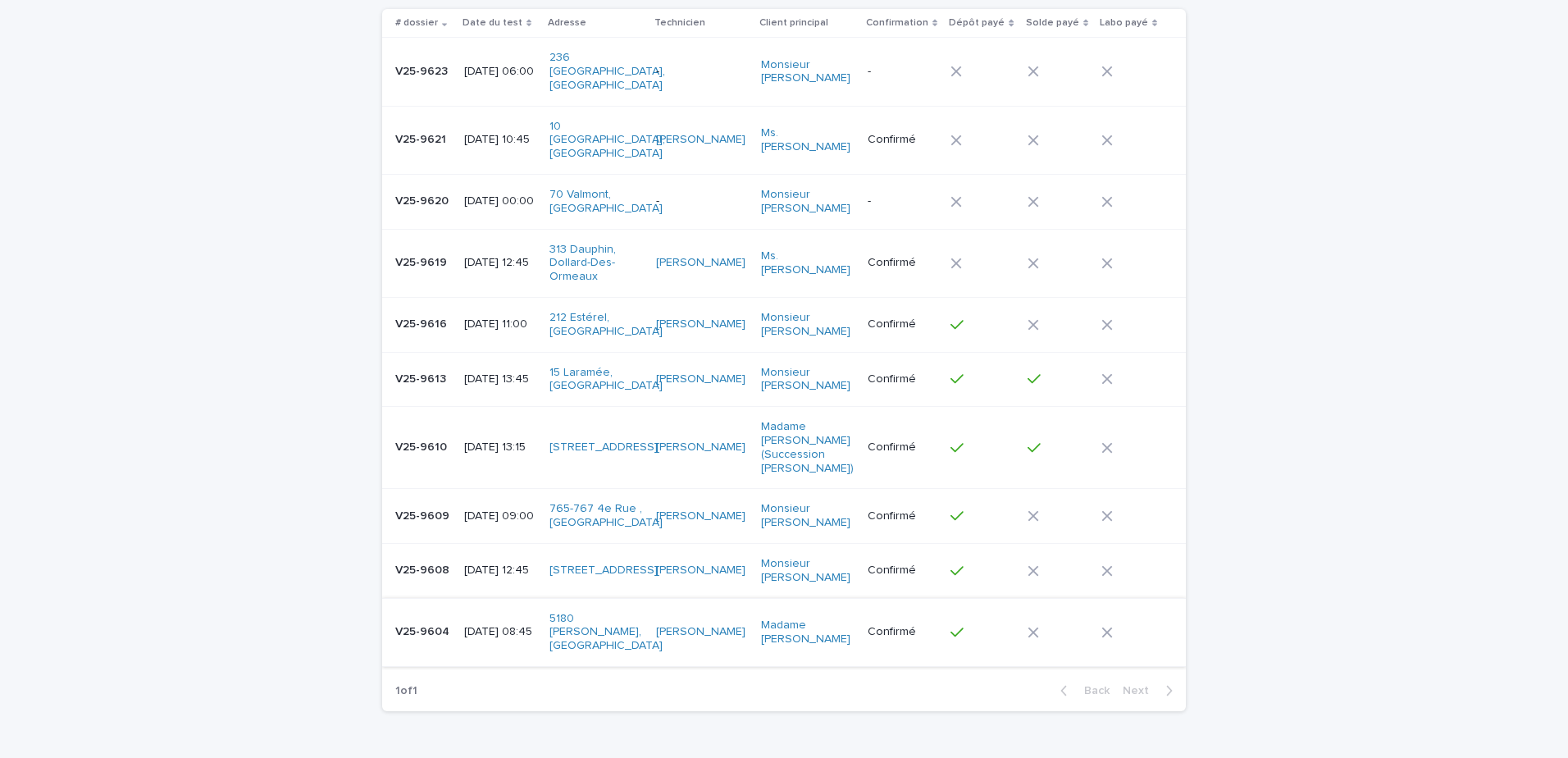
scroll to position [244, 0]
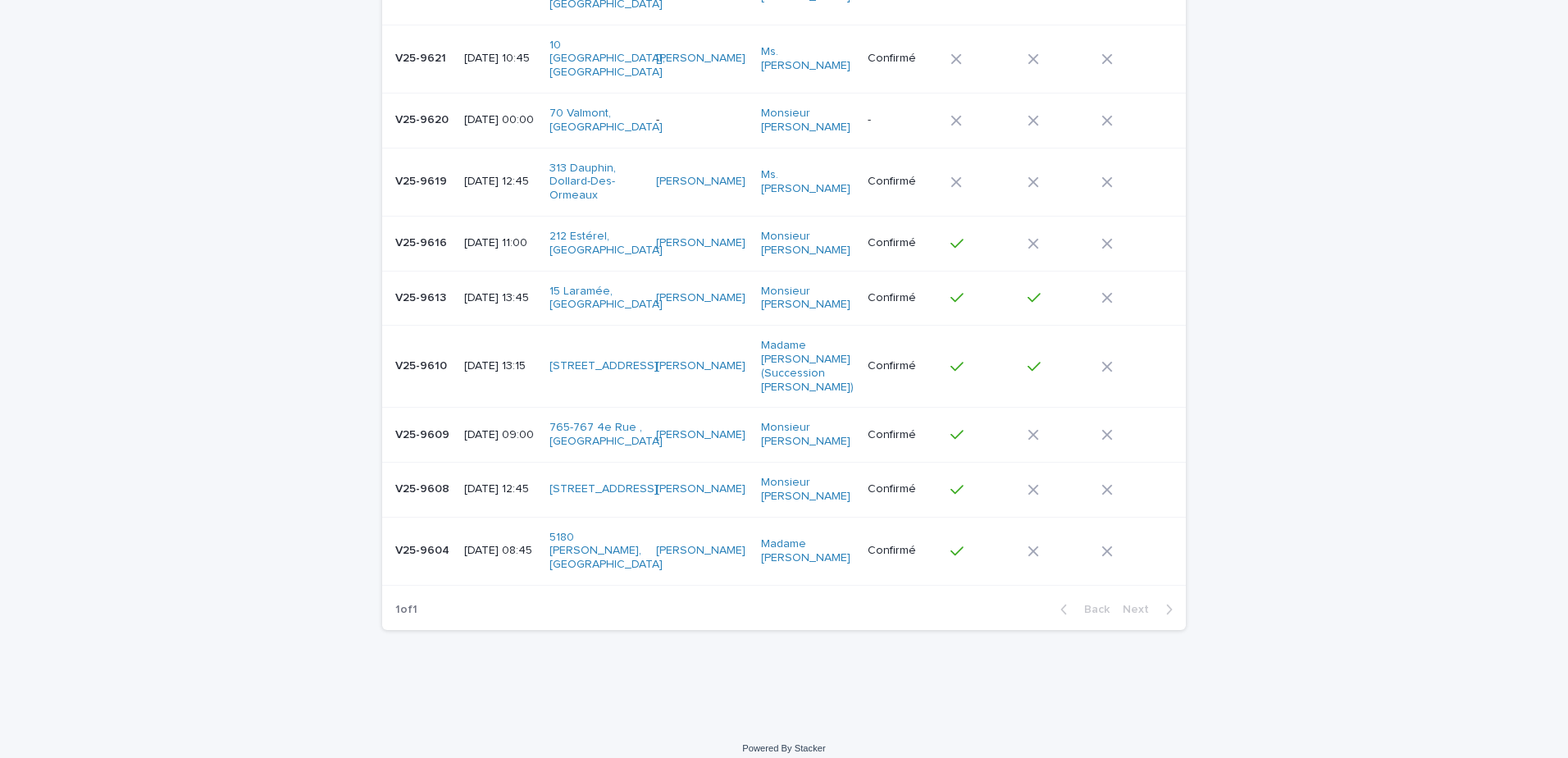
click at [430, 356] on p "V25-9610" at bounding box center [422, 365] width 55 height 18
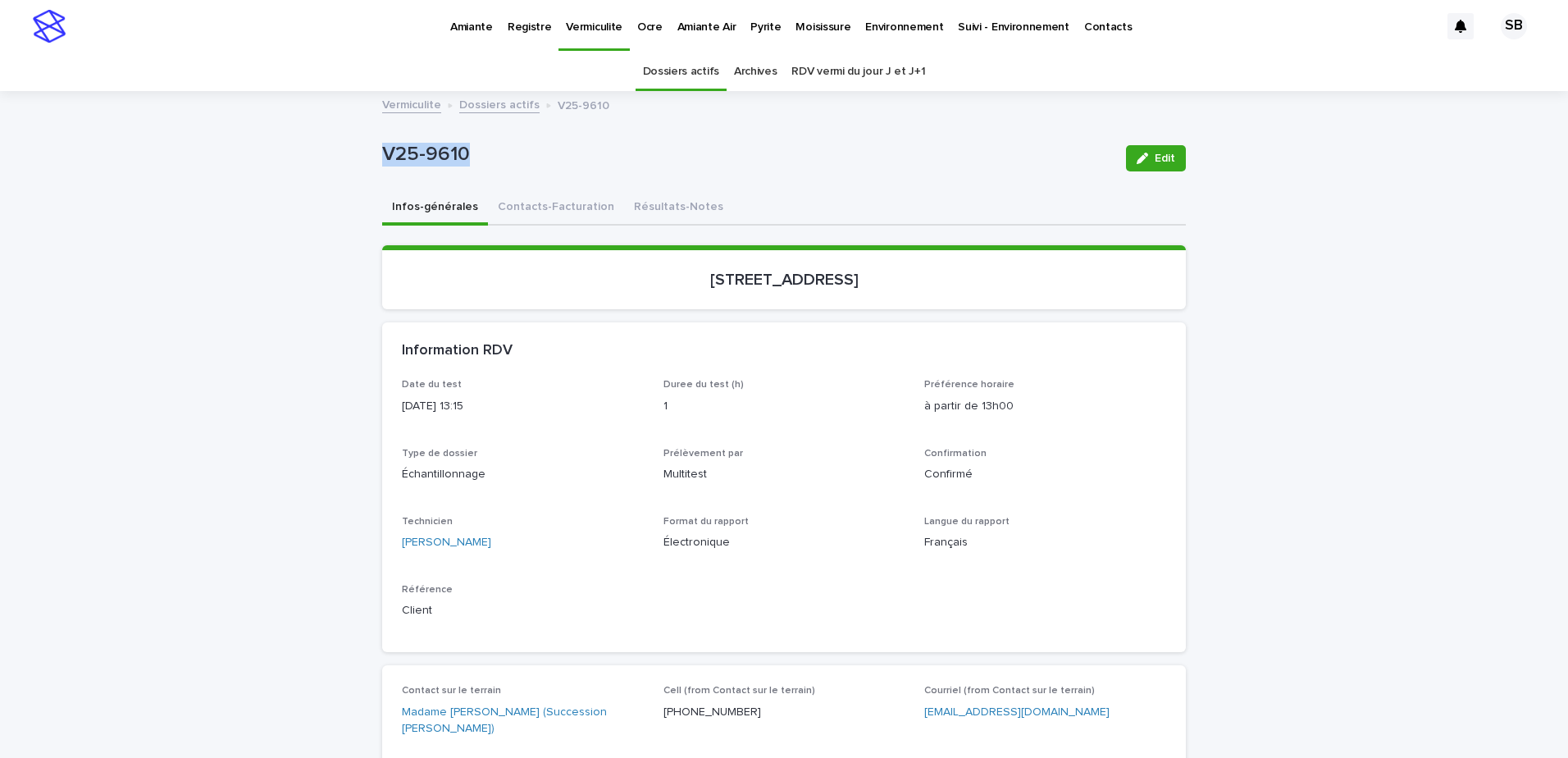
drag, startPoint x: 468, startPoint y: 157, endPoint x: 375, endPoint y: 165, distance: 93.3
copy p "V25-9610"
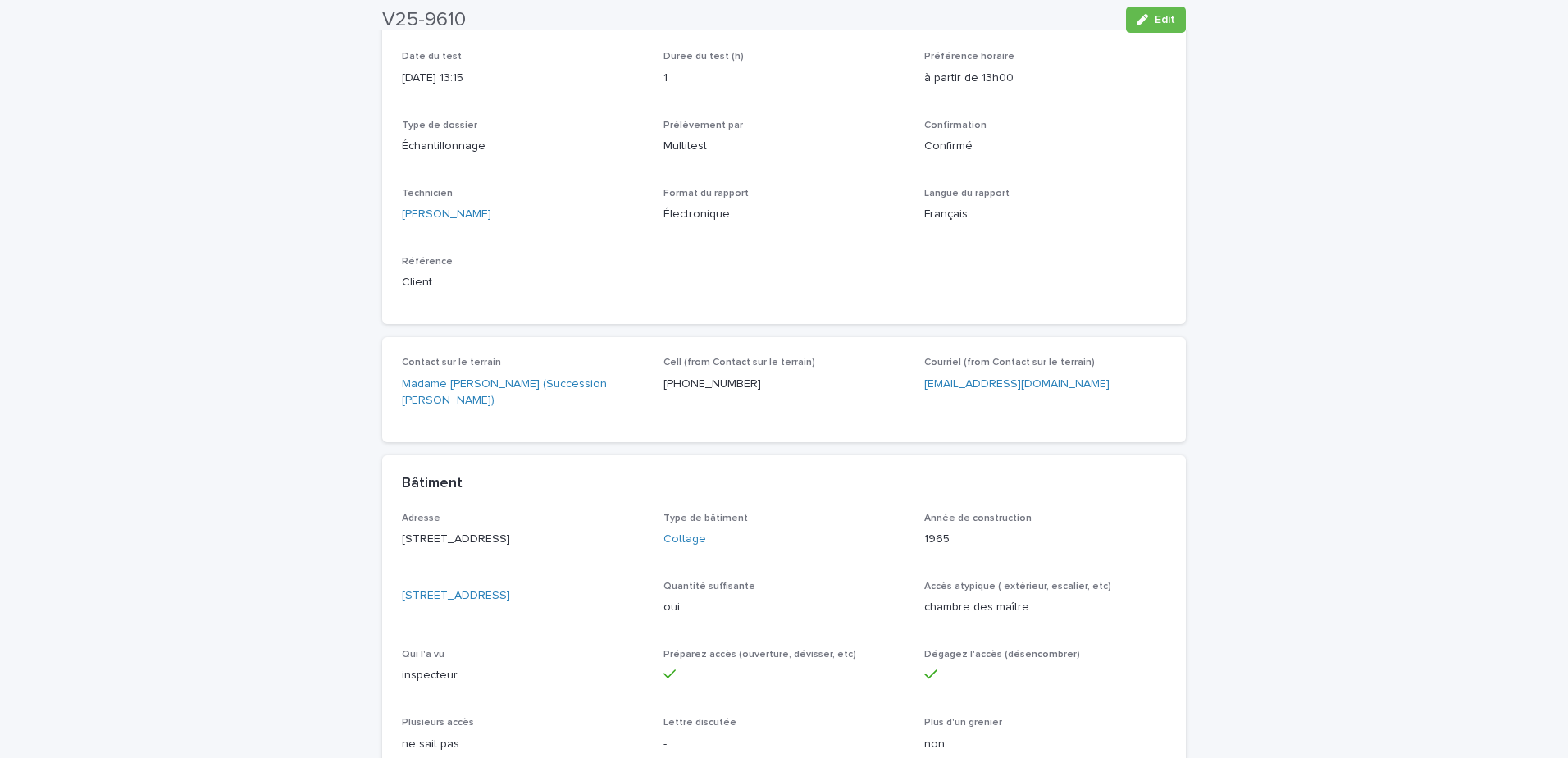
scroll to position [82, 0]
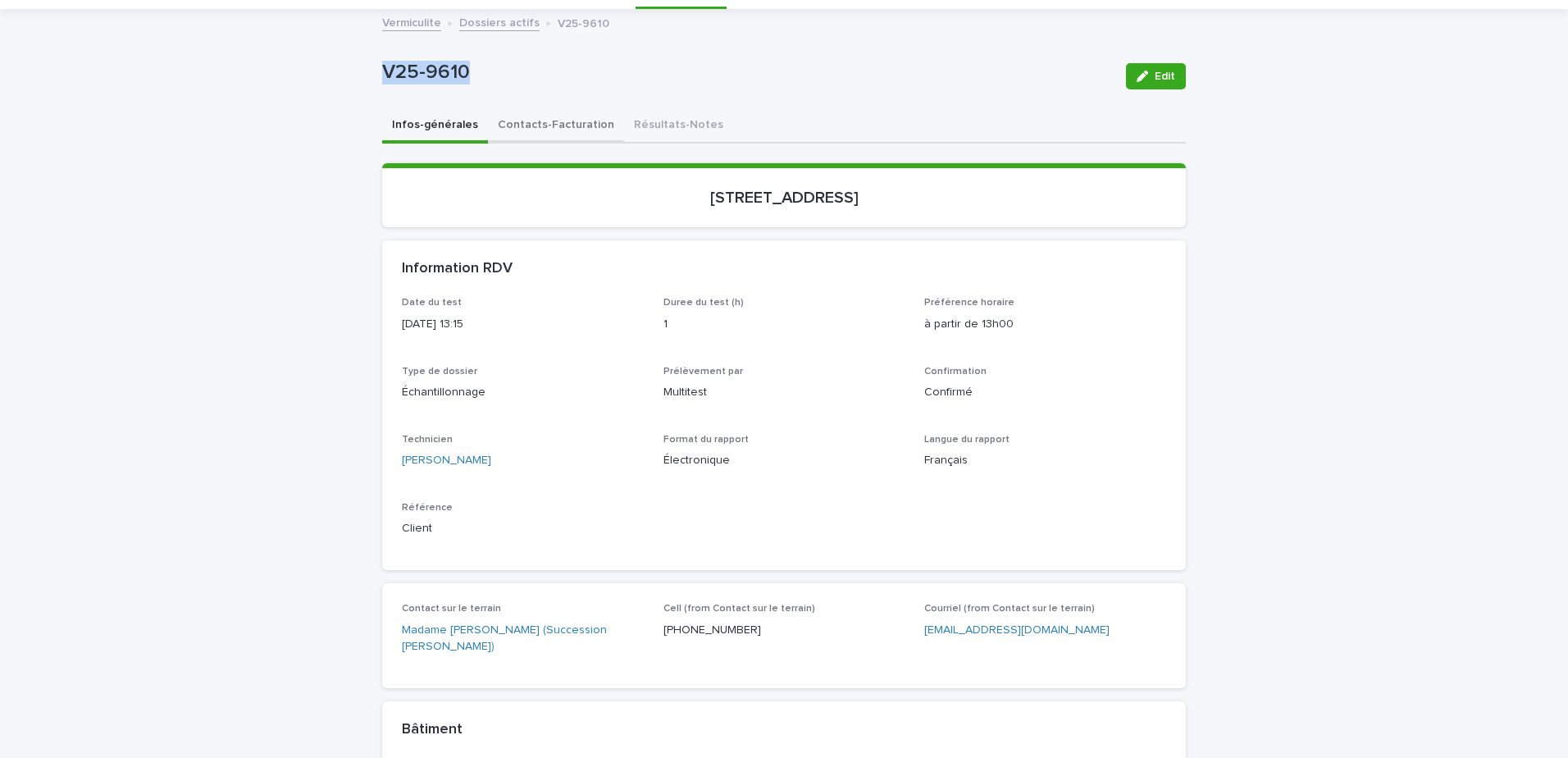
click at [546, 142] on button "Contacts-Facturation" at bounding box center [556, 126] width 136 height 34
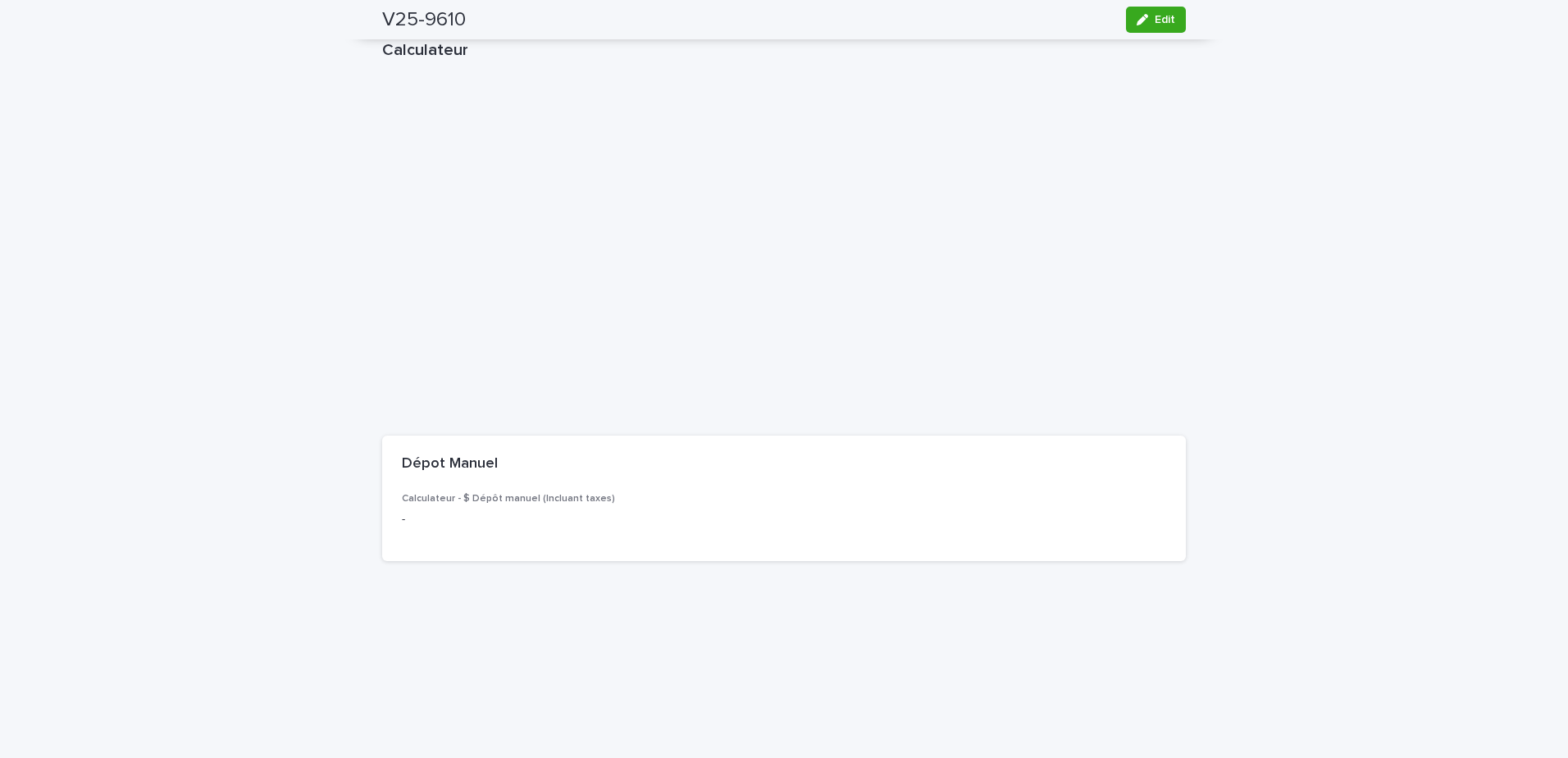
scroll to position [2097, 0]
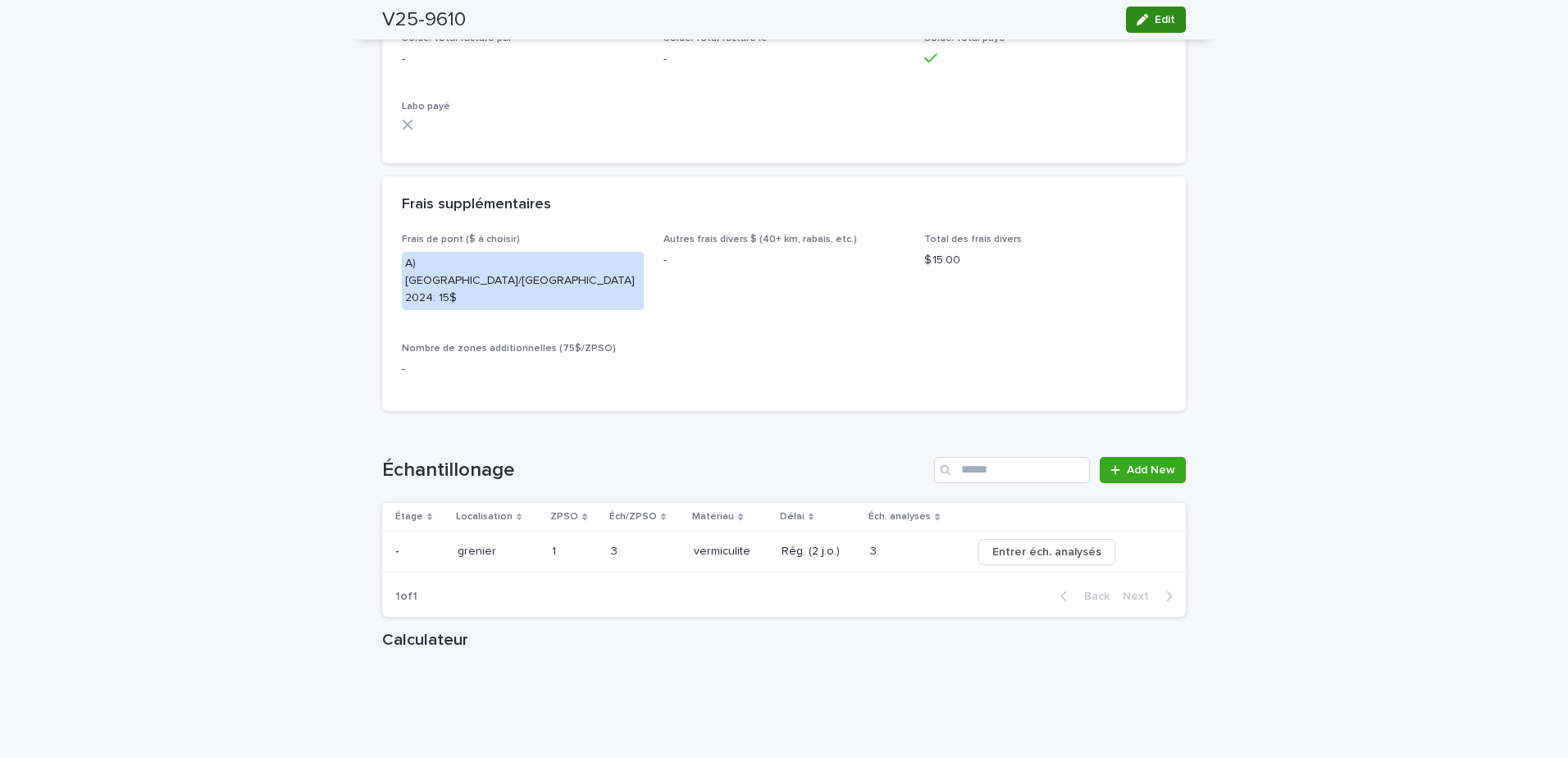
click at [1166, 20] on span "Edit" at bounding box center [1165, 20] width 20 height 11
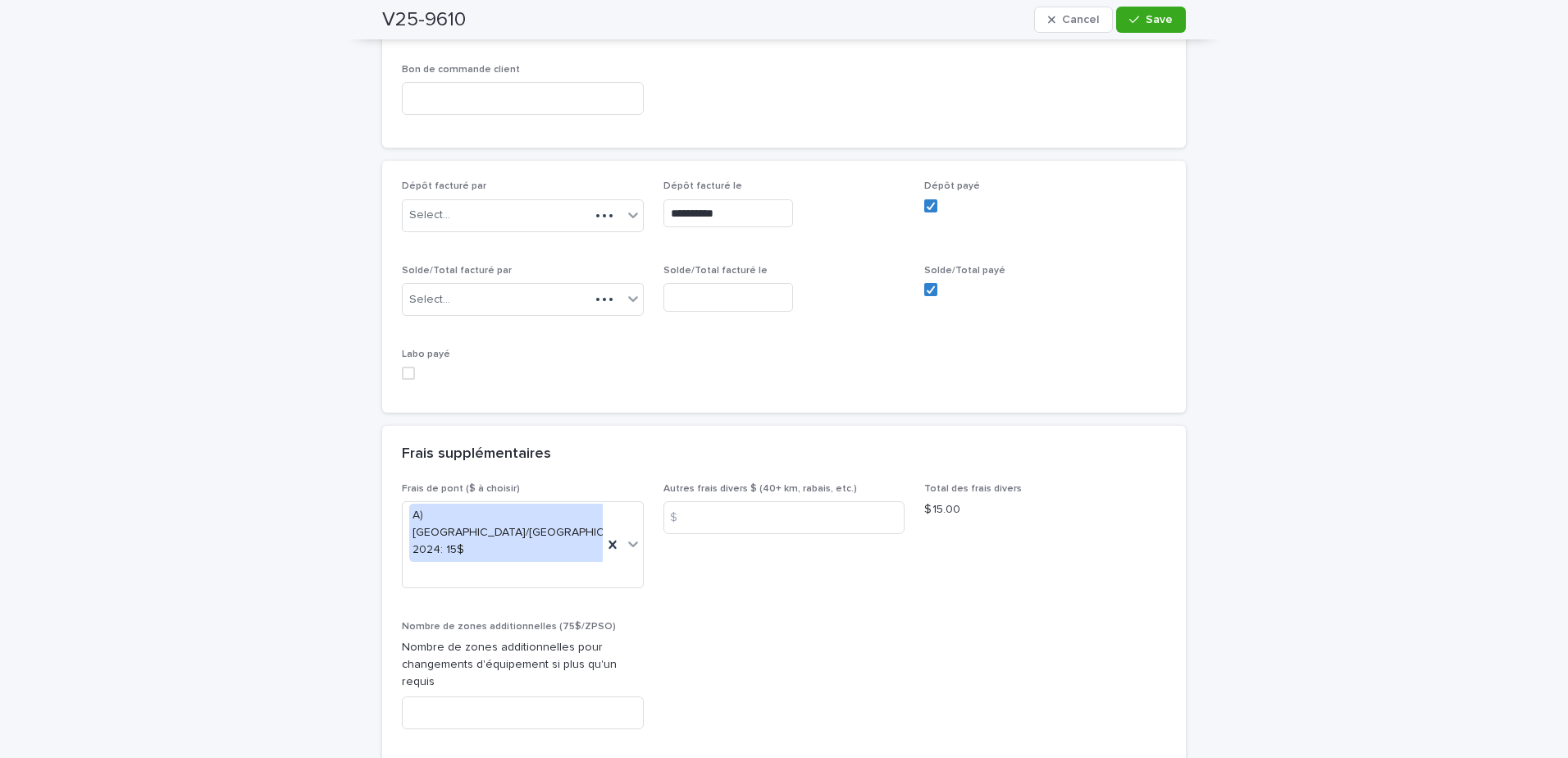
scroll to position [1420, 0]
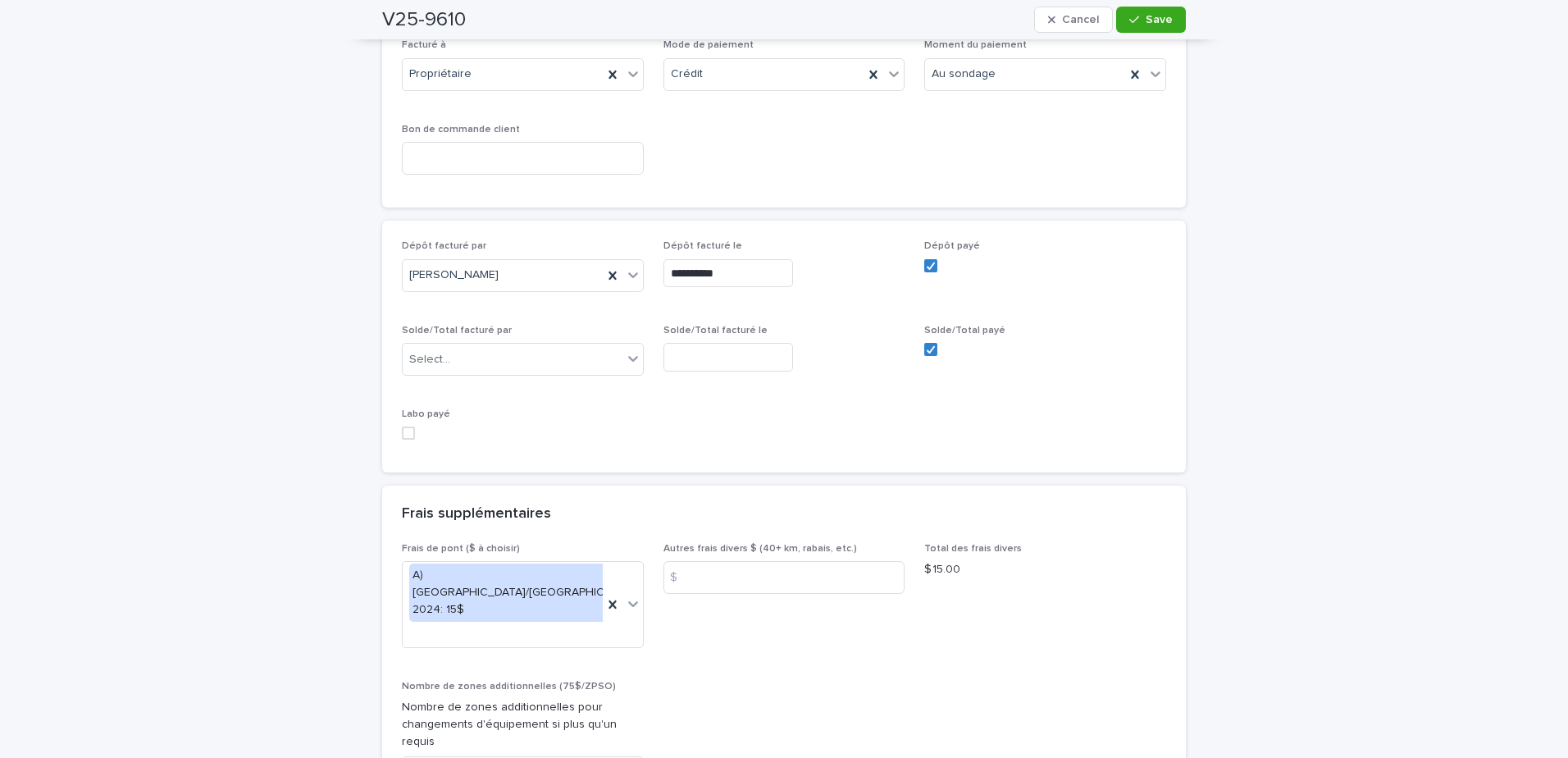
click at [749, 347] on input "text" at bounding box center [728, 357] width 129 height 29
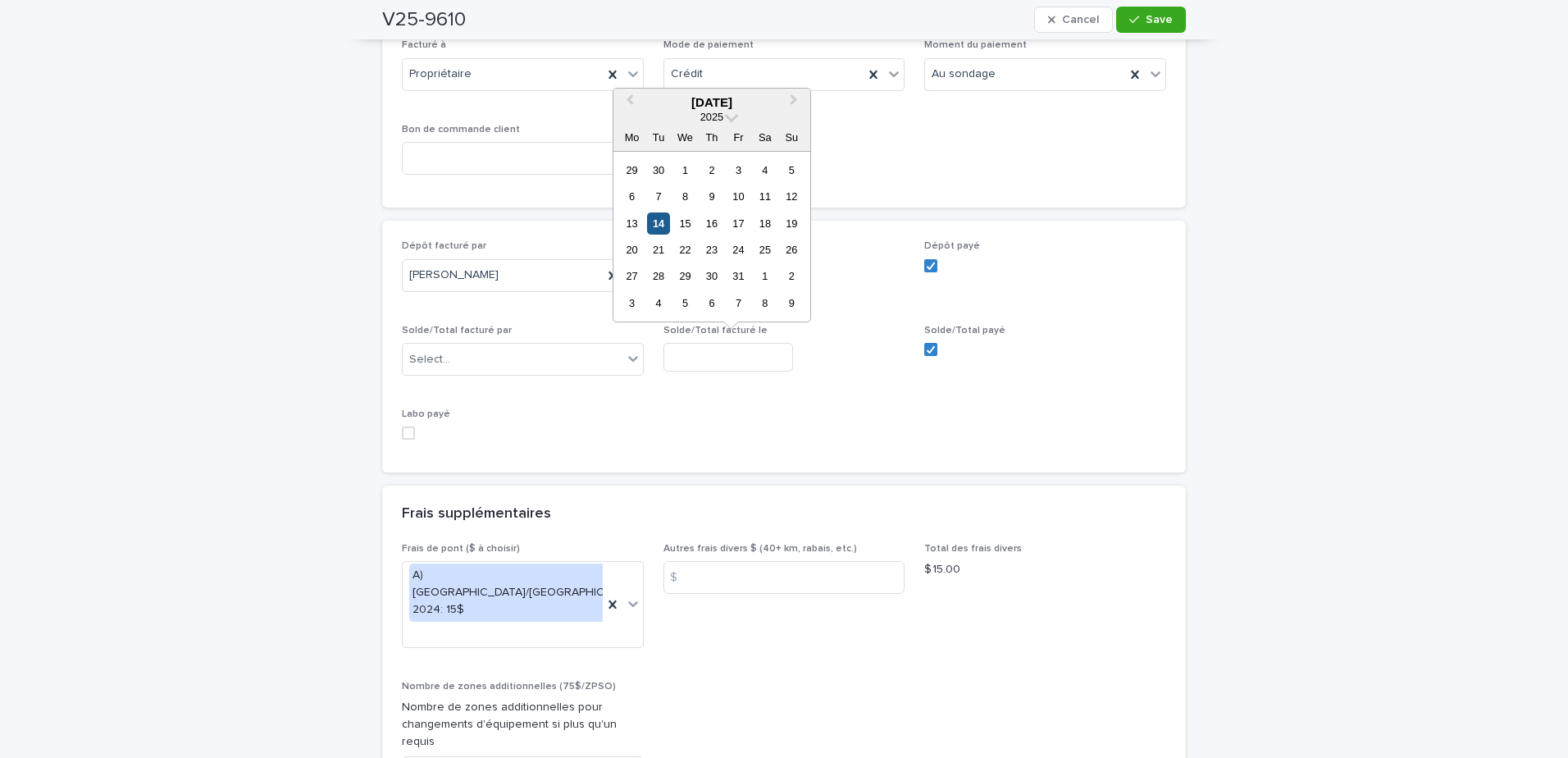
click at [647, 222] on div "13 14 15 16 17 18 19" at bounding box center [711, 223] width 186 height 26
click at [655, 219] on div "14" at bounding box center [658, 224] width 22 height 22
type input "**********"
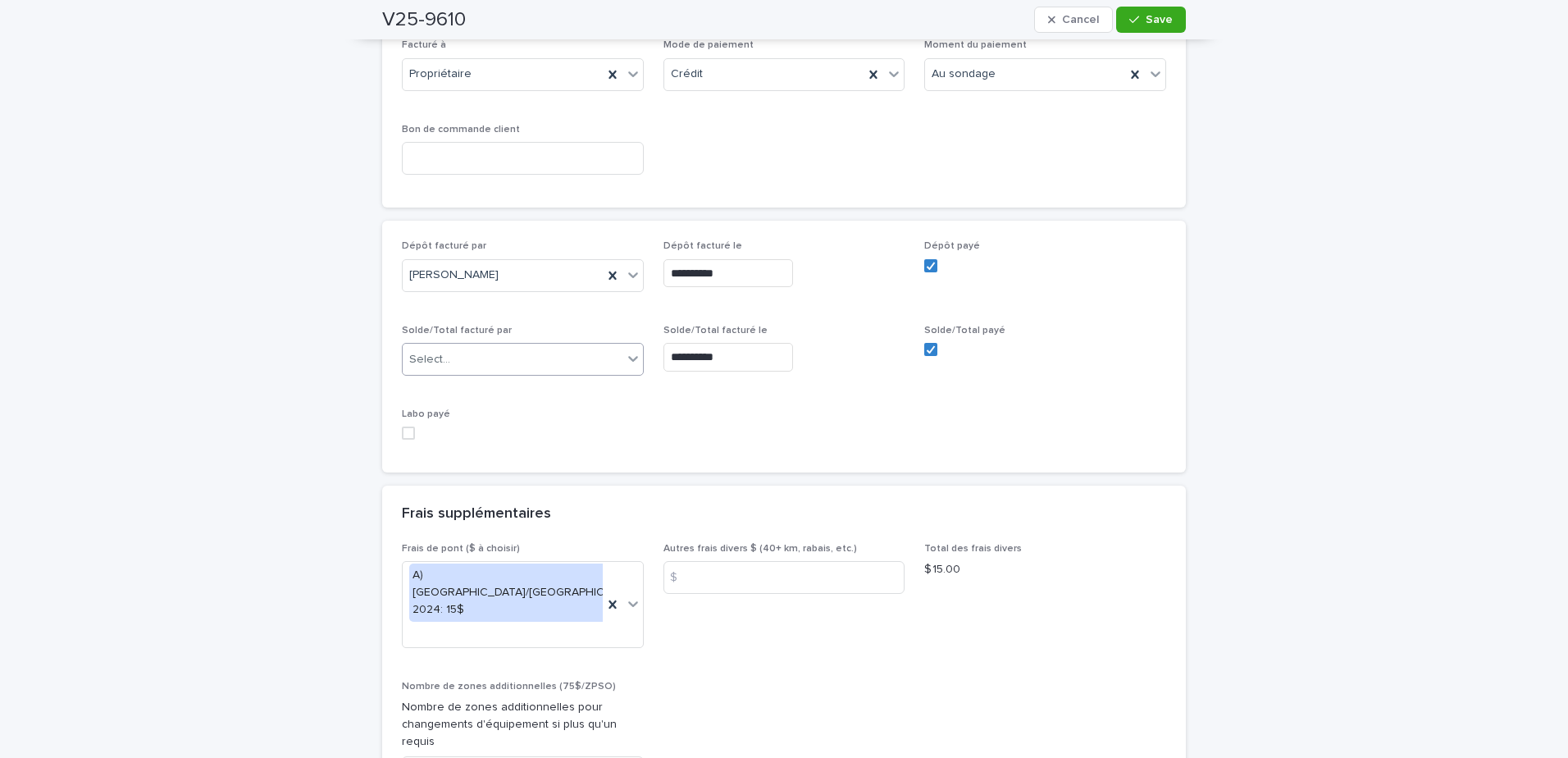
click at [526, 352] on div "Select..." at bounding box center [512, 359] width 219 height 27
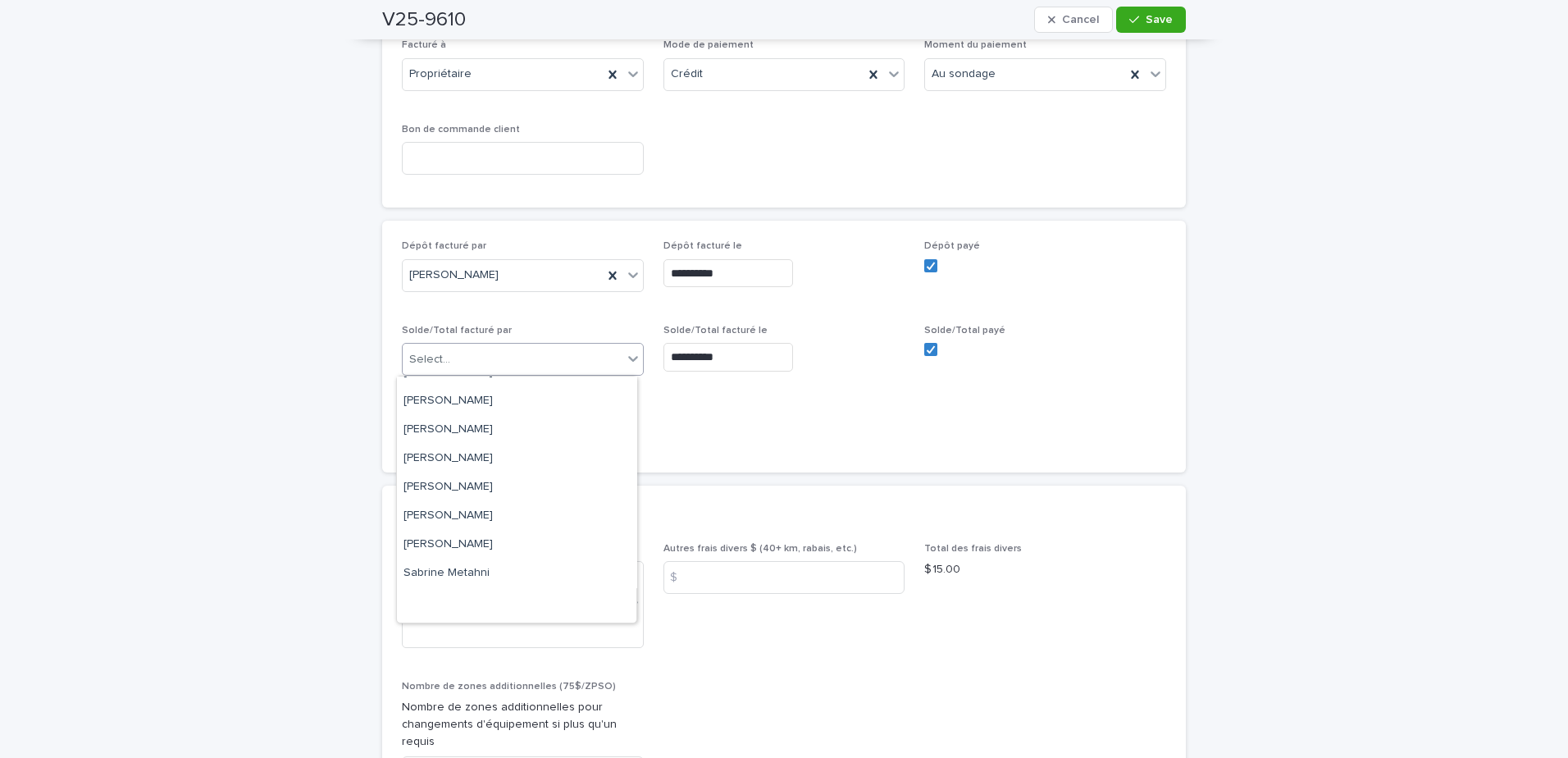
scroll to position [213, 0]
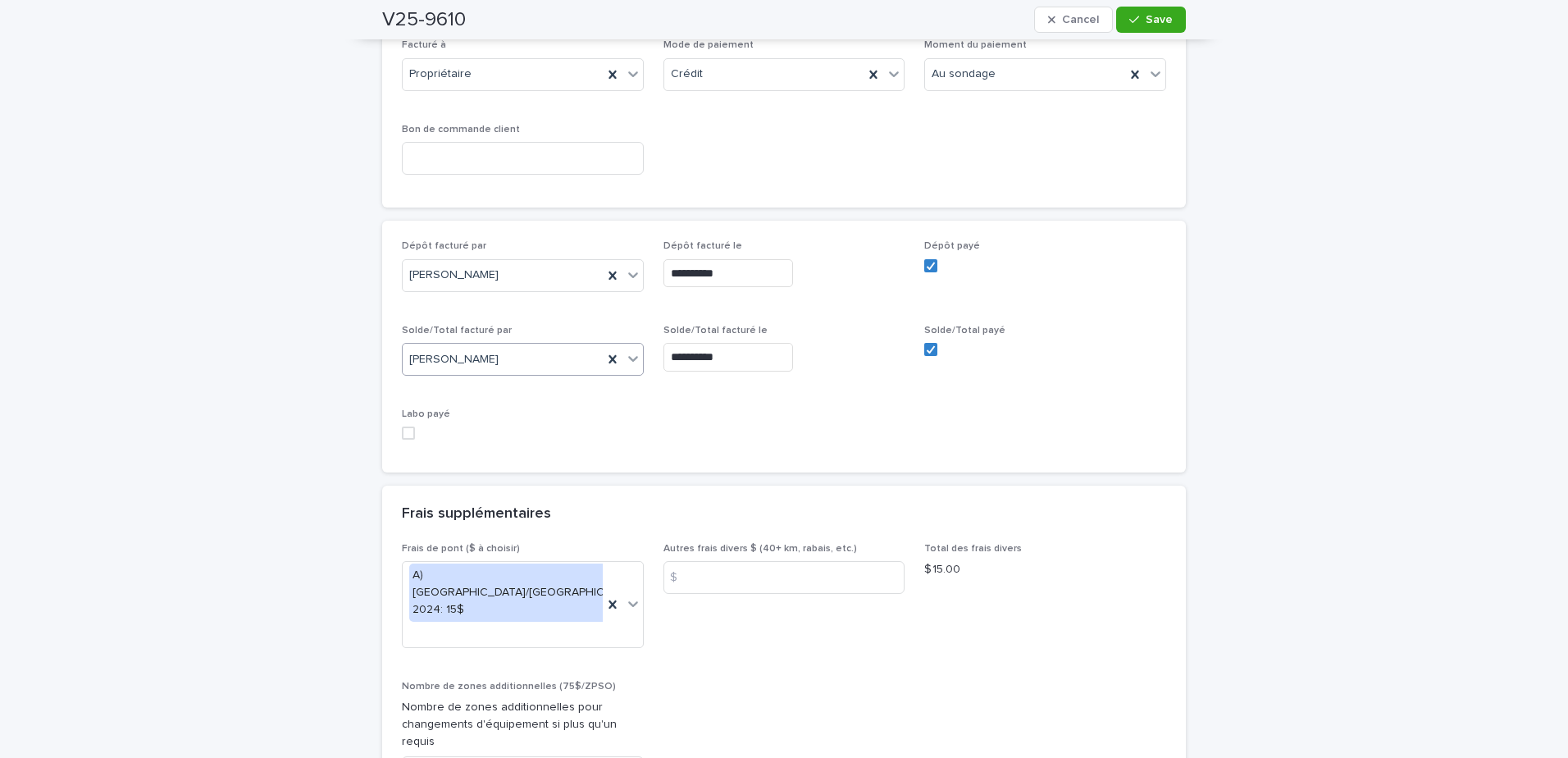
click at [1146, 14] on span "Save" at bounding box center [1159, 20] width 27 height 11
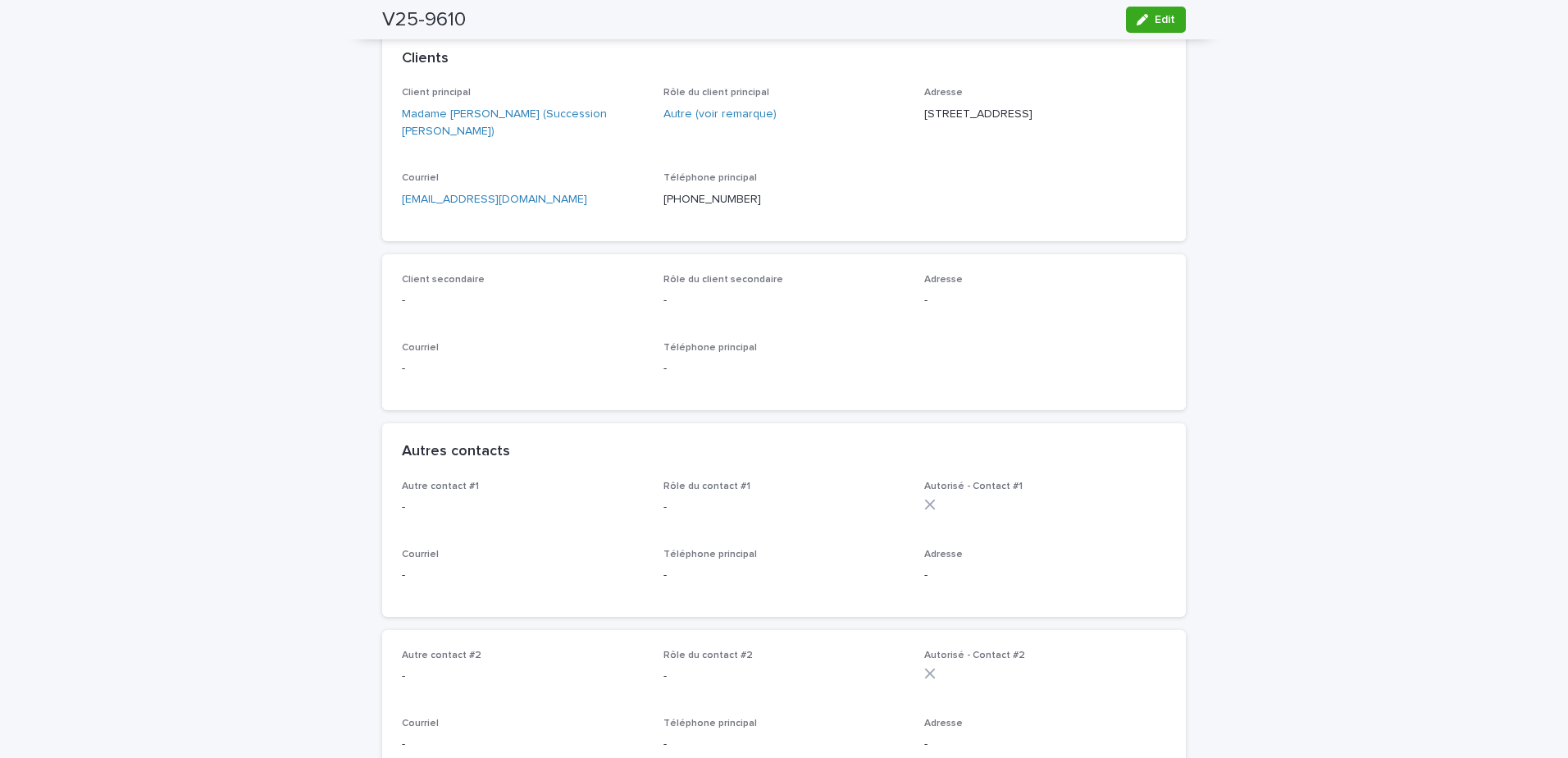
scroll to position [46, 0]
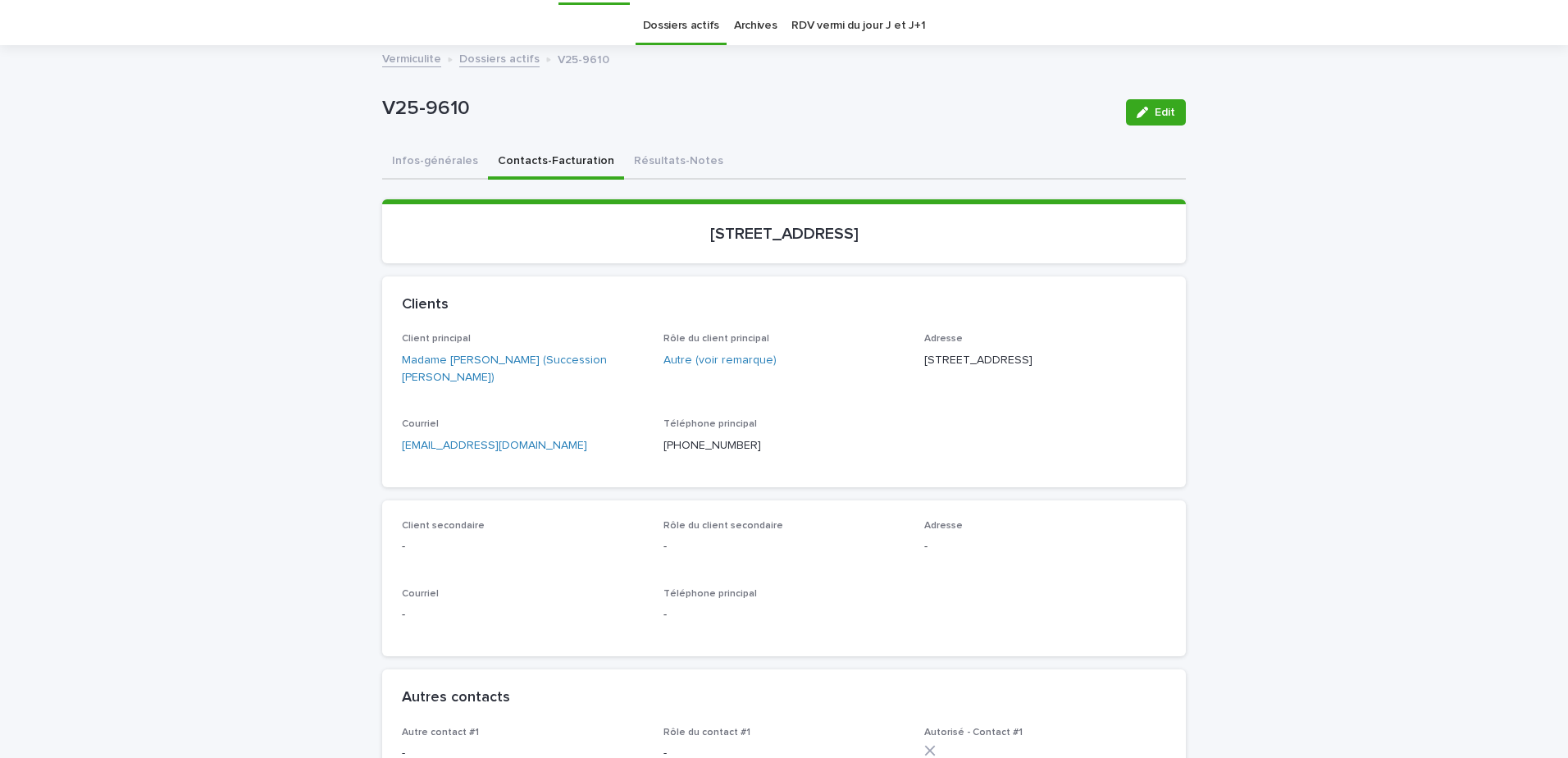
drag, startPoint x: 530, startPoint y: 429, endPoint x: 337, endPoint y: 462, distance: 195.8
drag, startPoint x: 520, startPoint y: 461, endPoint x: 351, endPoint y: 471, distance: 169.3
drag, startPoint x: 191, startPoint y: 236, endPoint x: 185, endPoint y: 244, distance: 10.0
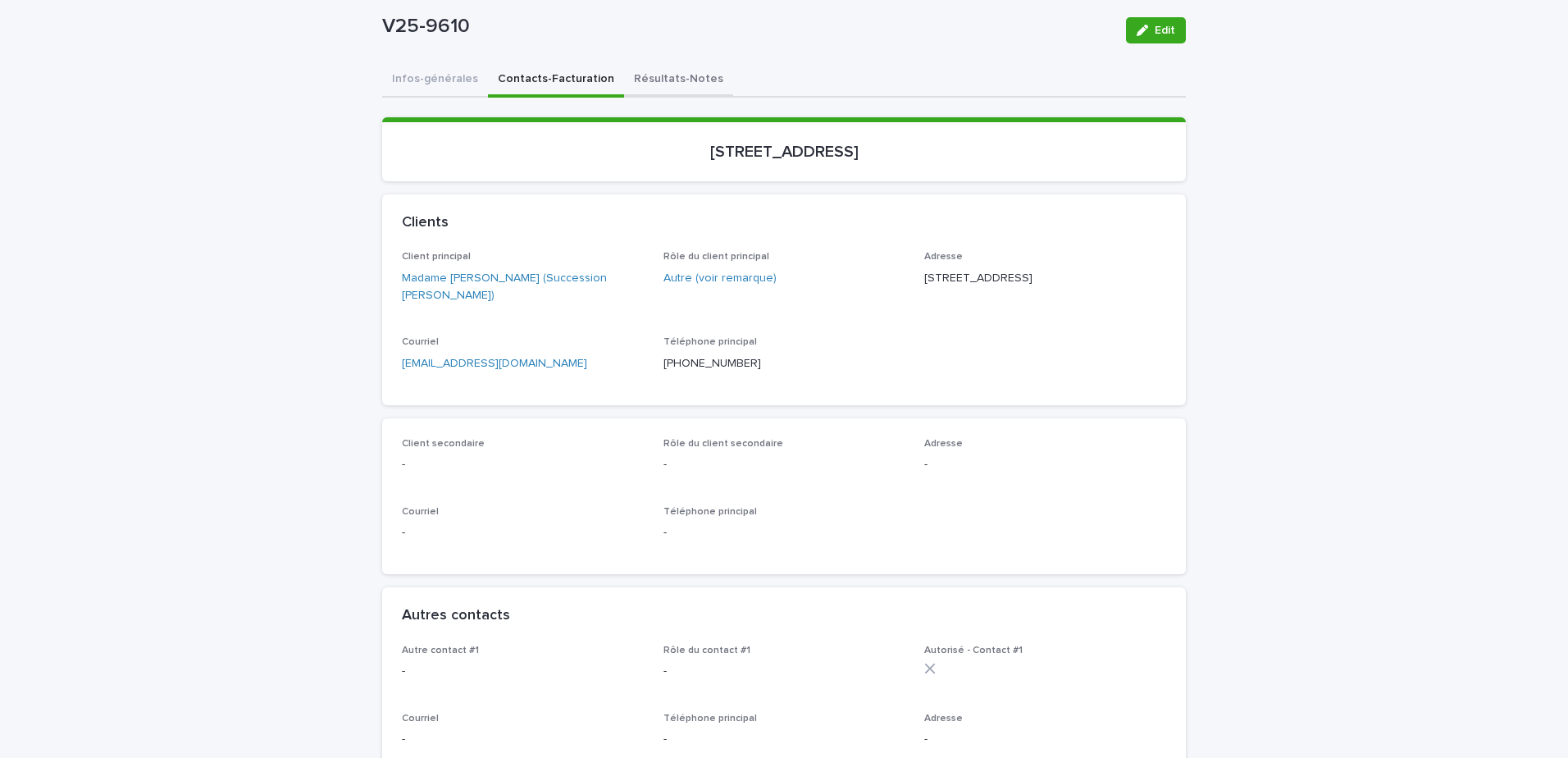
click at [664, 64] on button "Résultats-Notes" at bounding box center [678, 80] width 109 height 34
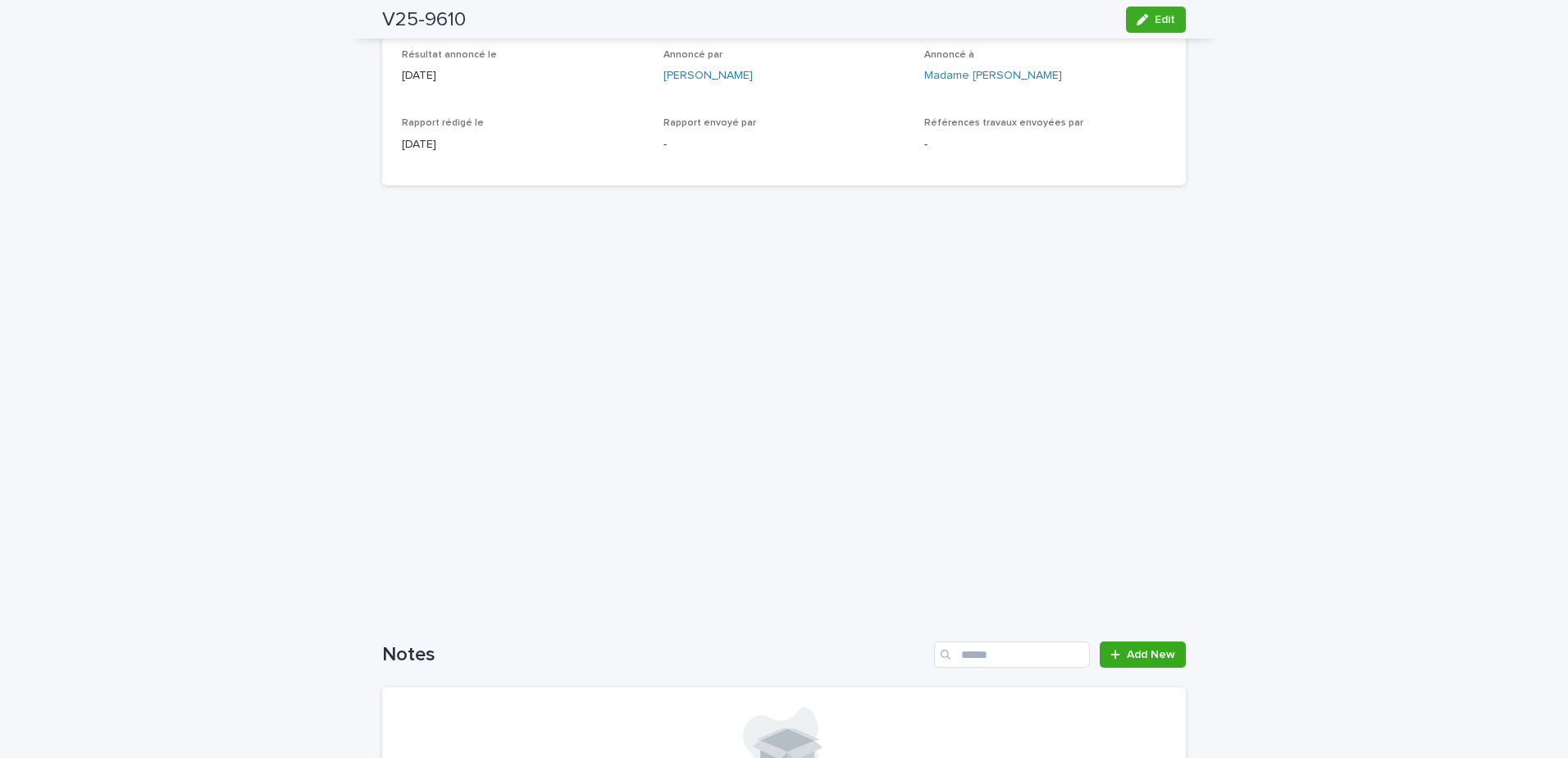
scroll to position [457, 0]
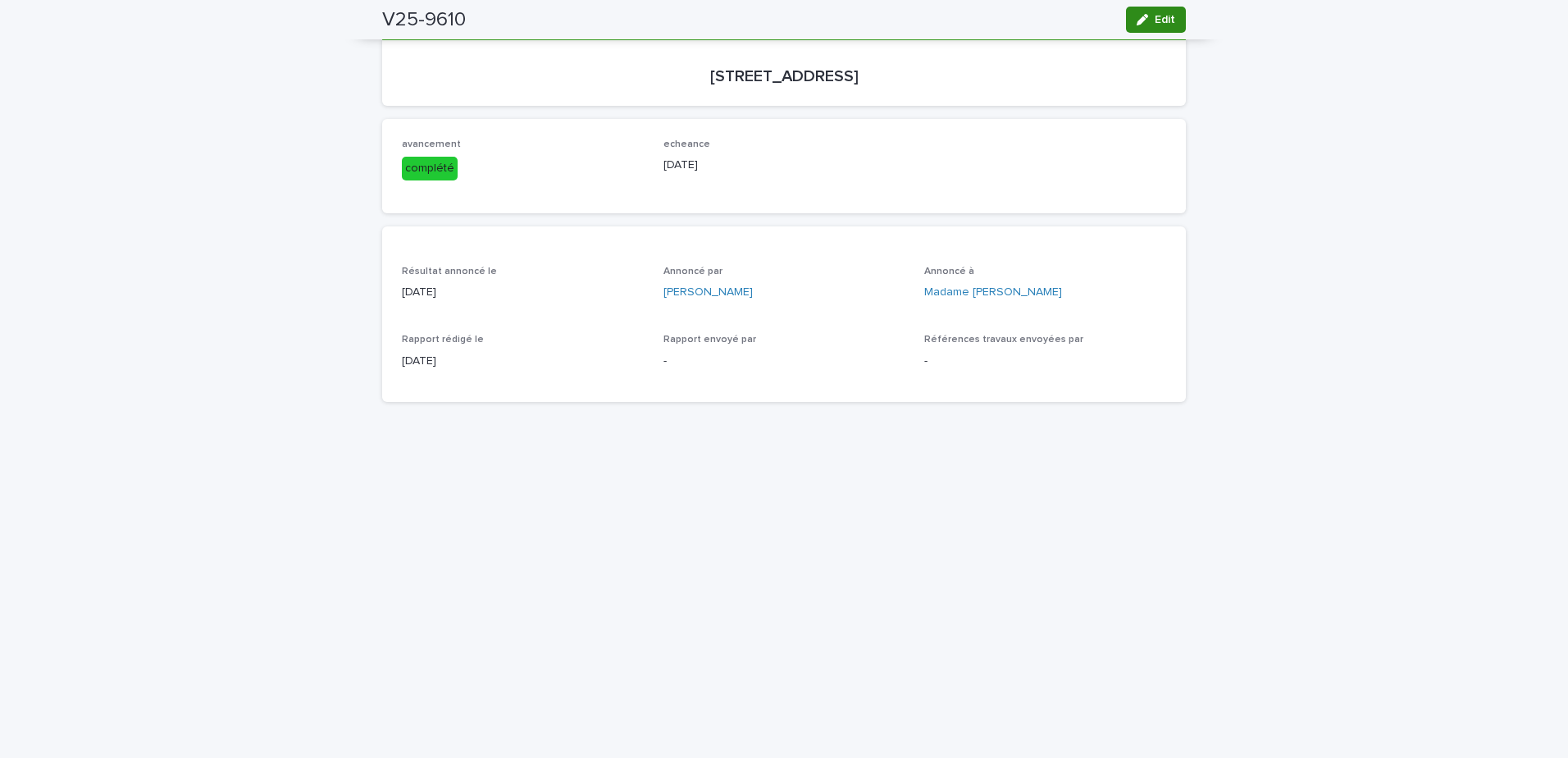
click at [1165, 21] on span "Edit" at bounding box center [1165, 20] width 20 height 11
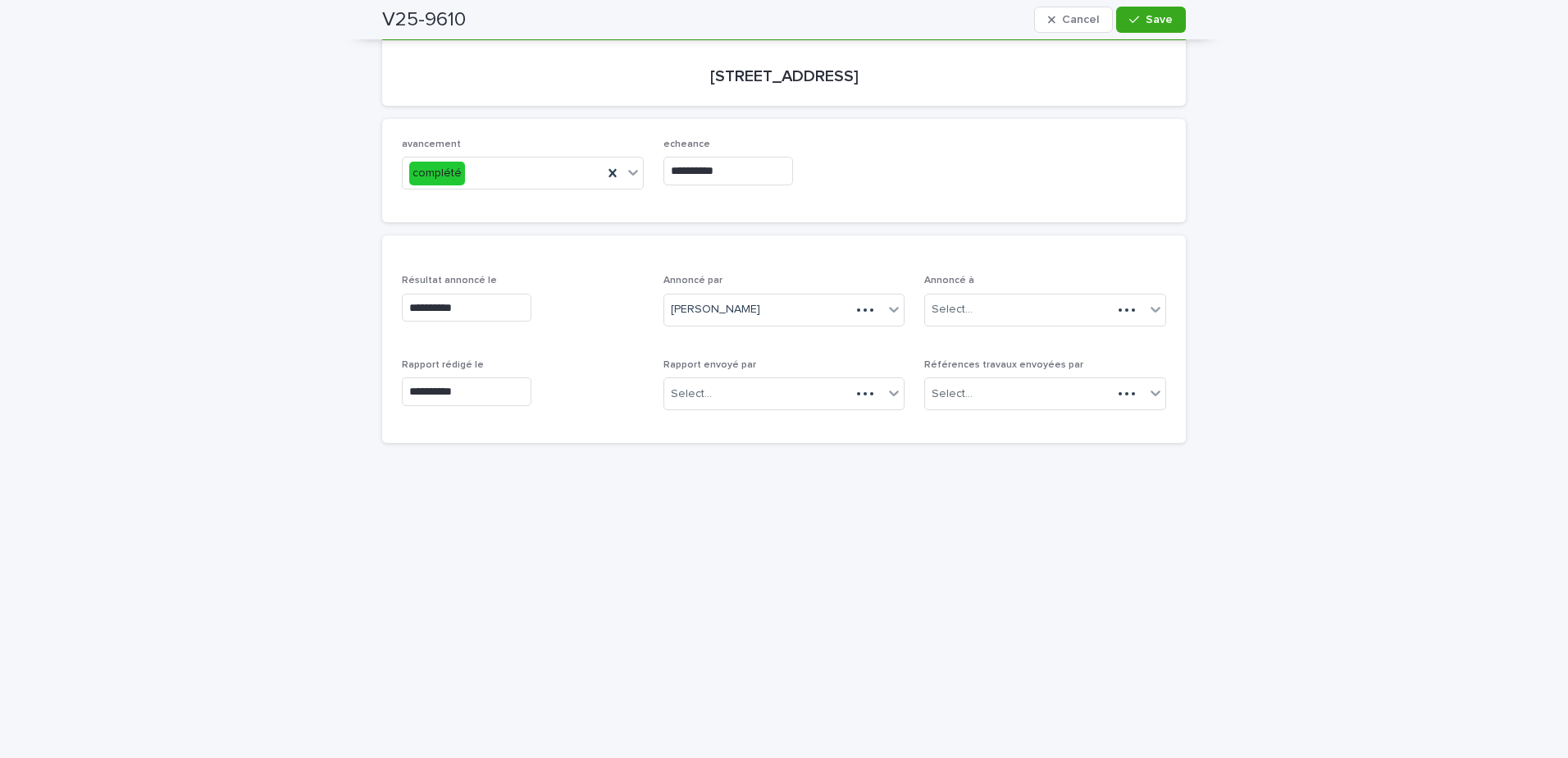
scroll to position [231, 0]
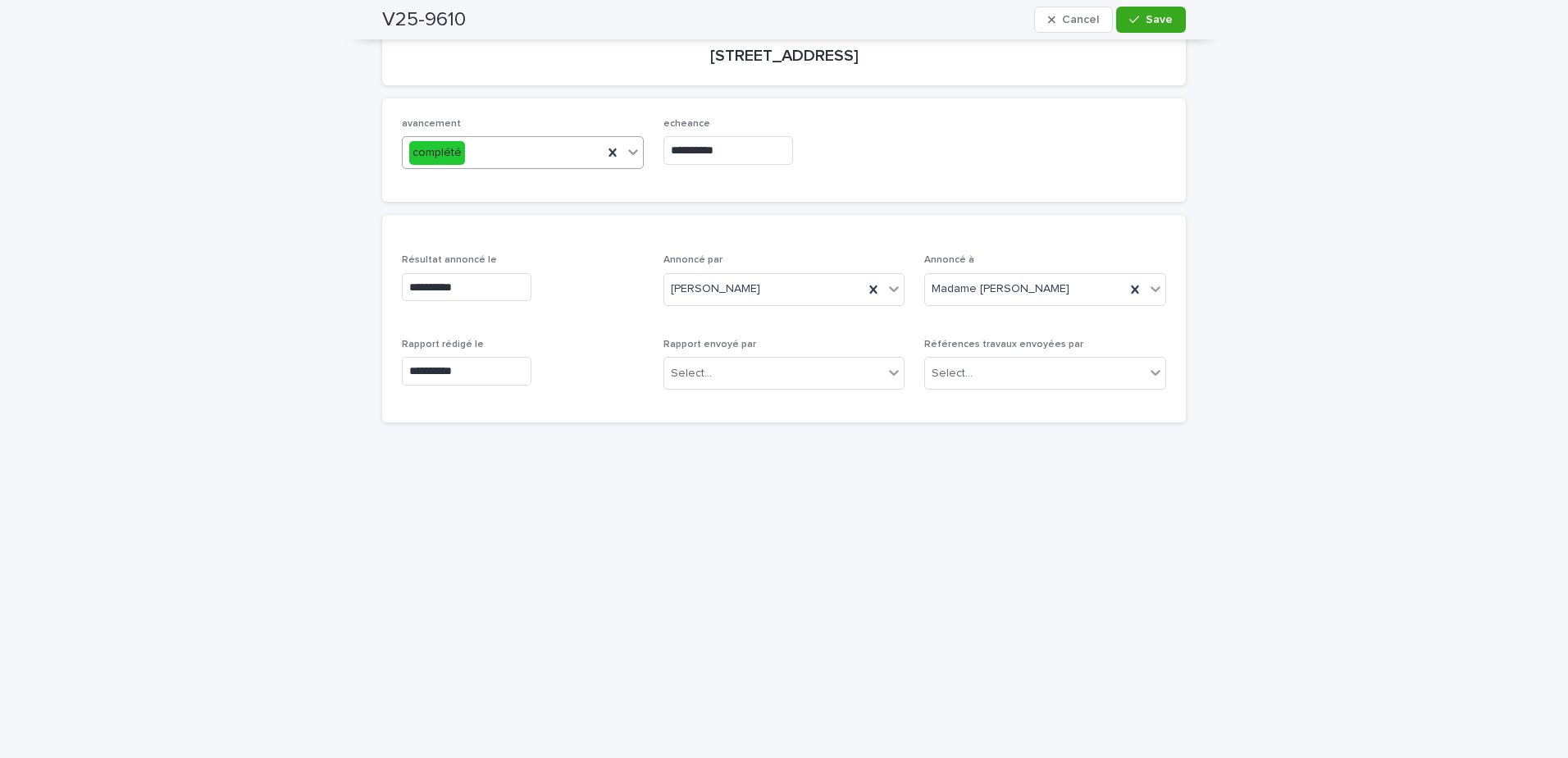
drag, startPoint x: 604, startPoint y: 149, endPoint x: 628, endPoint y: 151, distance: 24.1
click at [605, 150] on icon at bounding box center [613, 153] width 17 height 17
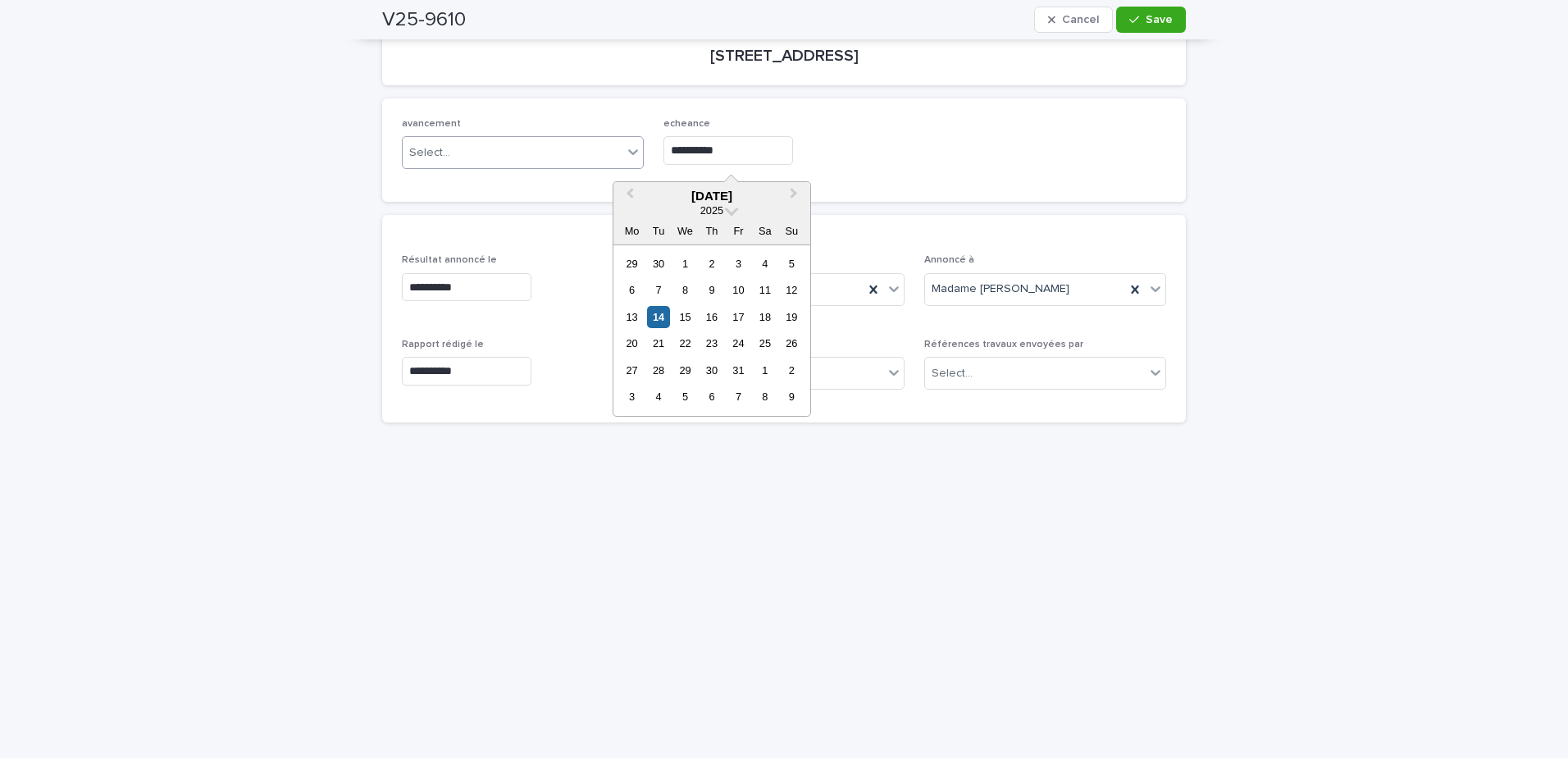
drag, startPoint x: 752, startPoint y: 150, endPoint x: 507, endPoint y: 167, distance: 245.6
click at [507, 167] on div "**********" at bounding box center [784, 150] width 764 height 64
click at [868, 152] on div at bounding box center [784, 150] width 242 height 29
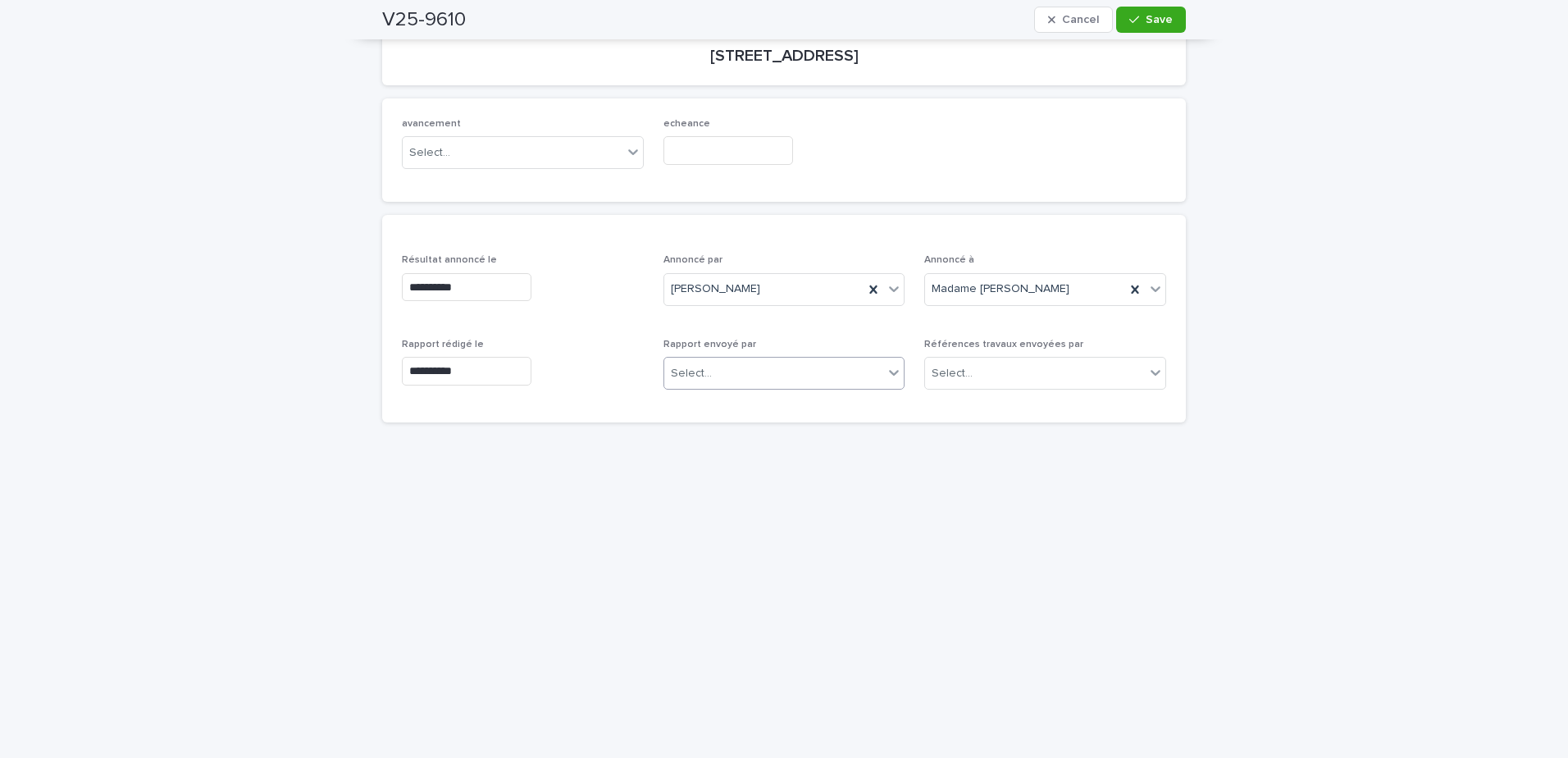
scroll to position [313, 0]
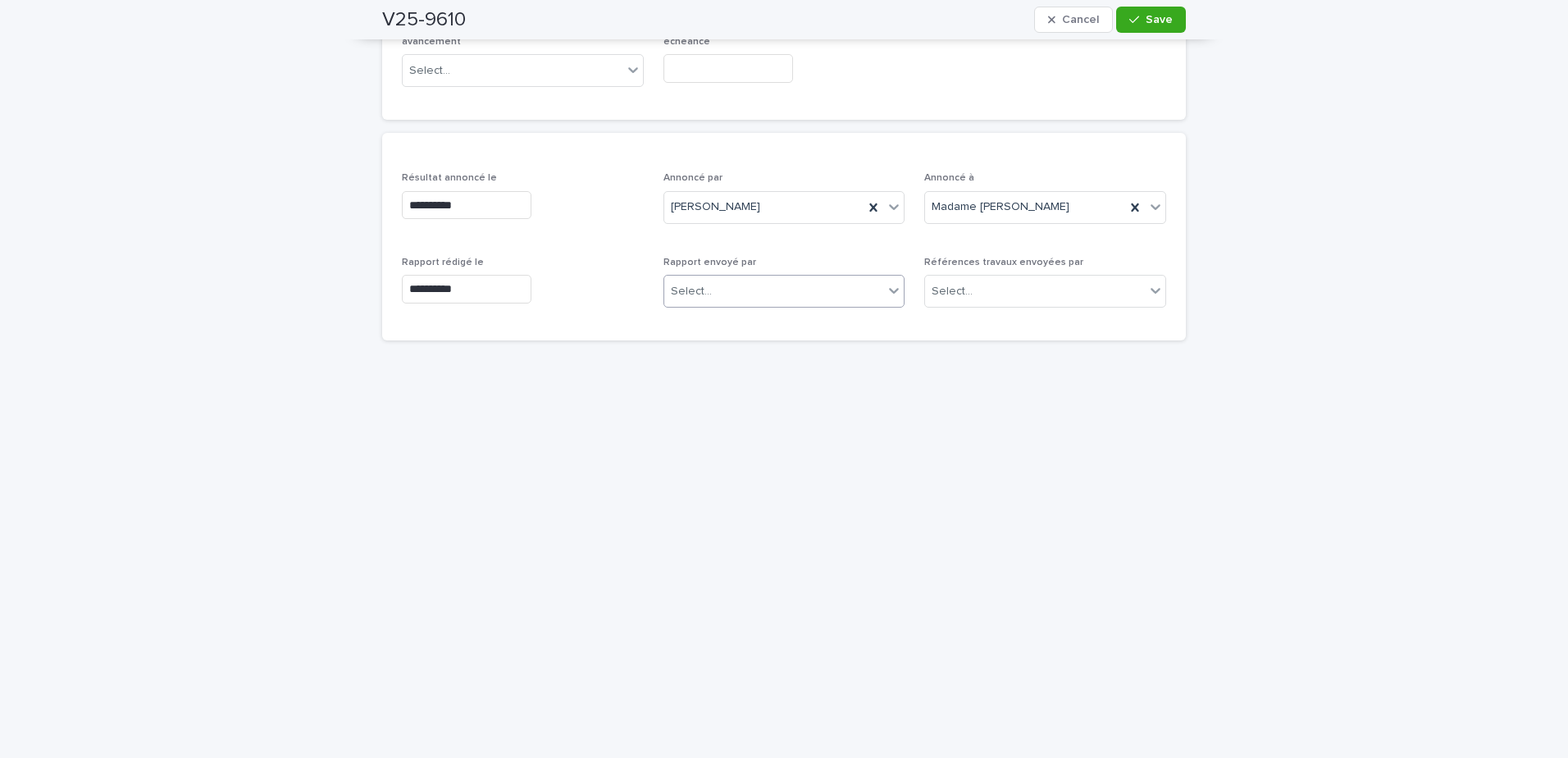
click at [807, 286] on div "Select..." at bounding box center [774, 291] width 219 height 27
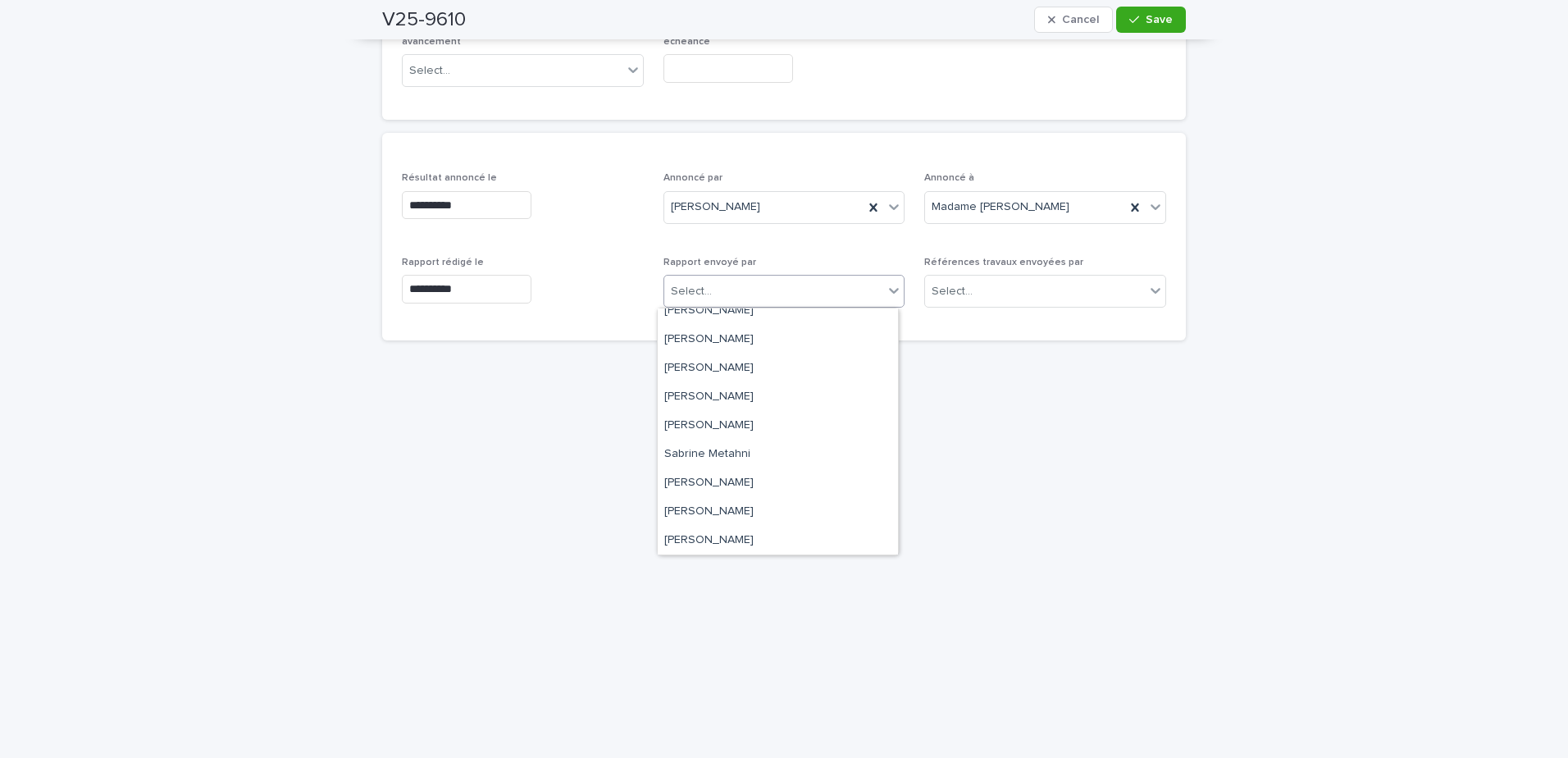
scroll to position [213, 0]
click at [741, 423] on div "Sandrine Bérubé" at bounding box center [778, 425] width 241 height 29
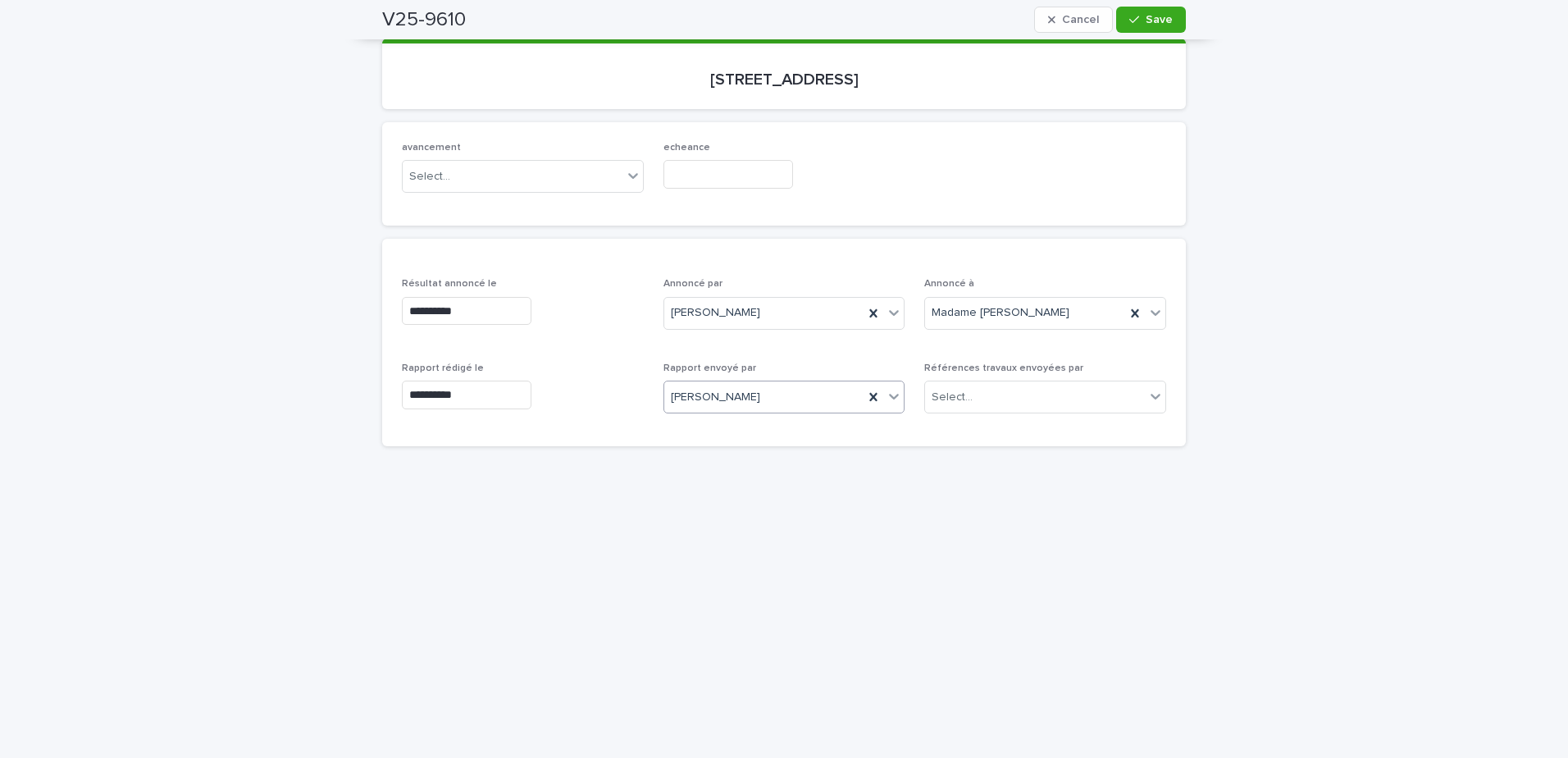
scroll to position [149, 0]
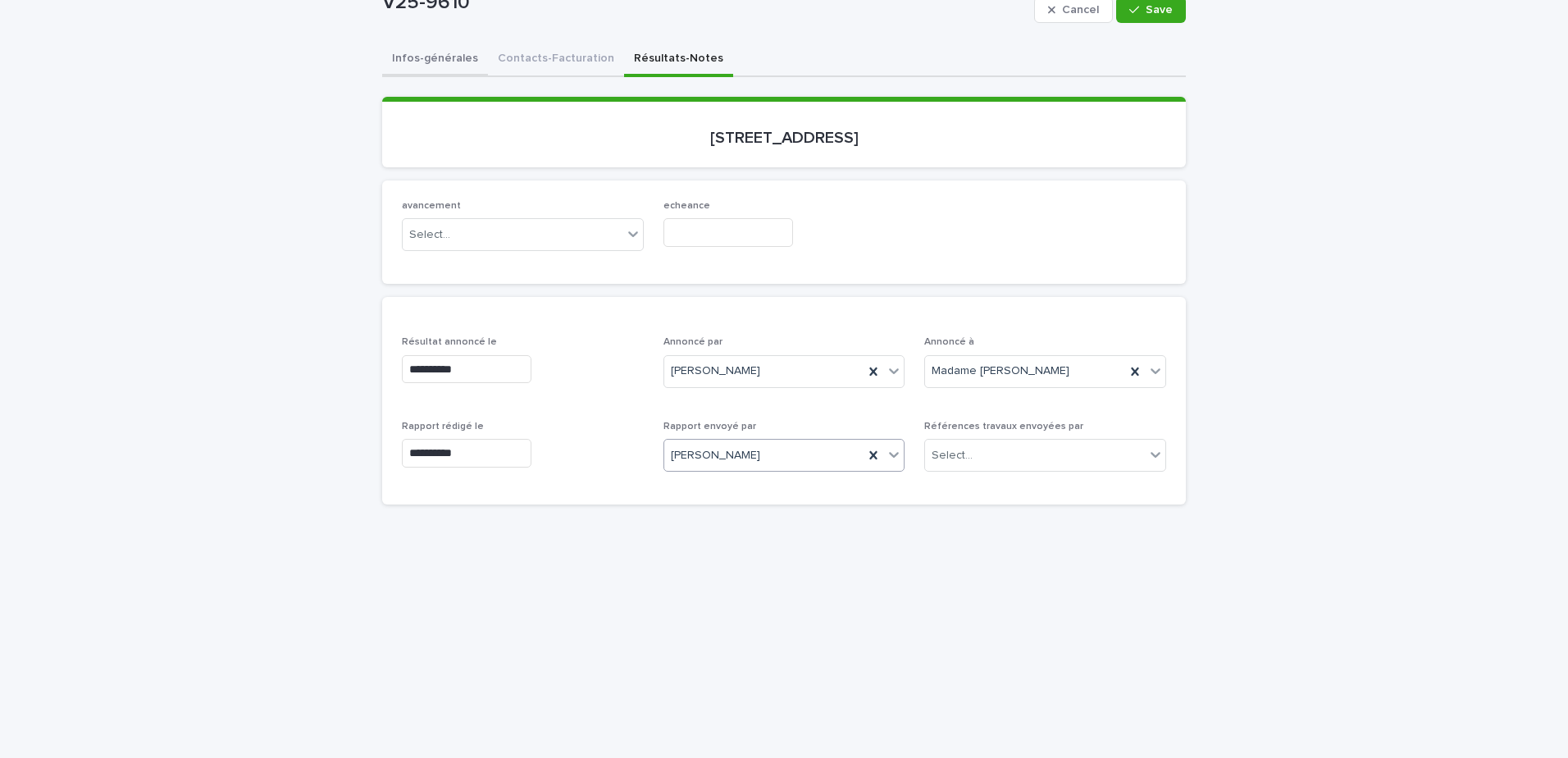
click at [447, 65] on div "**********" at bounding box center [784, 626] width 804 height 1166
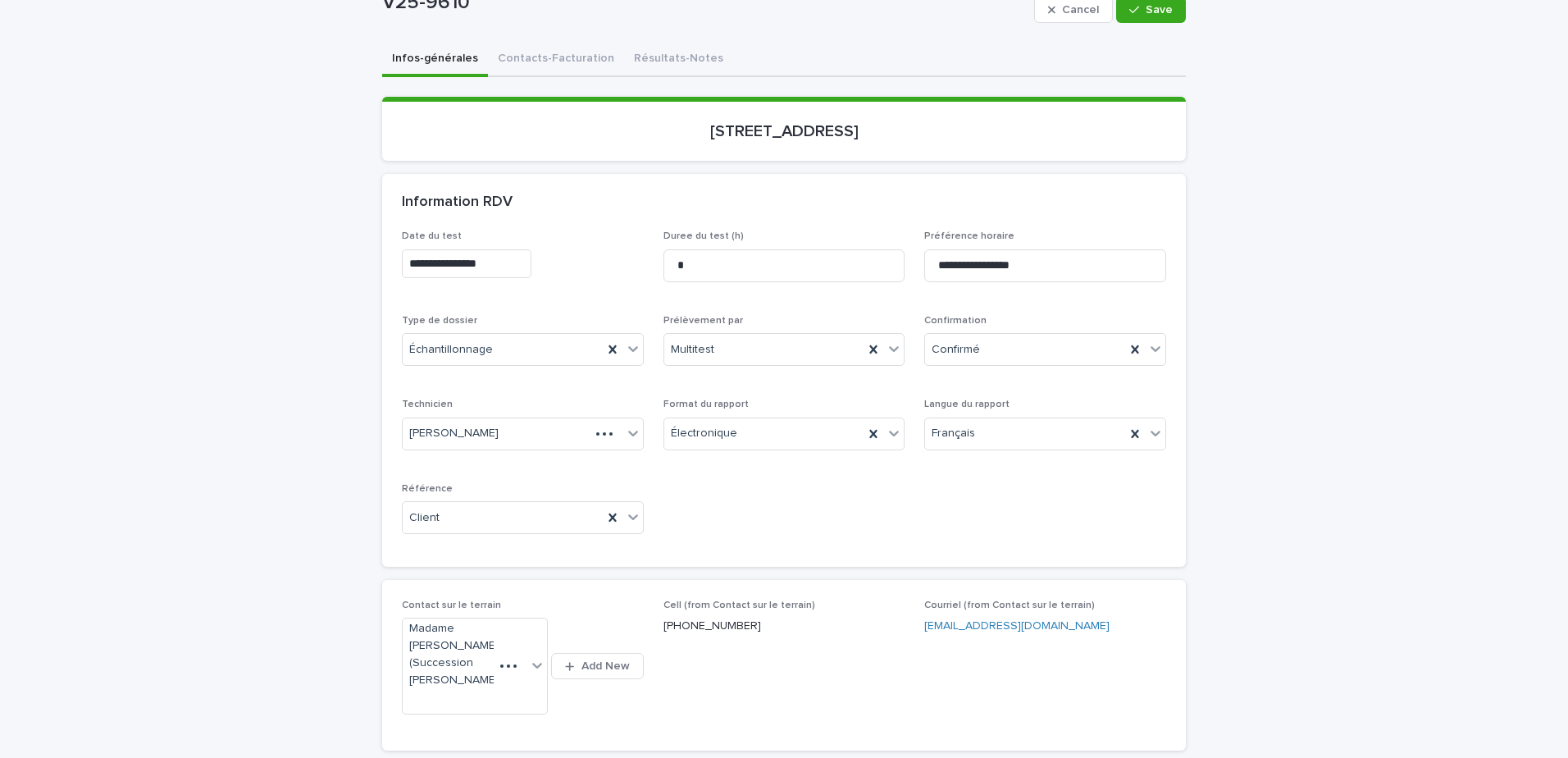
scroll to position [303, 0]
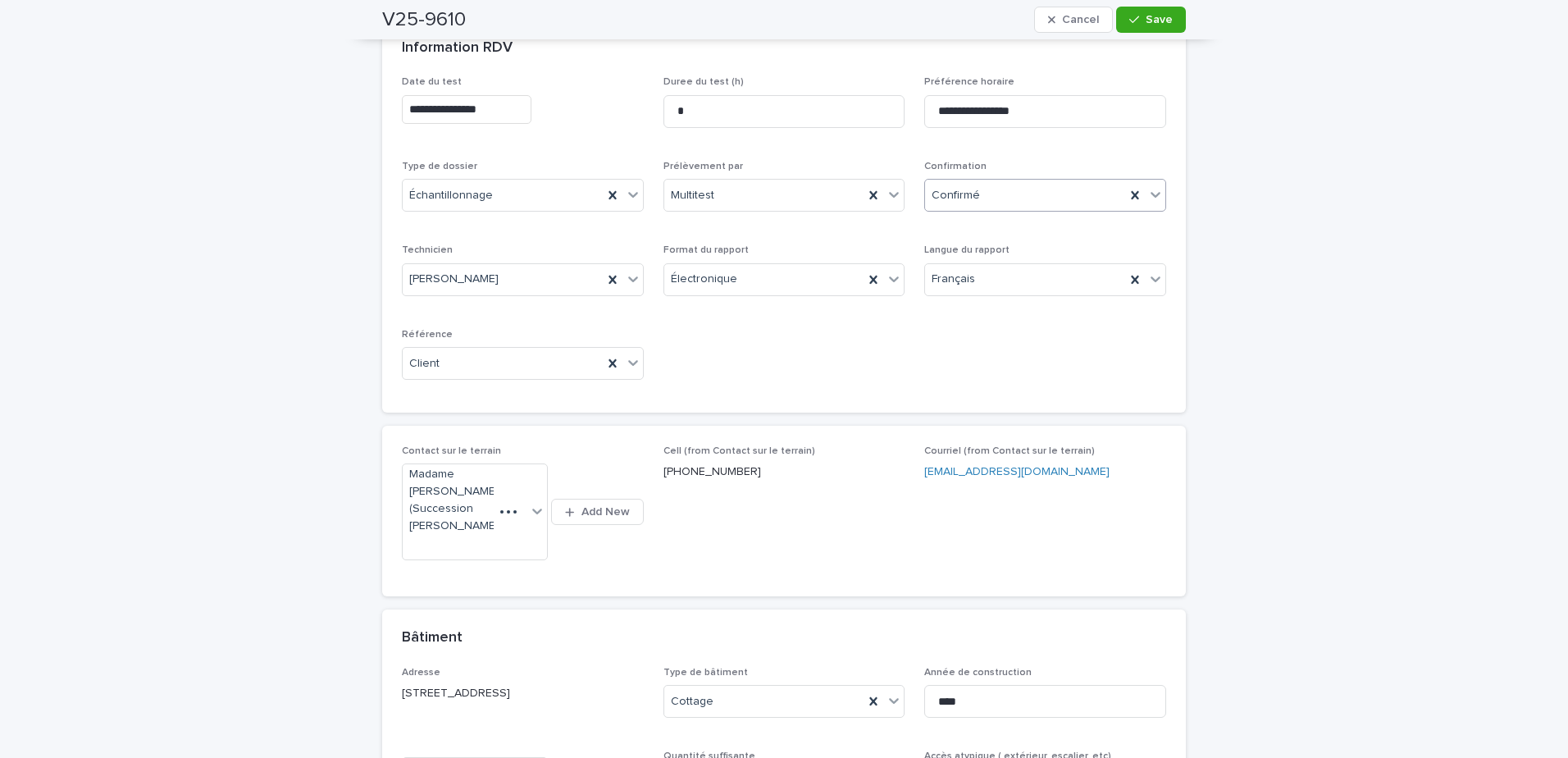
click at [988, 206] on div "Confirmé" at bounding box center [1024, 195] width 200 height 27
click at [985, 429] on div "Archivé" at bounding box center [1039, 426] width 241 height 29
click at [1155, 23] on span "Save" at bounding box center [1159, 20] width 27 height 11
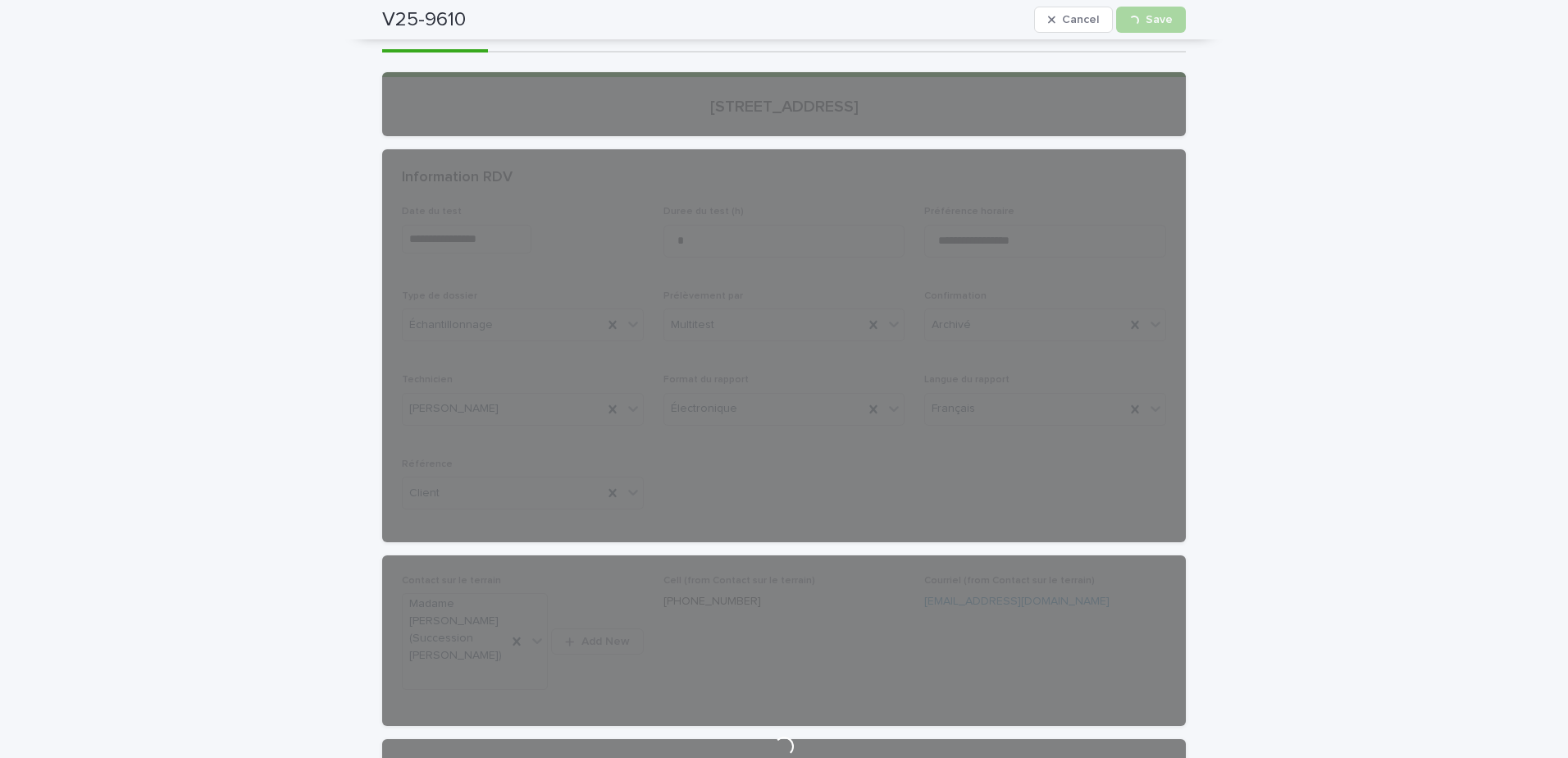
scroll to position [0, 0]
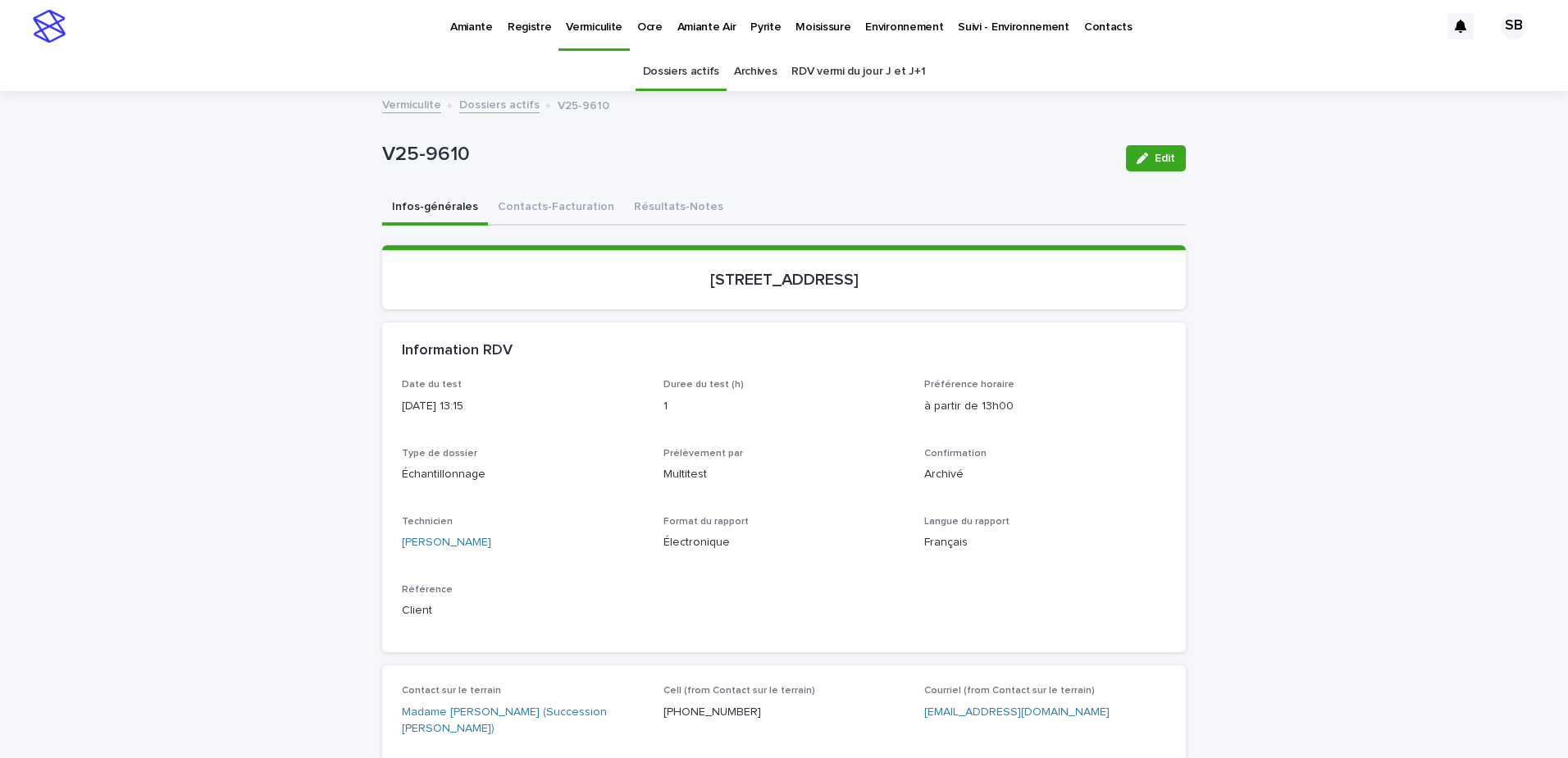
click at [477, 106] on link "Dossiers actifs" at bounding box center [499, 103] width 80 height 19
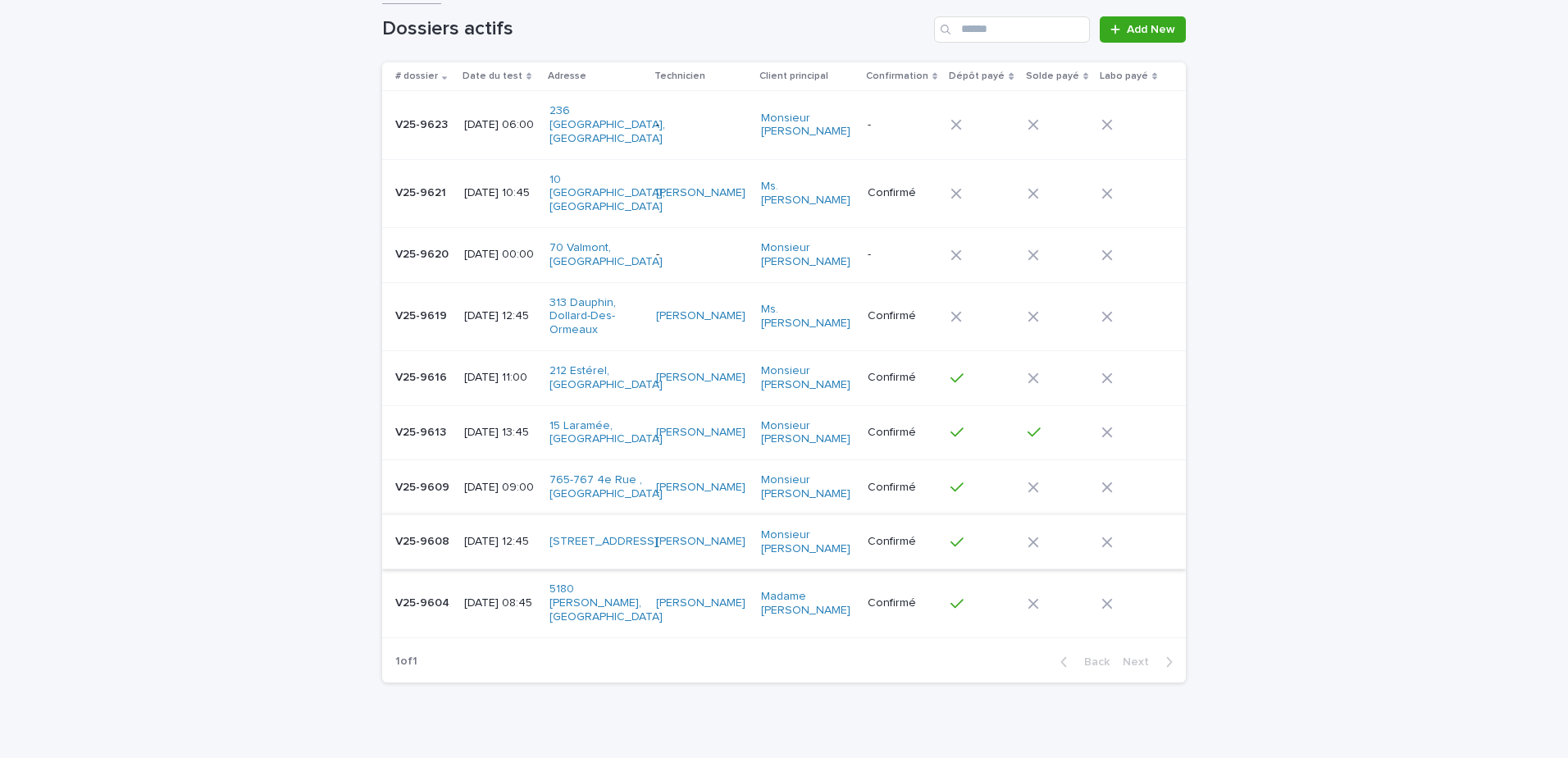
scroll to position [162, 0]
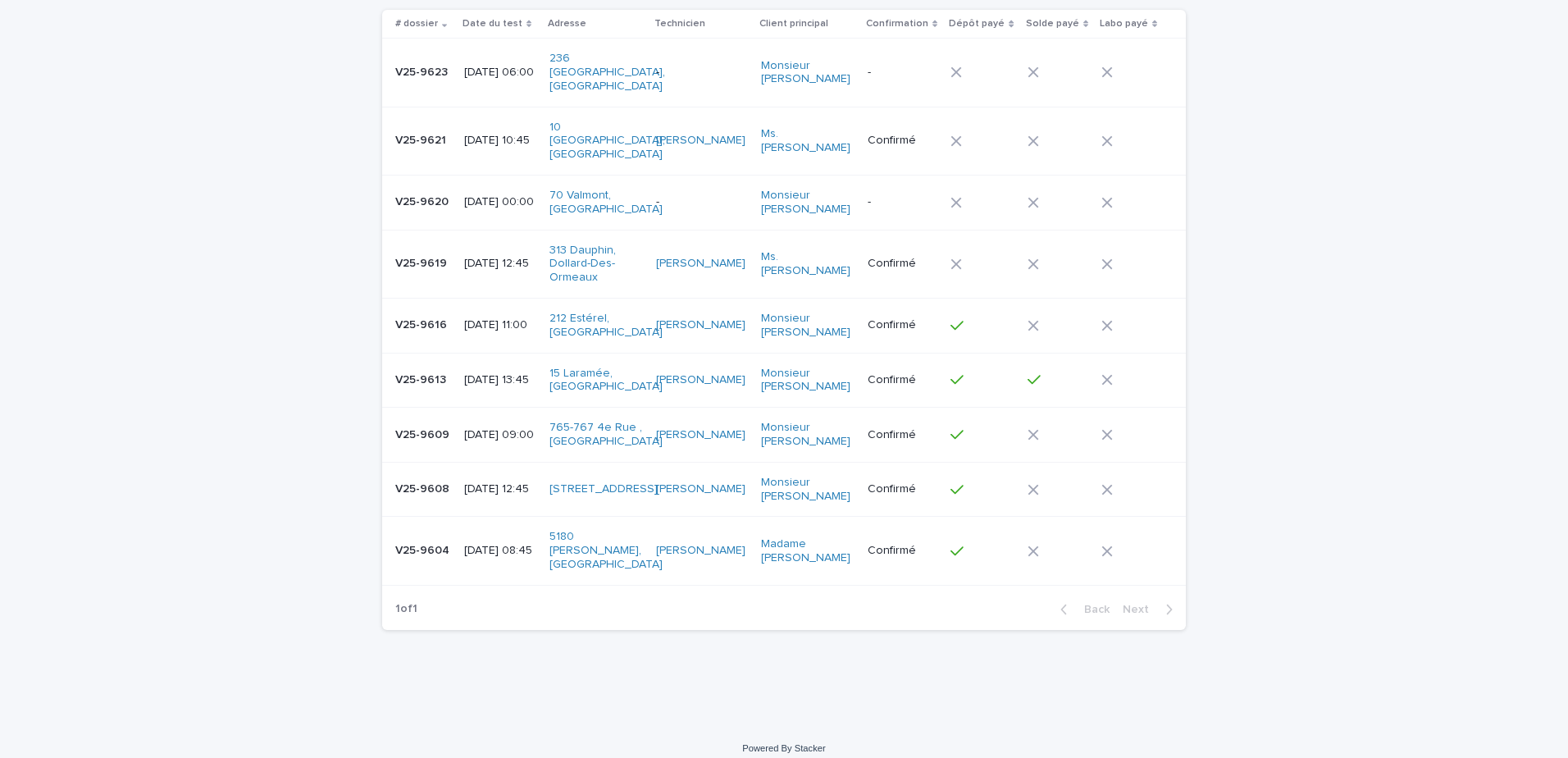
click at [441, 370] on p "V25-9613" at bounding box center [422, 379] width 54 height 18
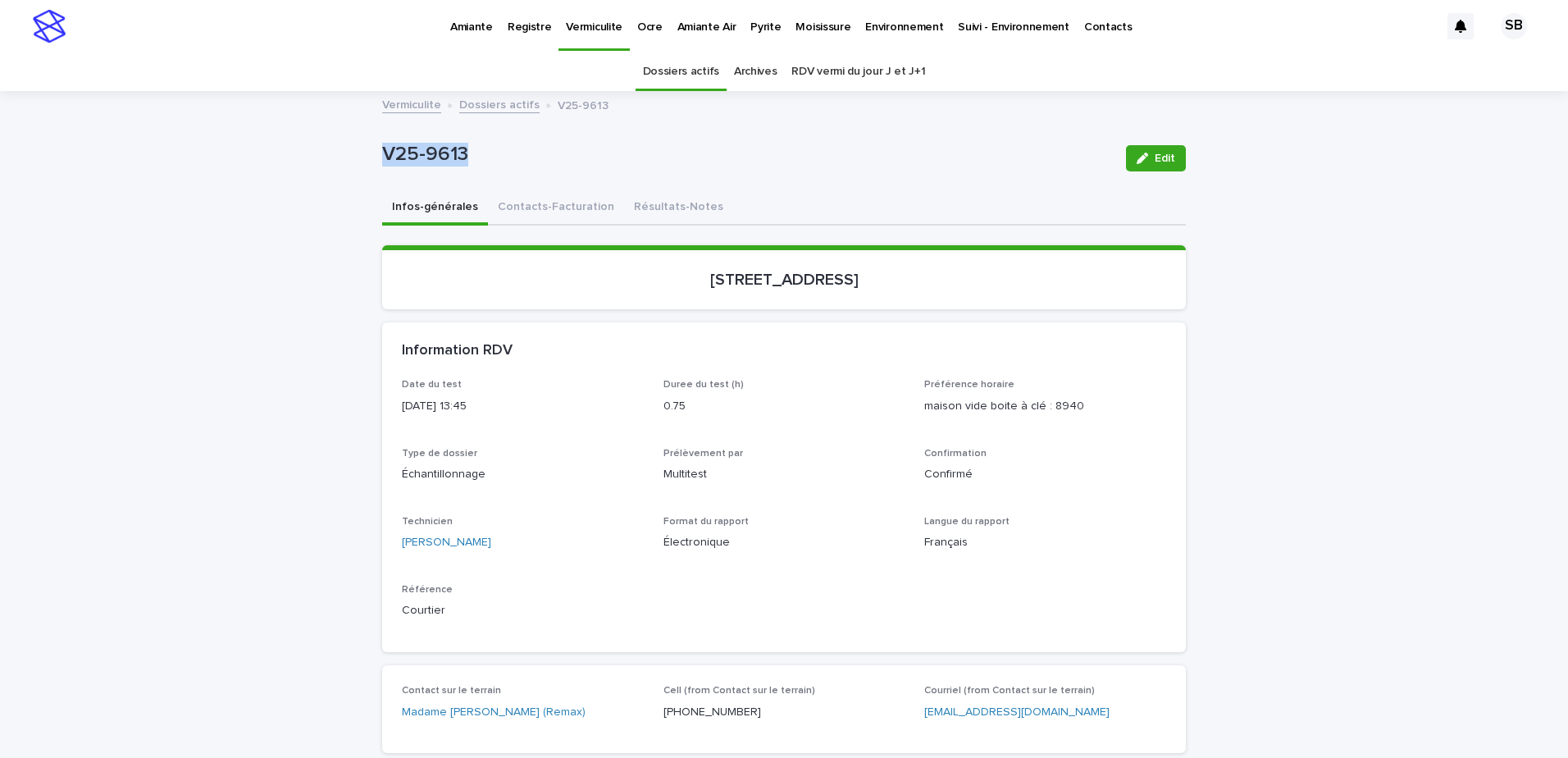
drag, startPoint x: 519, startPoint y: 160, endPoint x: 331, endPoint y: 170, distance: 188.3
copy p "V25-9613"
click at [534, 210] on button "Contacts-Facturation" at bounding box center [556, 208] width 136 height 34
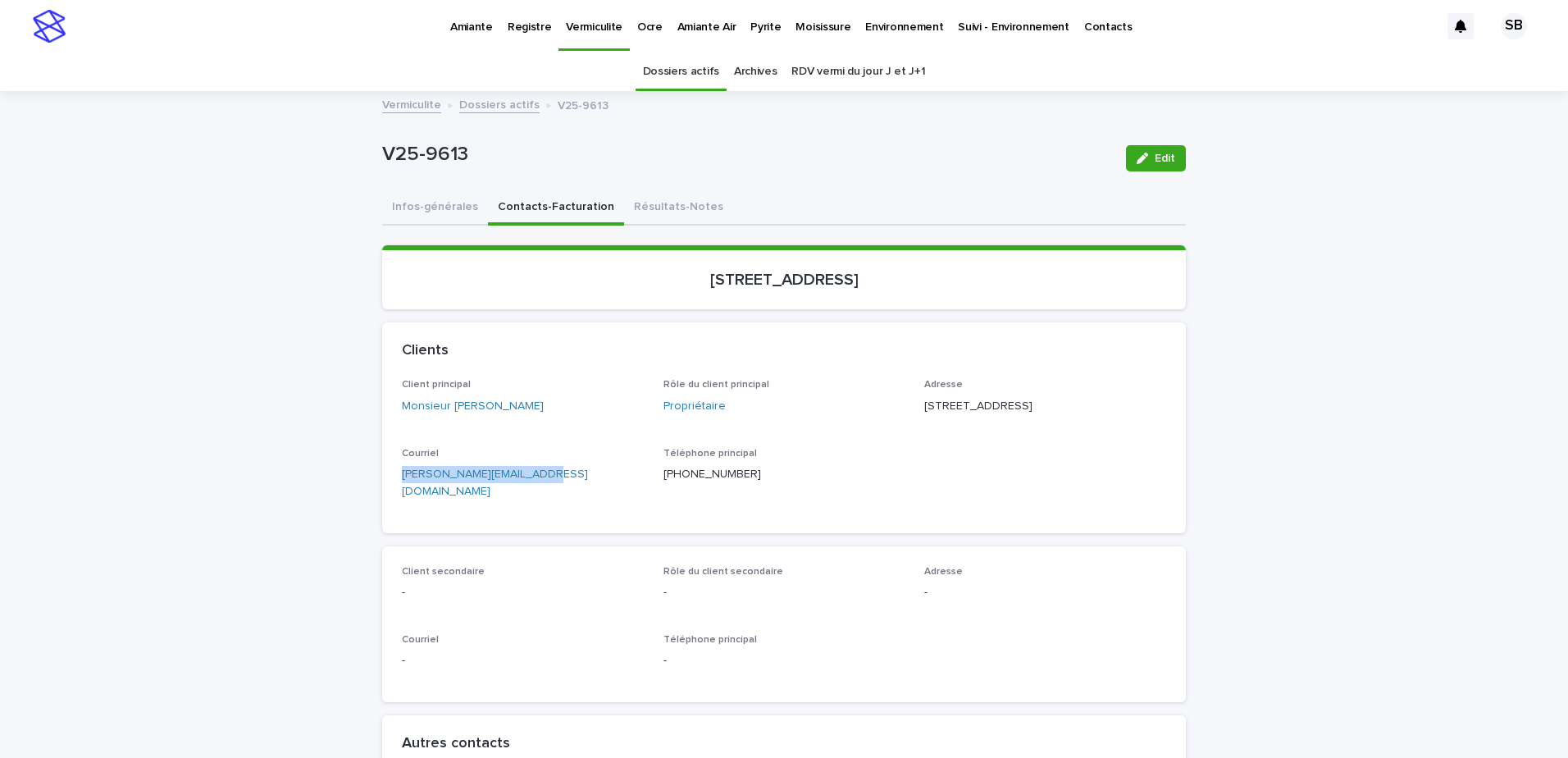
drag, startPoint x: 550, startPoint y: 502, endPoint x: 318, endPoint y: 509, distance: 232.1
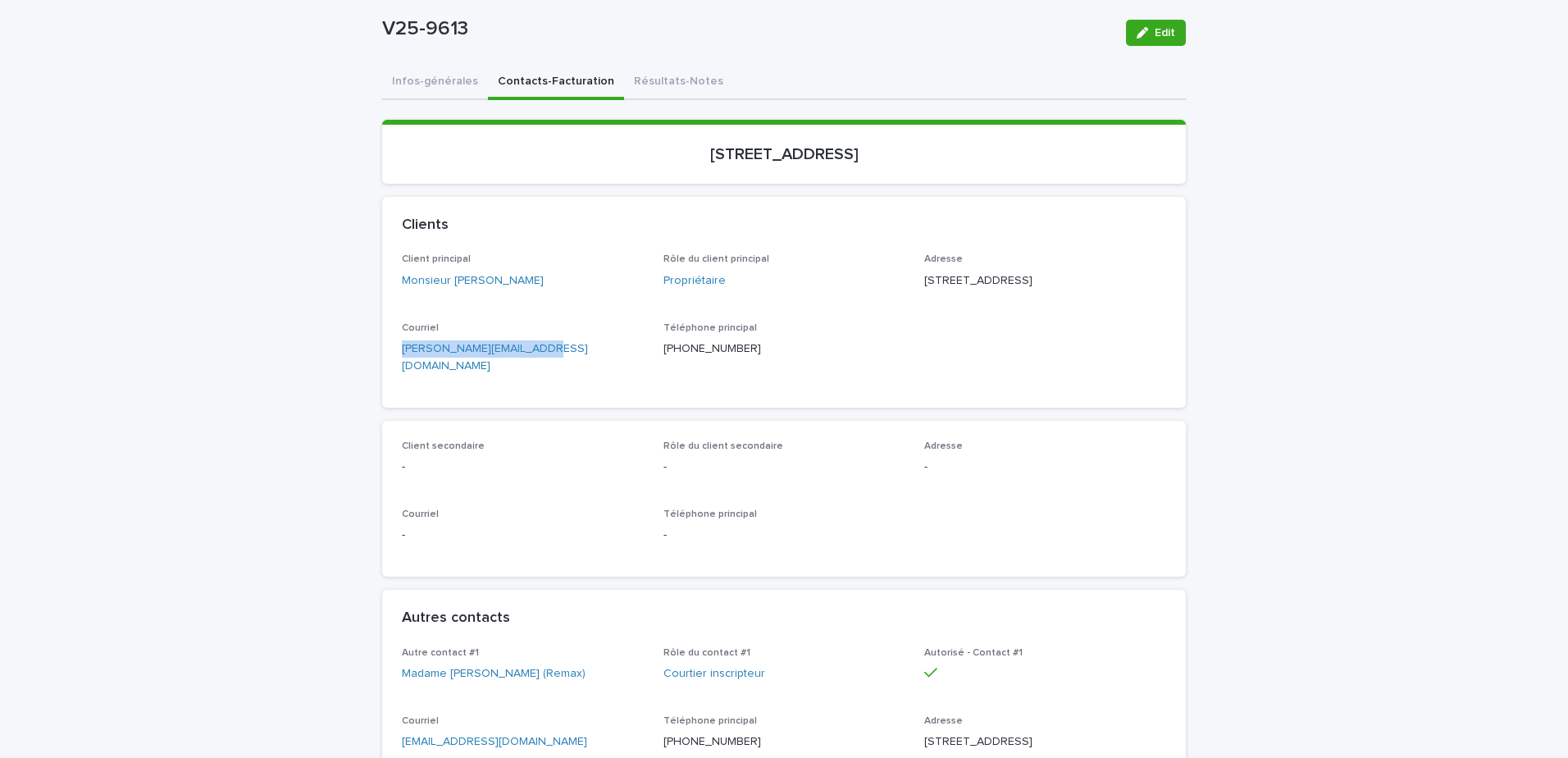
scroll to position [246, 0]
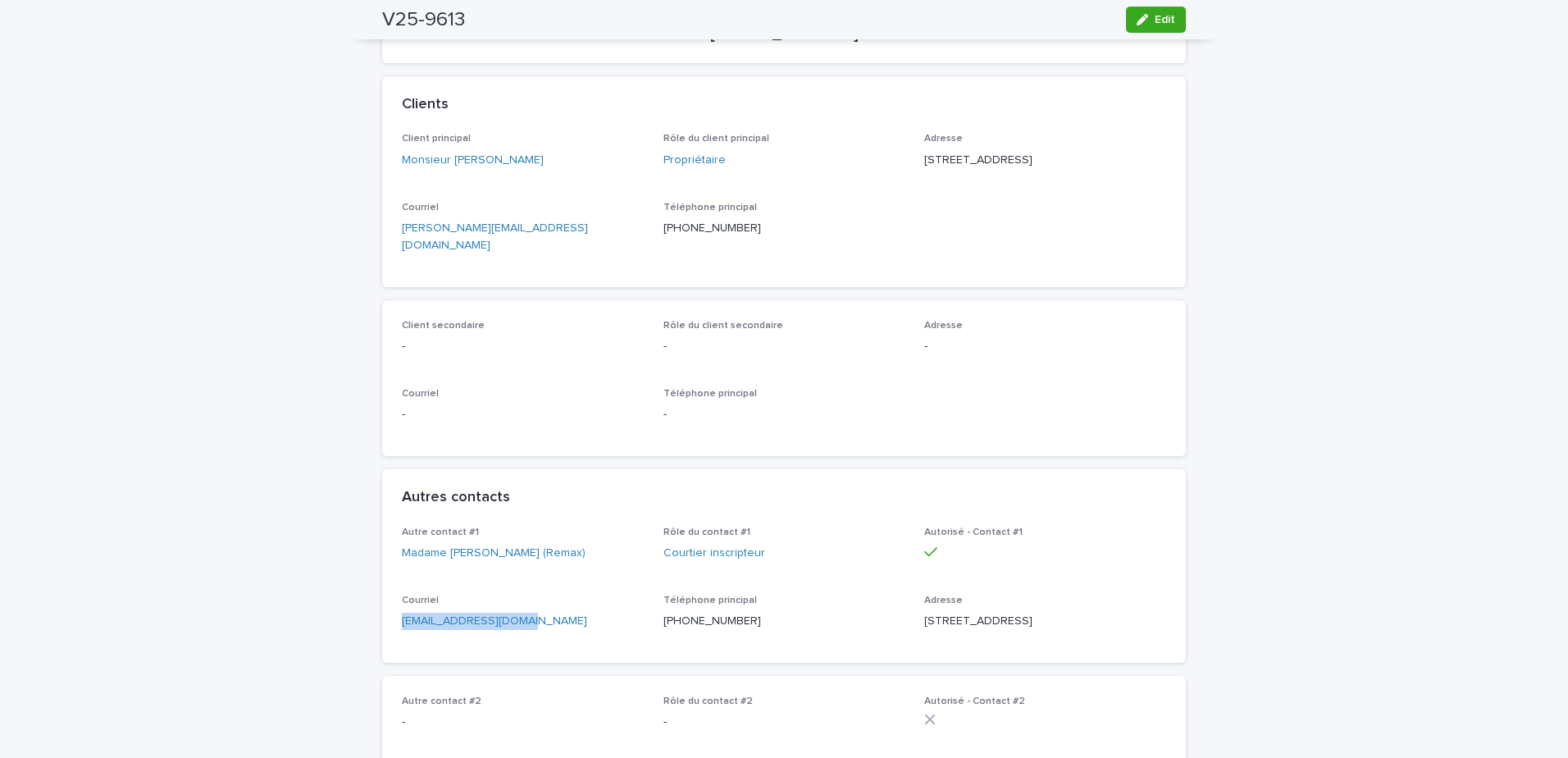
drag, startPoint x: 548, startPoint y: 623, endPoint x: 312, endPoint y: 621, distance: 236.0
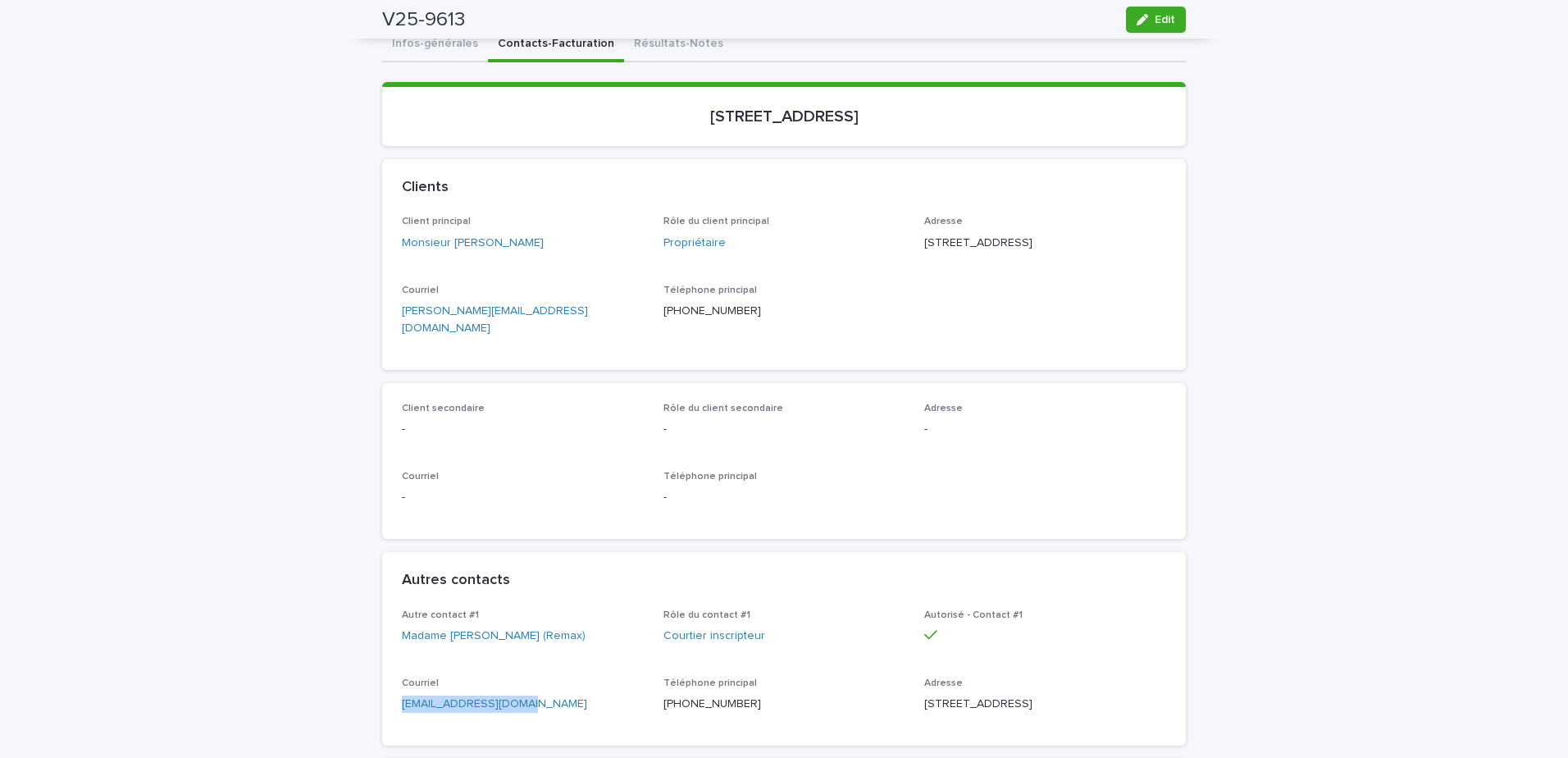
scroll to position [0, 0]
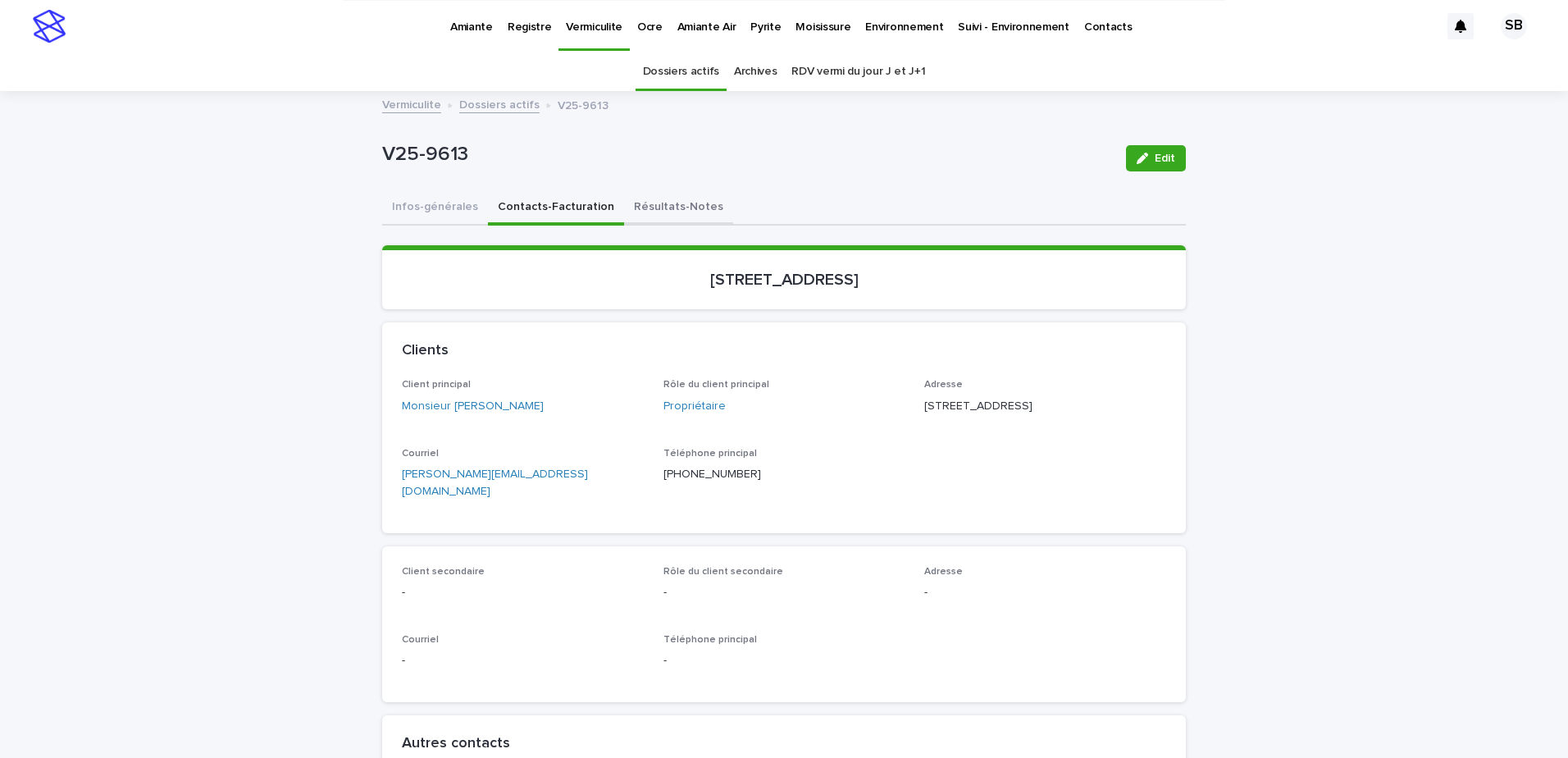
click at [667, 213] on button "Résultats-Notes" at bounding box center [678, 208] width 109 height 34
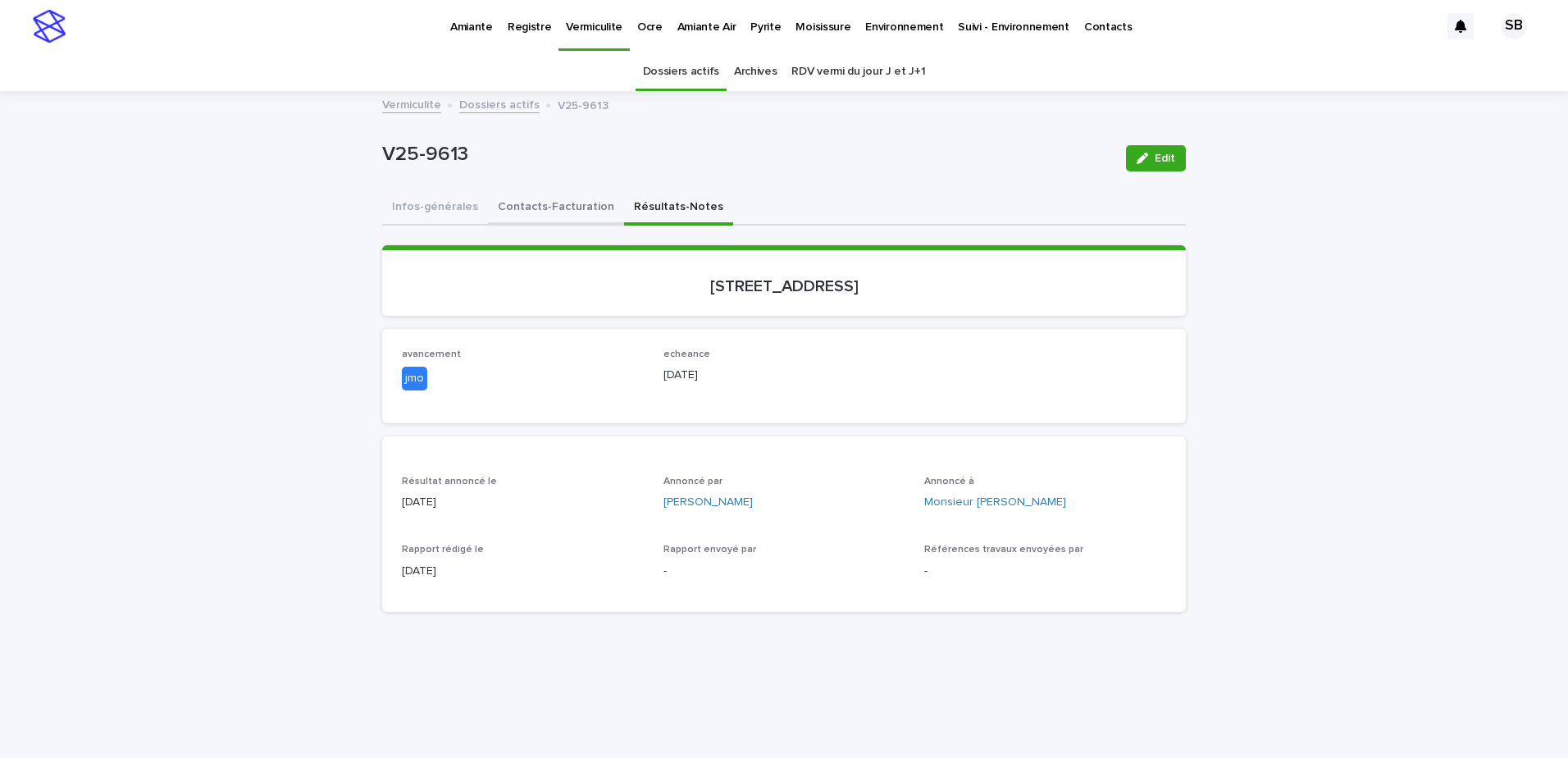
click at [527, 219] on button "Contacts-Facturation" at bounding box center [556, 208] width 136 height 34
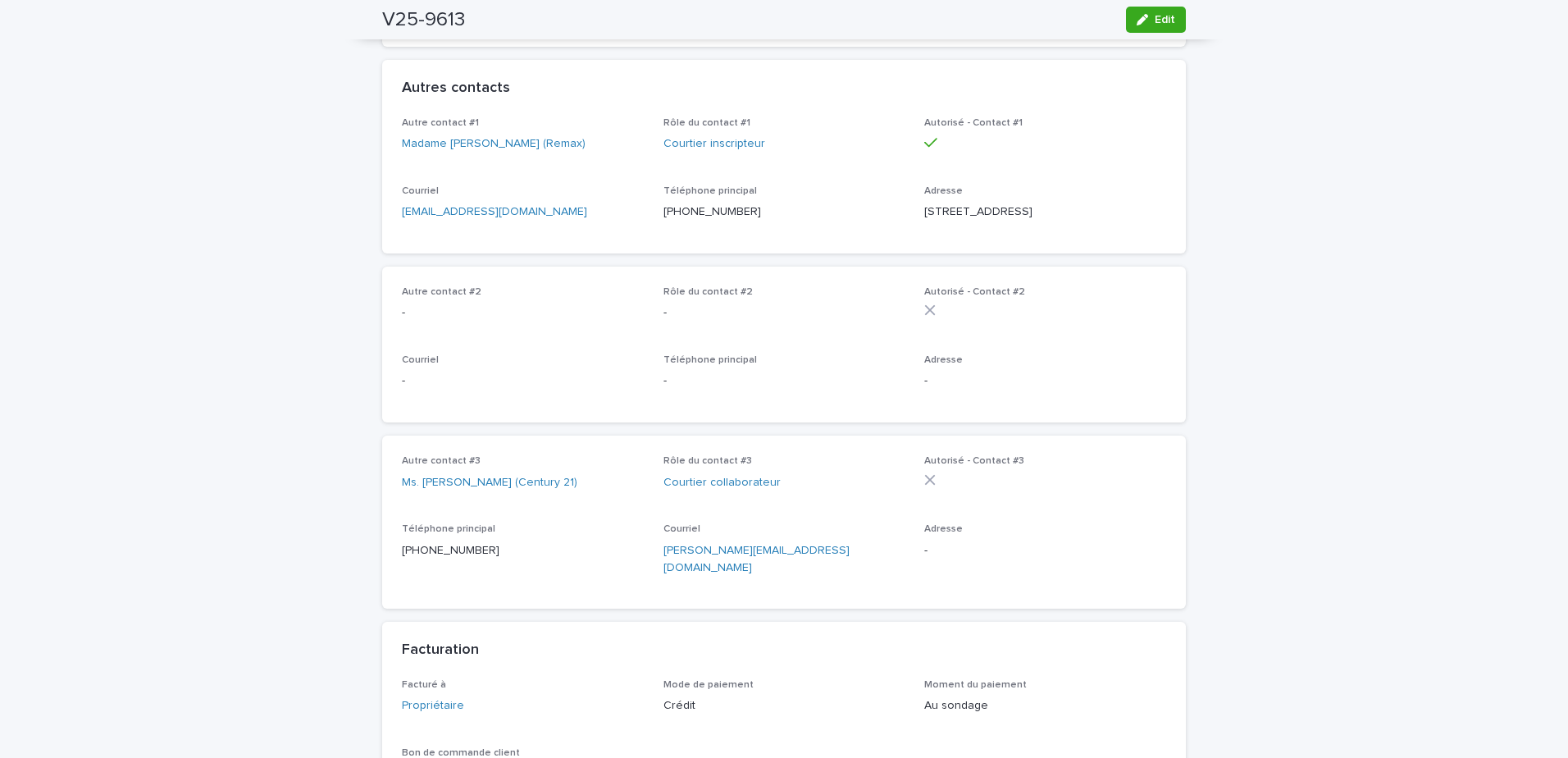
scroll to position [902, 0]
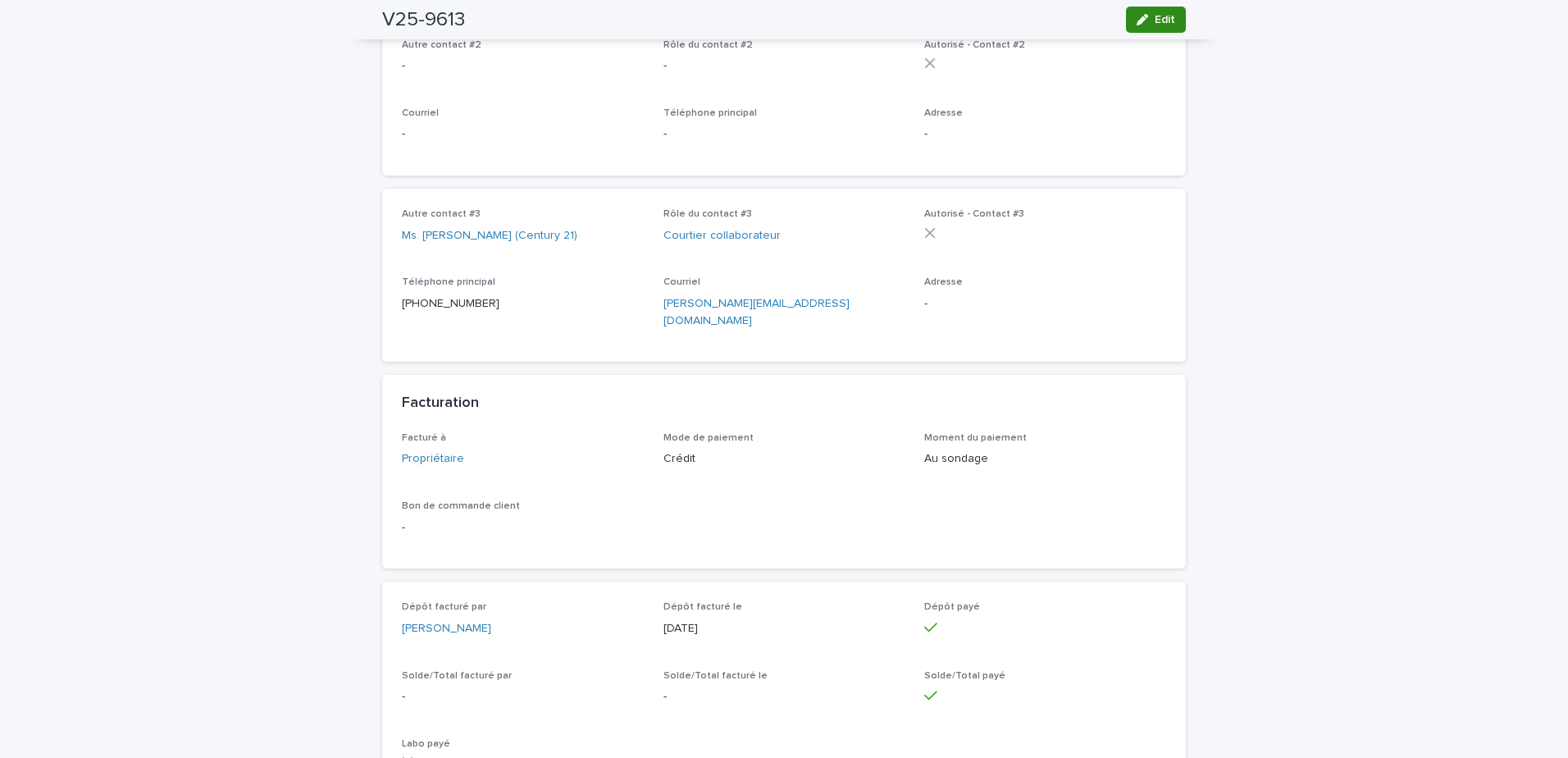
click at [1133, 12] on button "Edit" at bounding box center [1155, 20] width 59 height 26
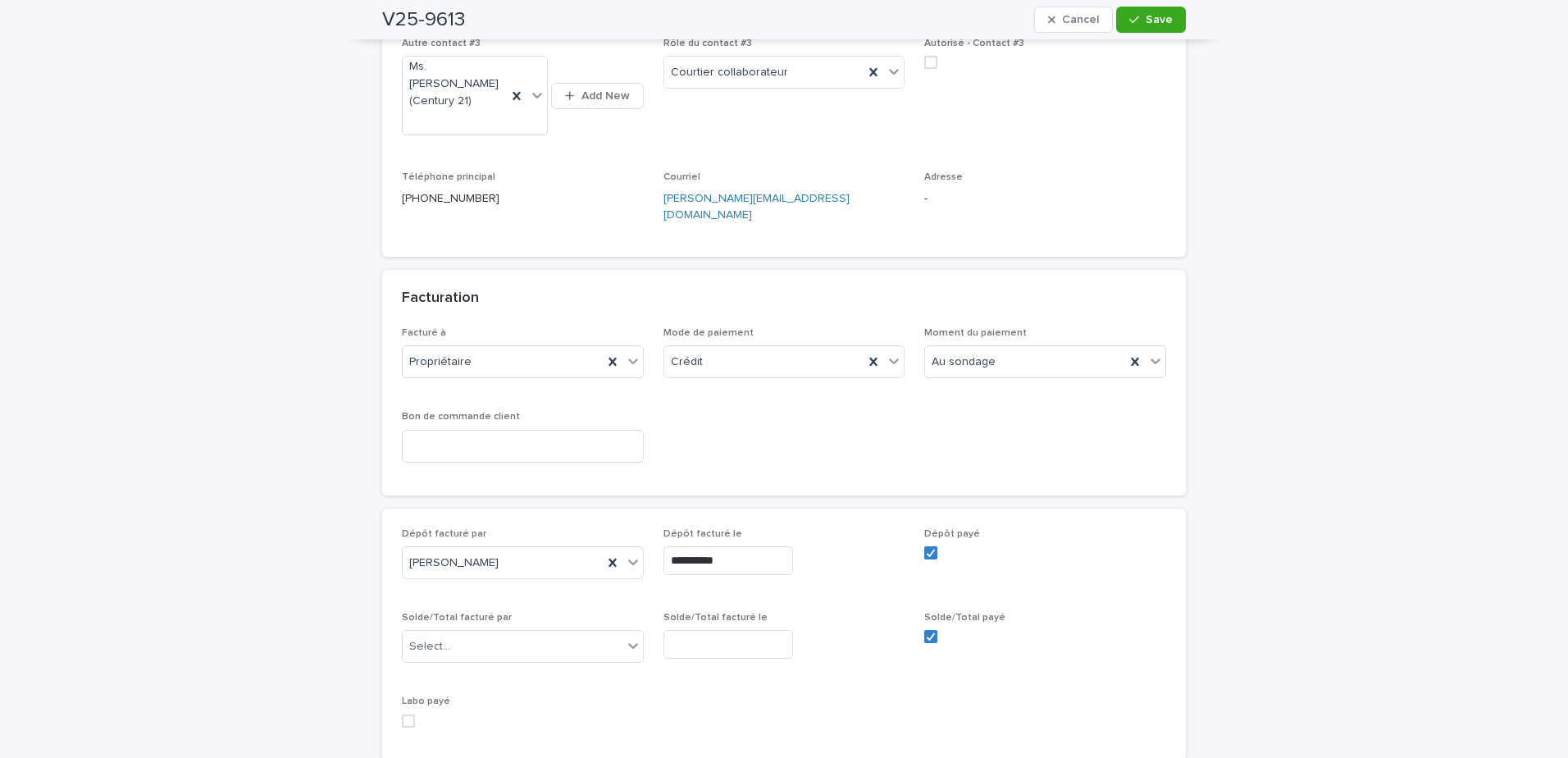
scroll to position [1227, 0]
click at [484, 633] on div "Select..." at bounding box center [512, 646] width 219 height 27
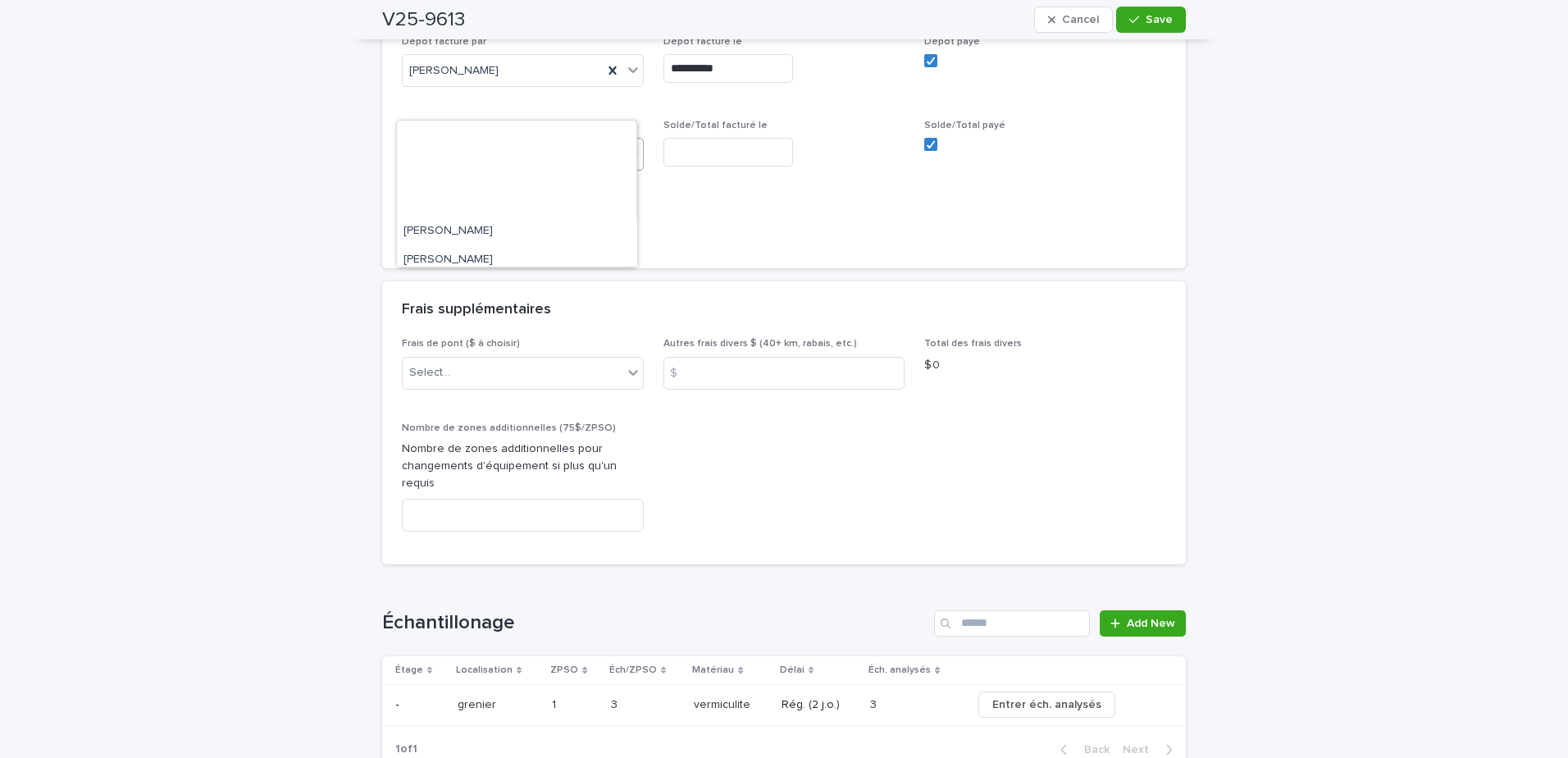
scroll to position [246, 0]
click at [489, 205] on div "Sandrine Bérubé" at bounding box center [517, 205] width 241 height 29
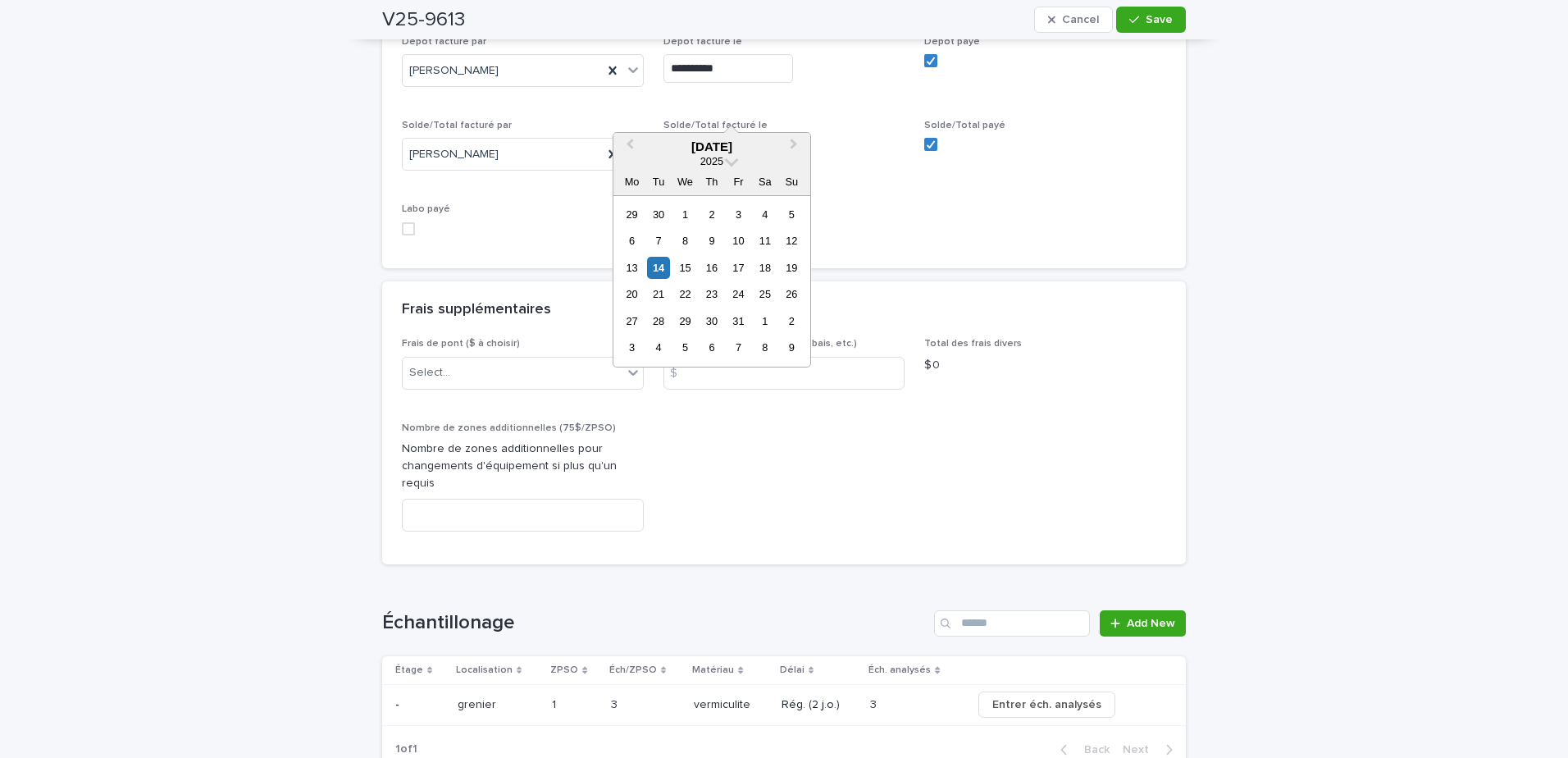
click at [733, 138] on input "text" at bounding box center [728, 152] width 129 height 29
click at [664, 268] on div "14" at bounding box center [658, 268] width 22 height 22
type input "**********"
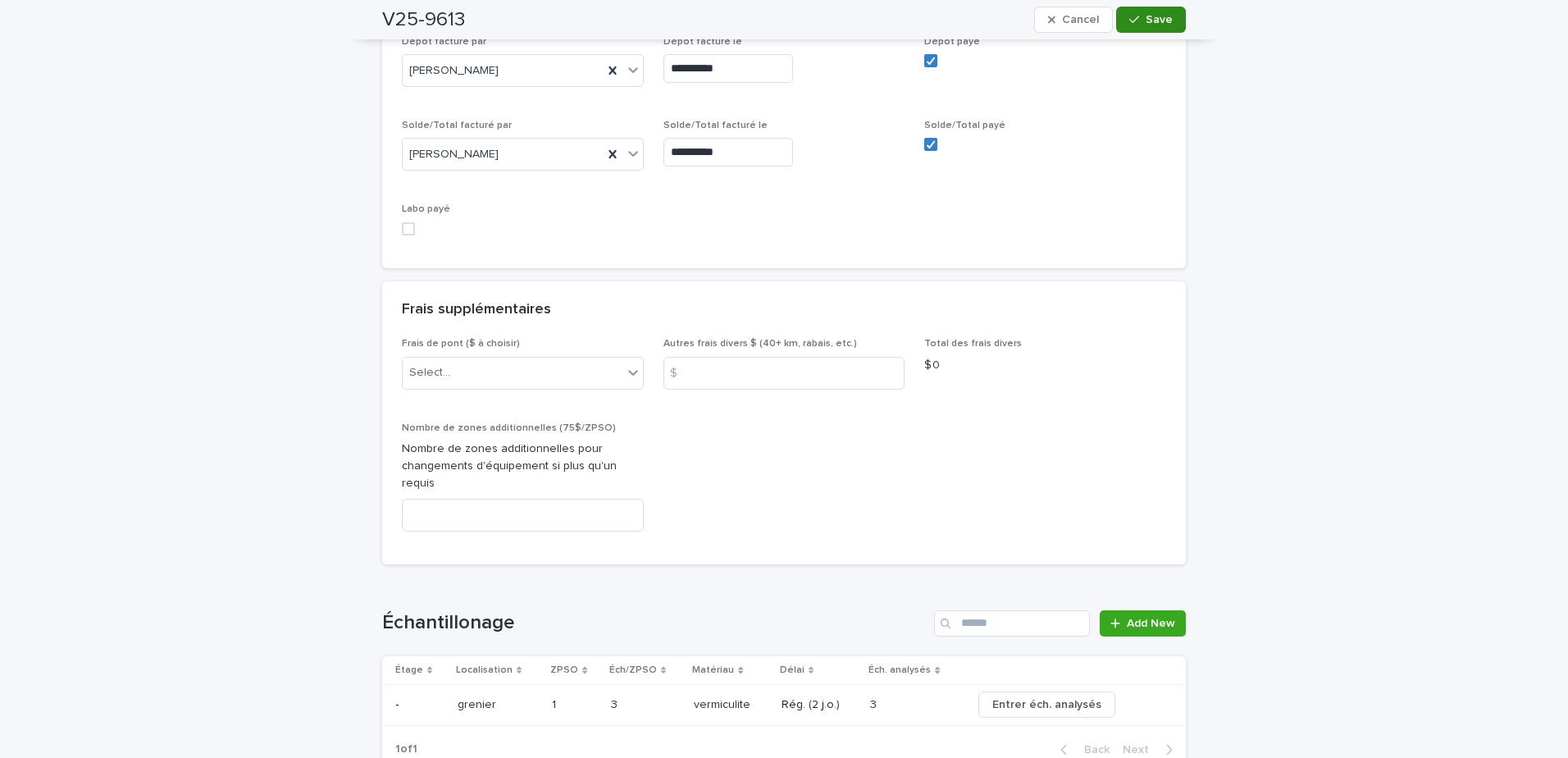
click at [1153, 11] on button "Save" at bounding box center [1151, 20] width 70 height 26
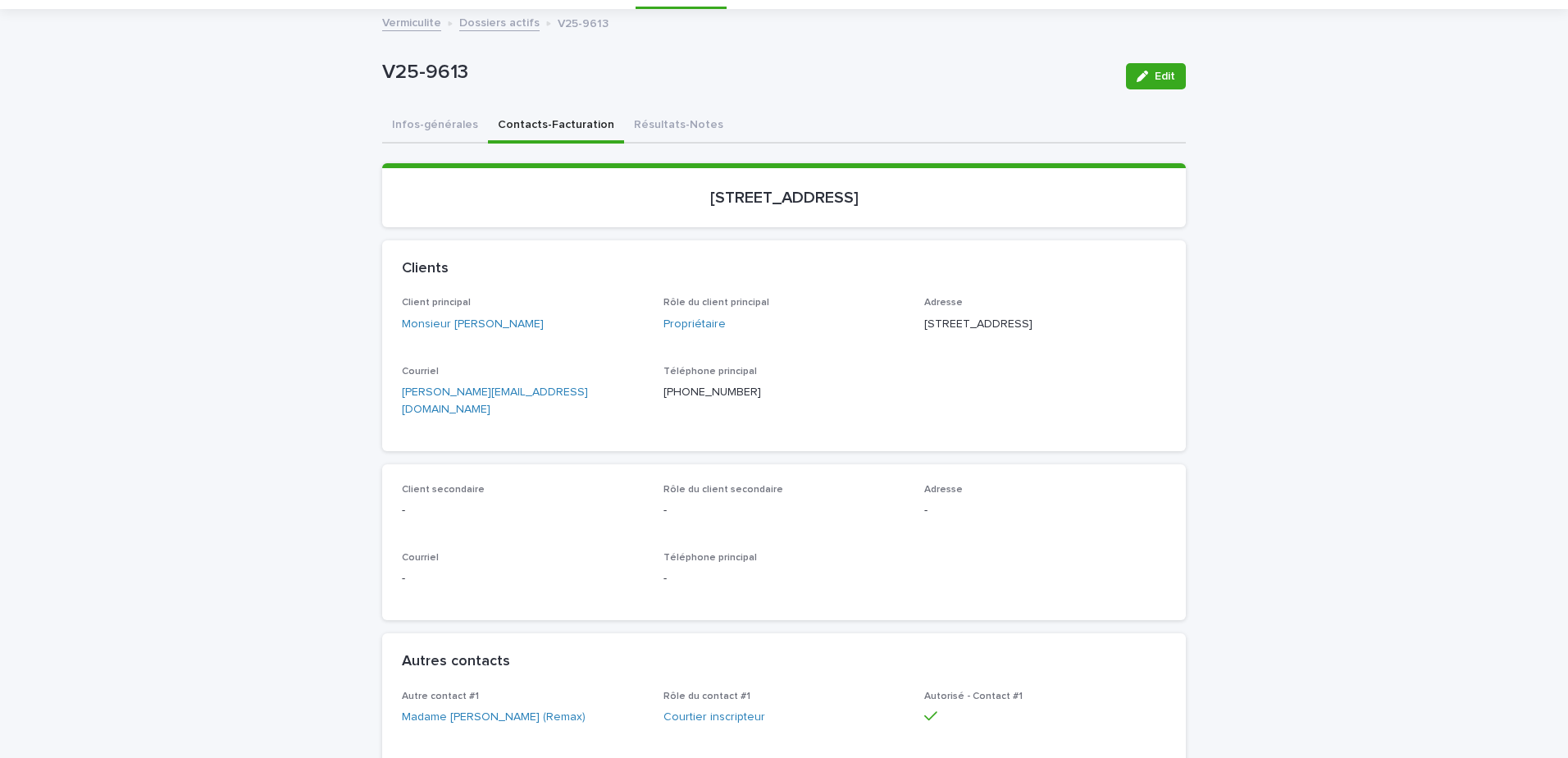
scroll to position [0, 0]
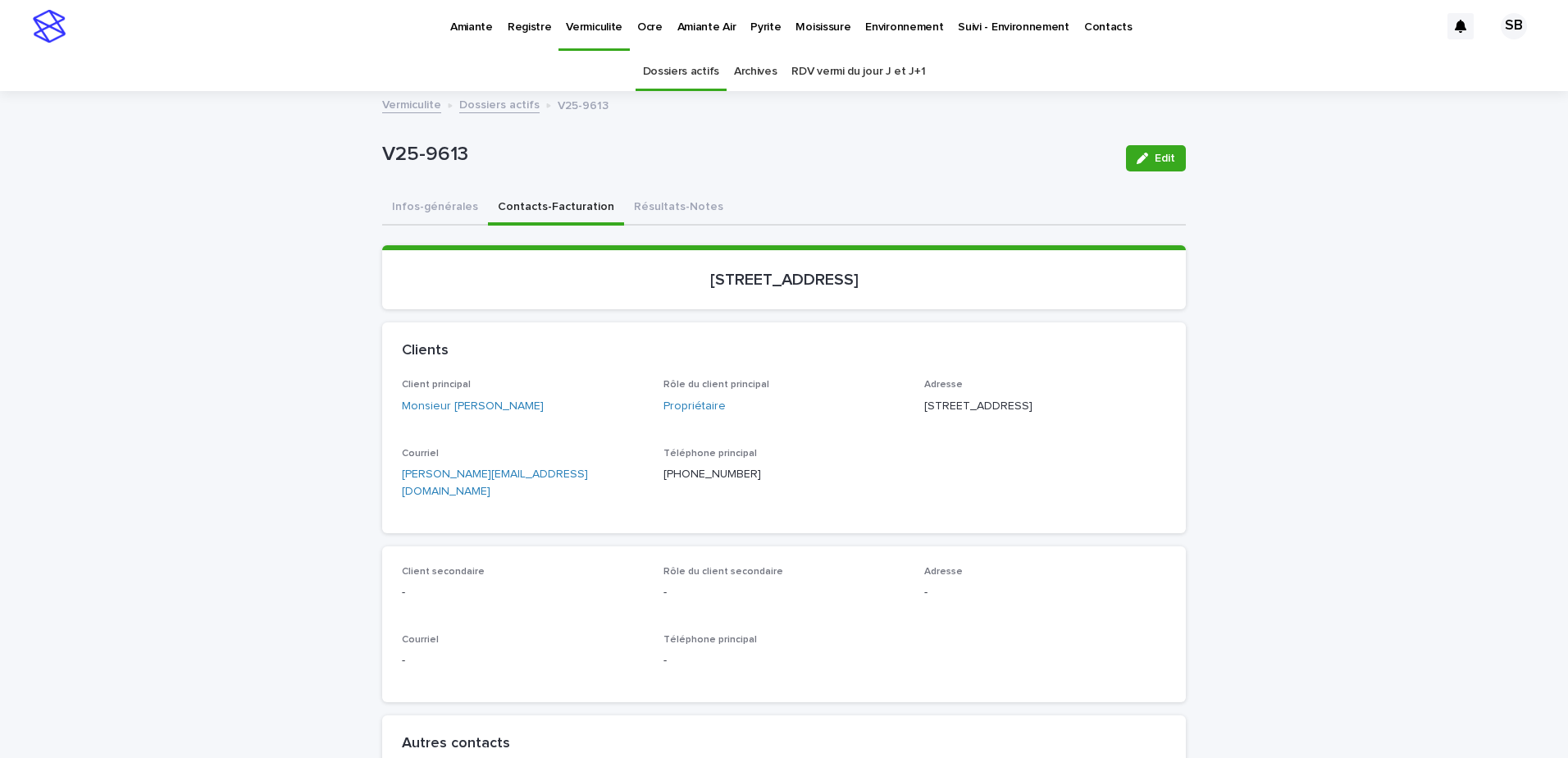
click at [477, 110] on link "Dossiers actifs" at bounding box center [499, 103] width 80 height 19
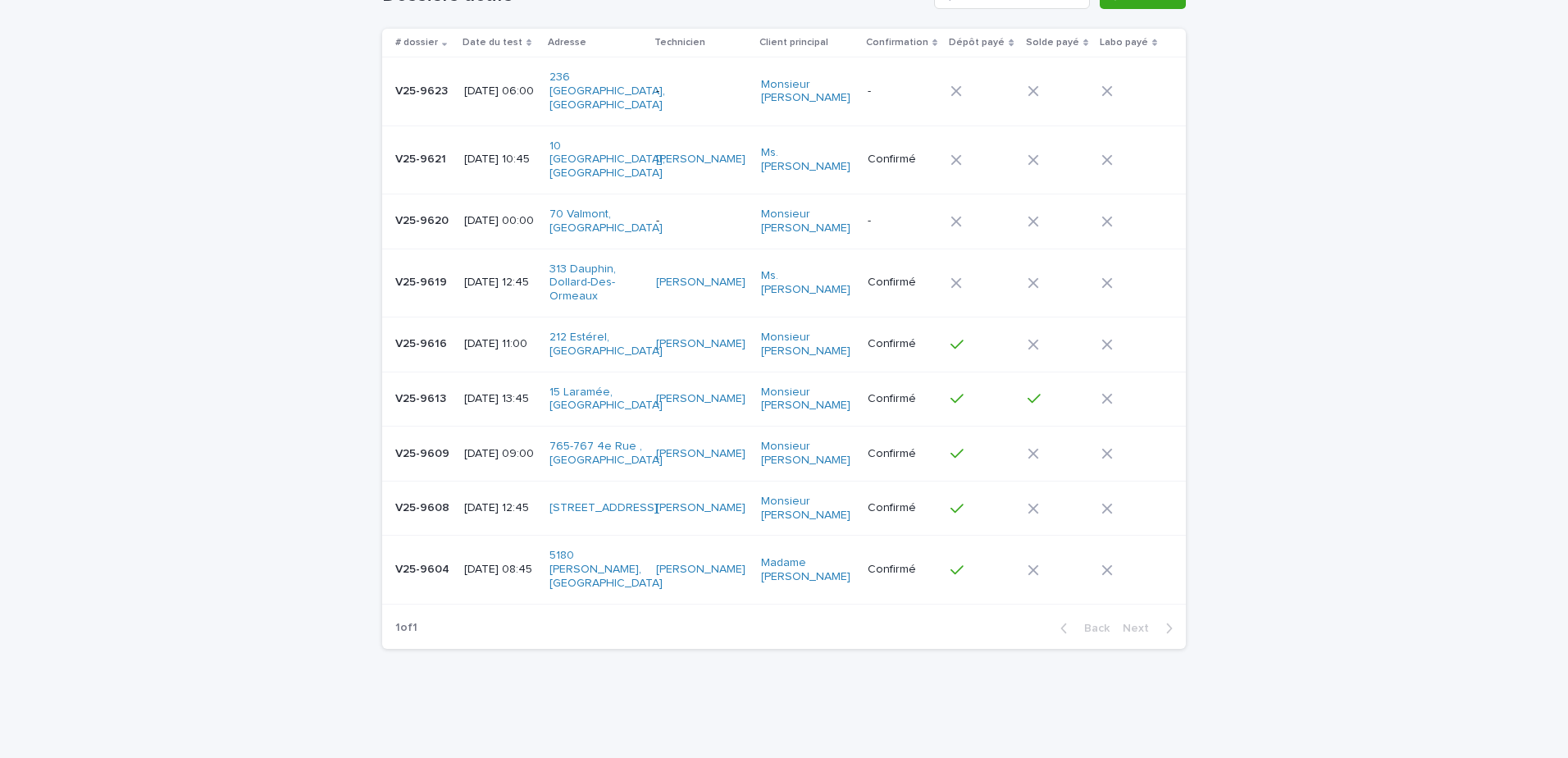
scroll to position [162, 0]
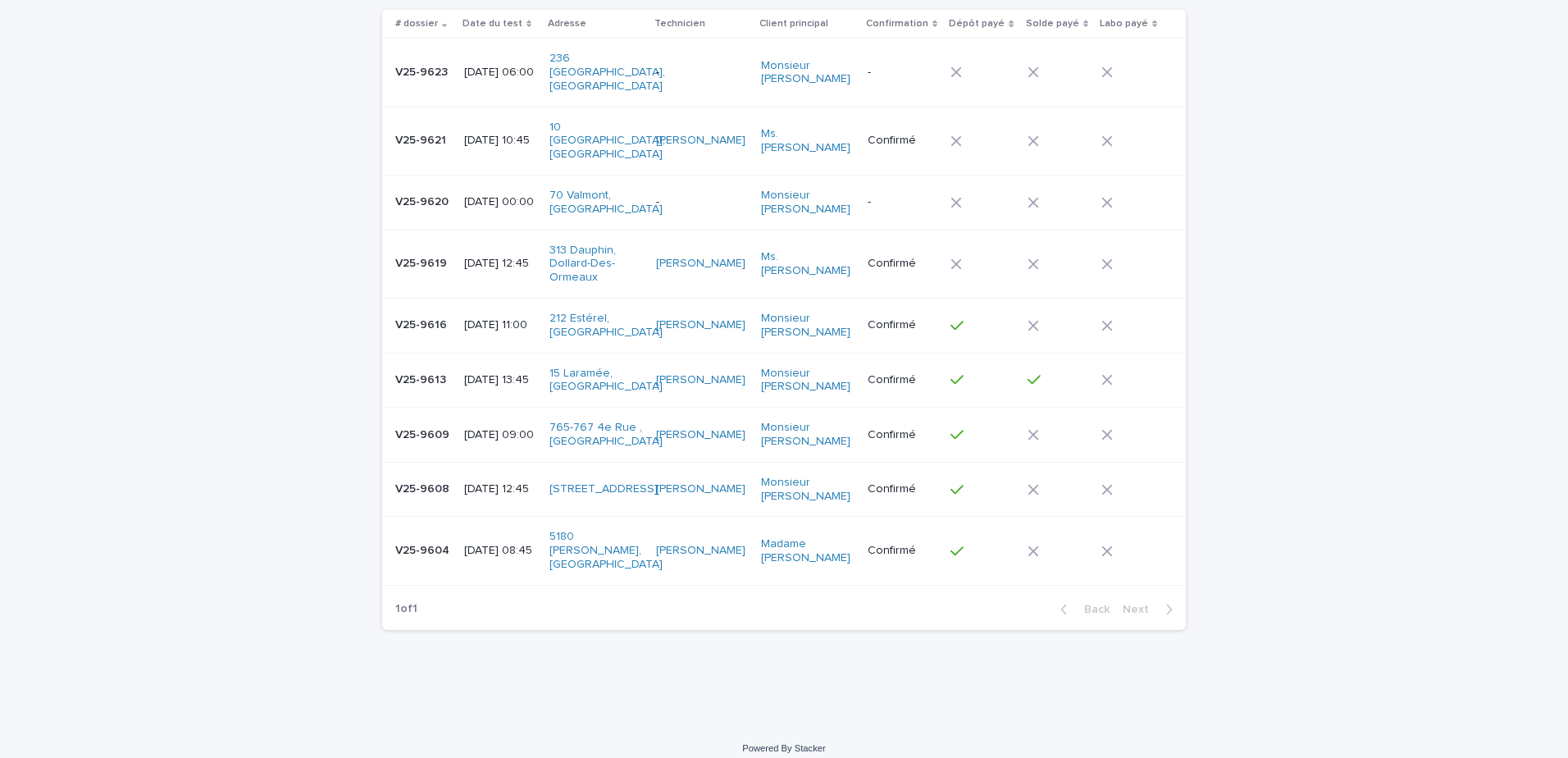
click at [424, 370] on p "V25-9613" at bounding box center [422, 379] width 54 height 18
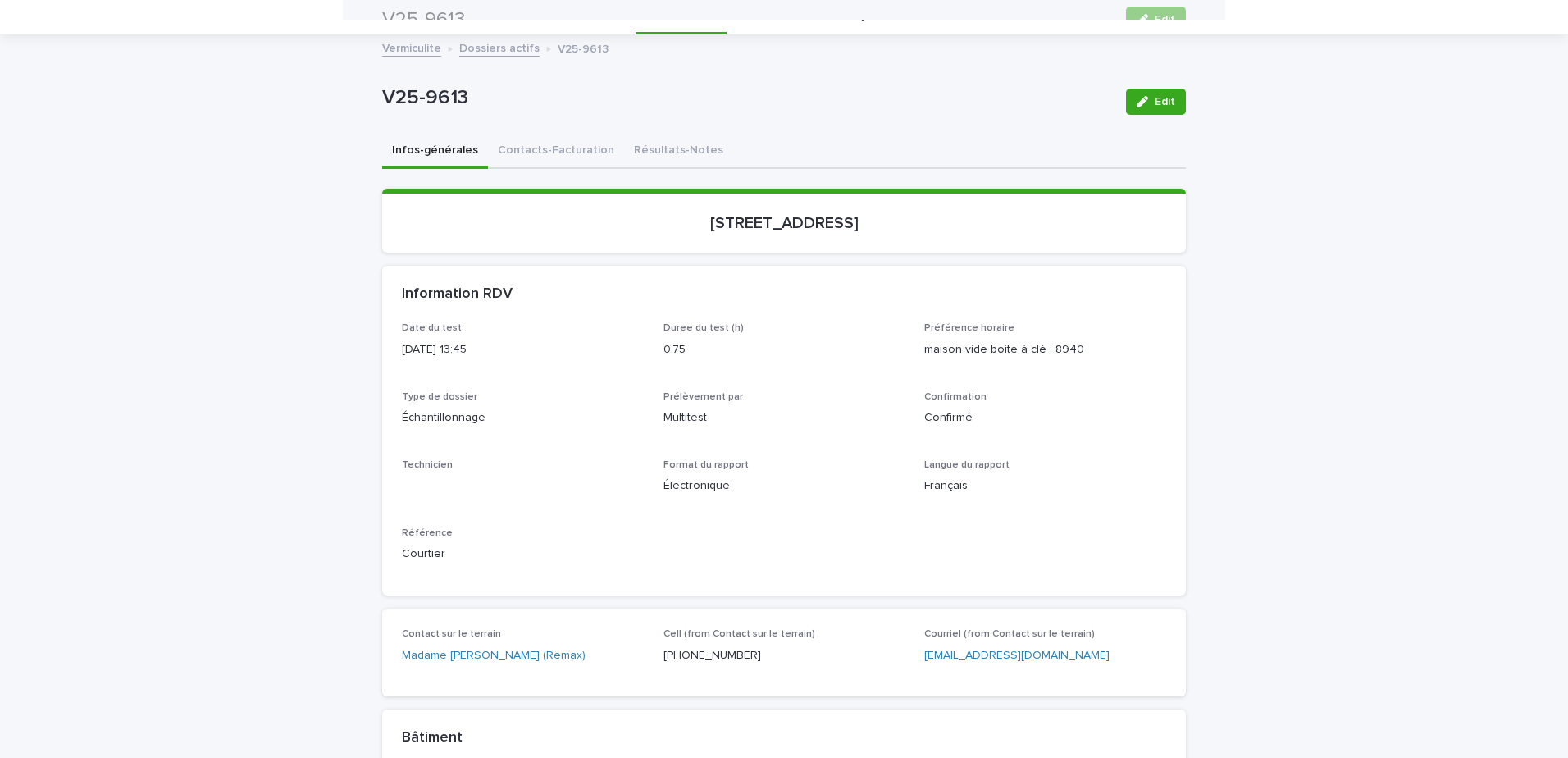
scroll to position [52, 0]
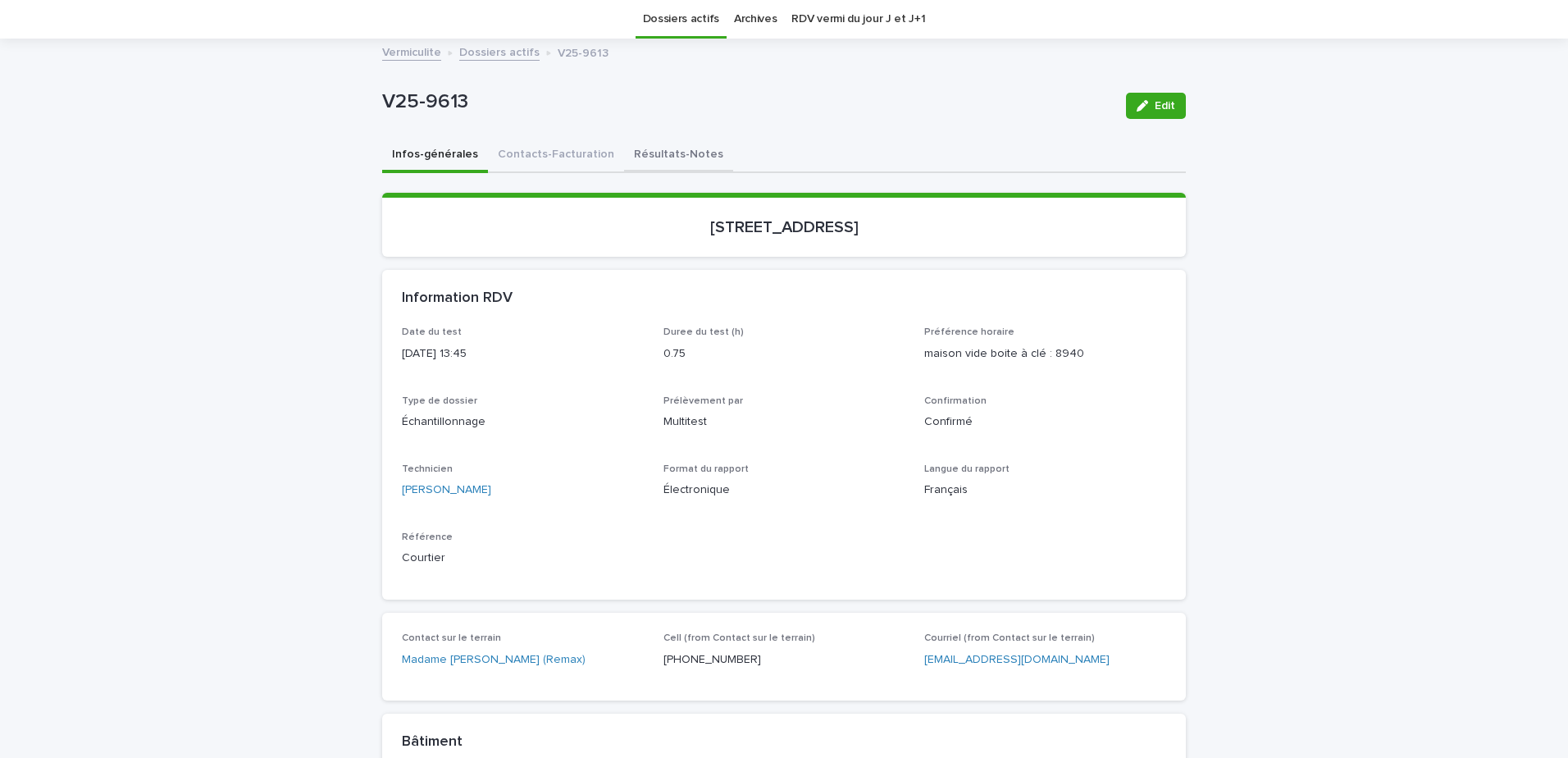
click at [637, 157] on button "Résultats-Notes" at bounding box center [678, 155] width 109 height 34
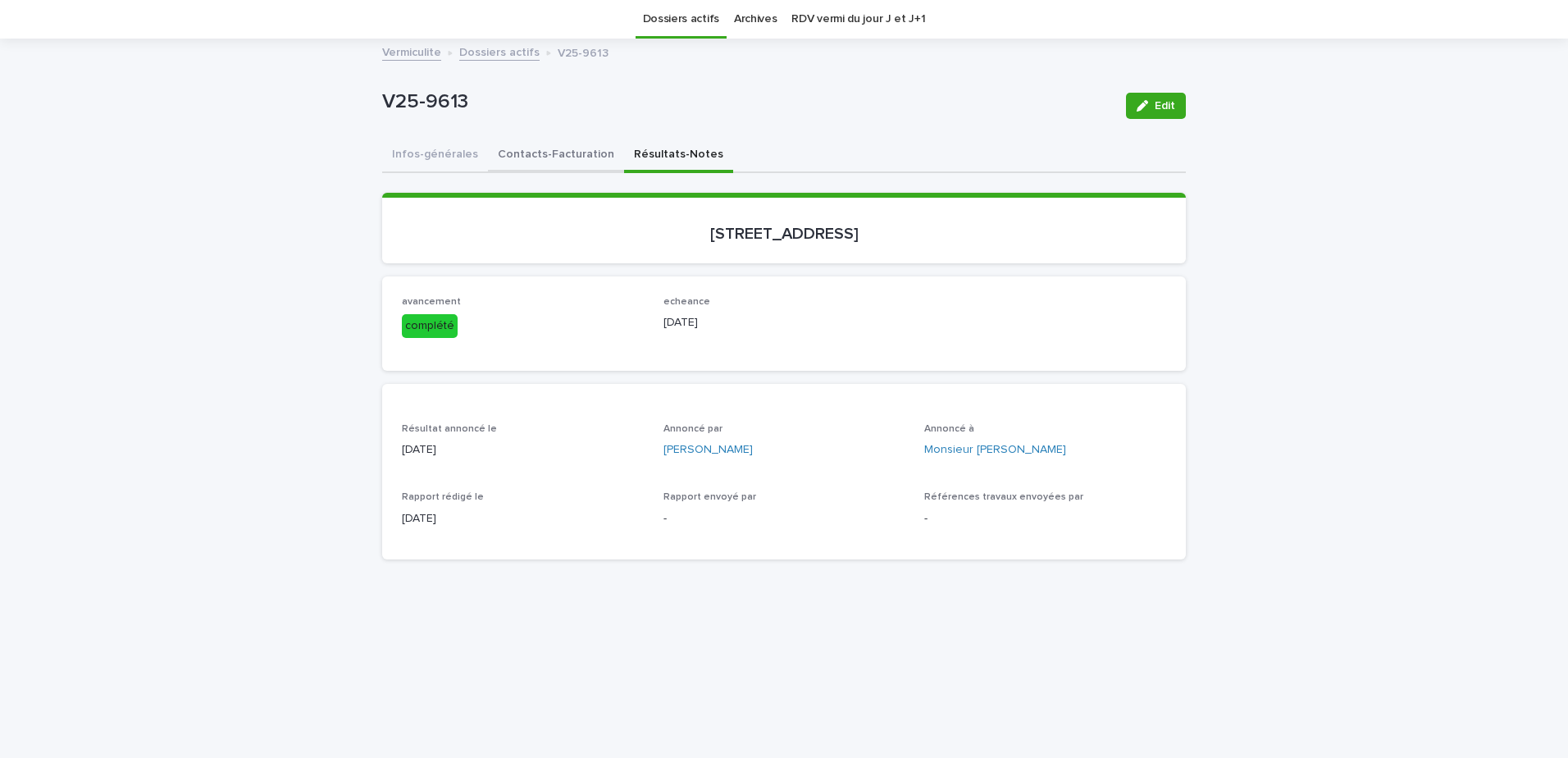
click at [570, 162] on button "Contacts-Facturation" at bounding box center [556, 155] width 136 height 34
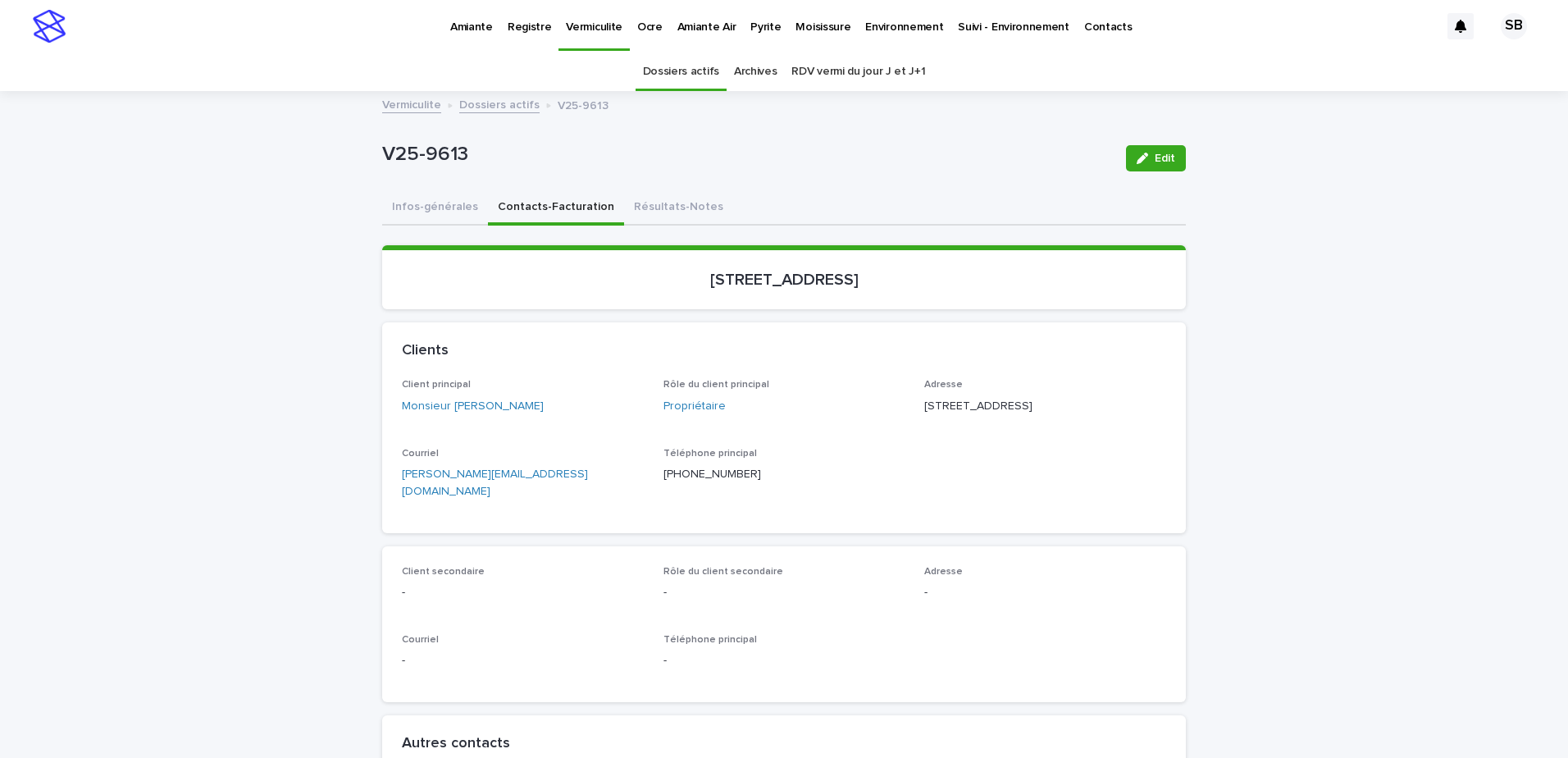
click at [665, 204] on button "Résultats-Notes" at bounding box center [678, 208] width 109 height 34
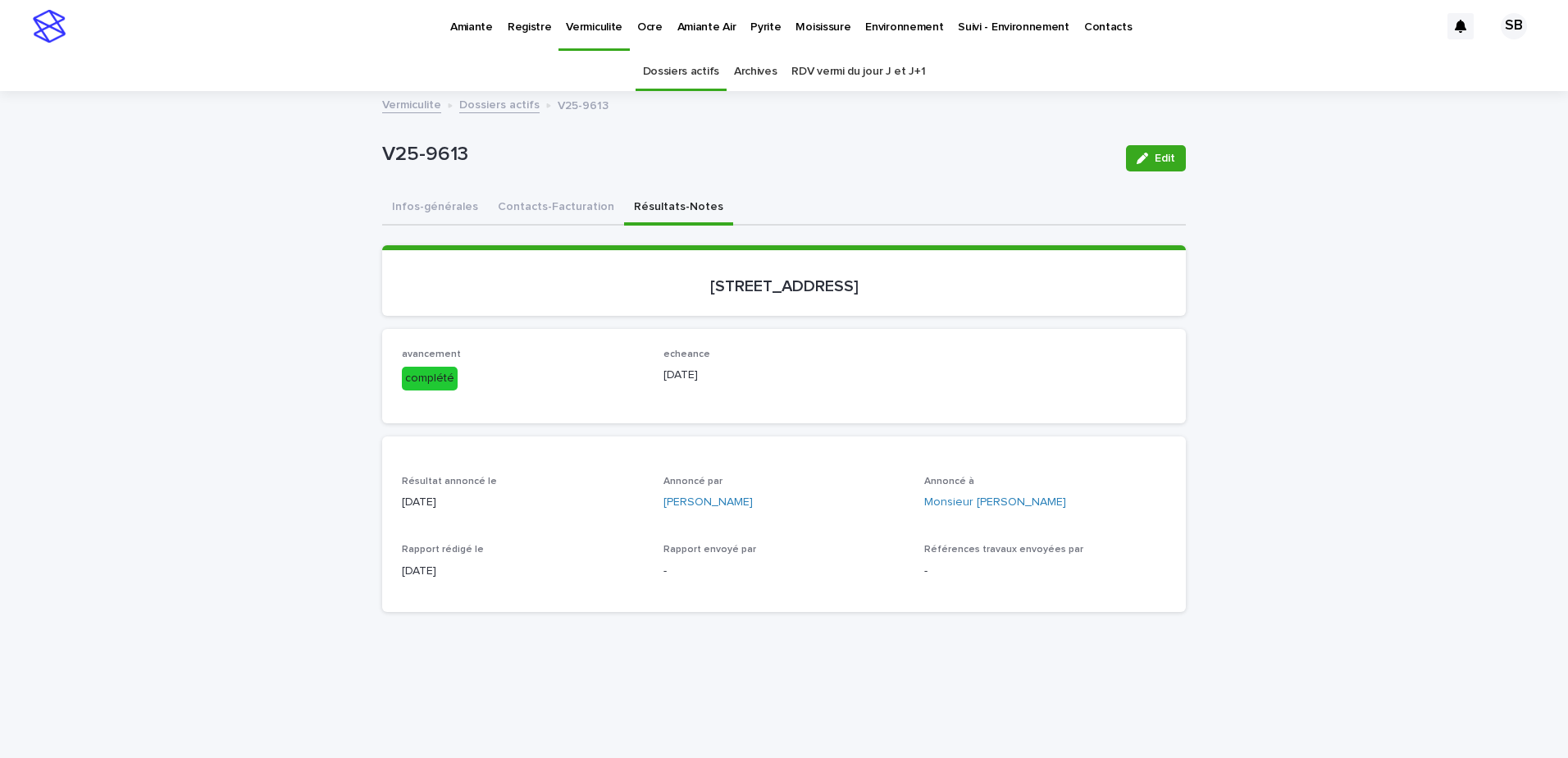
drag, startPoint x: 1166, startPoint y: 157, endPoint x: 902, endPoint y: 507, distance: 438.4
click at [1166, 157] on span "Edit" at bounding box center [1165, 158] width 20 height 11
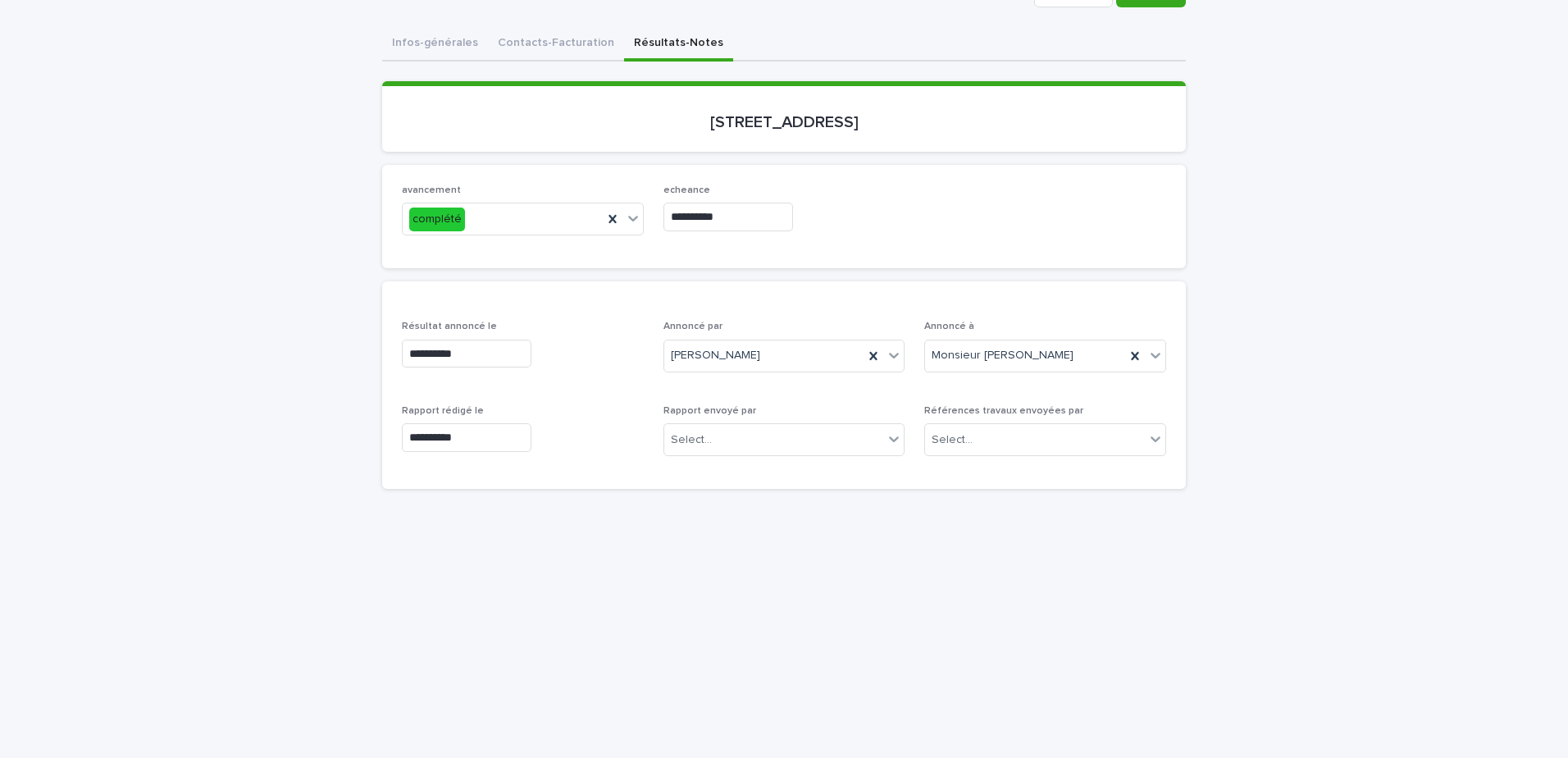
scroll to position [328, 0]
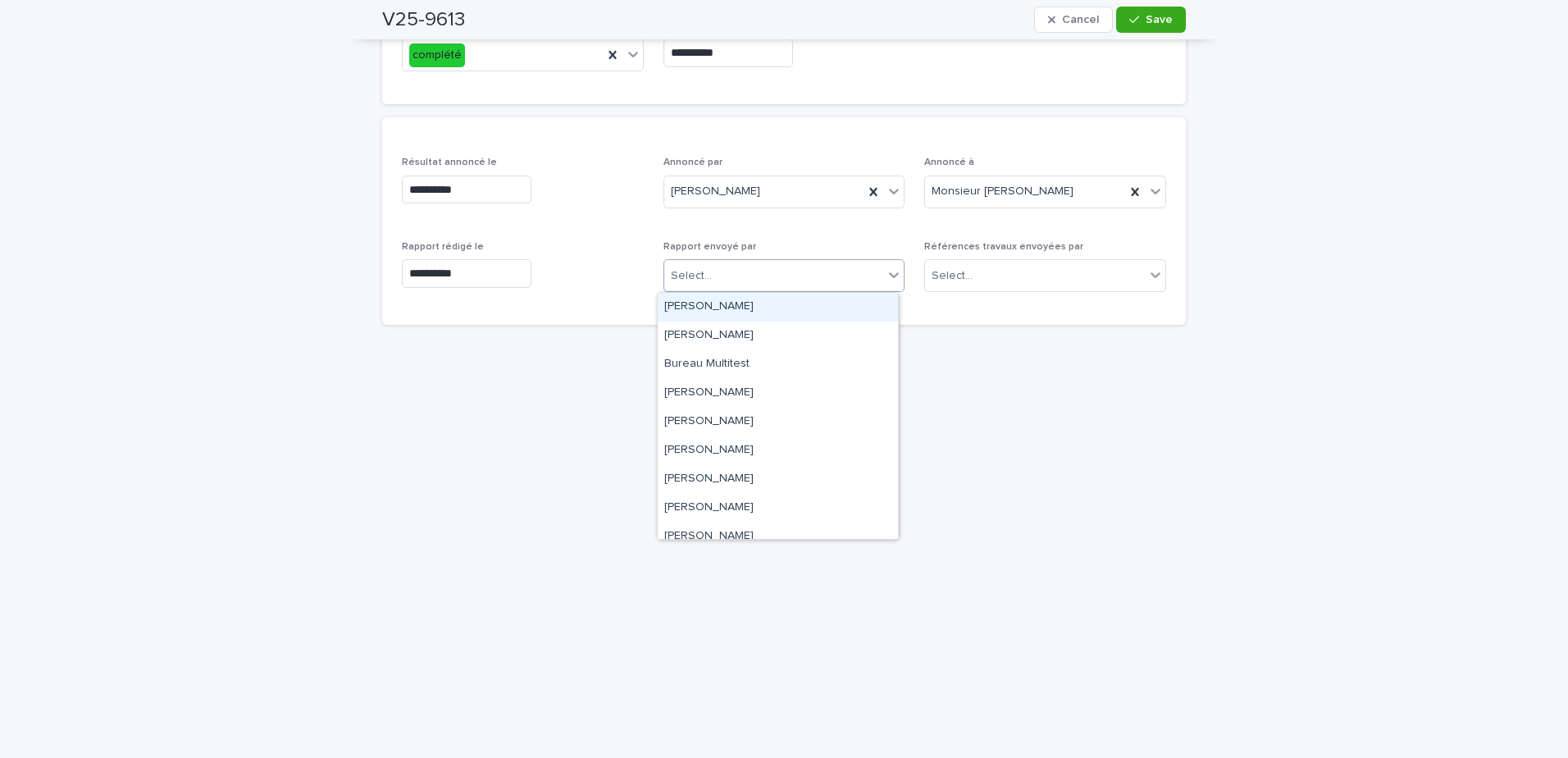
click at [784, 264] on div "Select..." at bounding box center [774, 275] width 219 height 27
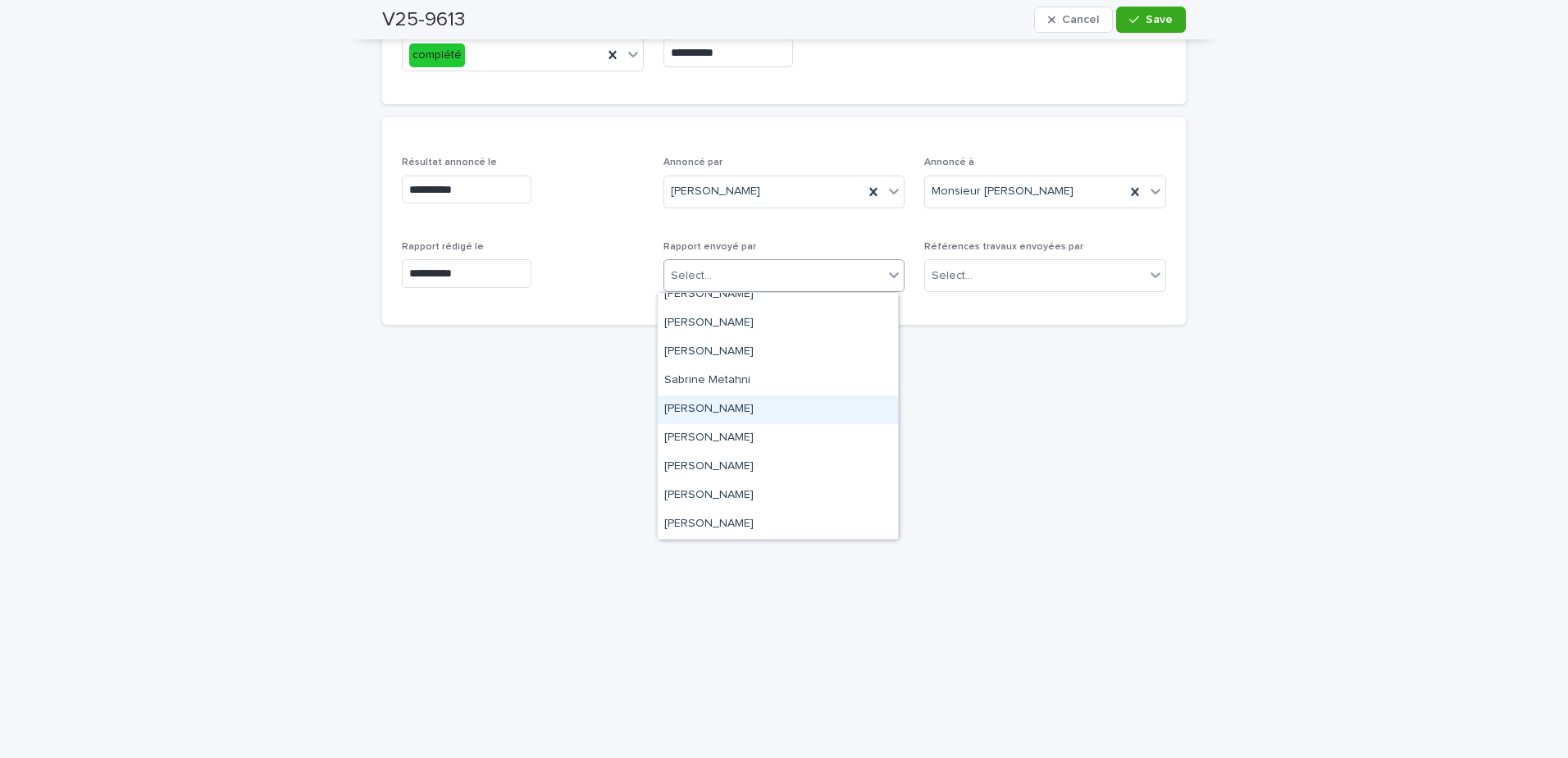
click at [742, 411] on div "Sandrine Bérubé" at bounding box center [778, 409] width 241 height 29
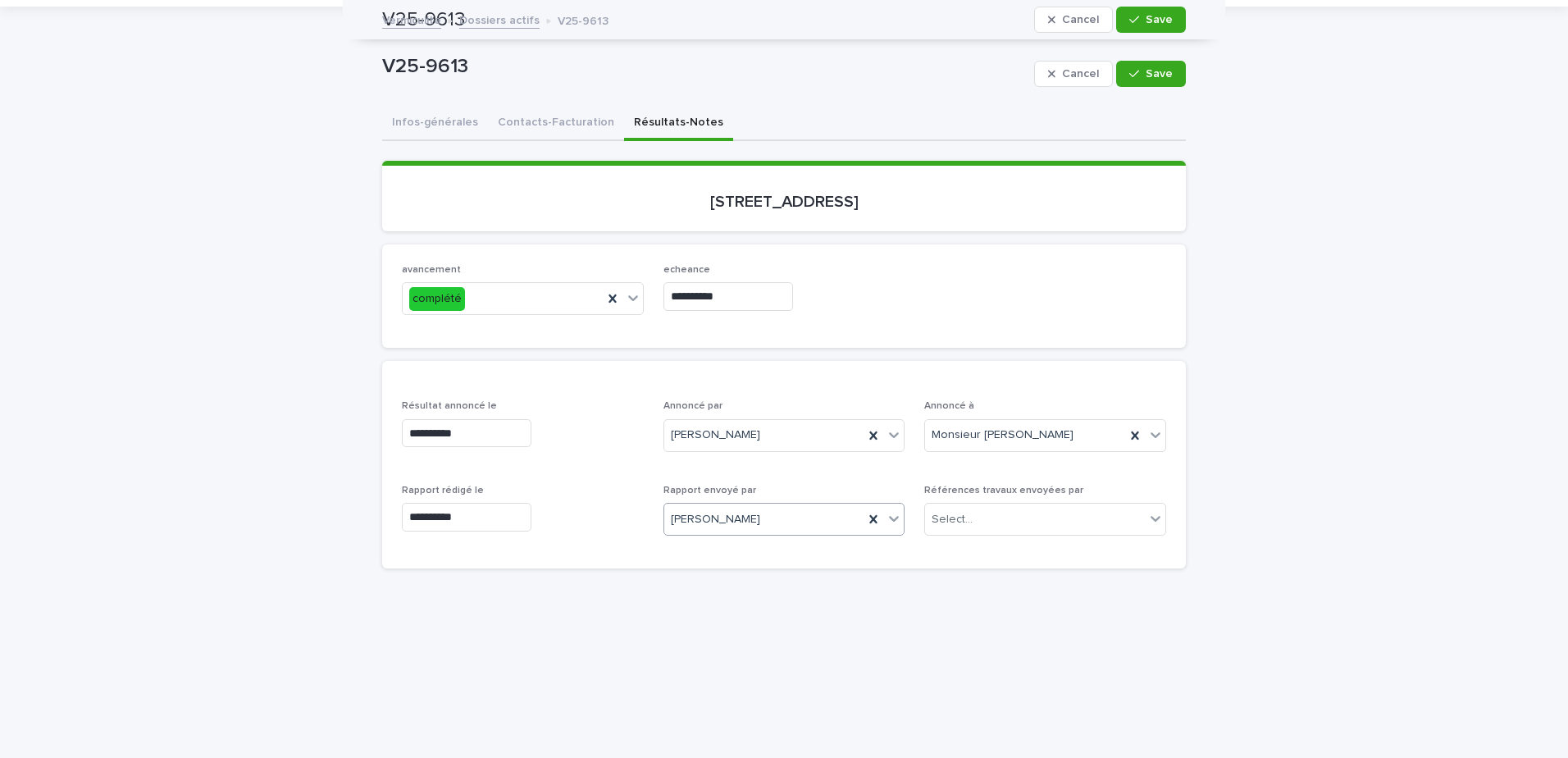
scroll to position [82, 0]
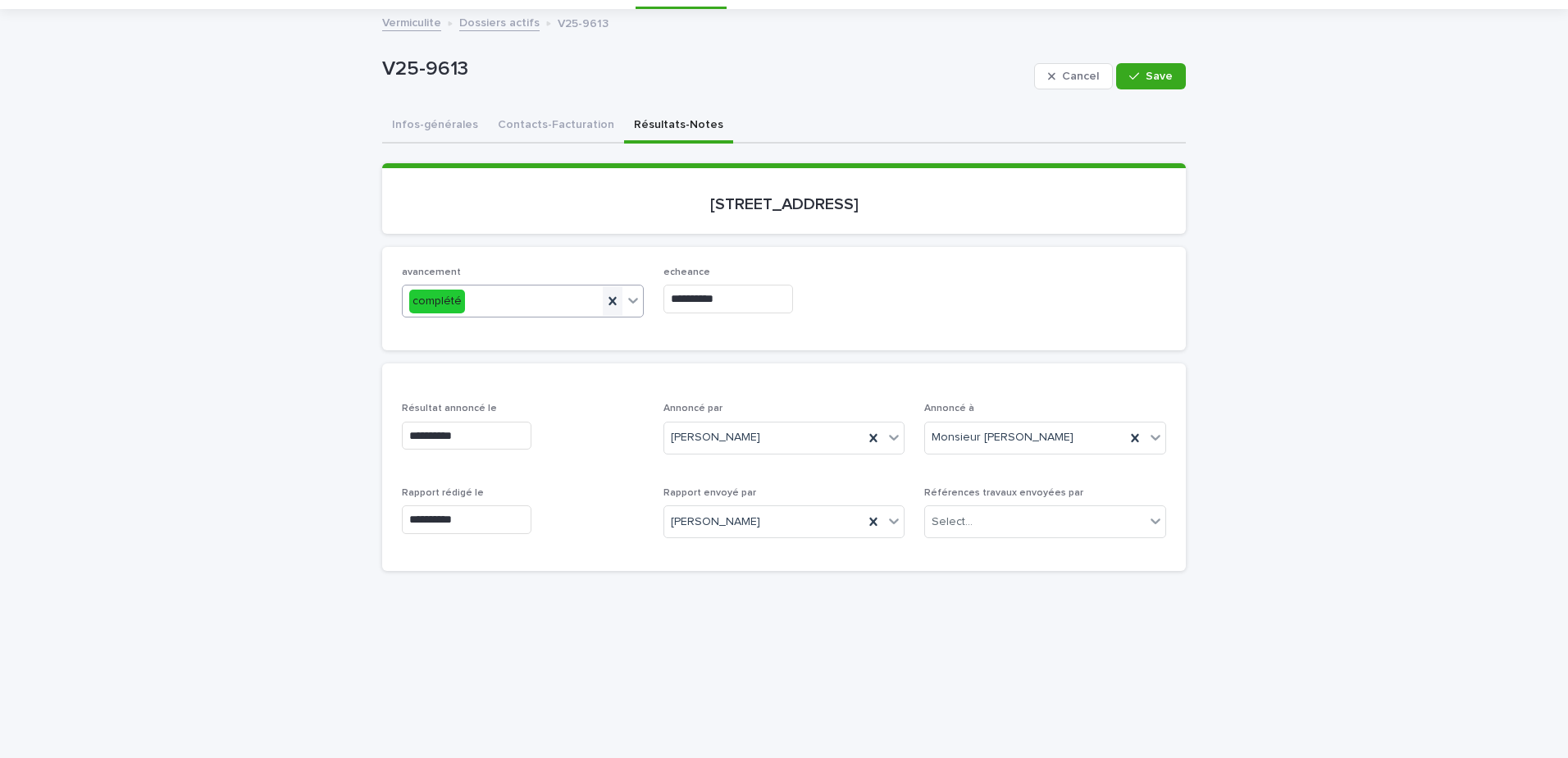
click at [612, 300] on icon at bounding box center [613, 301] width 17 height 17
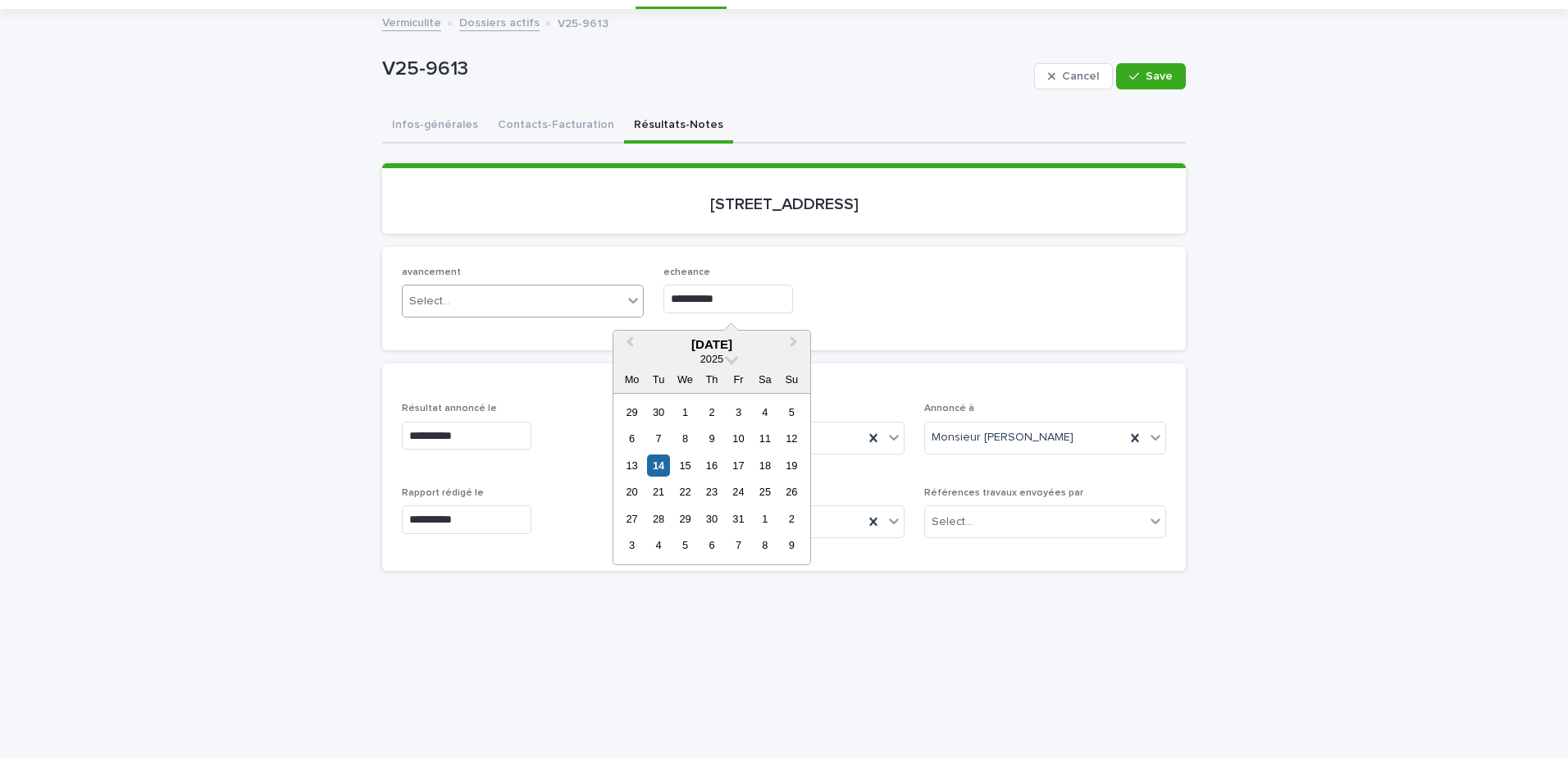
drag, startPoint x: 723, startPoint y: 299, endPoint x: 481, endPoint y: 315, distance: 242.5
click at [481, 315] on div "**********" at bounding box center [784, 299] width 764 height 64
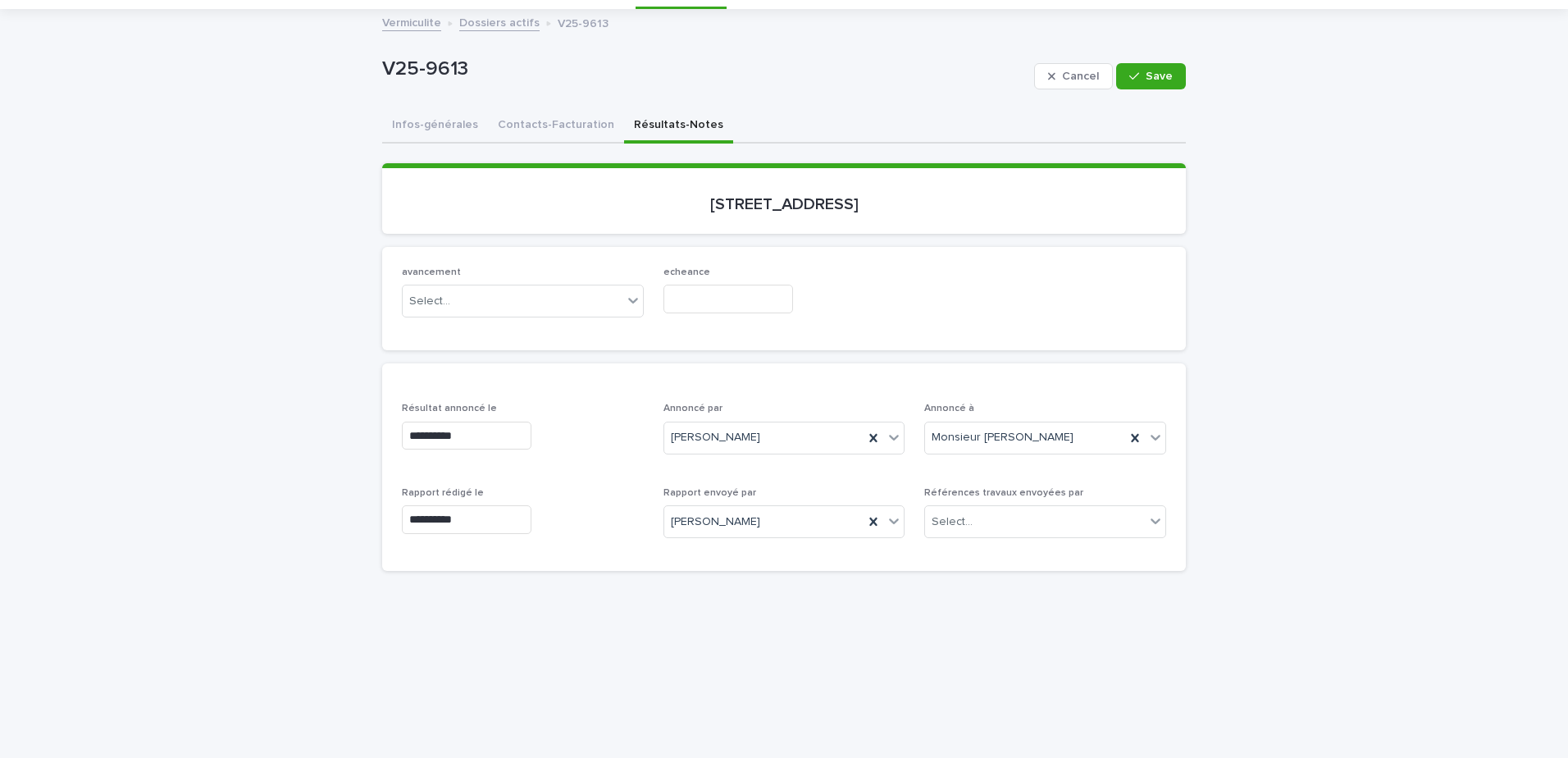
click at [963, 308] on div "avancement Select... echeance" at bounding box center [784, 299] width 764 height 64
click at [434, 119] on button "Infos-générales" at bounding box center [435, 126] width 106 height 34
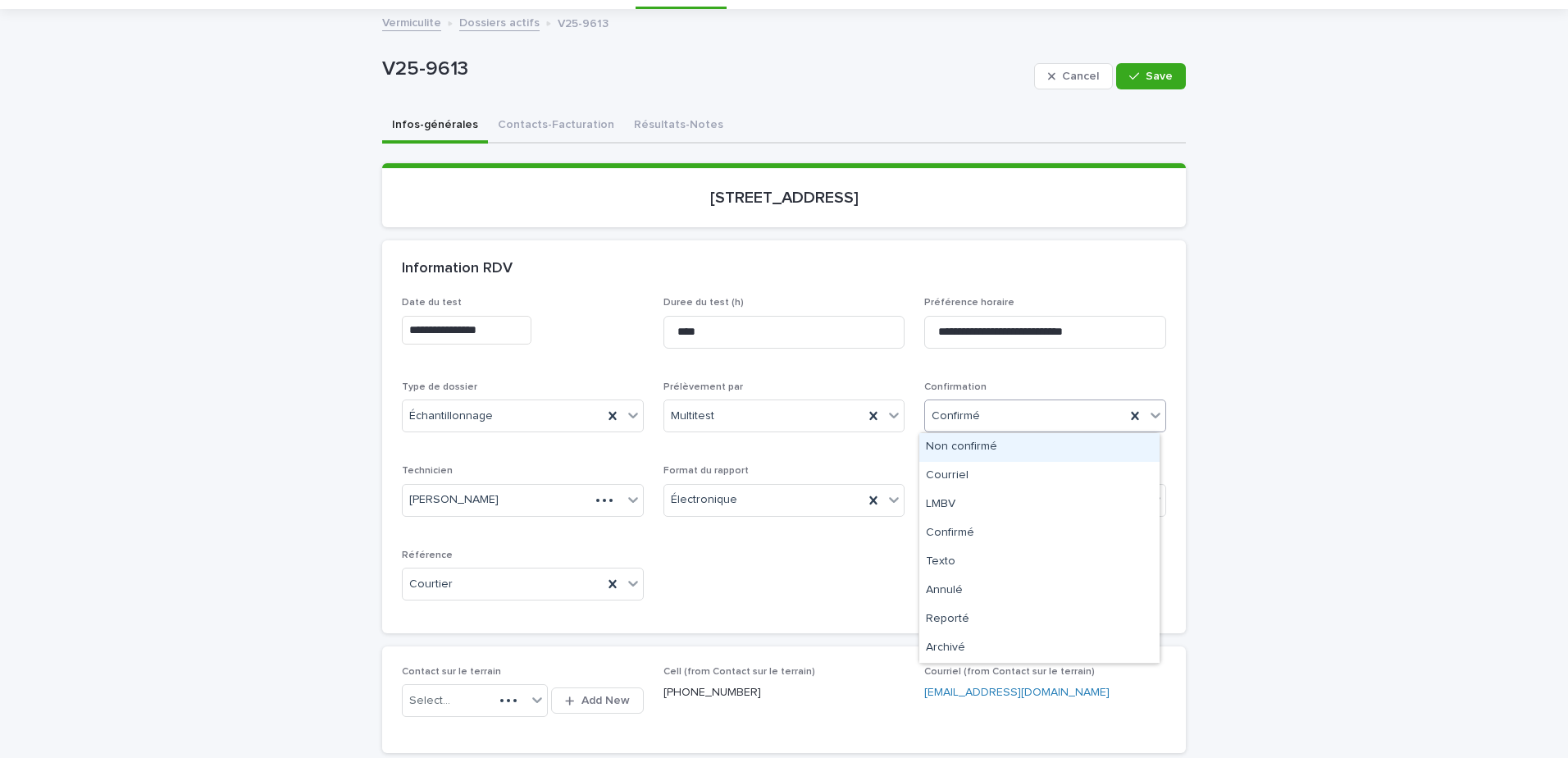
click at [1057, 427] on div "Confirmé" at bounding box center [1024, 416] width 200 height 27
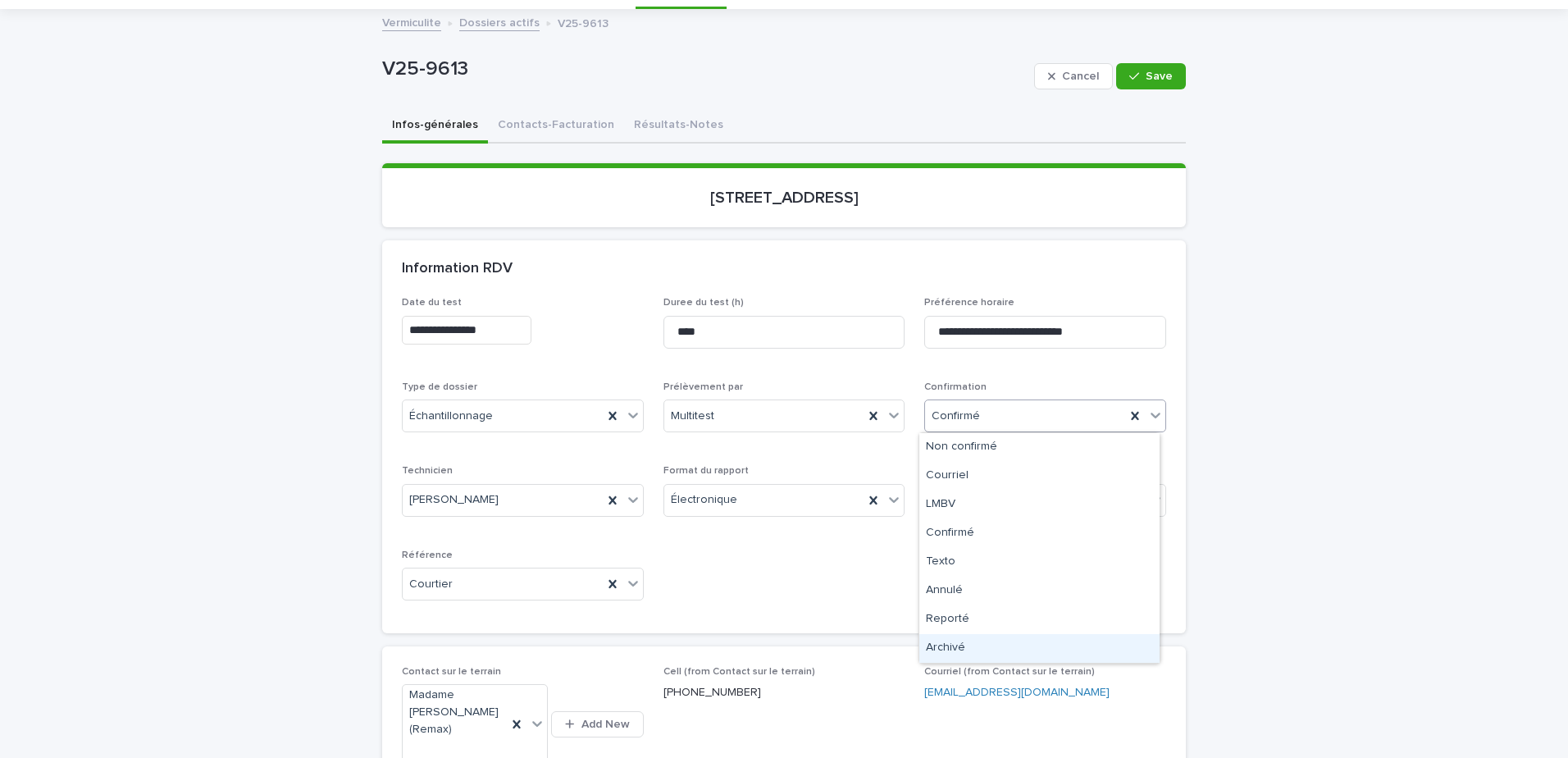
click at [1021, 644] on div "Archivé" at bounding box center [1039, 648] width 241 height 29
click at [1153, 79] on span "Save" at bounding box center [1159, 76] width 27 height 11
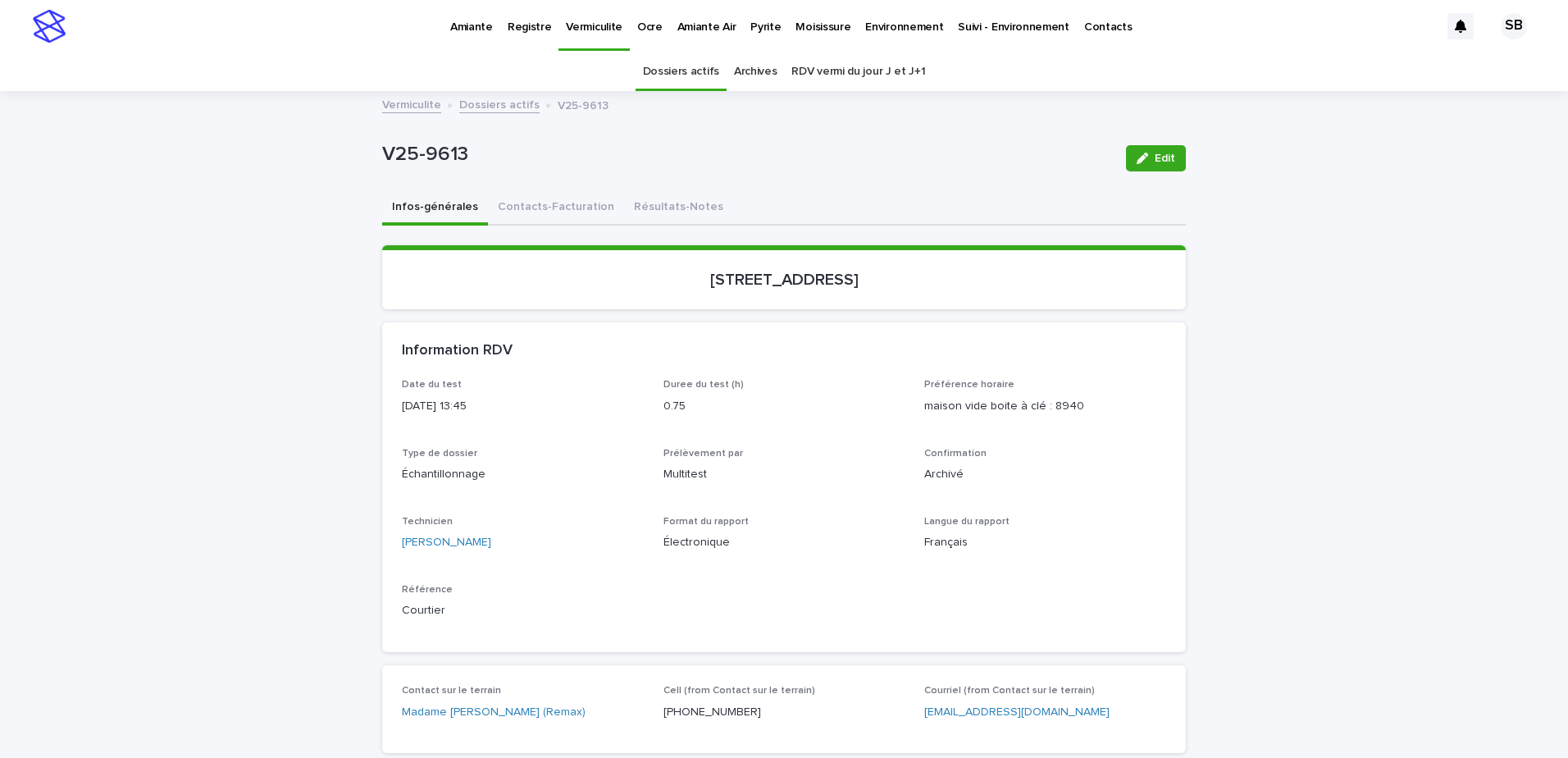
click at [477, 103] on link "Dossiers actifs" at bounding box center [499, 103] width 80 height 19
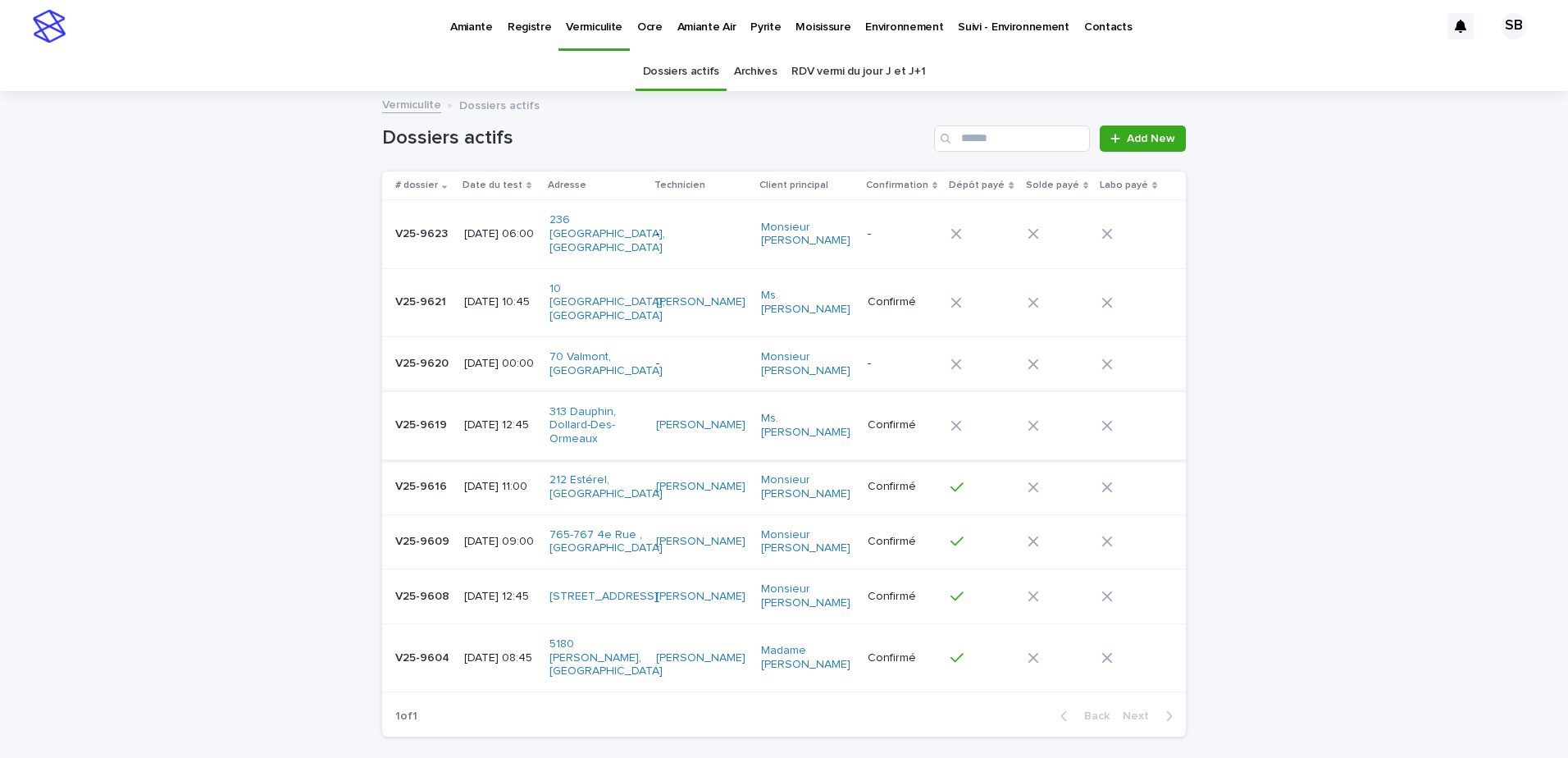
scroll to position [52, 0]
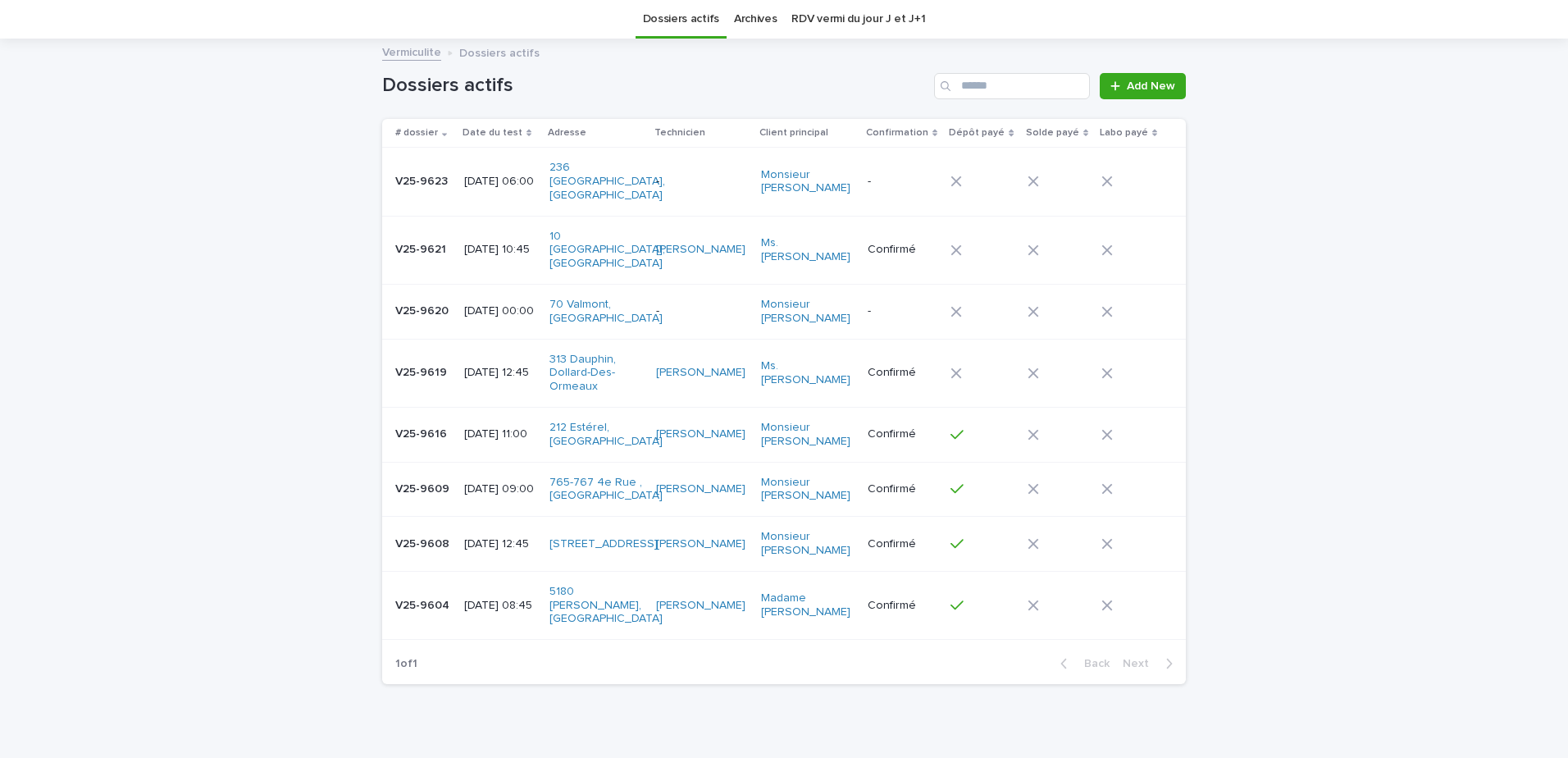
click at [274, 429] on div "Loading... Saving… Loading... Saving… Dossiers actifs Add New # dossier Date du…" at bounding box center [784, 409] width 1568 height 739
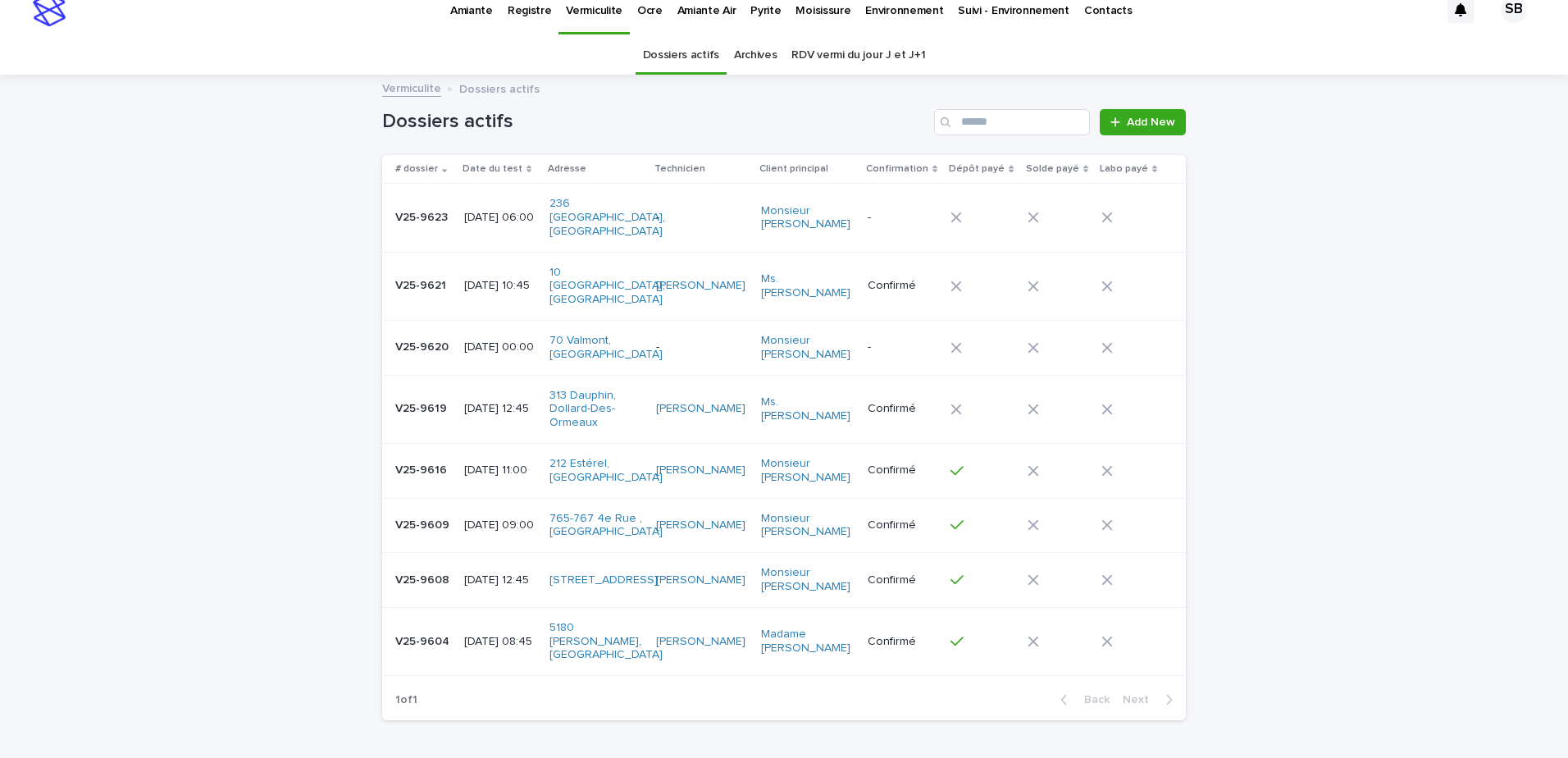
scroll to position [0, 0]
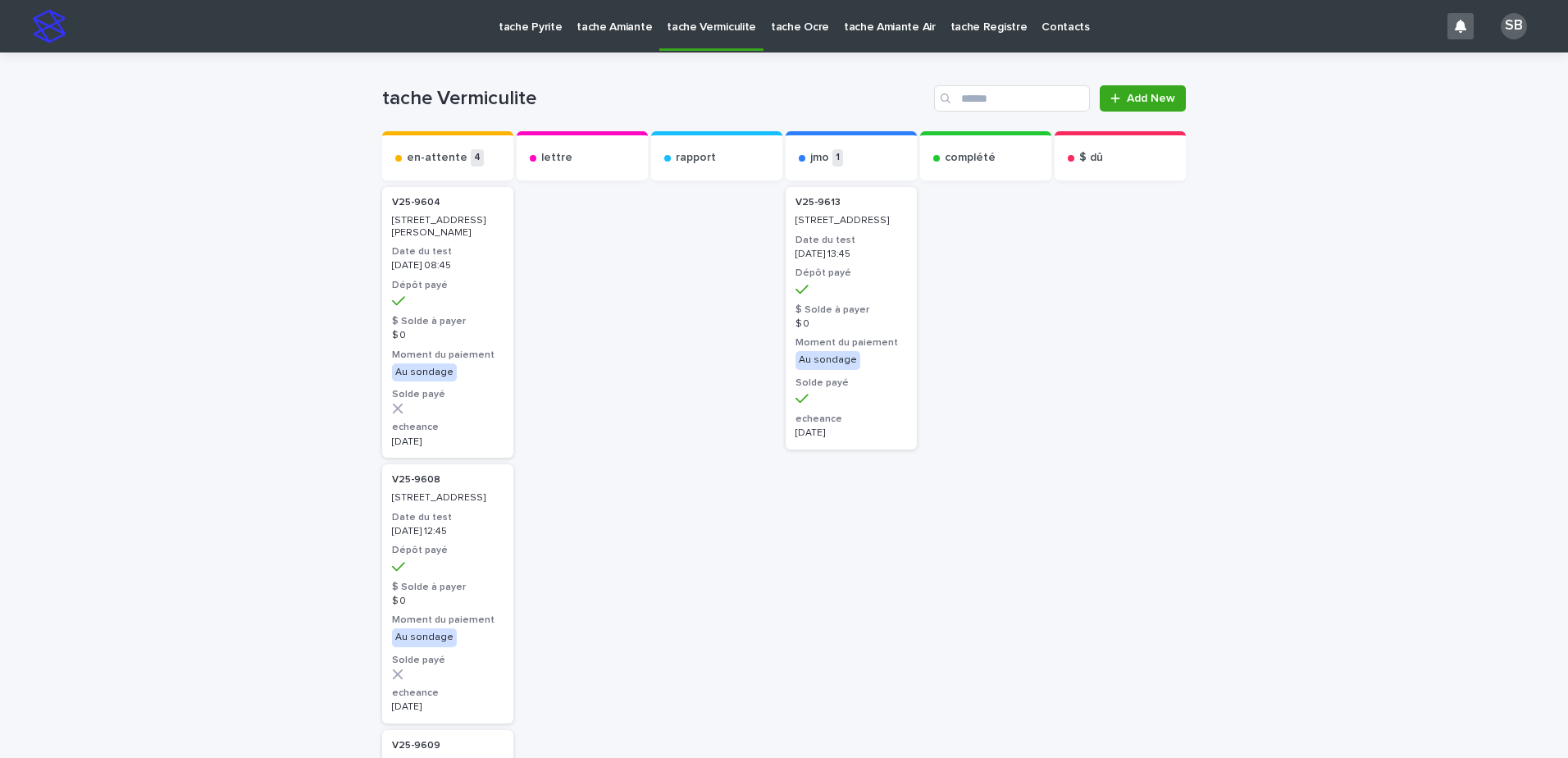
click at [549, 32] on p "tache Pyrite" at bounding box center [530, 17] width 63 height 34
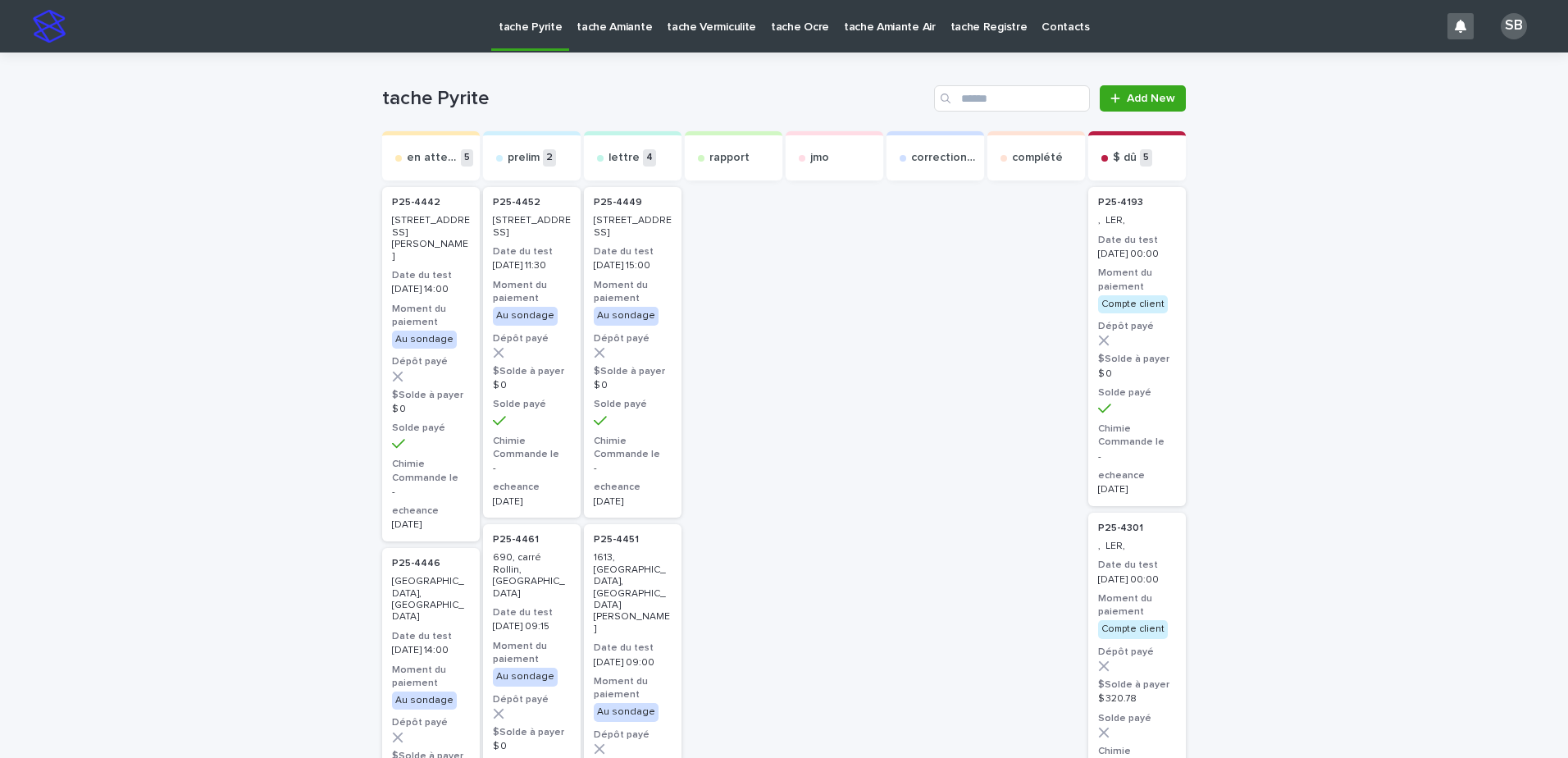
click at [666, 27] on p "tache Vermiculite" at bounding box center [711, 17] width 89 height 34
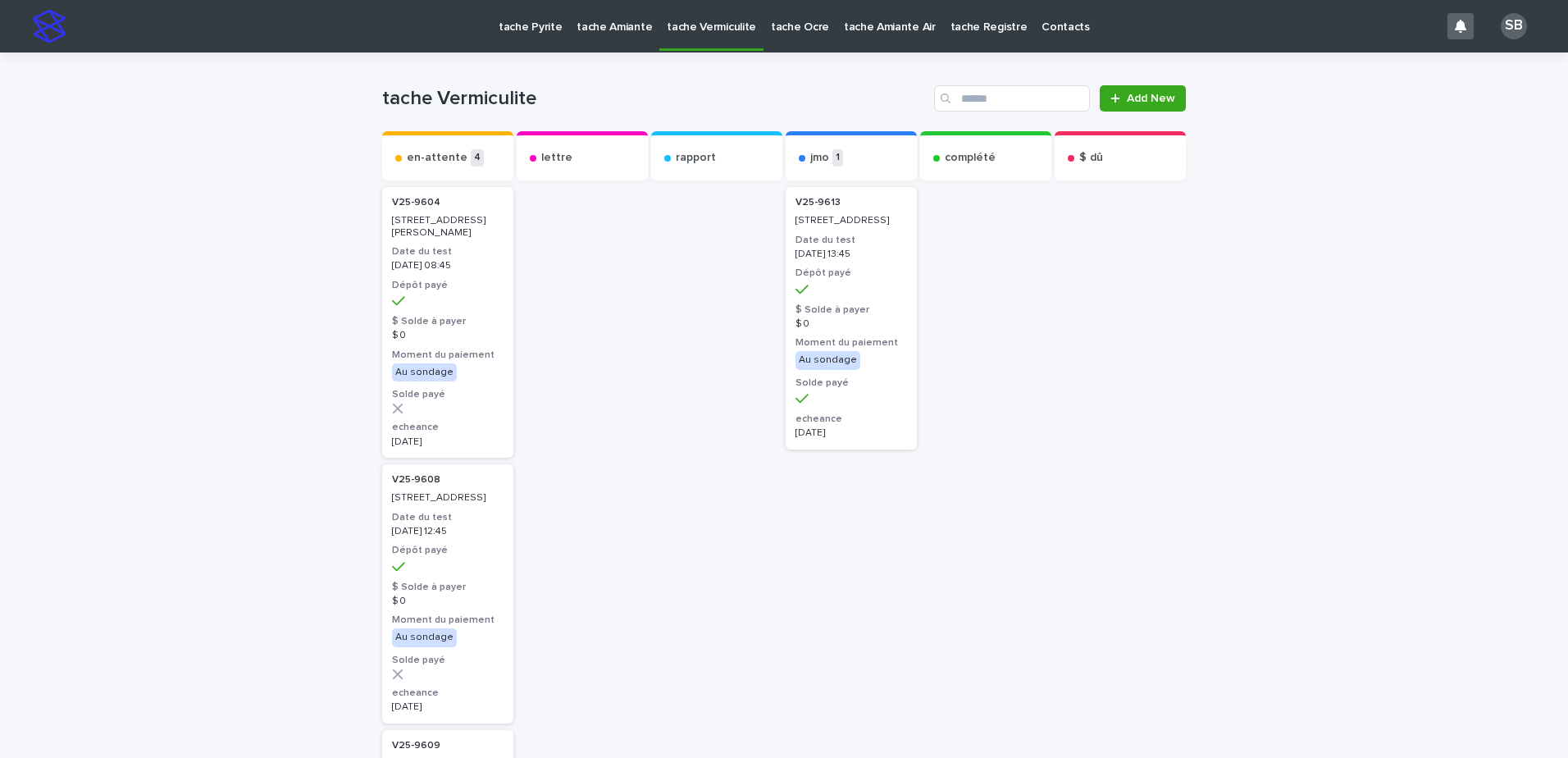
click at [604, 341] on div at bounding box center [582, 766] width 131 height 1164
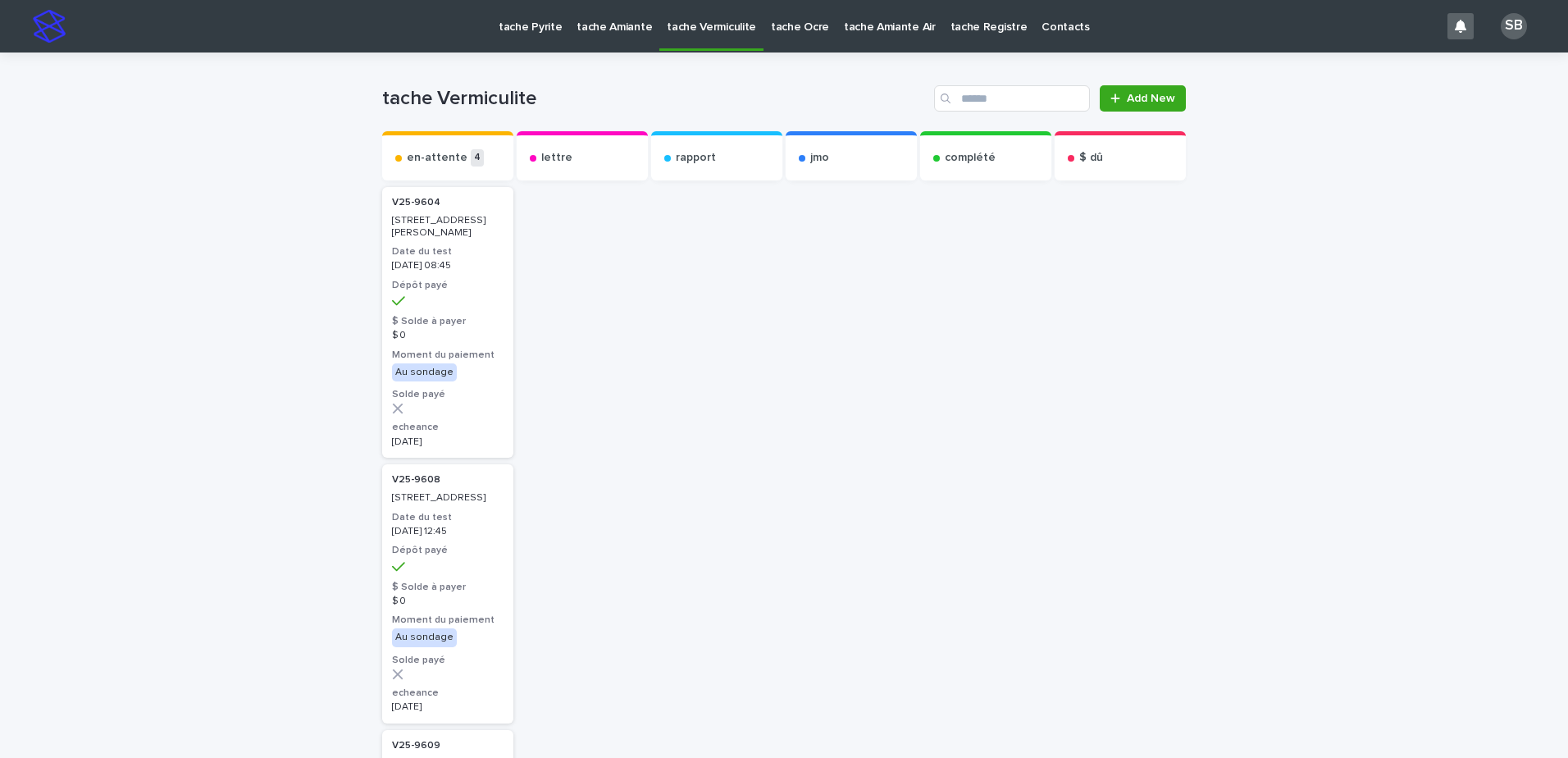
click at [507, 26] on p "tache Pyrite" at bounding box center [530, 17] width 63 height 34
